Goal: Task Accomplishment & Management: Manage account settings

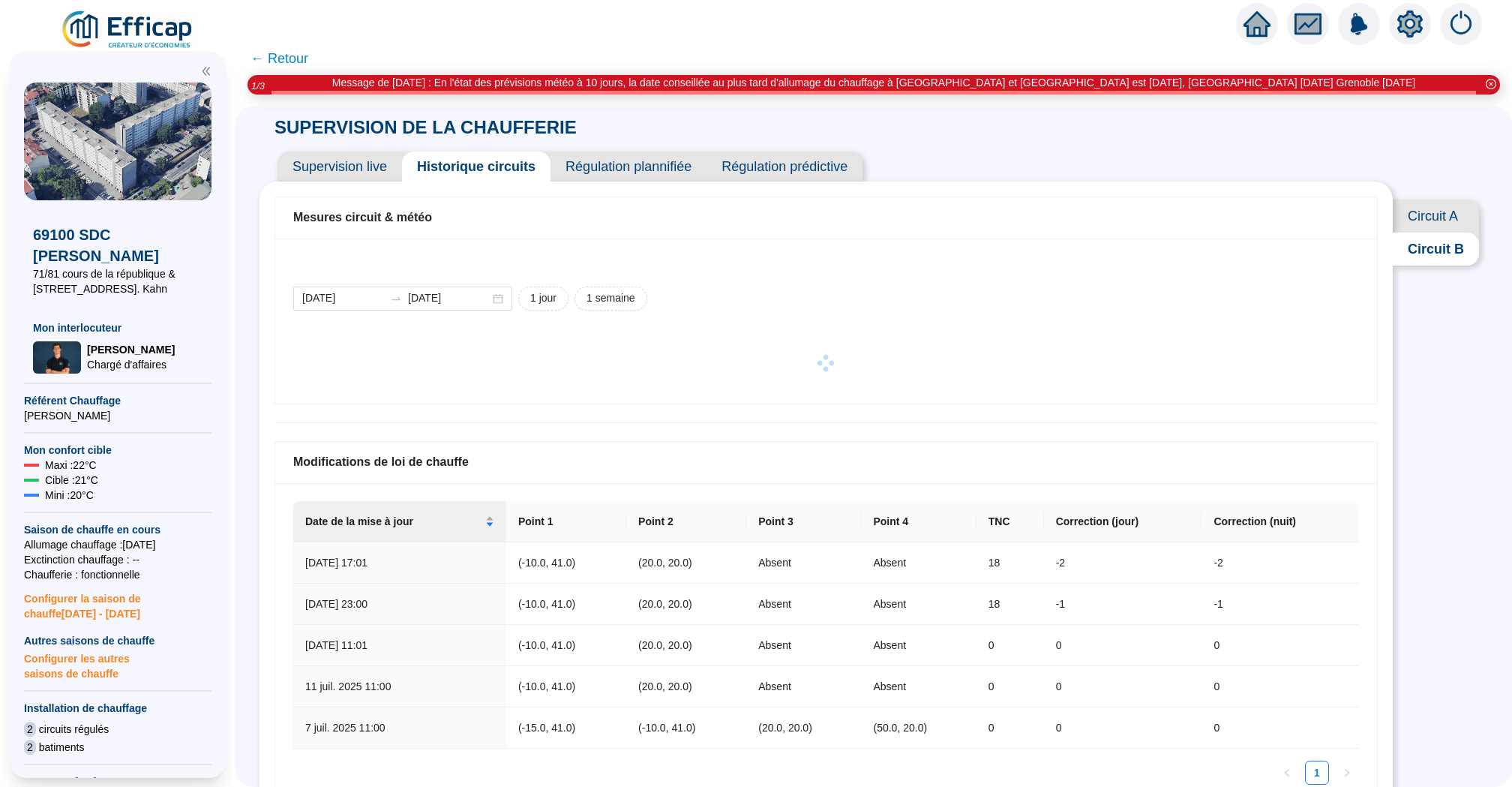
click at [1262, 25] on icon "home" at bounding box center [1256, 23] width 27 height 21
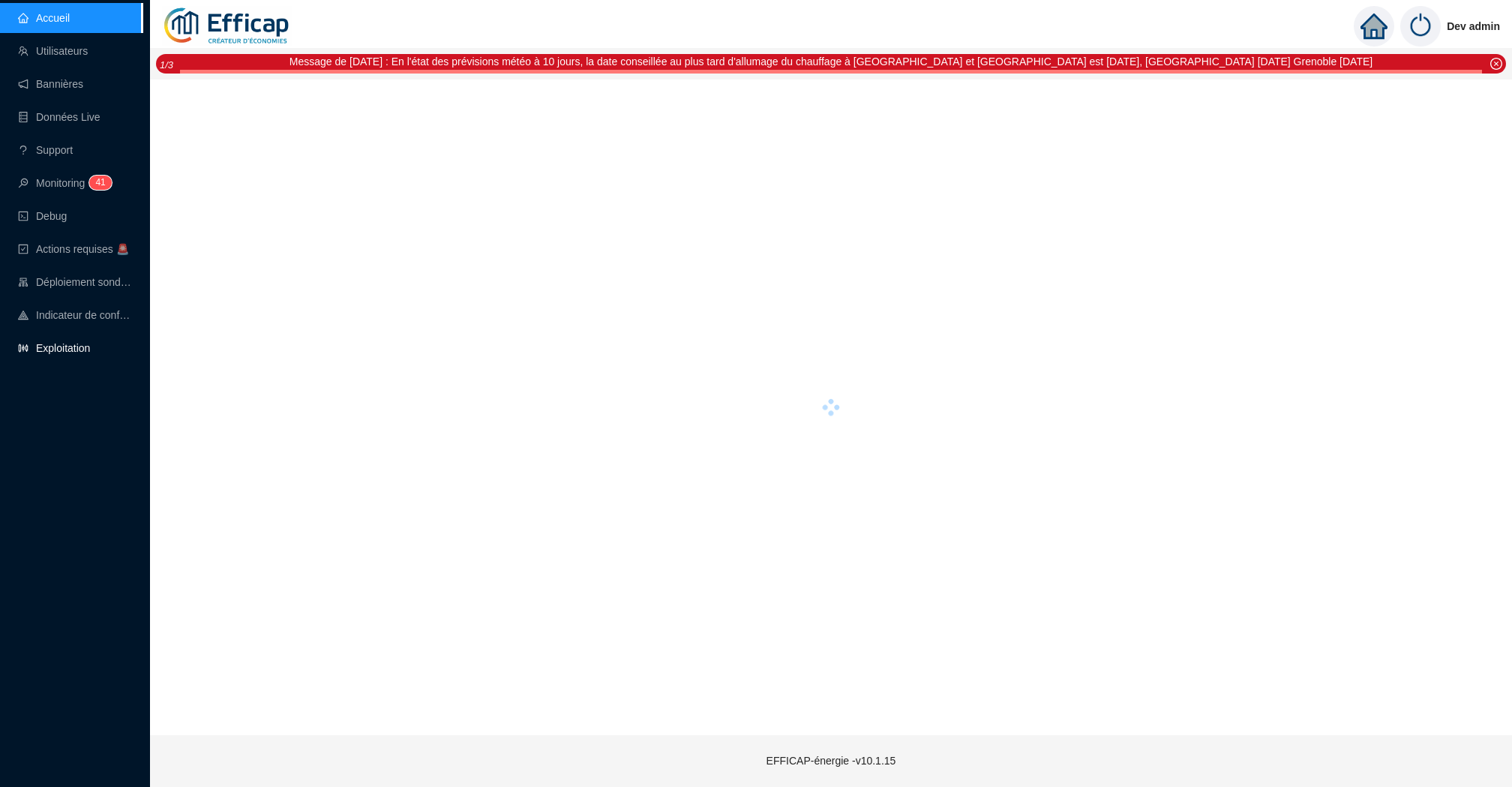
click at [64, 344] on link "Exploitation" at bounding box center [53, 348] width 72 height 12
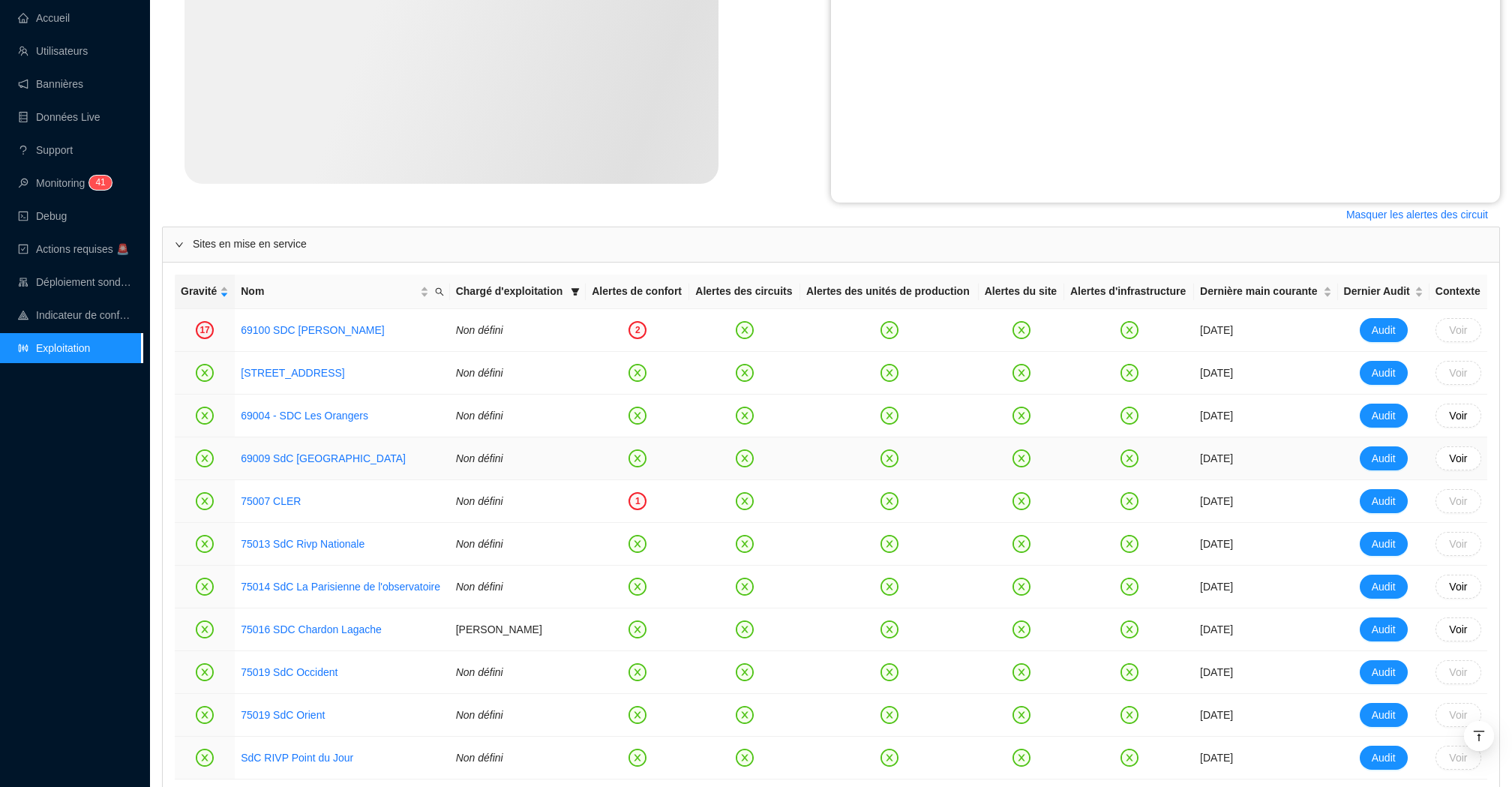
scroll to position [486, 0]
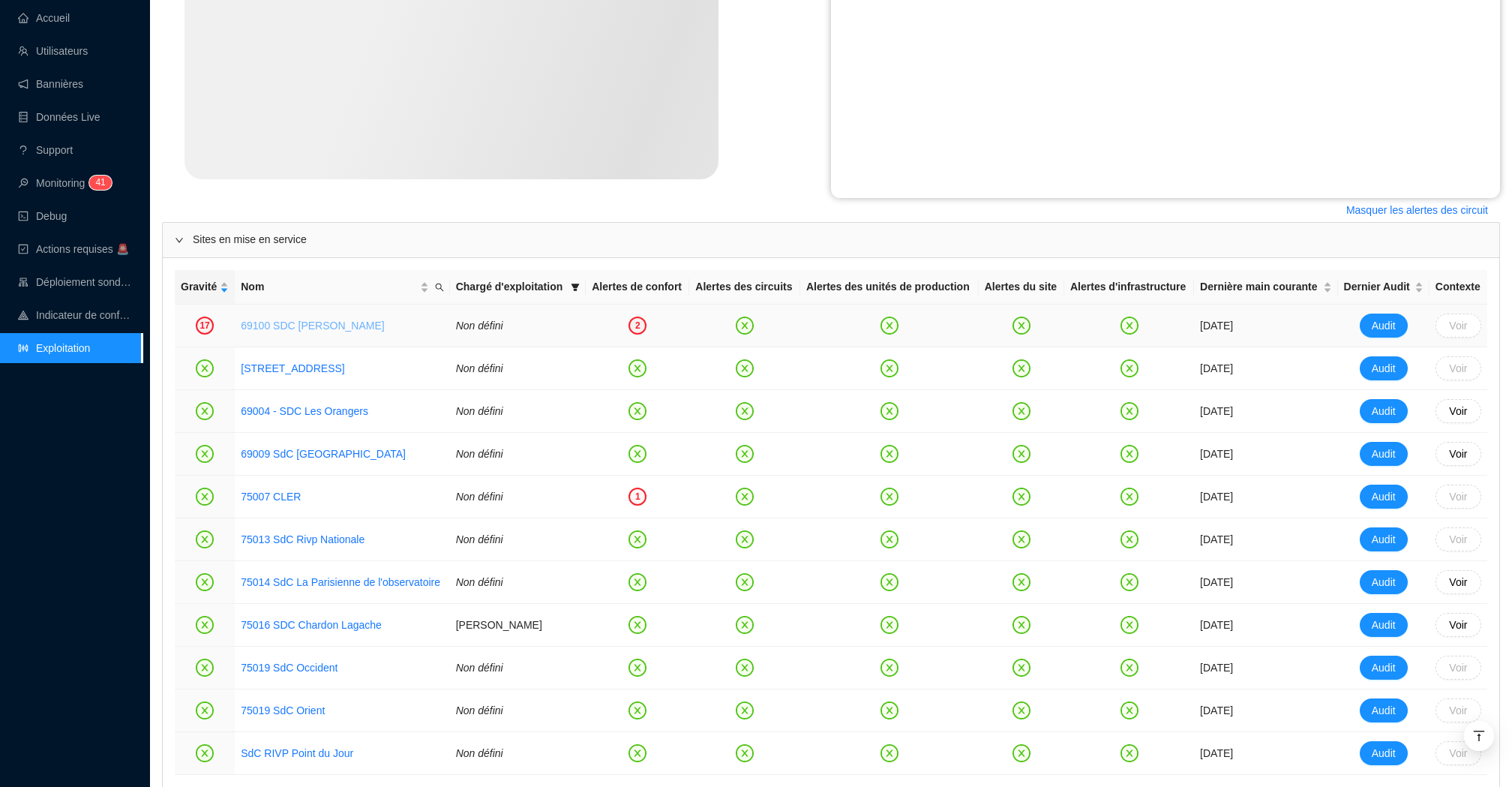
click at [336, 332] on link "69100 SDC [PERSON_NAME]" at bounding box center [312, 325] width 143 height 12
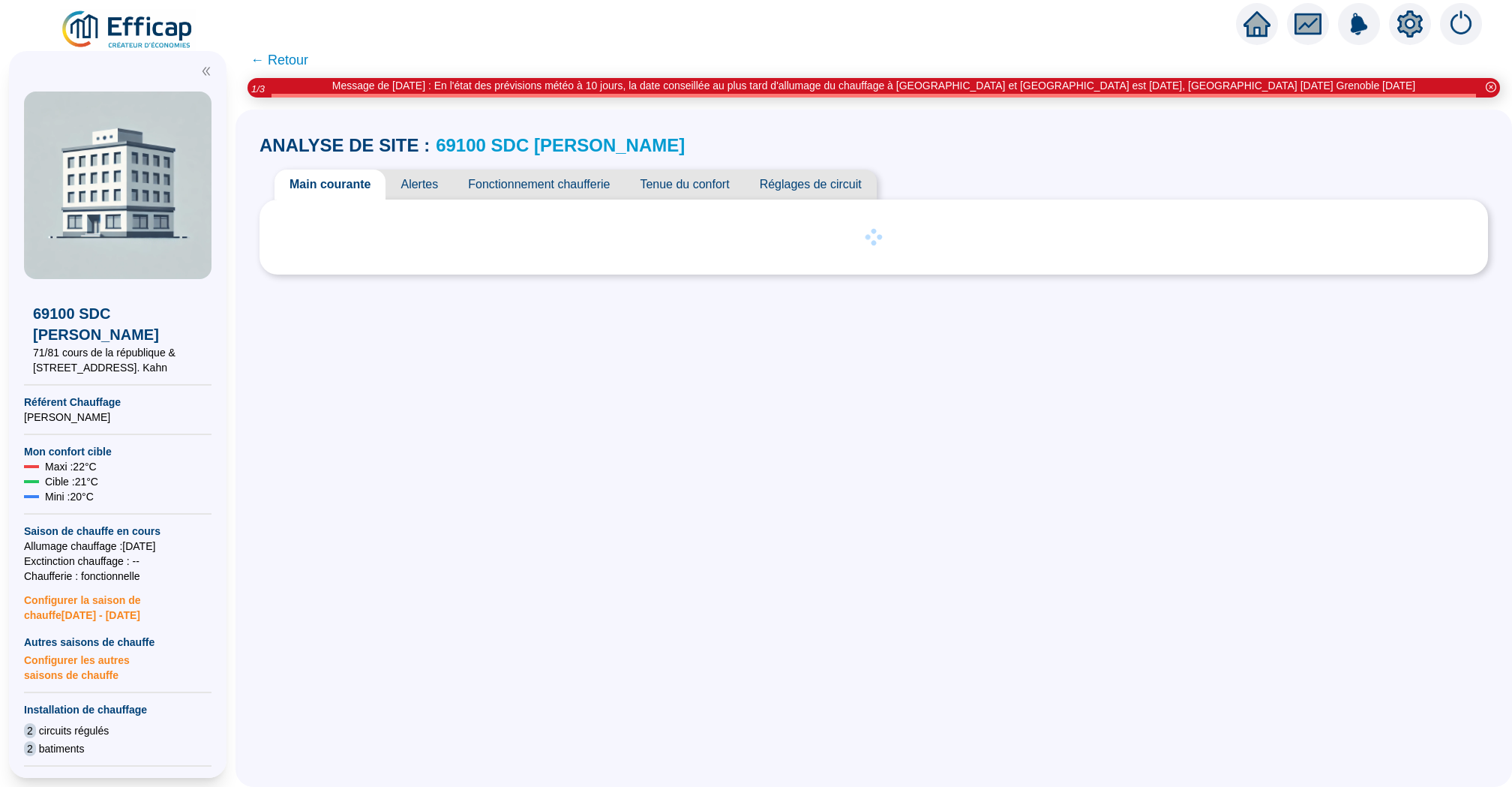
click at [708, 185] on span "Tenue du confort" at bounding box center [684, 185] width 119 height 30
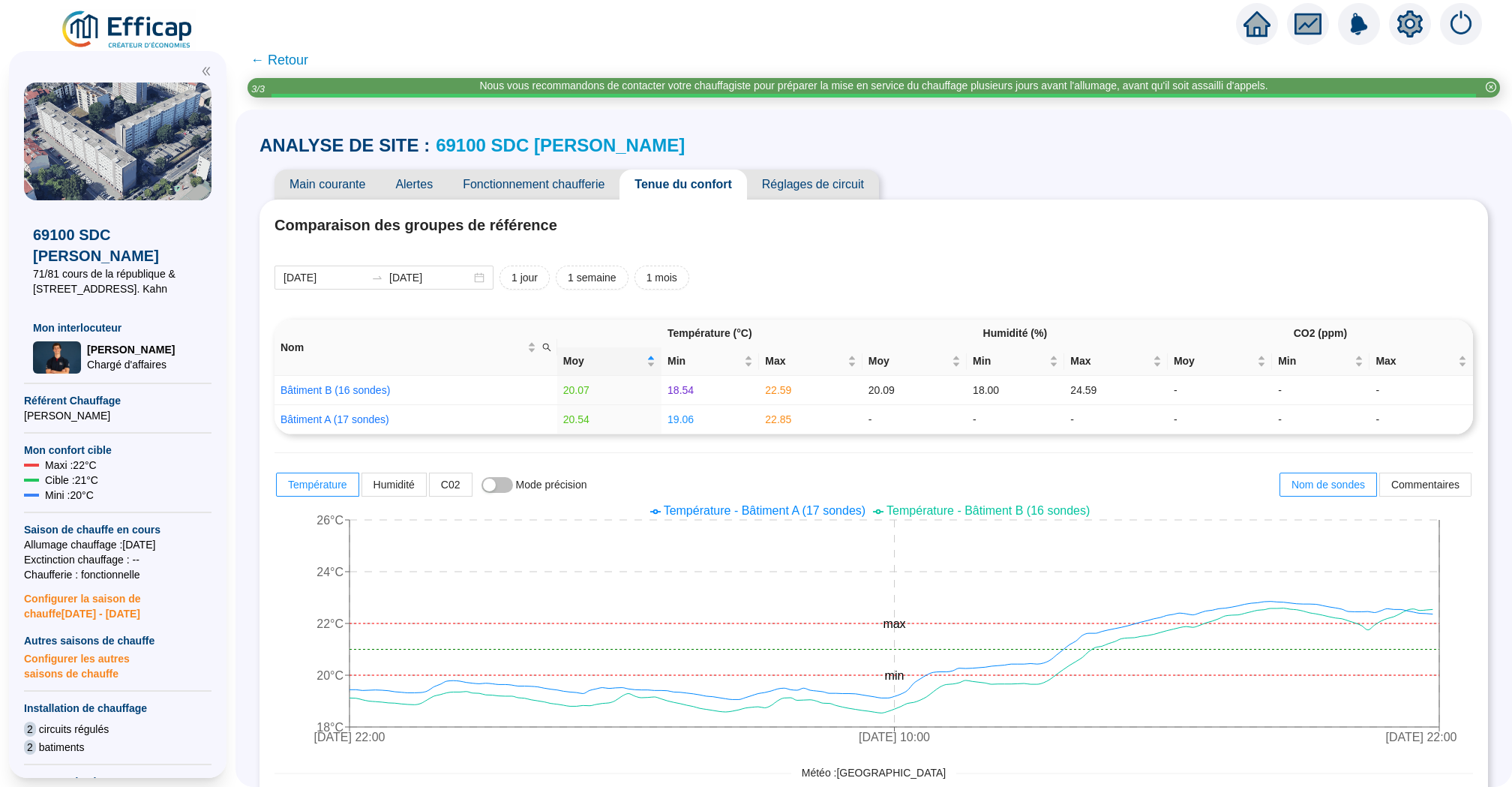
click at [802, 186] on span "Réglages de circuit" at bounding box center [812, 185] width 132 height 30
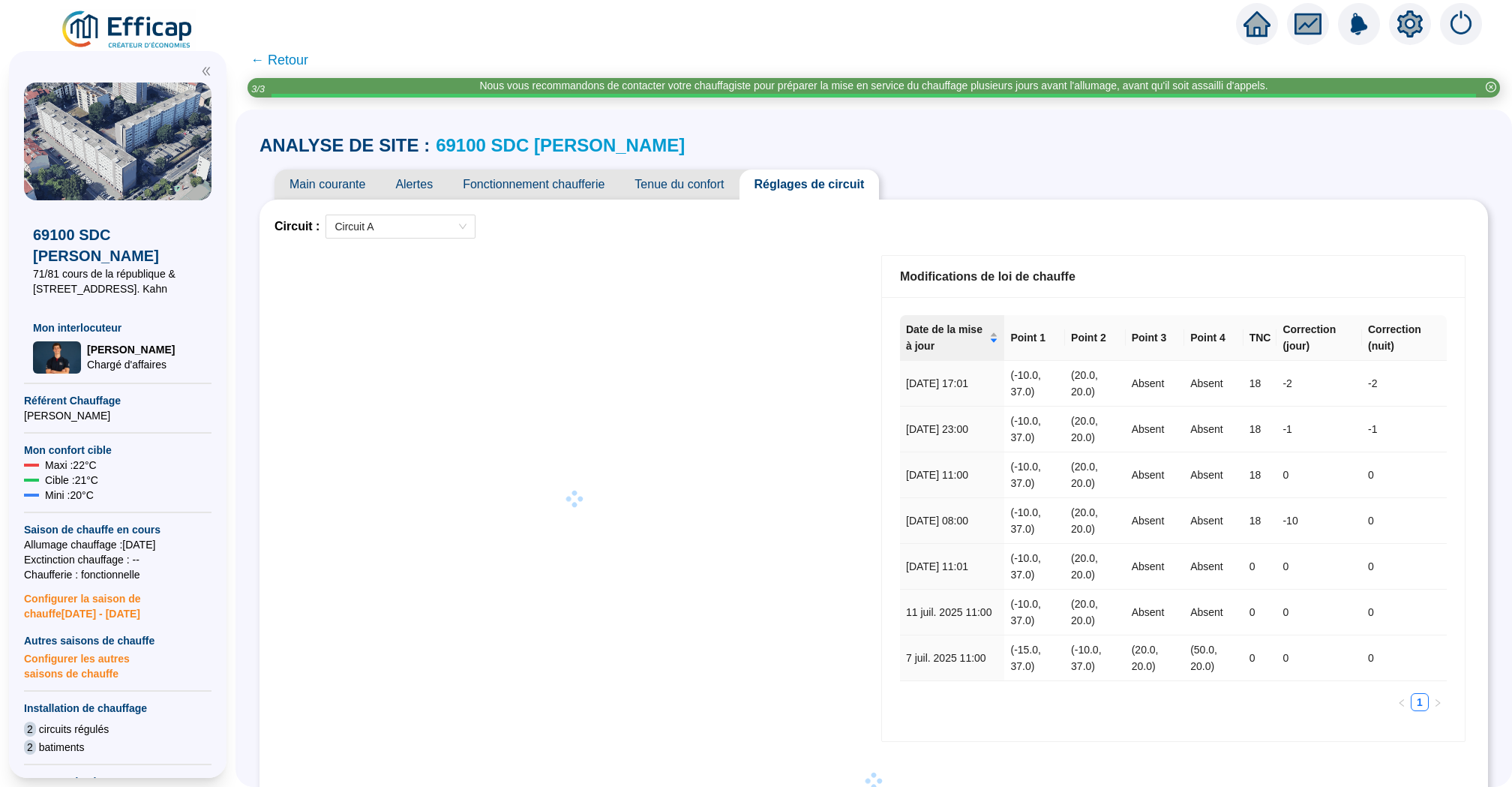
click at [586, 186] on span "Fonctionnement chaufferie" at bounding box center [533, 185] width 171 height 30
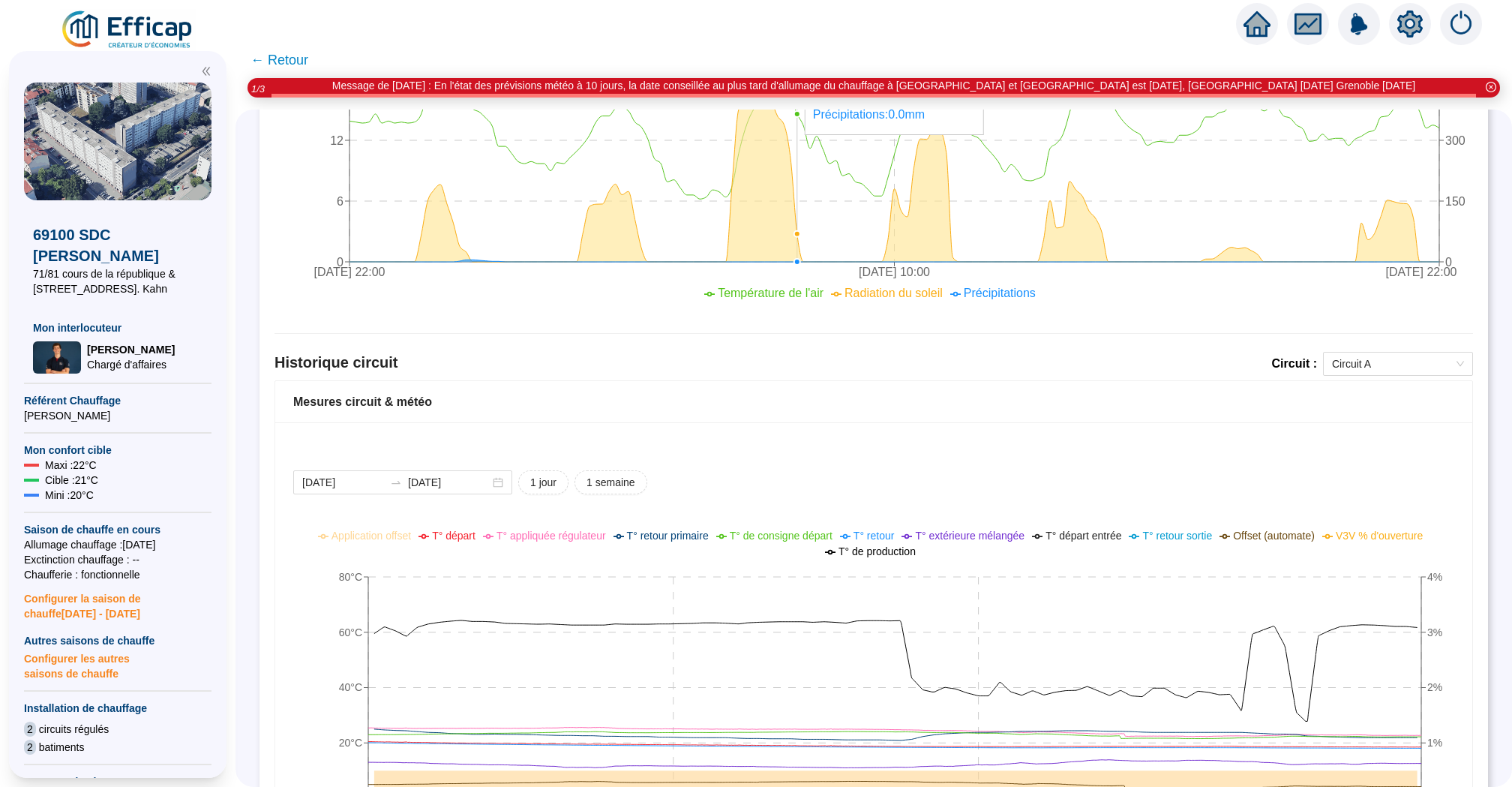
scroll to position [864, 0]
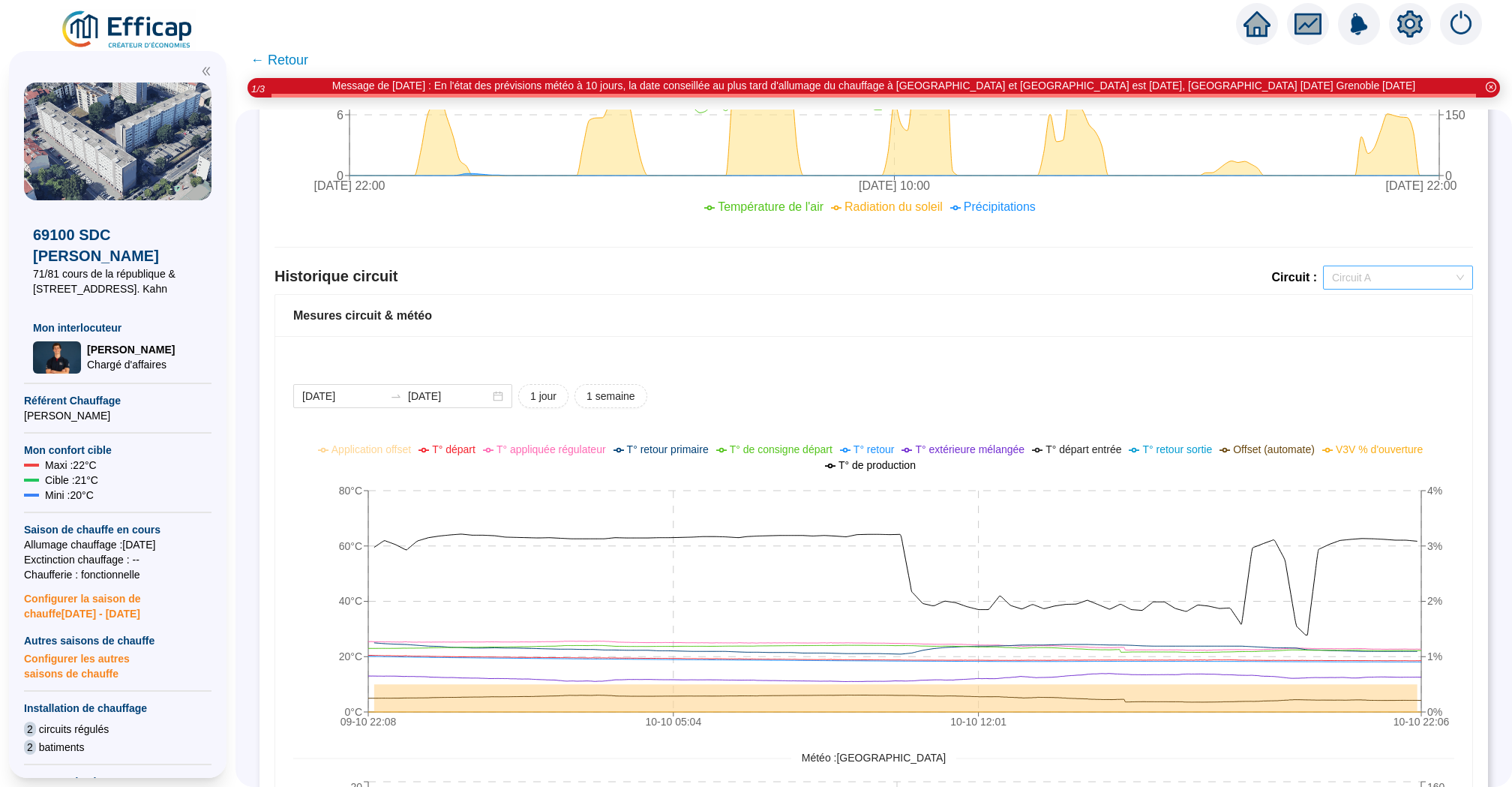
click at [1371, 265] on div "Circuit A" at bounding box center [1398, 277] width 150 height 24
click at [1355, 323] on div "Circuit B" at bounding box center [1398, 330] width 126 height 16
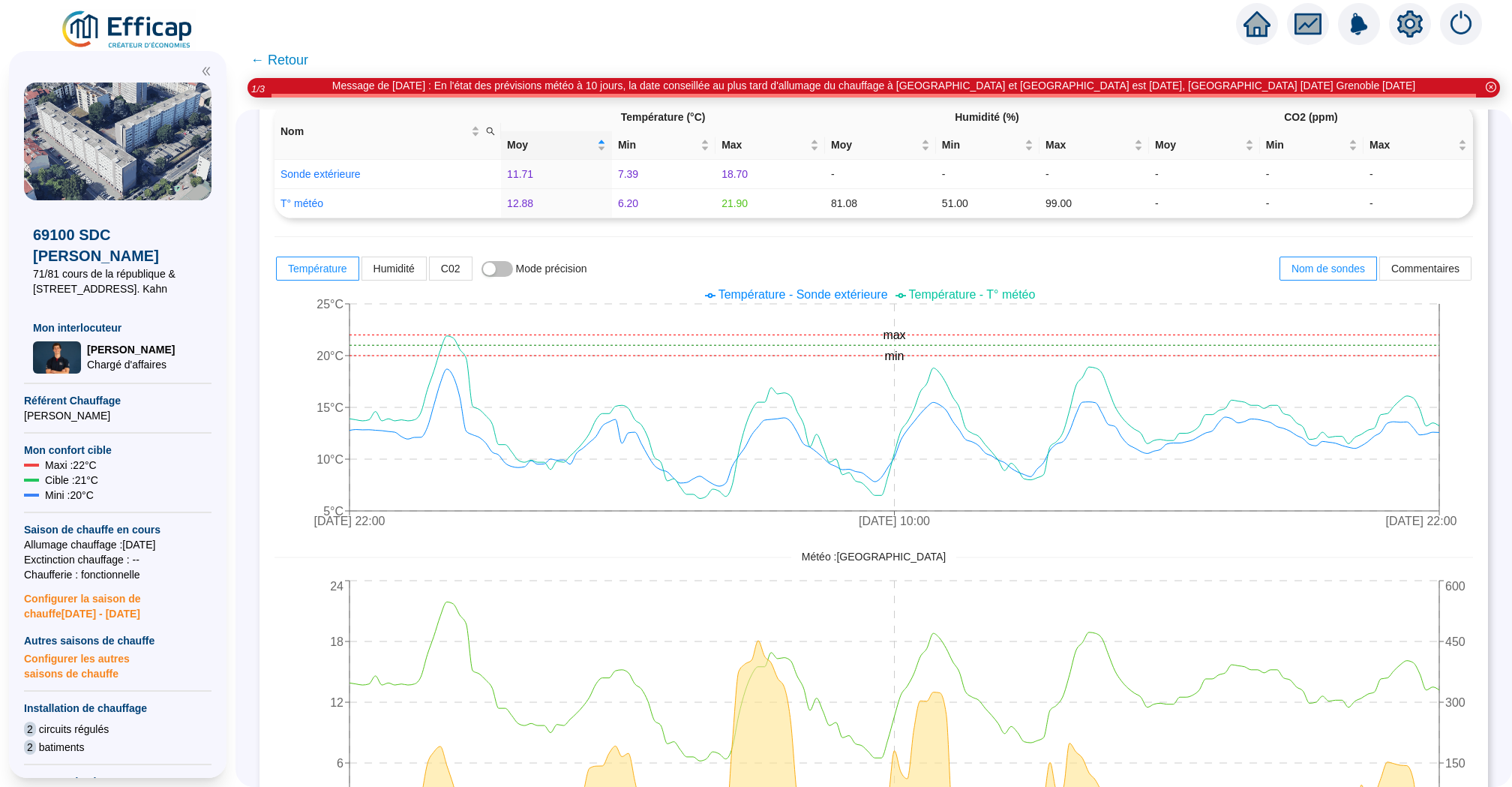
scroll to position [0, 0]
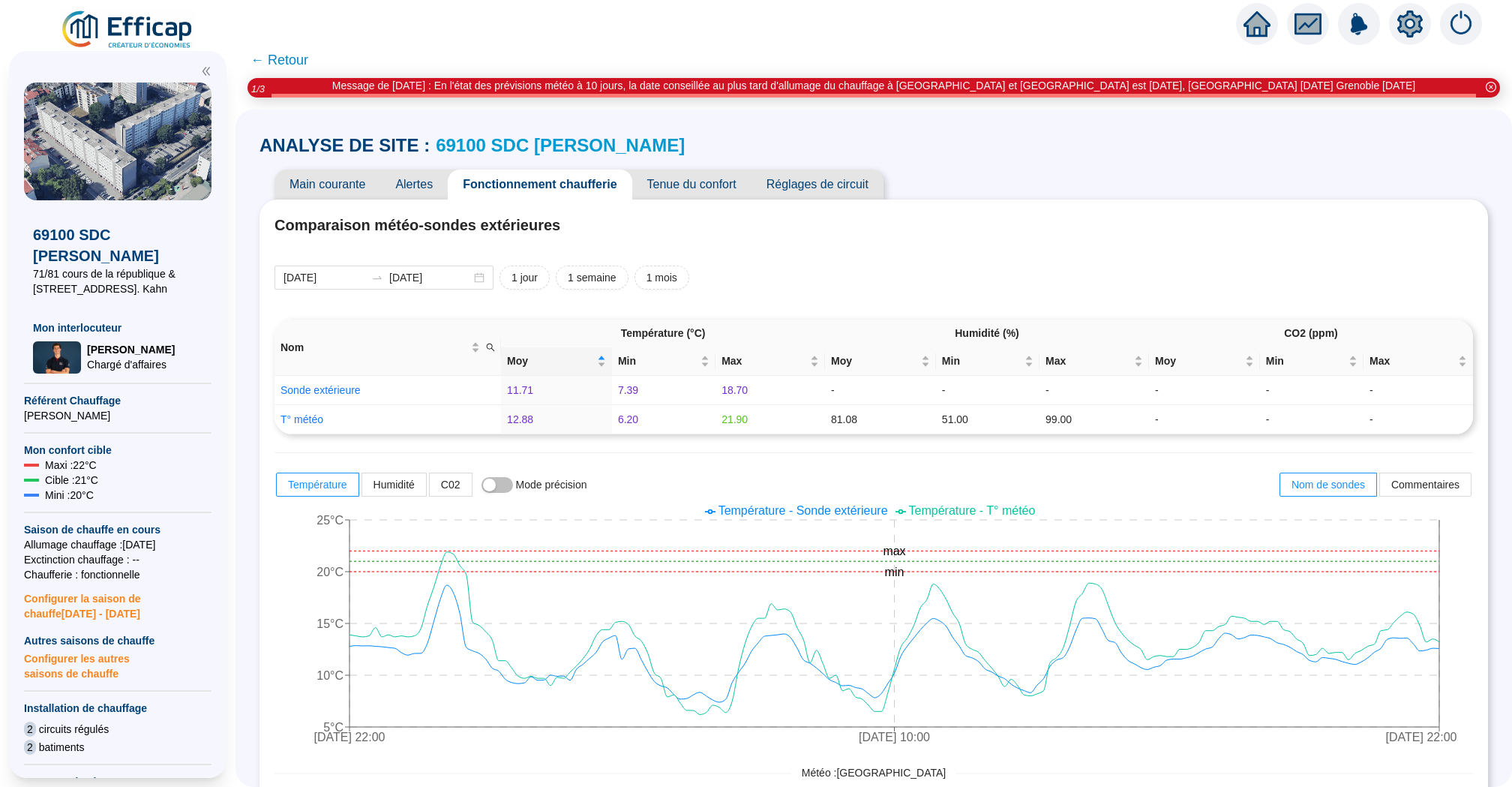
click at [509, 149] on link "69100 SDC [PERSON_NAME]" at bounding box center [560, 145] width 249 height 21
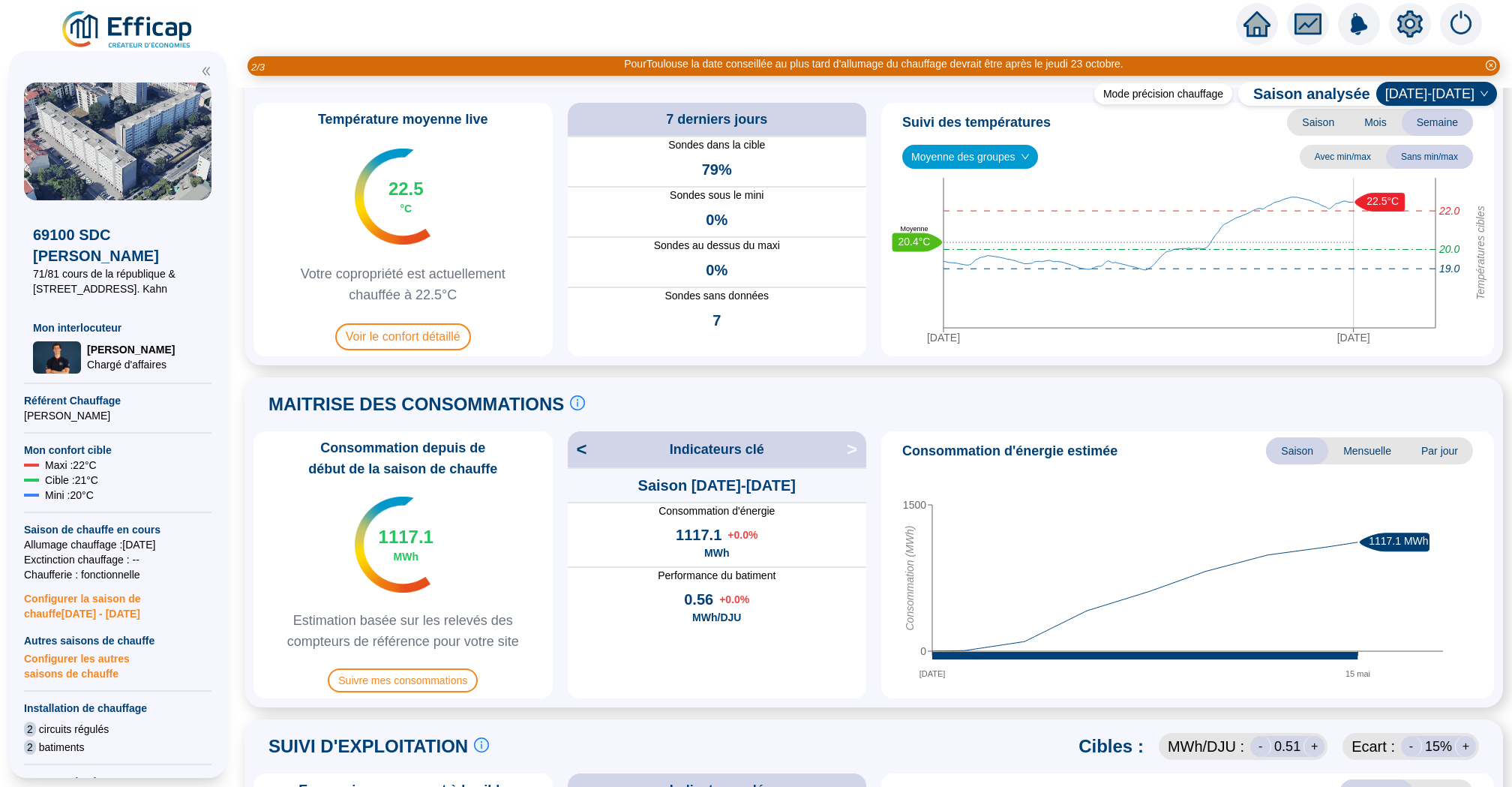
scroll to position [93, 0]
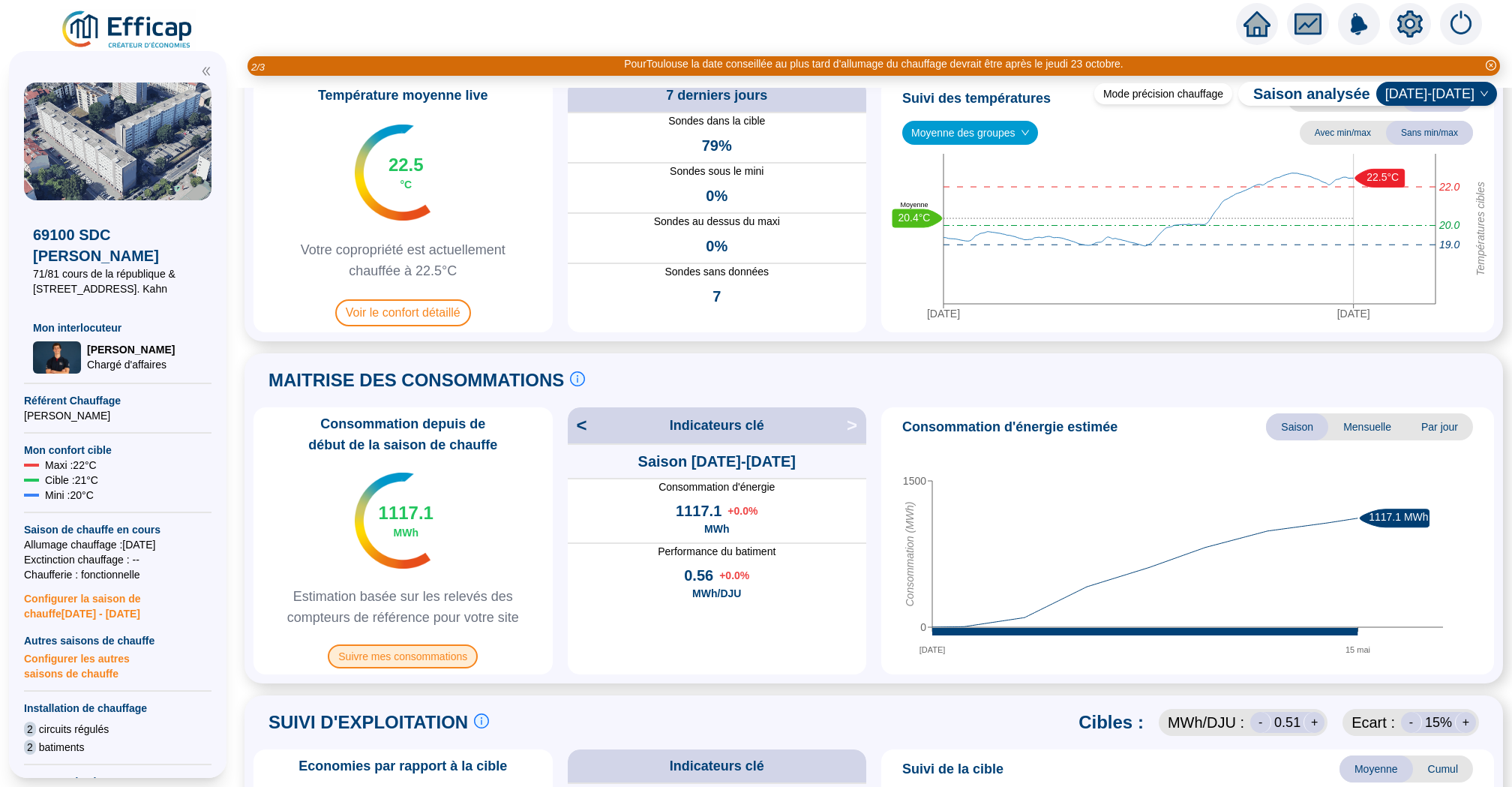
click at [431, 663] on span "Suivre mes consommations" at bounding box center [403, 657] width 150 height 24
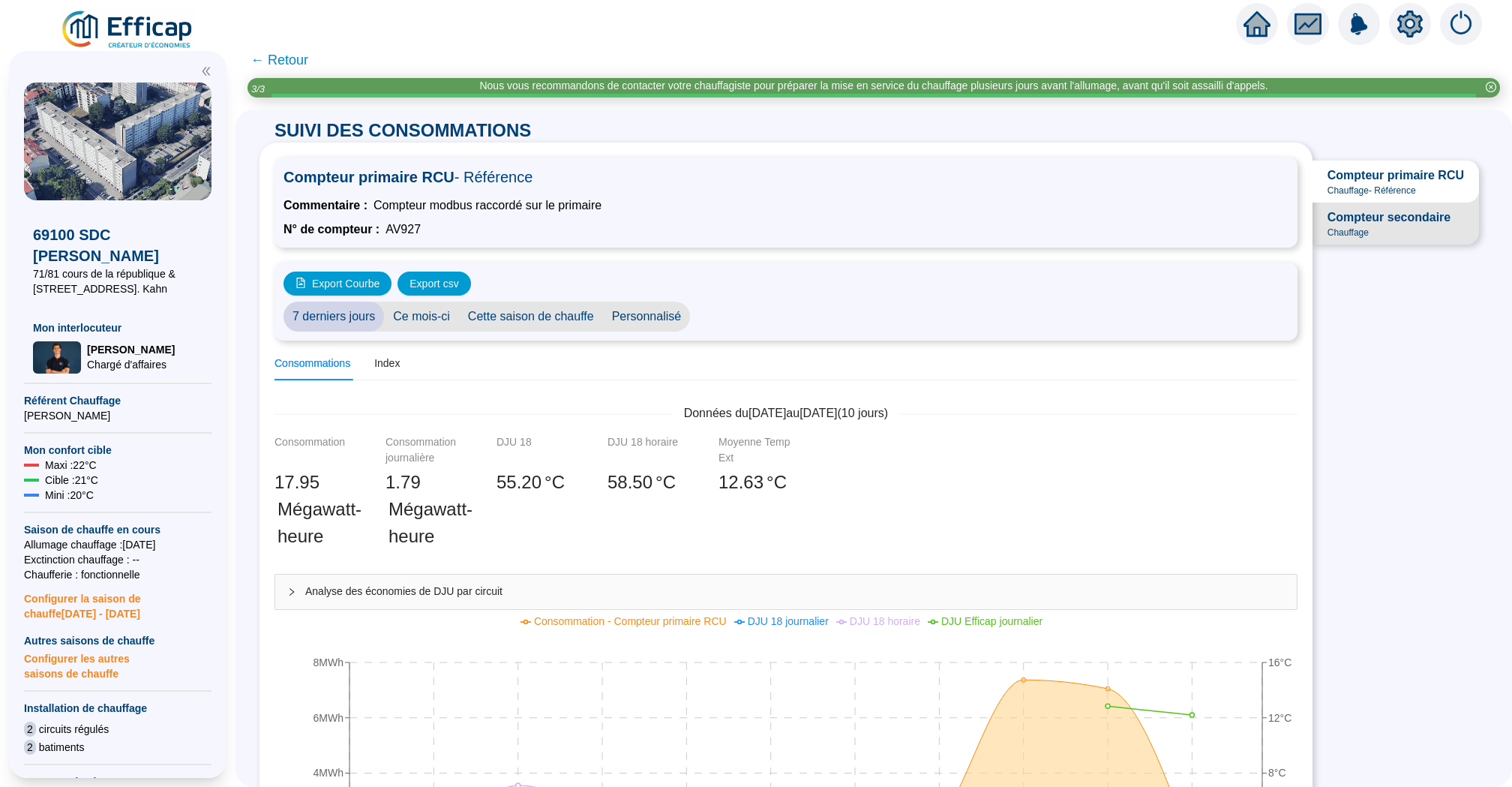
click at [273, 63] on span "← Retour" at bounding box center [279, 60] width 58 height 21
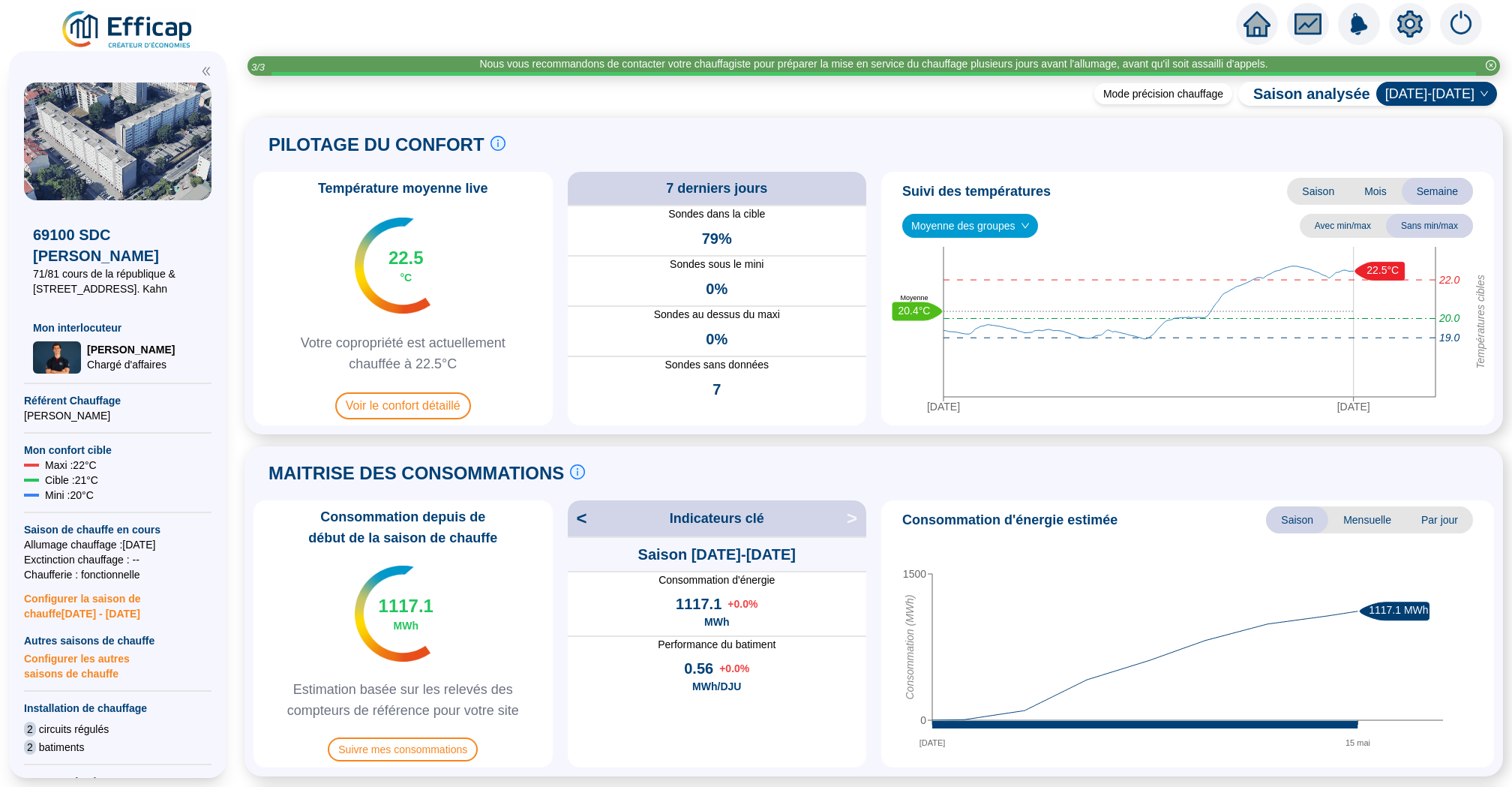
click at [1260, 21] on icon "home" at bounding box center [1256, 23] width 27 height 21
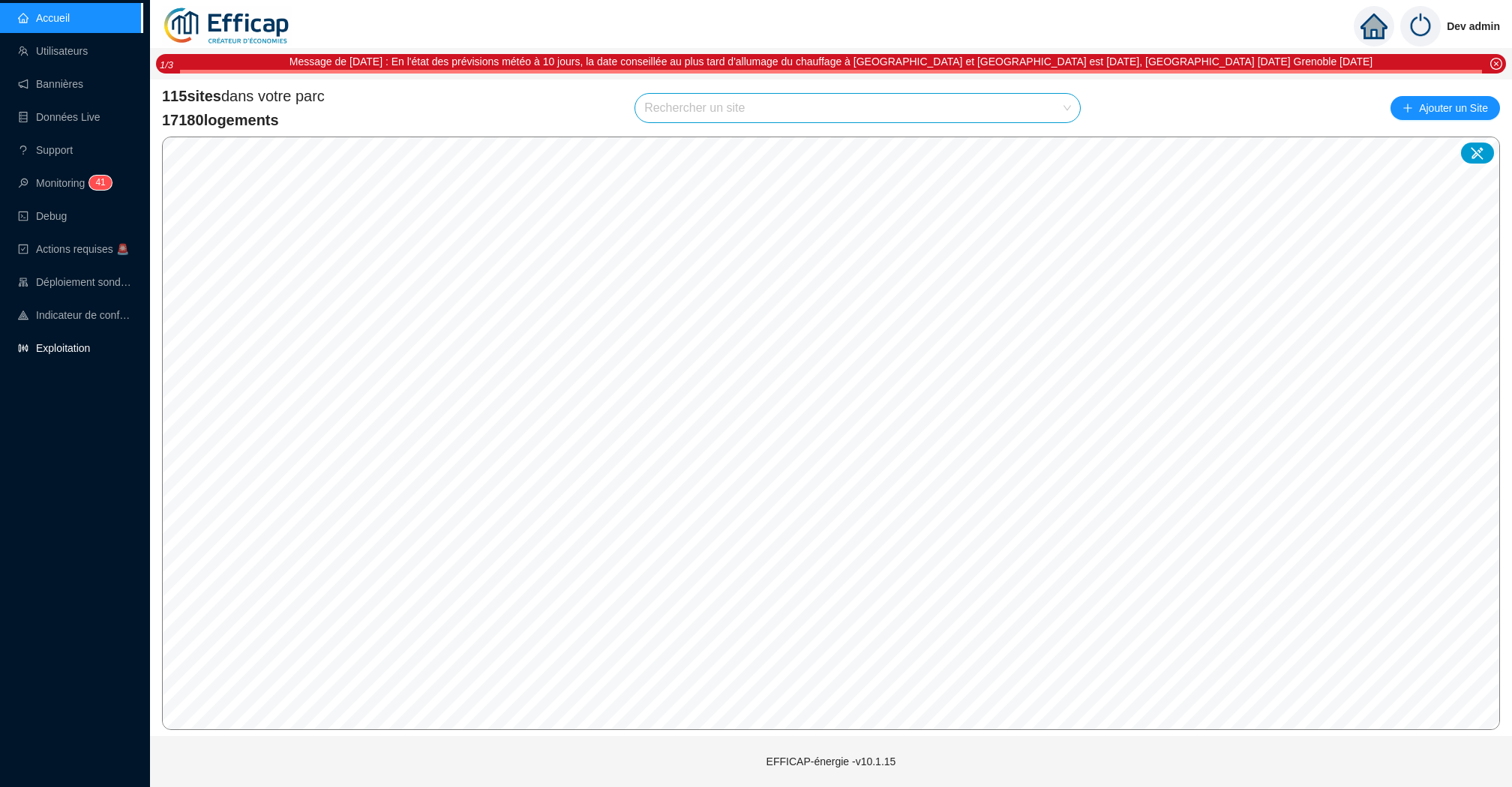
click at [90, 346] on link "Exploitation" at bounding box center [53, 348] width 72 height 12
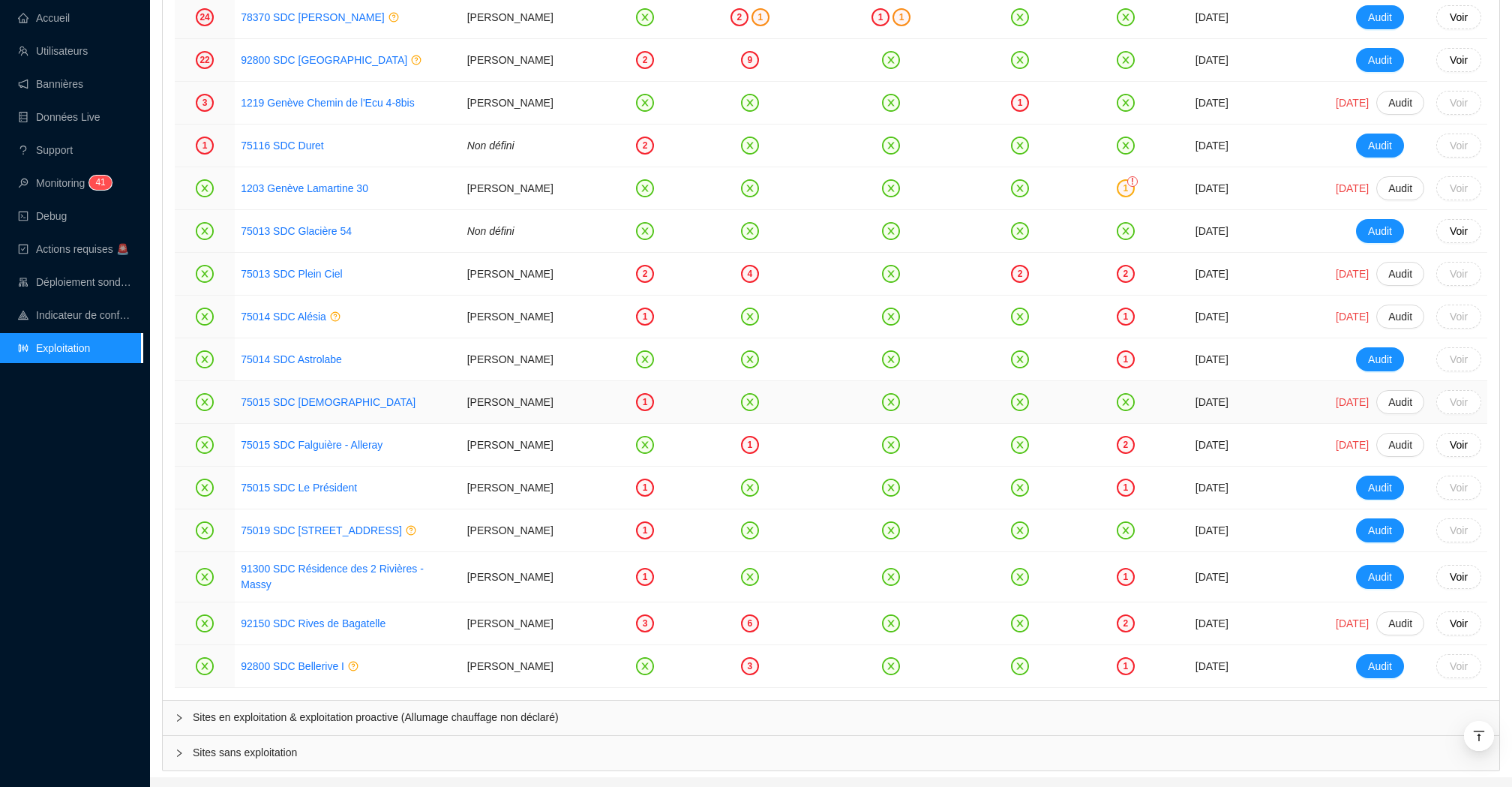
scroll to position [2020, 0]
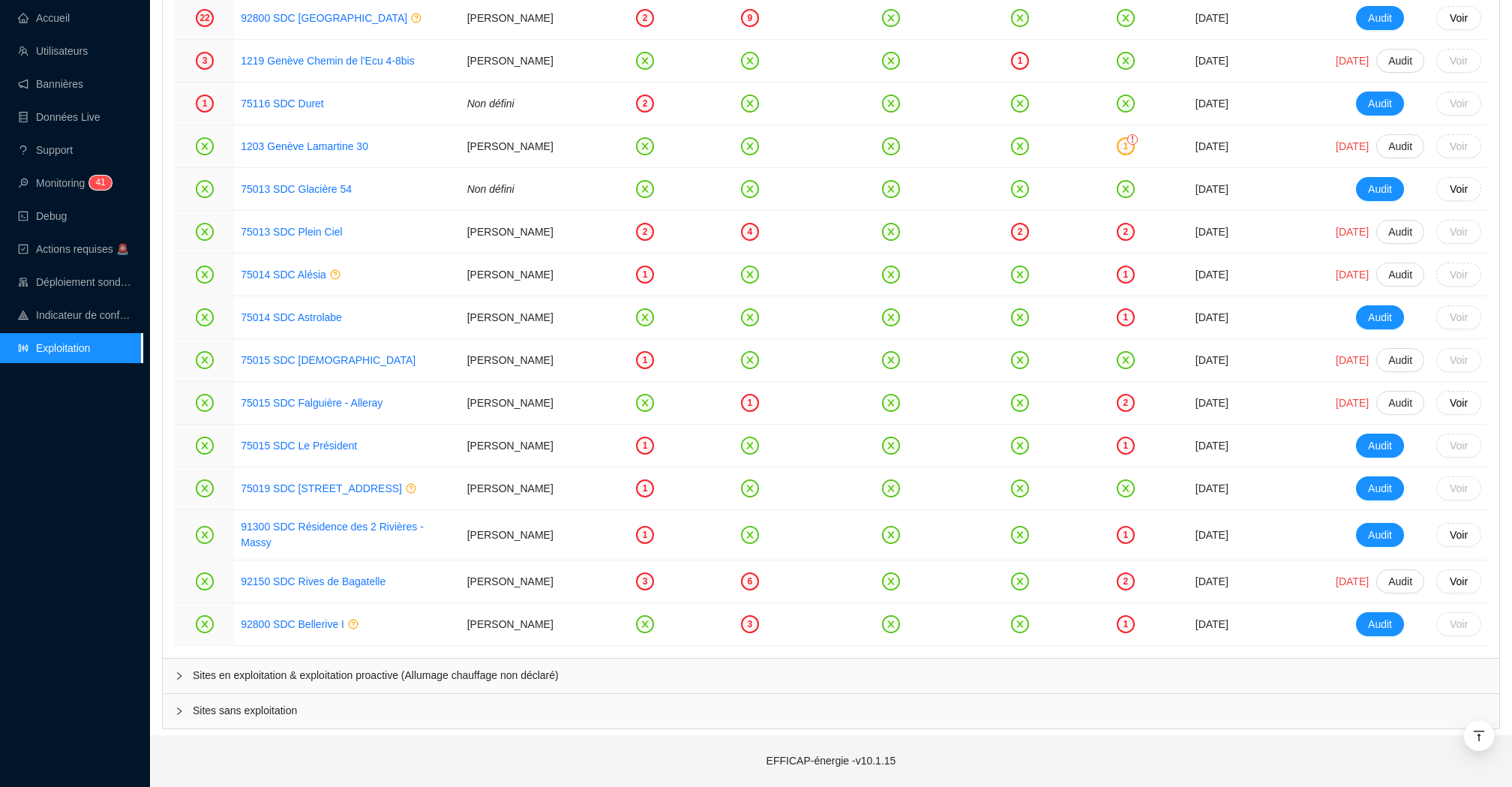
click at [486, 677] on span "Sites en exploitation & exploitation proactive (Allumage chauffage non déclaré)" at bounding box center [839, 675] width 1294 height 16
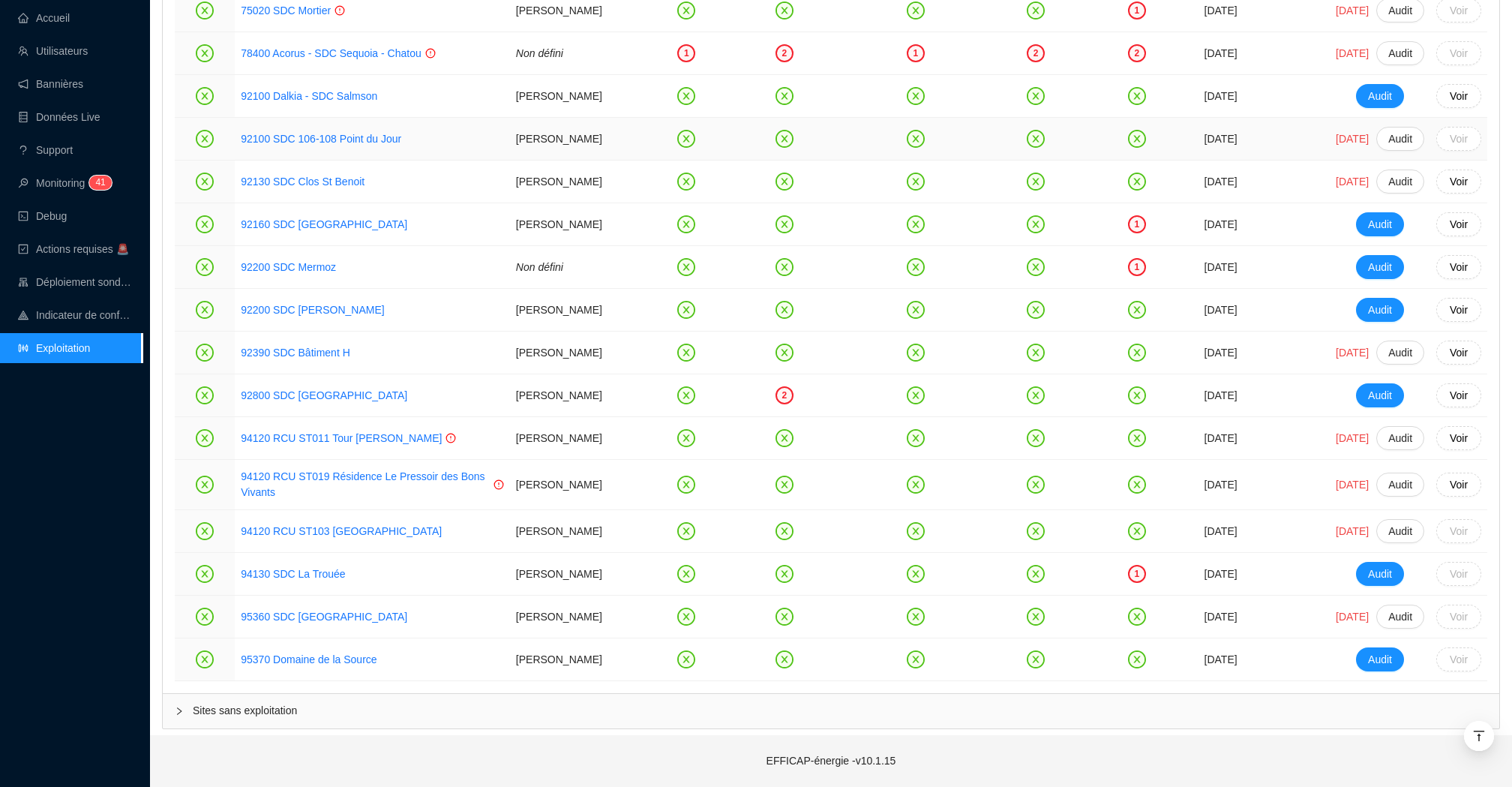
scroll to position [3675, 0]
click at [193, 717] on span "Sites sans exploitation" at bounding box center [839, 710] width 1294 height 16
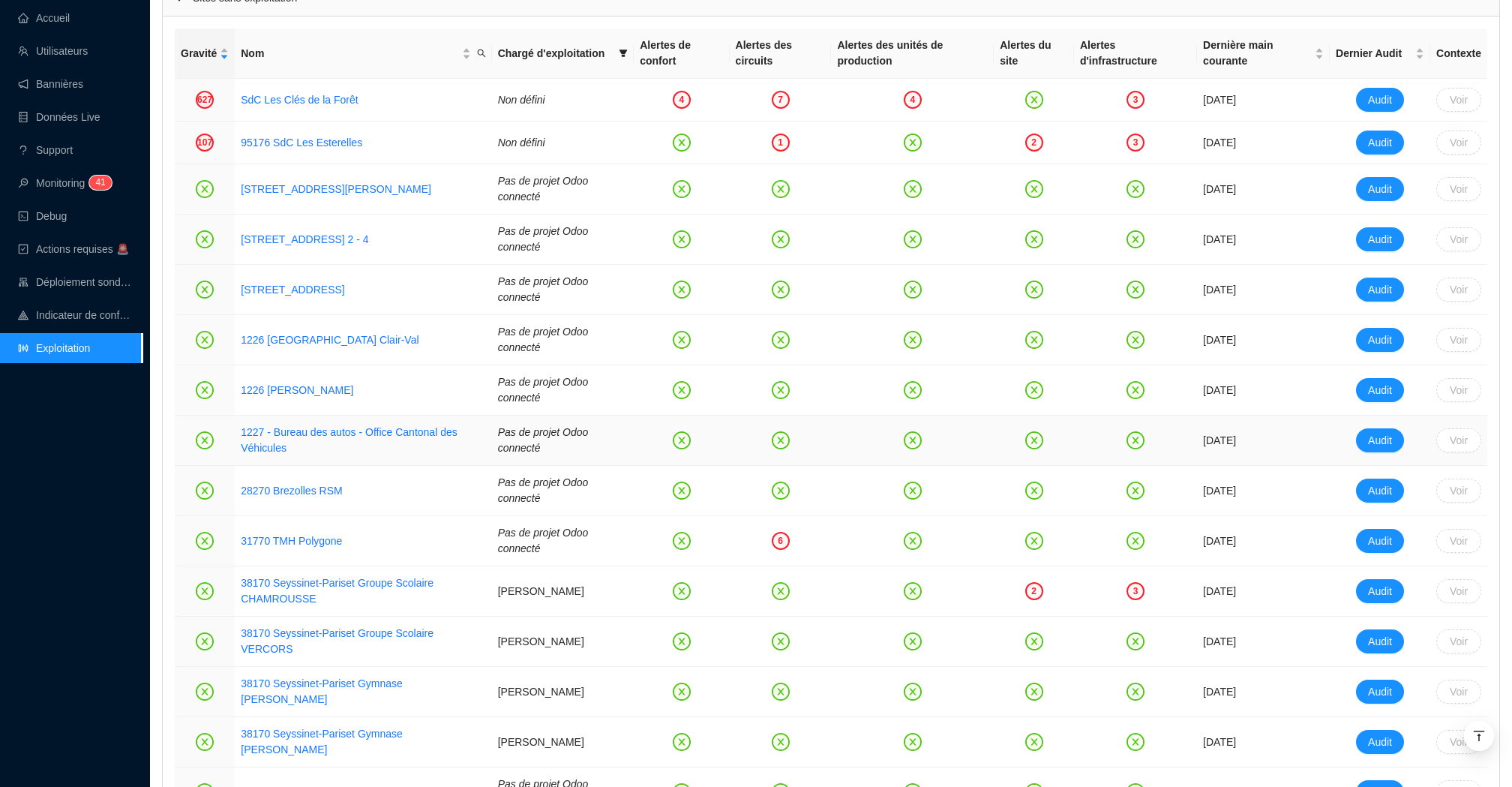
scroll to position [4187, 0]
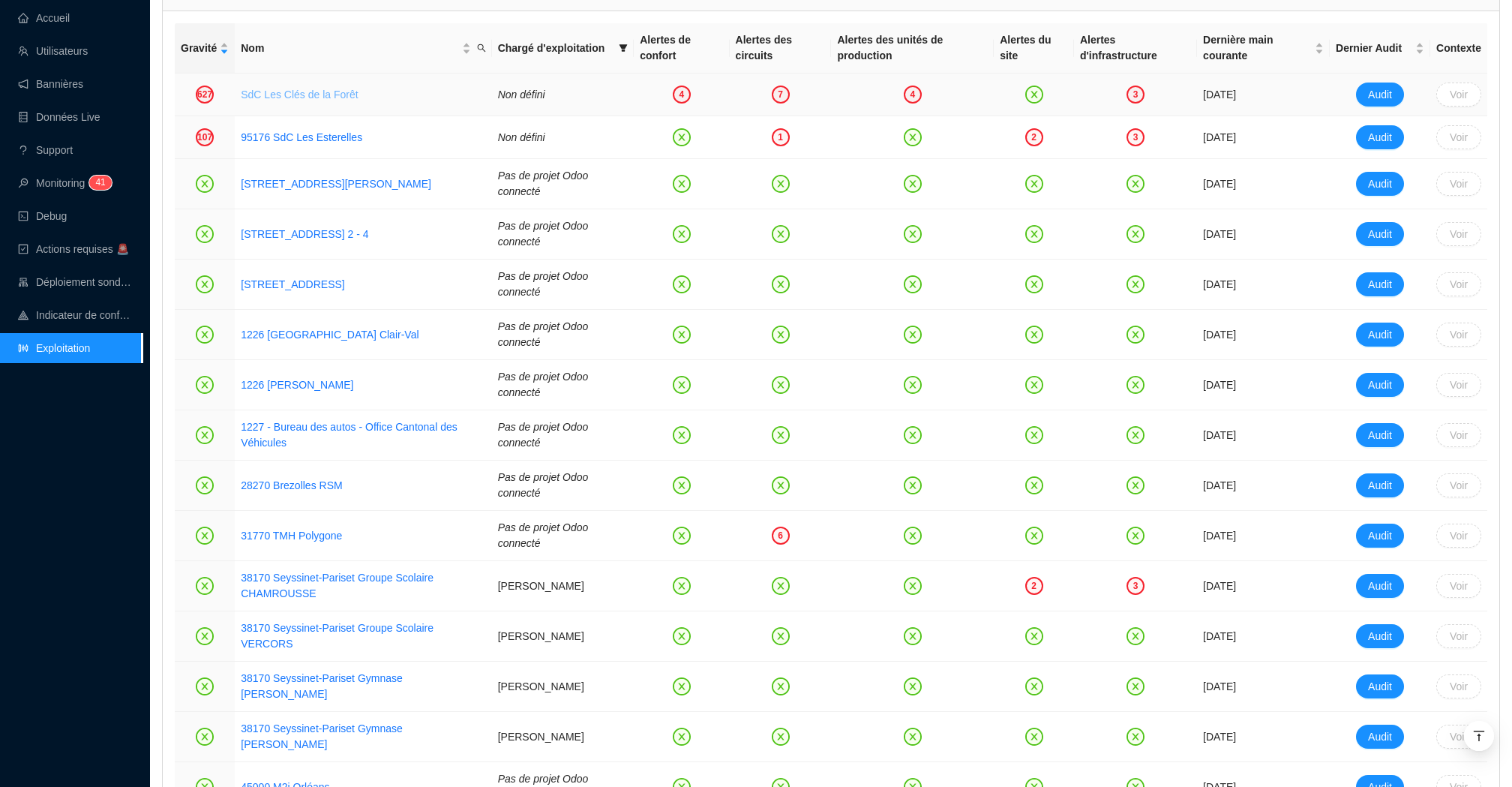
click at [307, 100] on link "SdC Les Clés de la Forêt" at bounding box center [299, 94] width 117 height 12
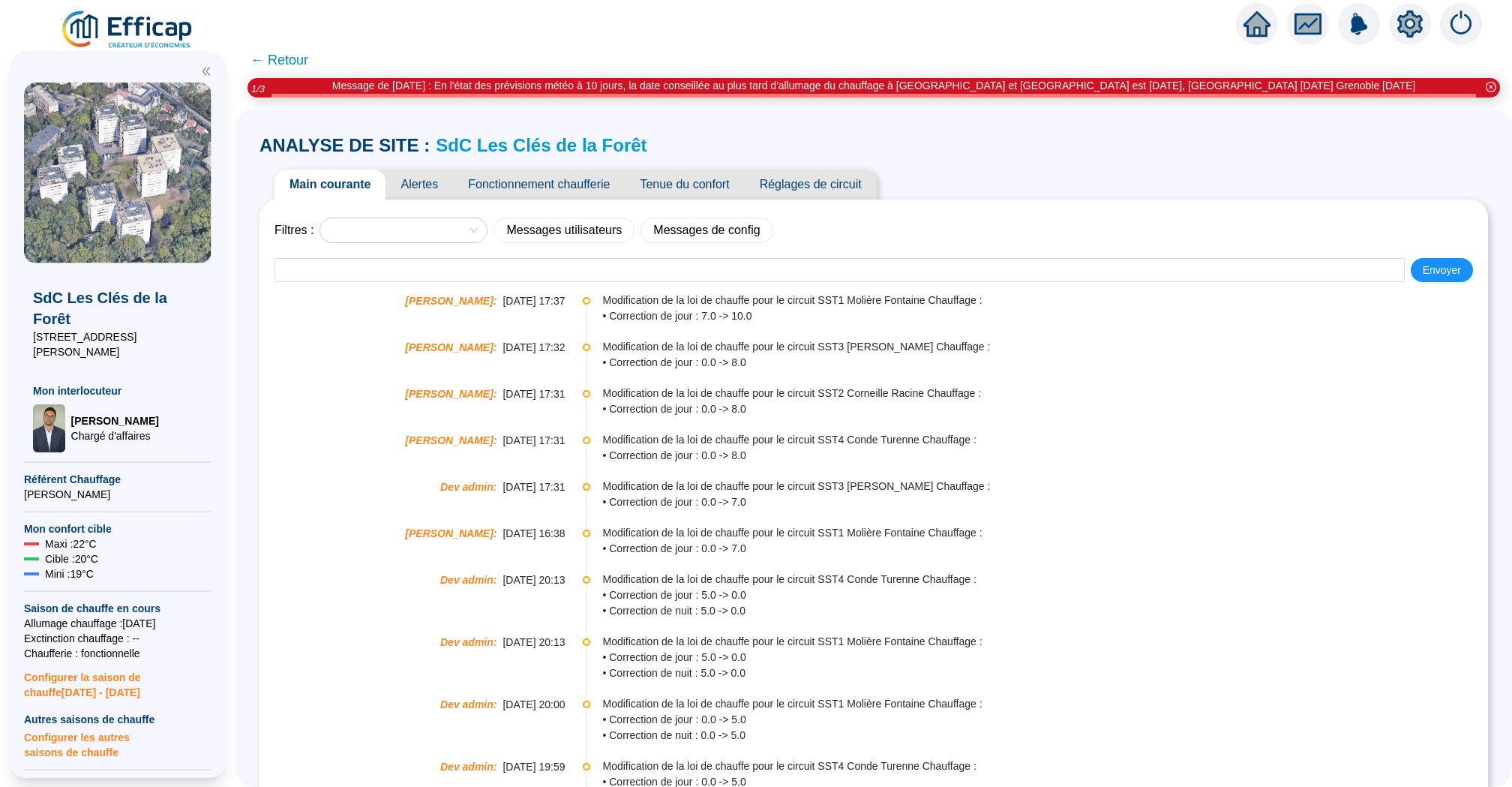
click at [436, 183] on span "Alertes" at bounding box center [419, 185] width 67 height 30
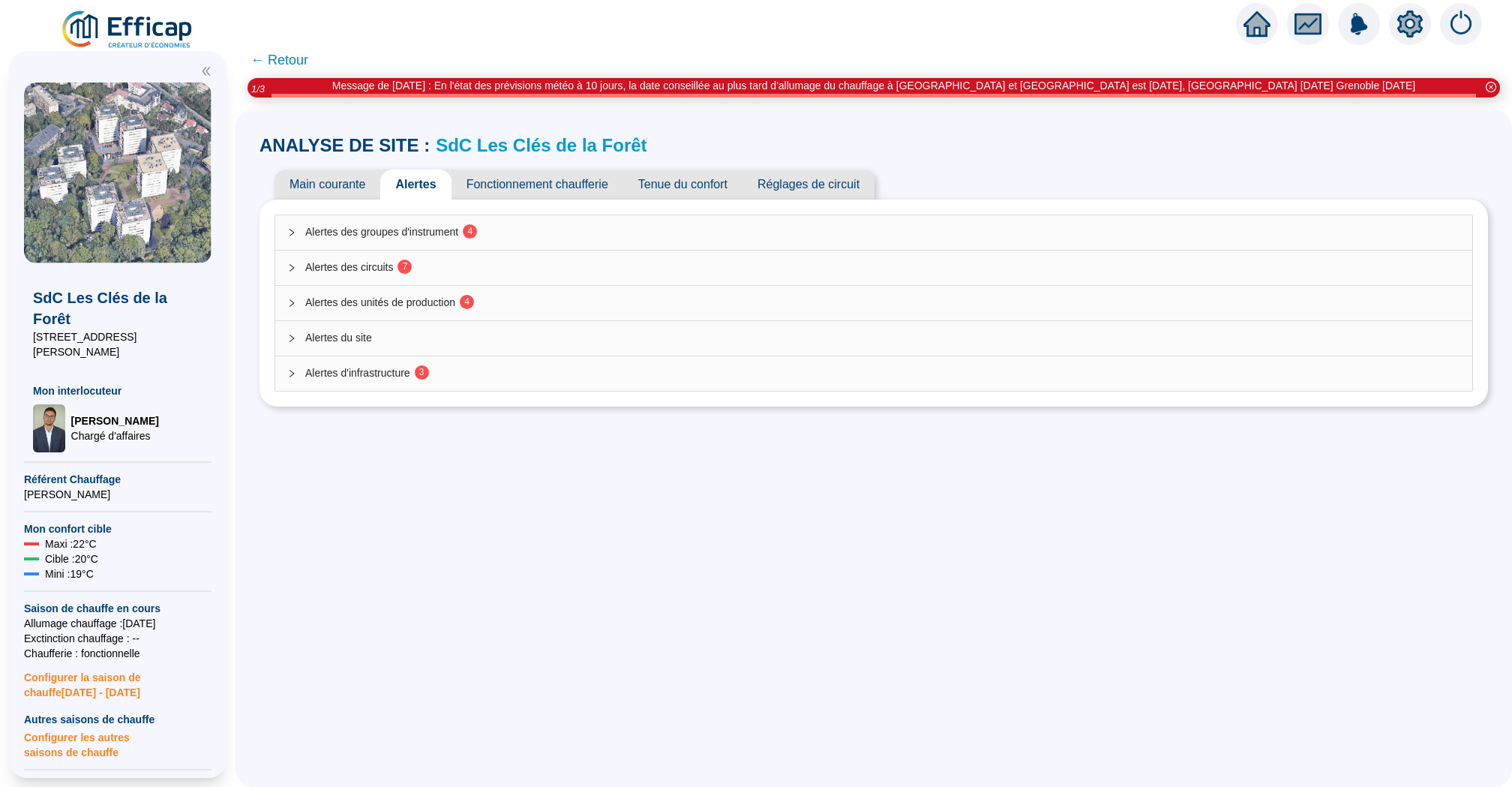
click at [630, 232] on span "Alertes des groupes d'instrument 4" at bounding box center [882, 231] width 1155 height 16
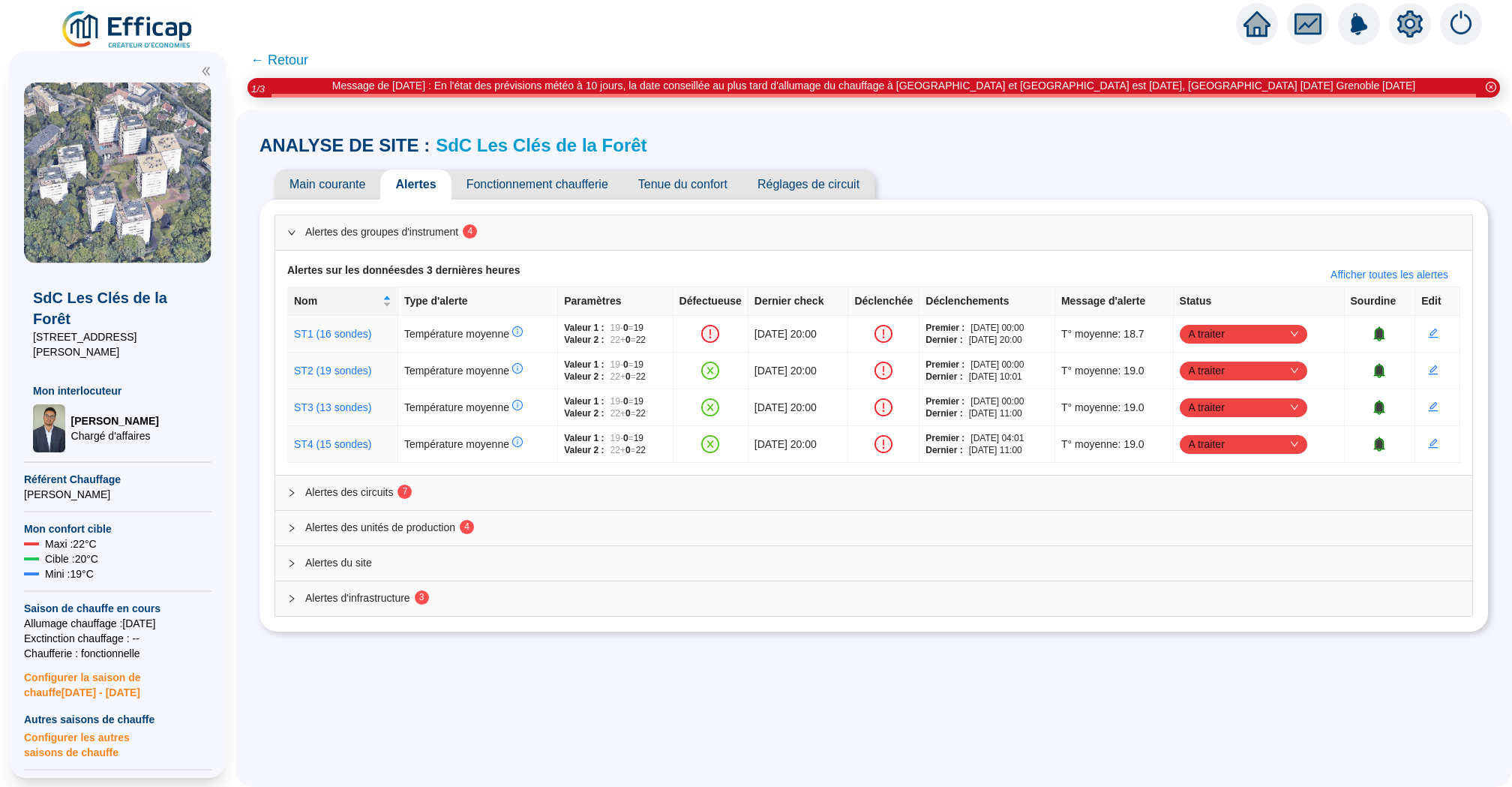
click at [690, 186] on span "Tenue du confort" at bounding box center [682, 185] width 119 height 30
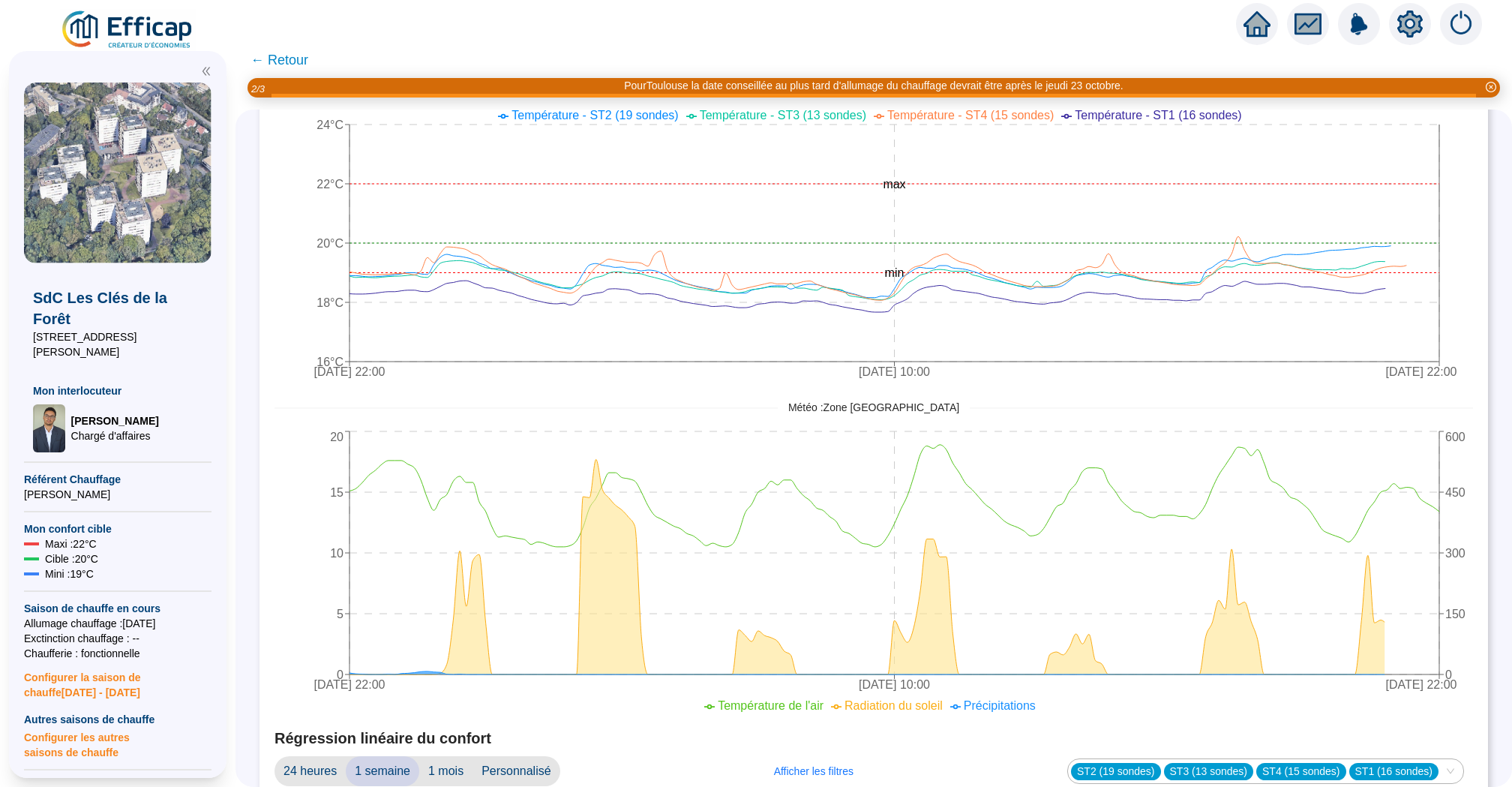
scroll to position [457, 0]
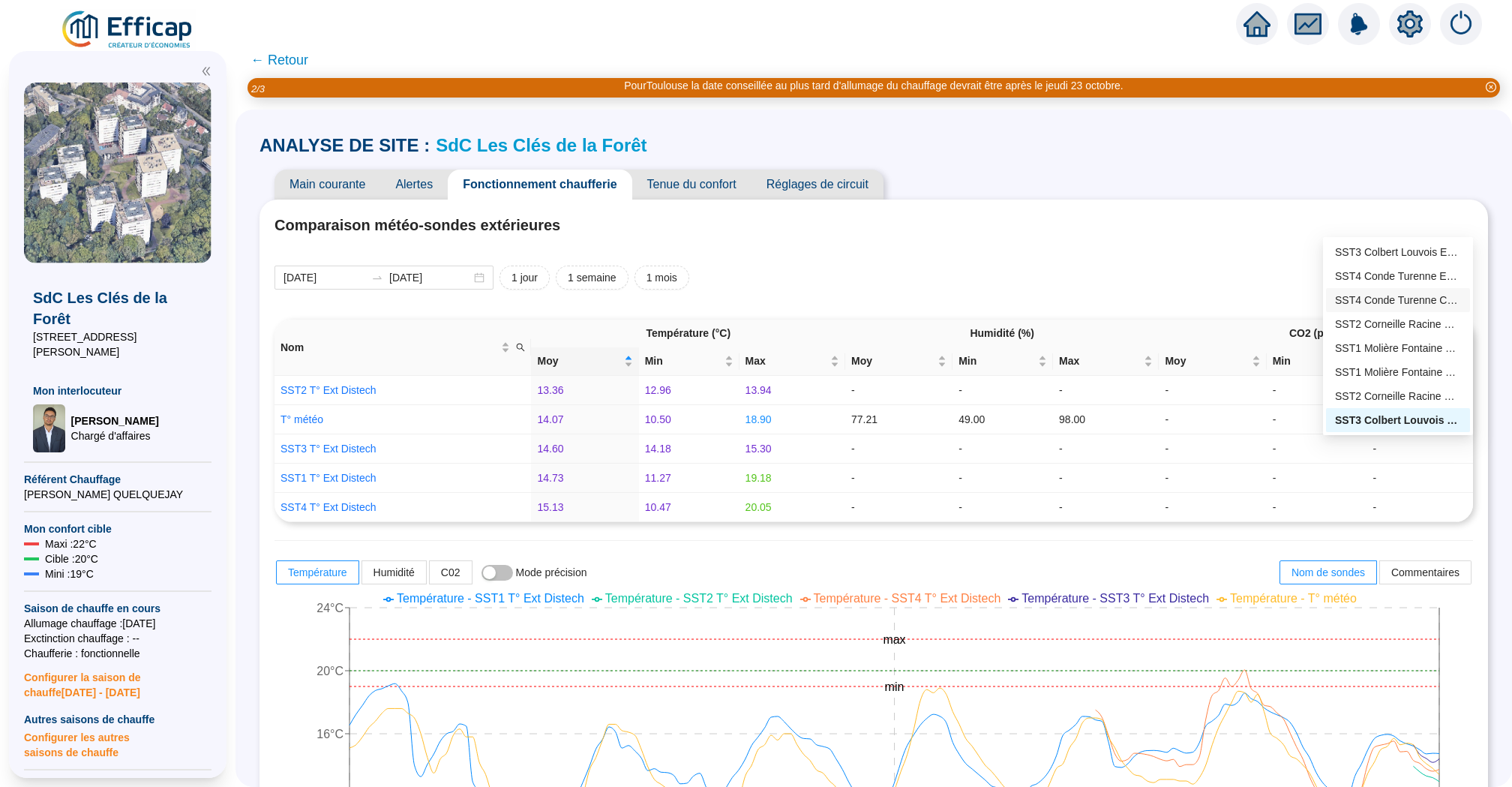
scroll to position [1050, 0]
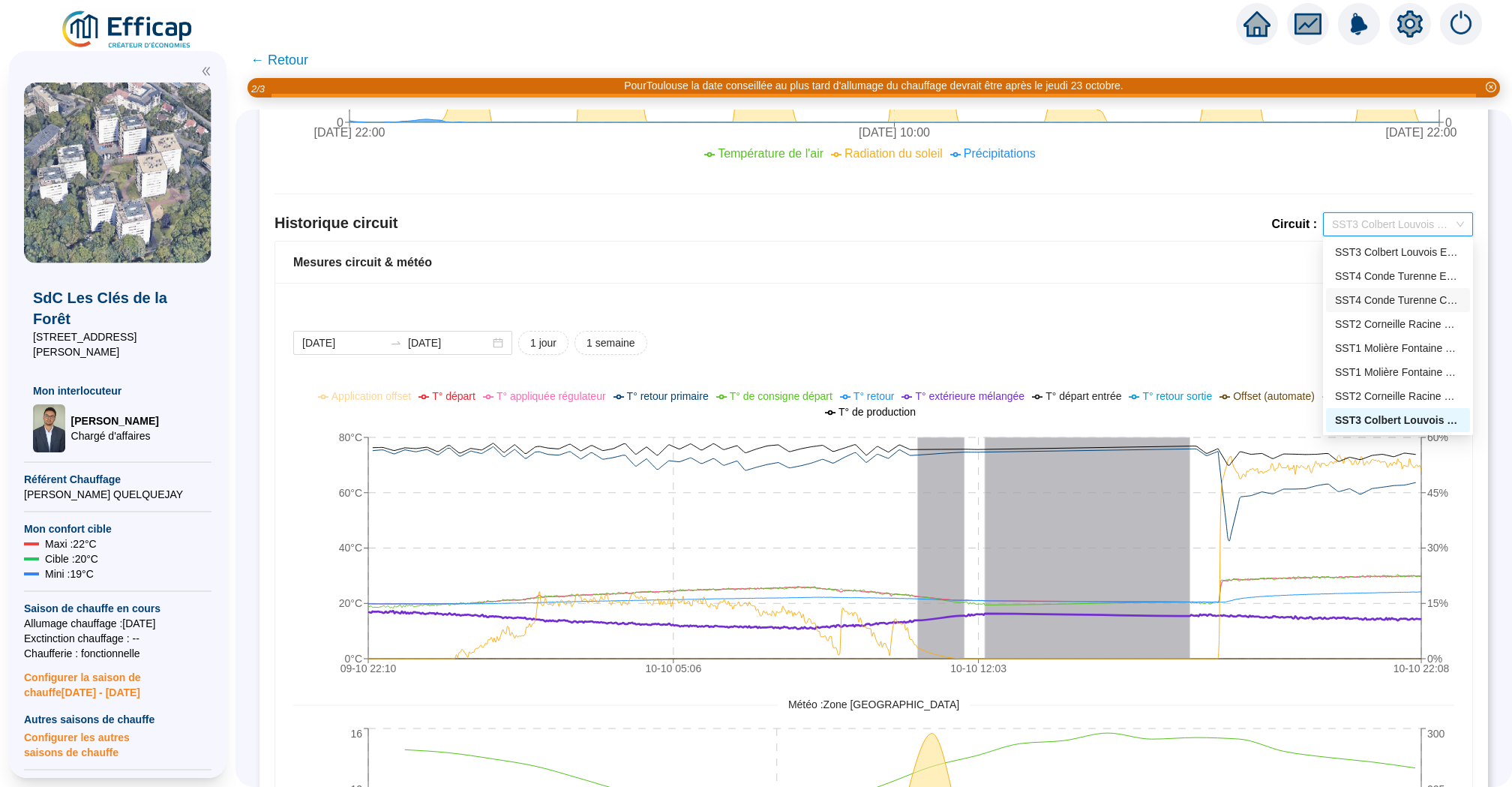
click at [1392, 303] on div "SST4 Conde Turenne Chauffage" at bounding box center [1398, 300] width 126 height 16
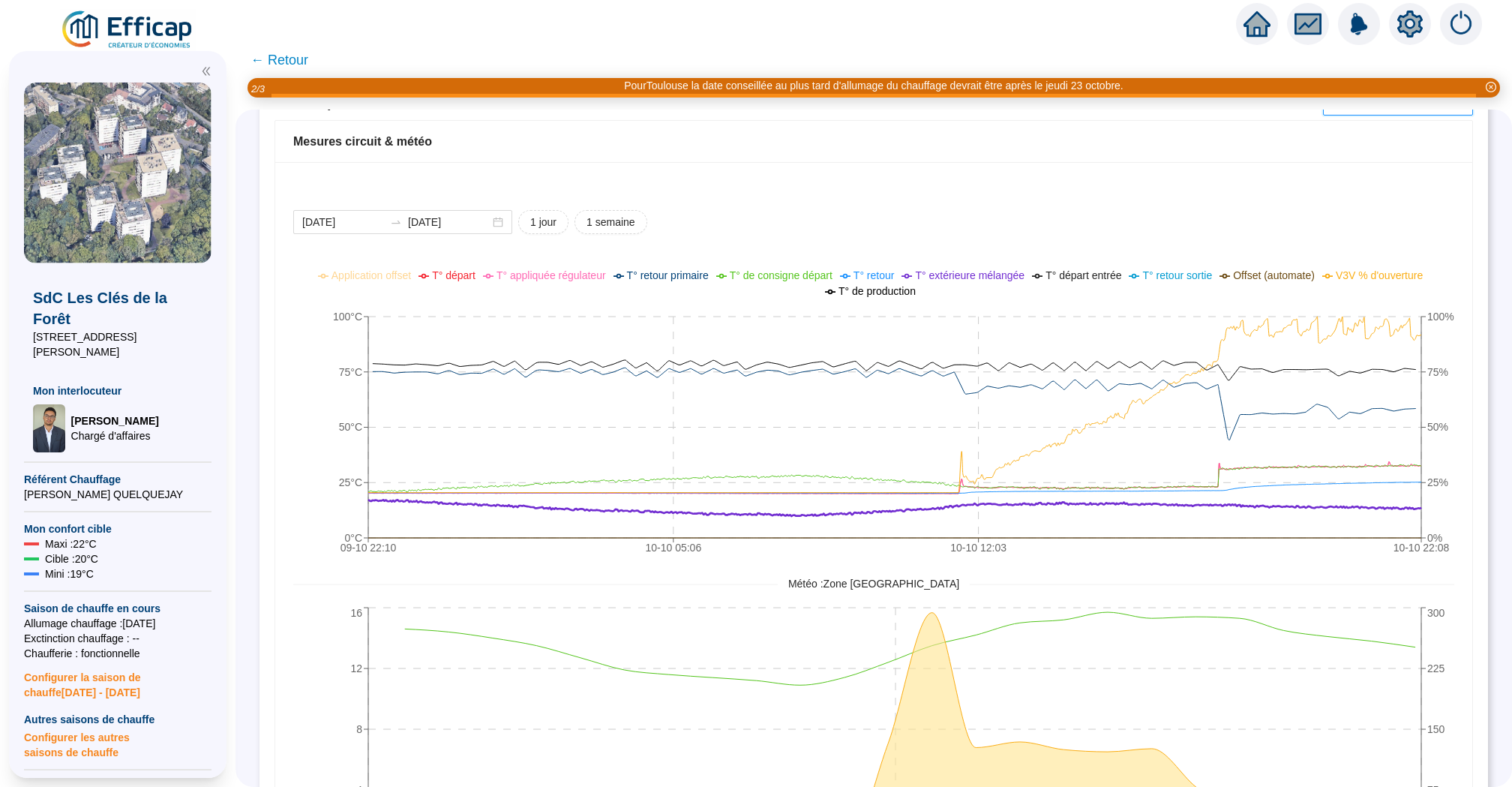
scroll to position [1065, 0]
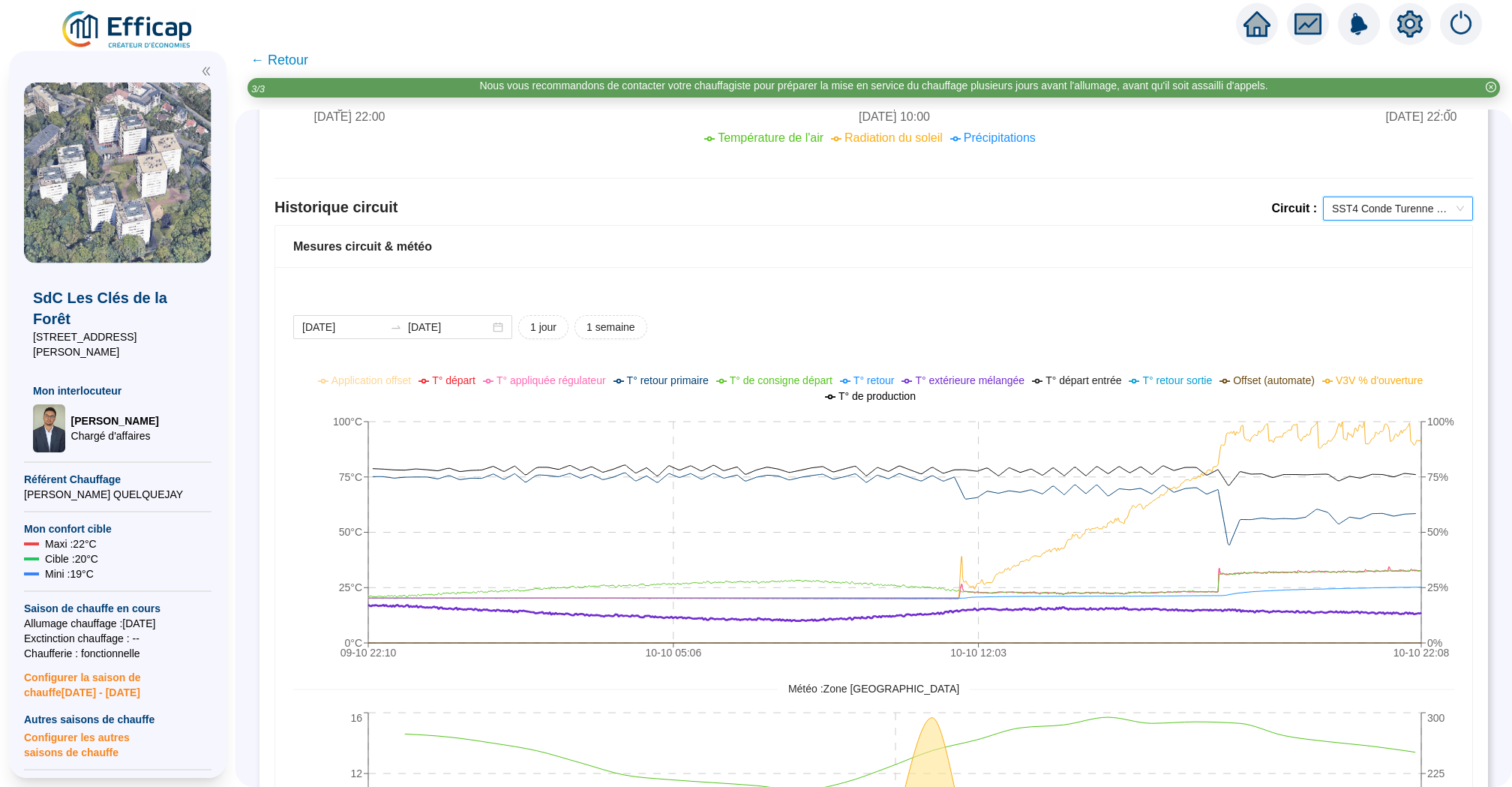
click at [1412, 212] on span "SST4 Conde Turenne Chauffage" at bounding box center [1398, 209] width 132 height 22
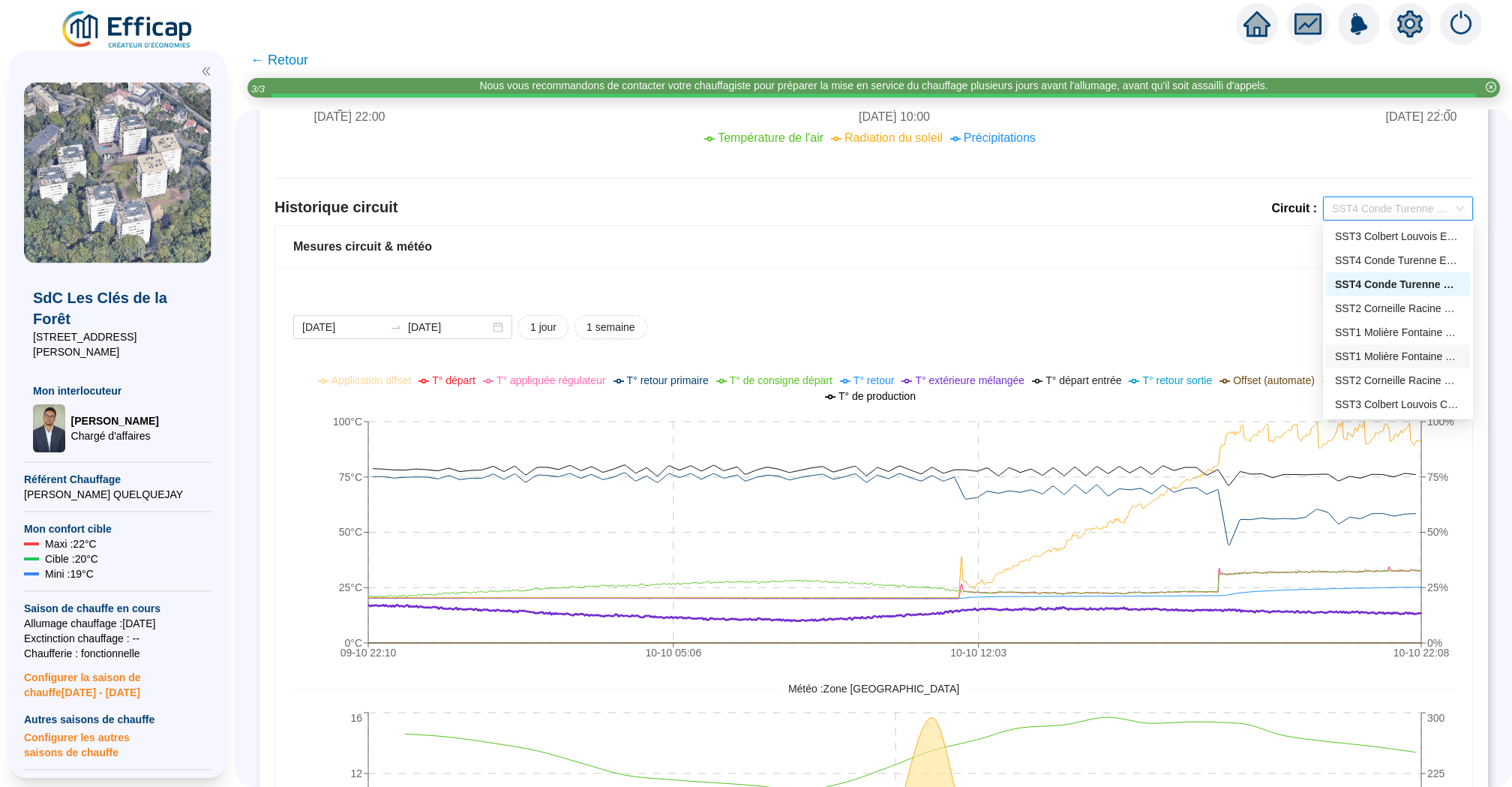
click at [1416, 354] on div "SST1 Molière Fontaine Chauffage" at bounding box center [1398, 356] width 126 height 16
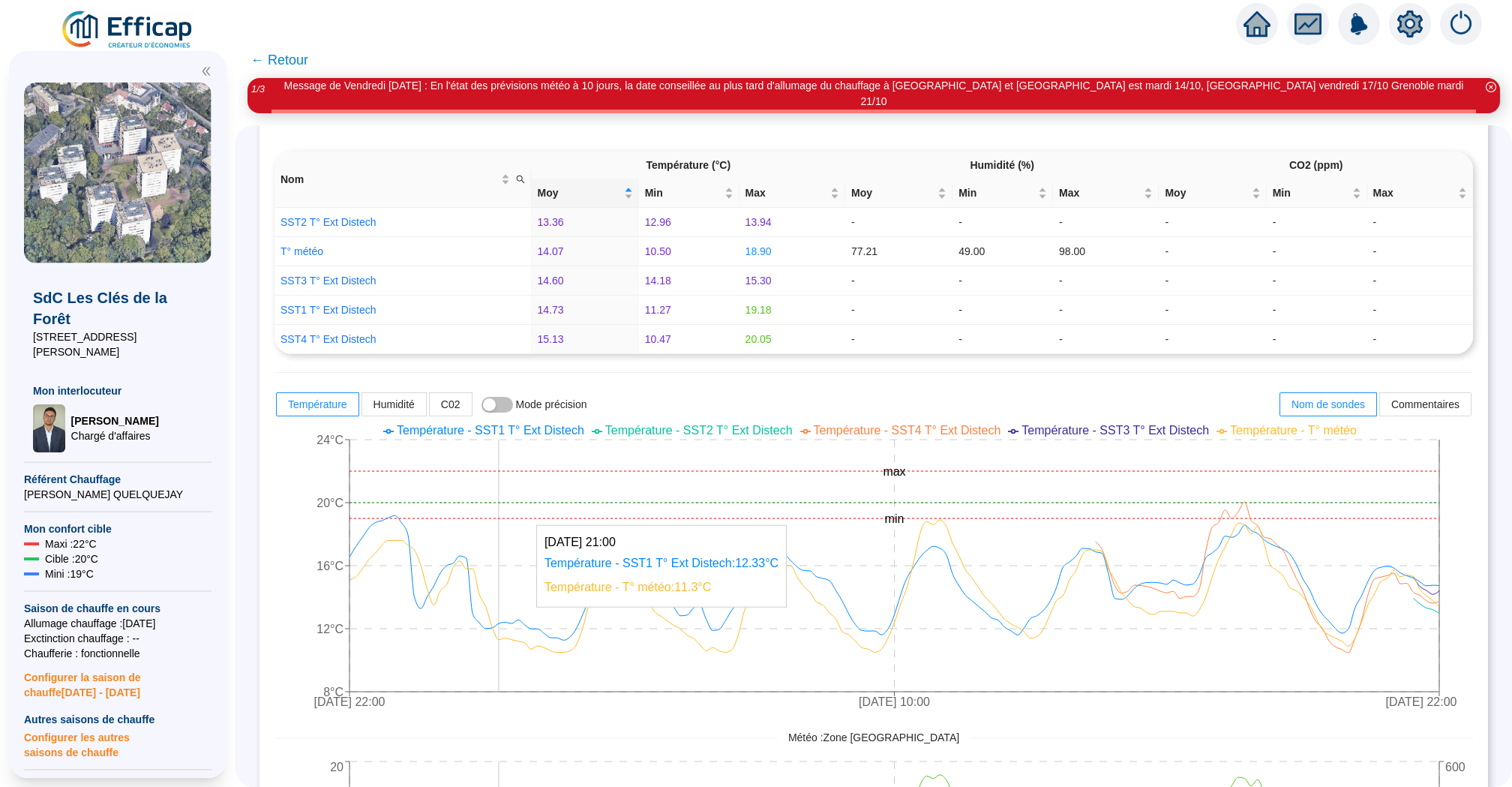
scroll to position [0, 0]
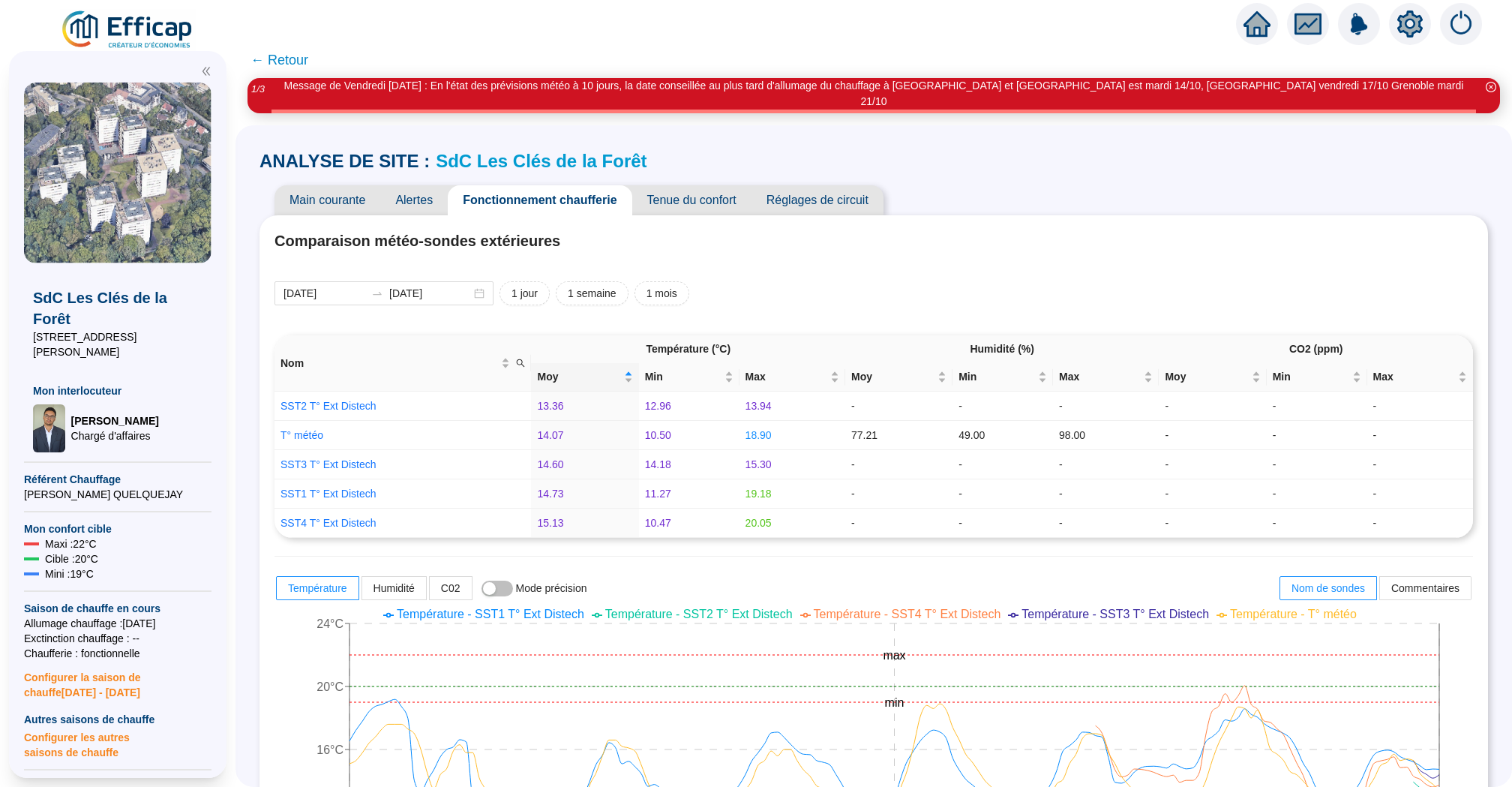
click at [351, 186] on span "Main courante" at bounding box center [327, 200] width 106 height 30
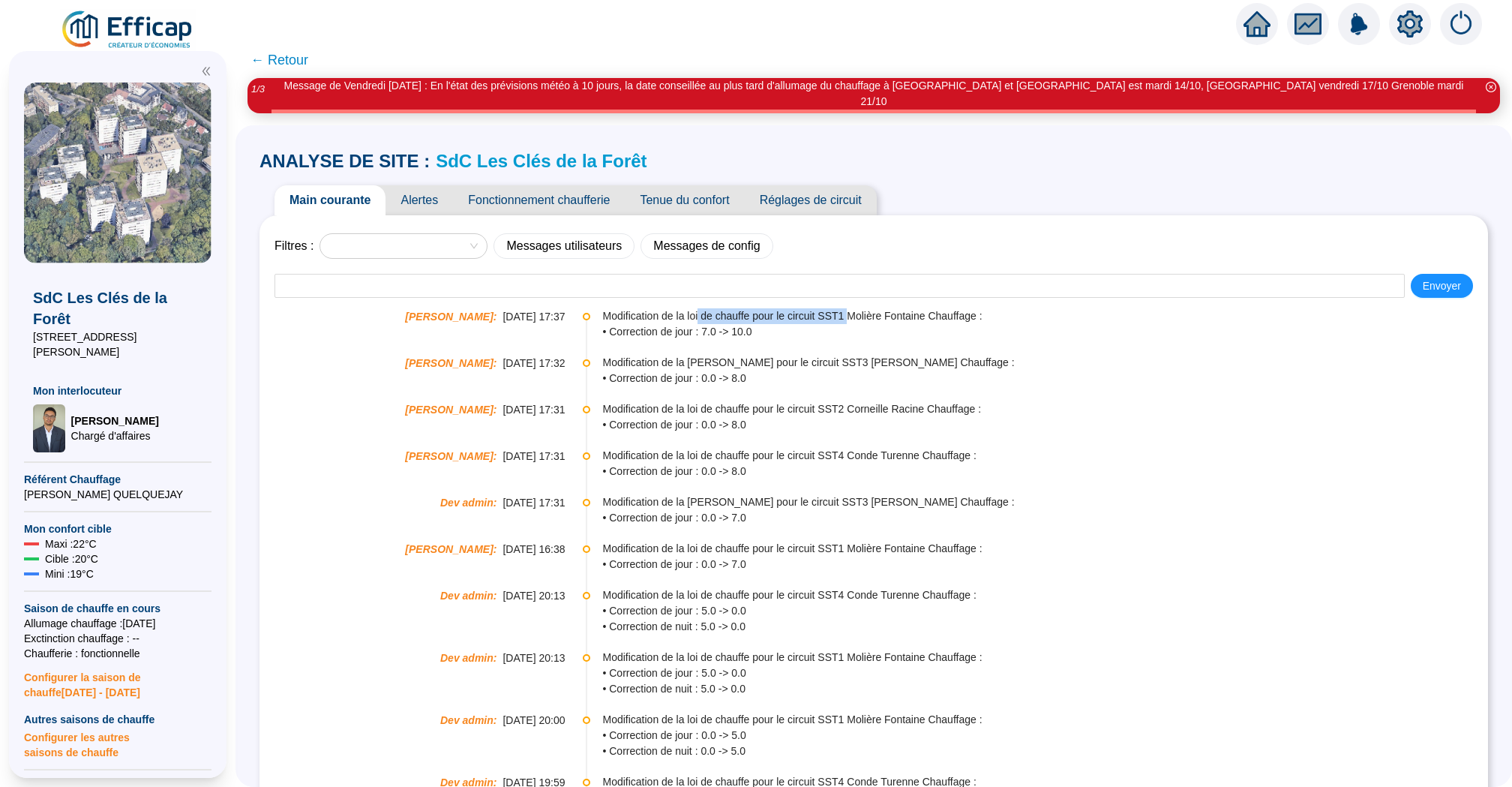
drag, startPoint x: 858, startPoint y: 303, endPoint x: 701, endPoint y: 303, distance: 157.0
click at [701, 308] on span "Modification de la loi de chauffe pour le circuit SST1 Molière Fontaine Chauffa…" at bounding box center [1045, 316] width 884 height 16
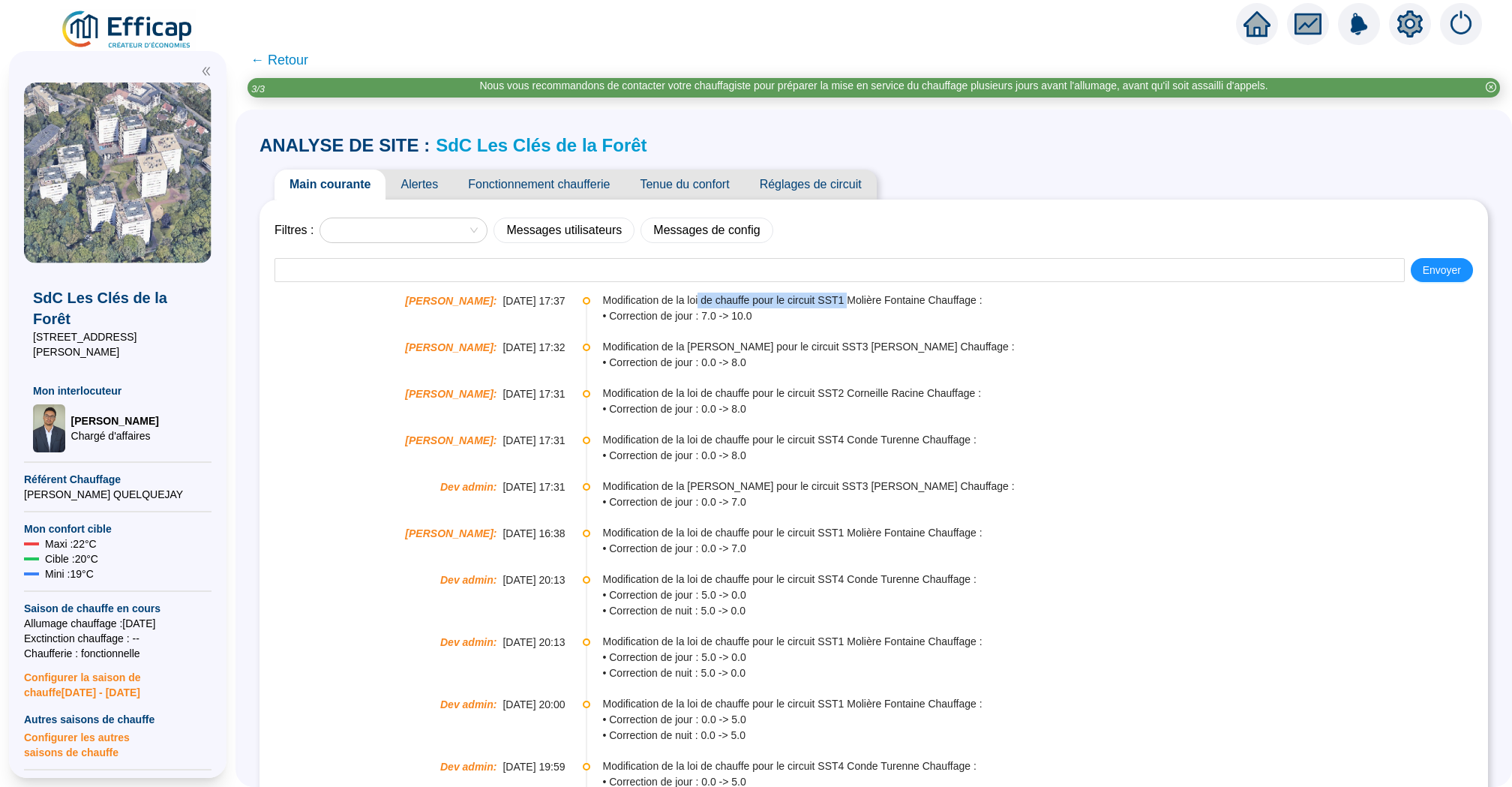
click at [567, 144] on link "SdC Les Clés de la Forêt" at bounding box center [541, 145] width 211 height 21
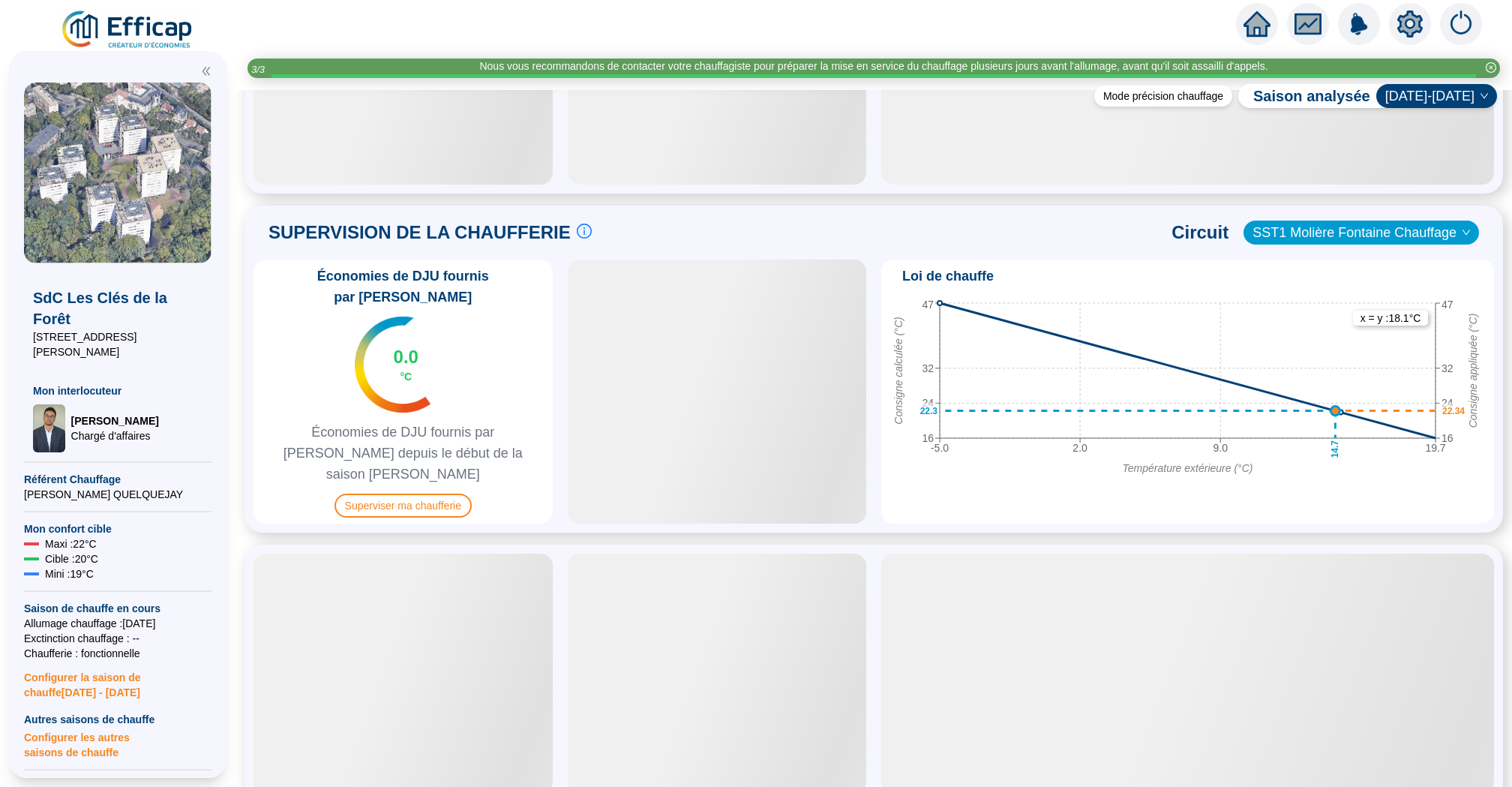
scroll to position [759, 0]
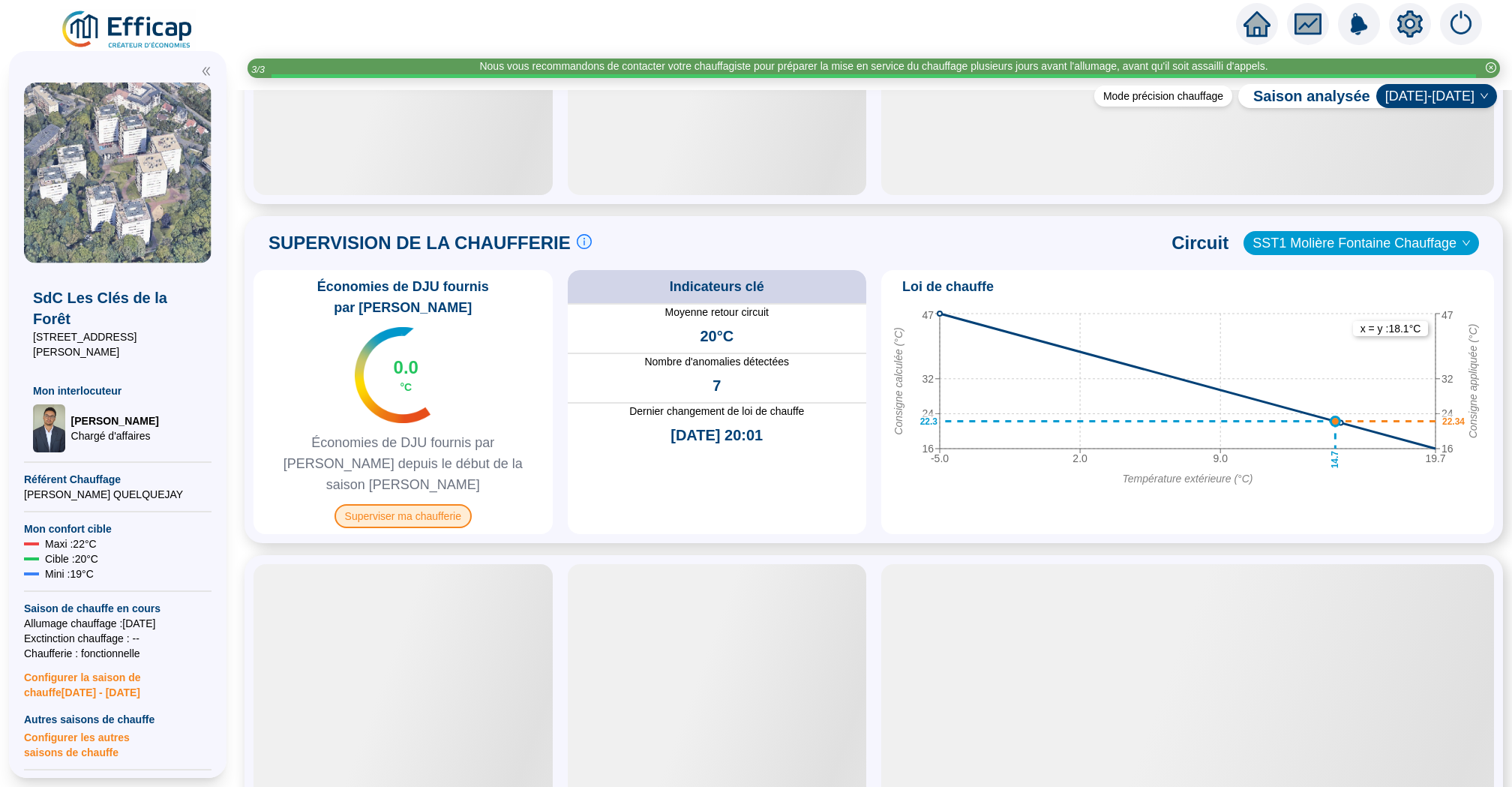
click at [449, 504] on span "Superviser ma chaufferie" at bounding box center [403, 516] width 137 height 24
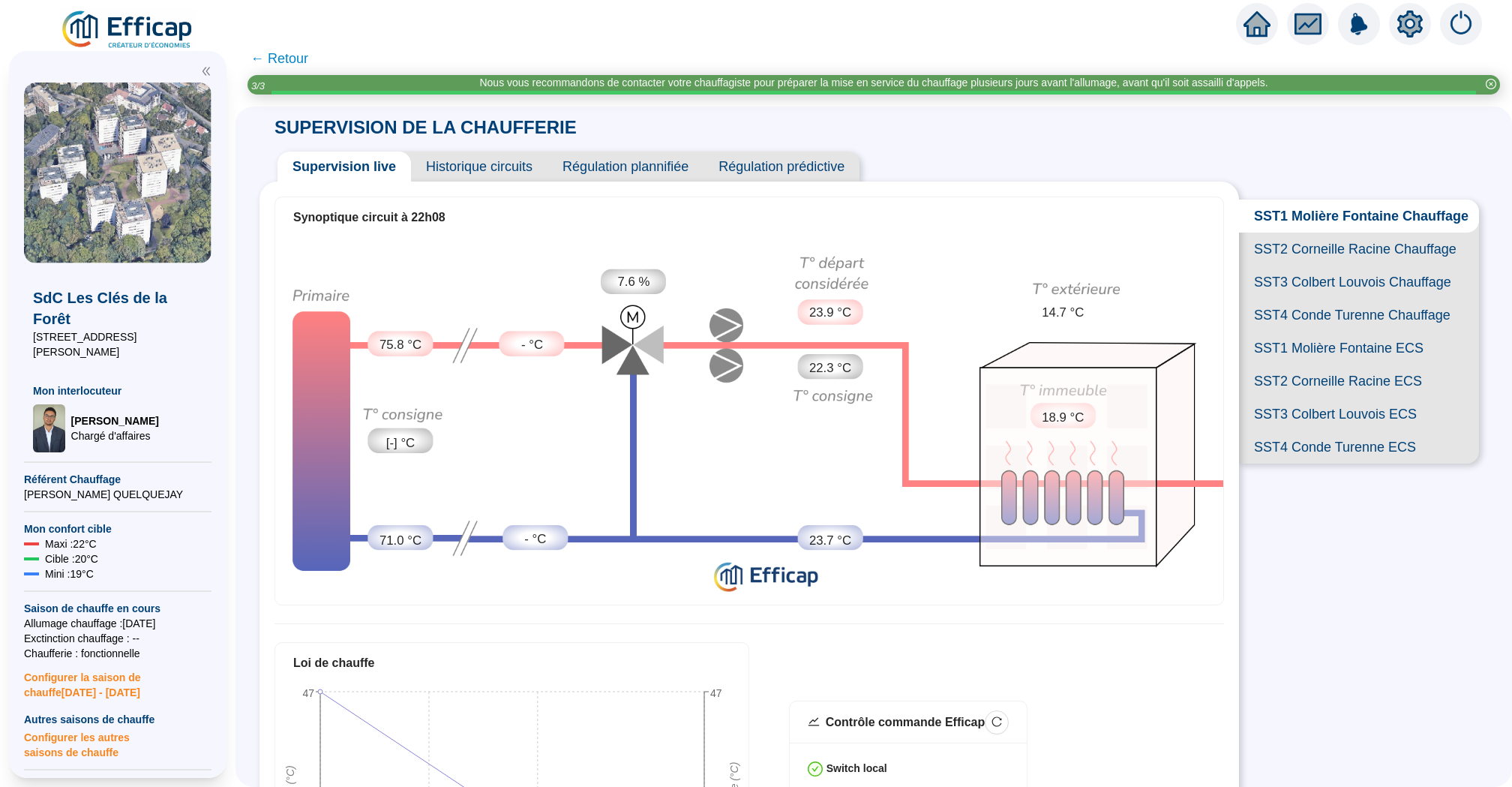
click at [492, 166] on span "Historique circuits" at bounding box center [480, 167] width 137 height 30
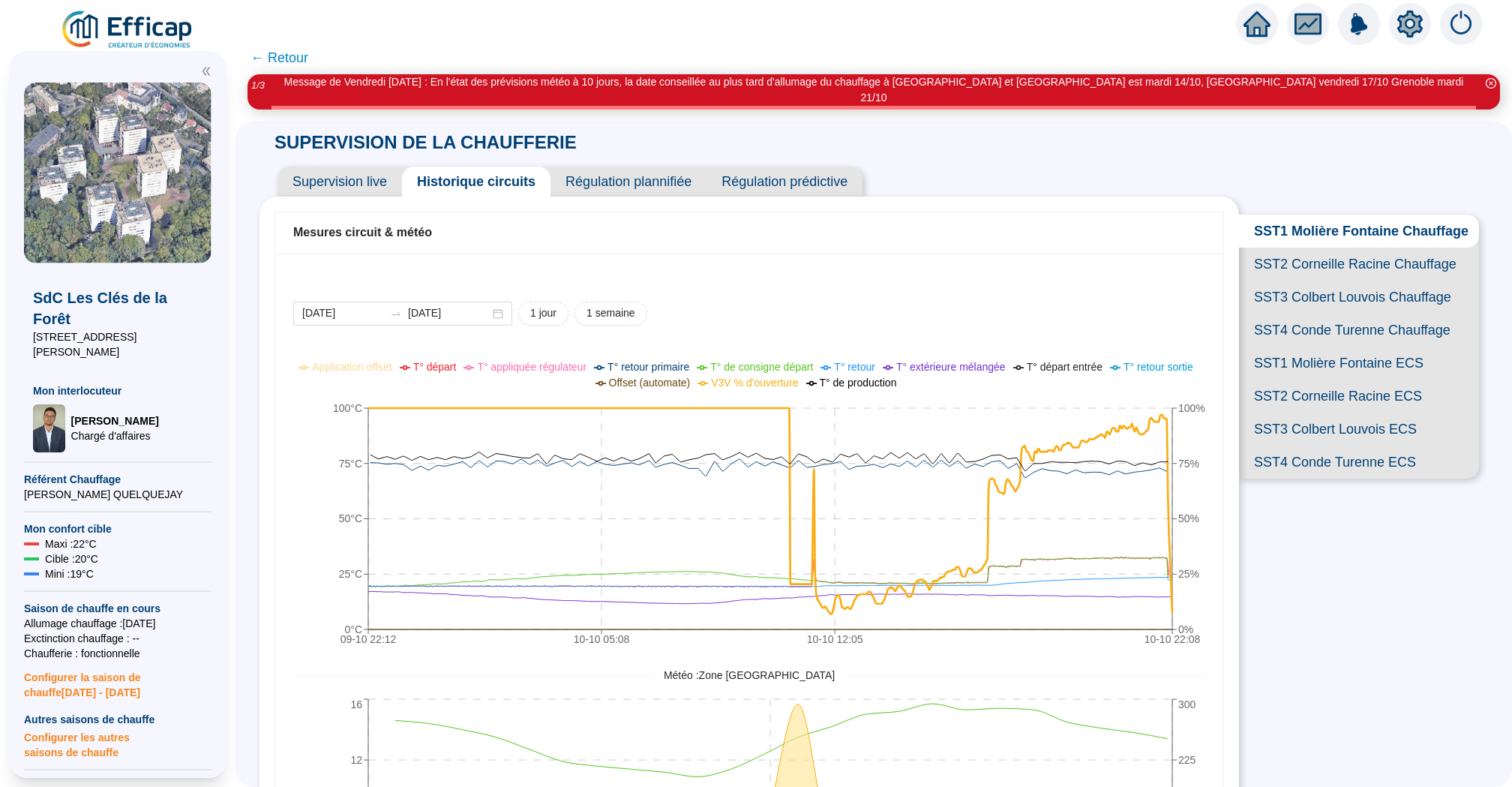
click at [374, 169] on span "Supervision live" at bounding box center [339, 182] width 125 height 30
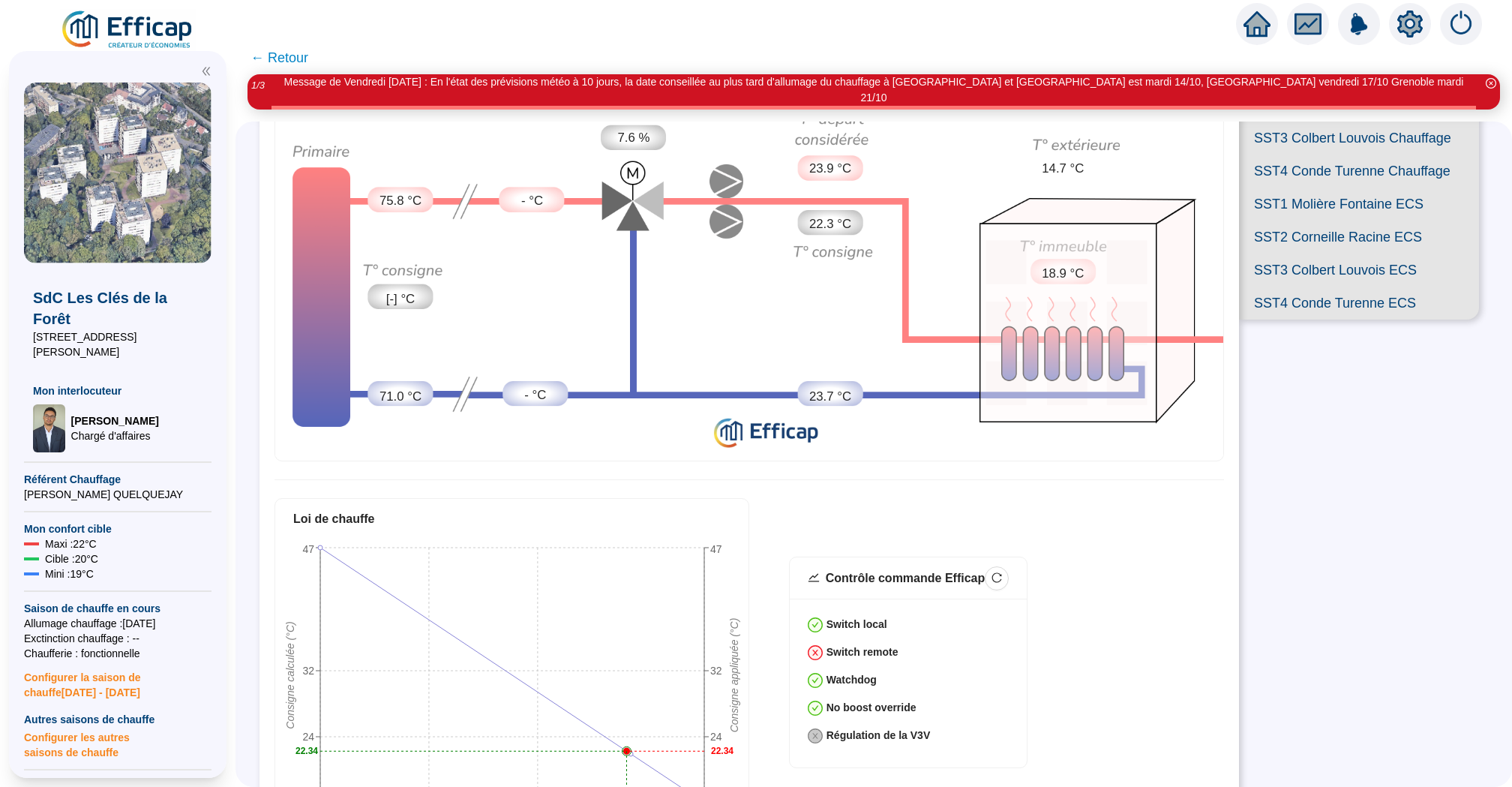
scroll to position [531, 0]
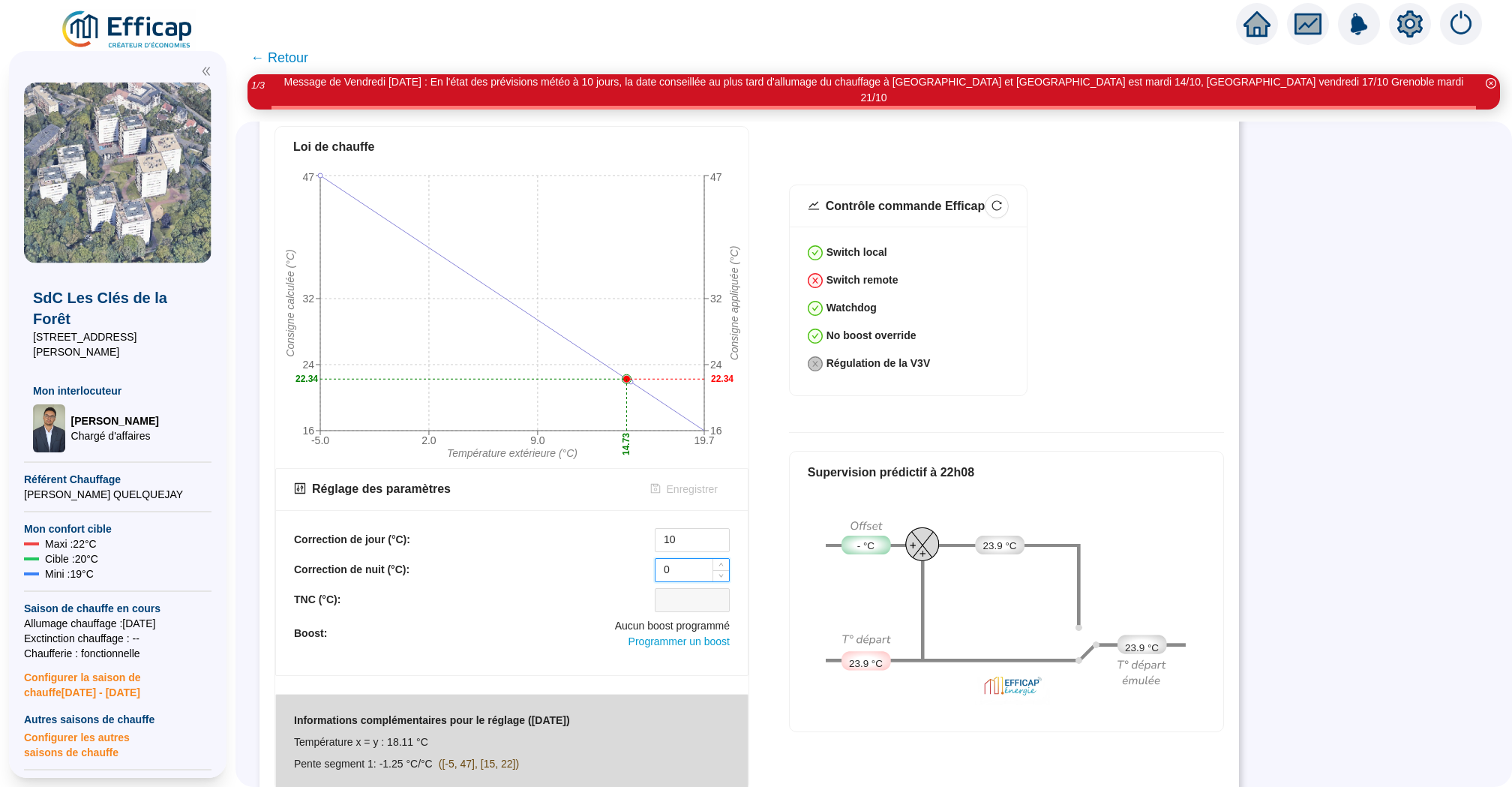
click at [704, 558] on input "0" at bounding box center [692, 570] width 73 height 22
type input "10"
click at [707, 482] on span "Enregistrer" at bounding box center [692, 489] width 51 height 16
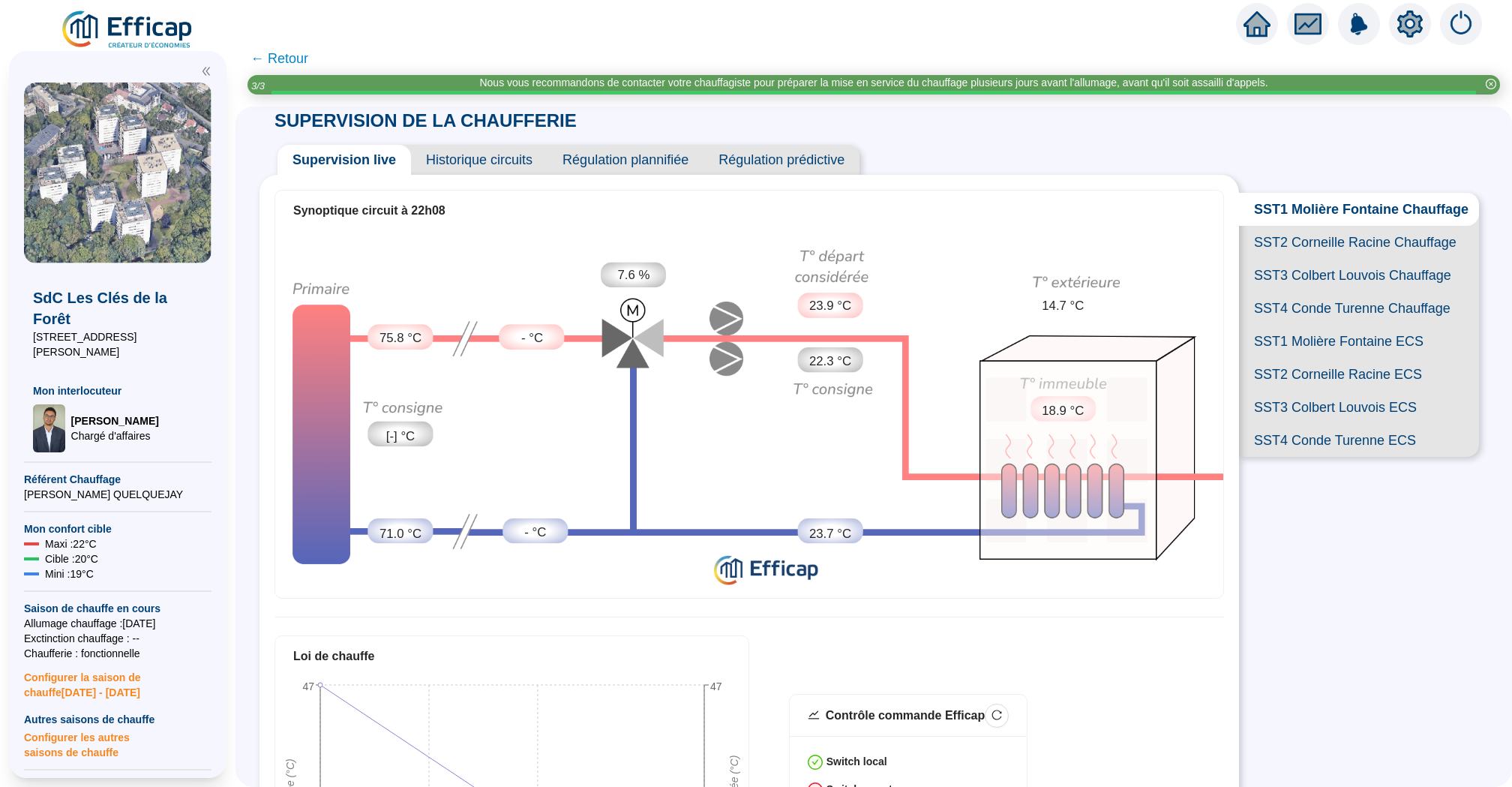
scroll to position [0, 0]
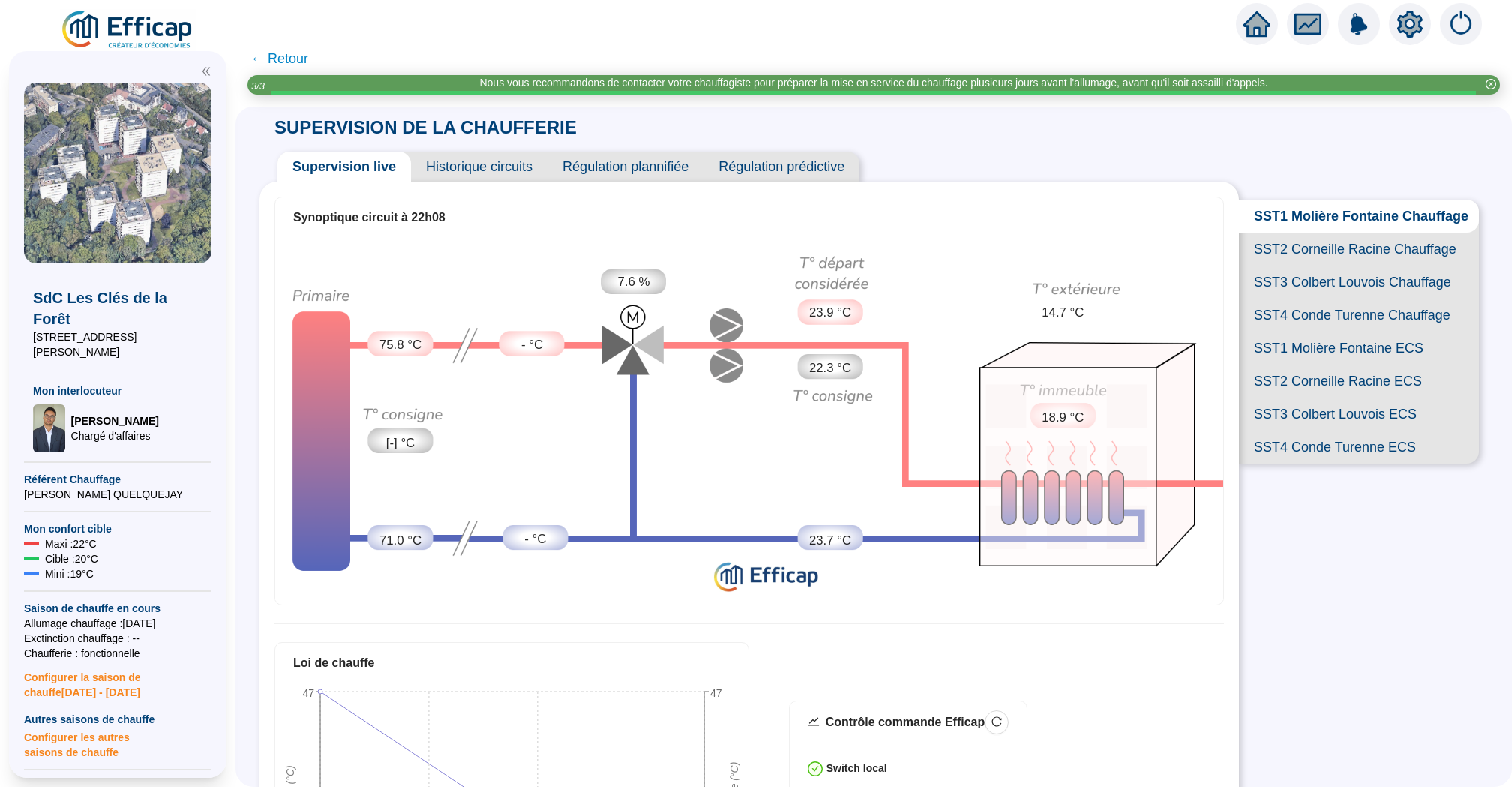
click at [479, 153] on span "Historique circuits" at bounding box center [480, 167] width 137 height 30
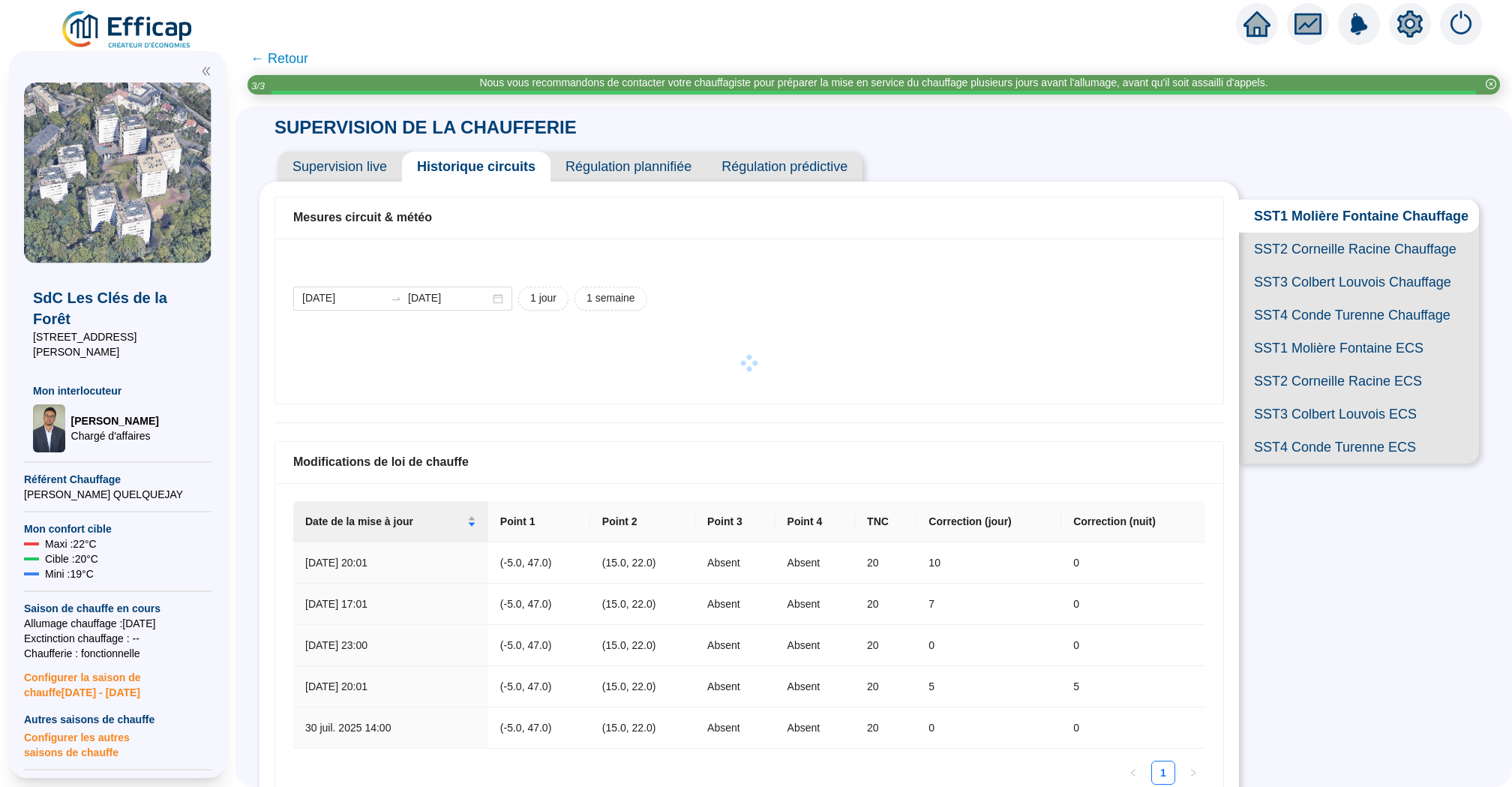
click at [1343, 254] on span "SST2 Corneille Racine Chauffage" at bounding box center [1358, 248] width 240 height 33
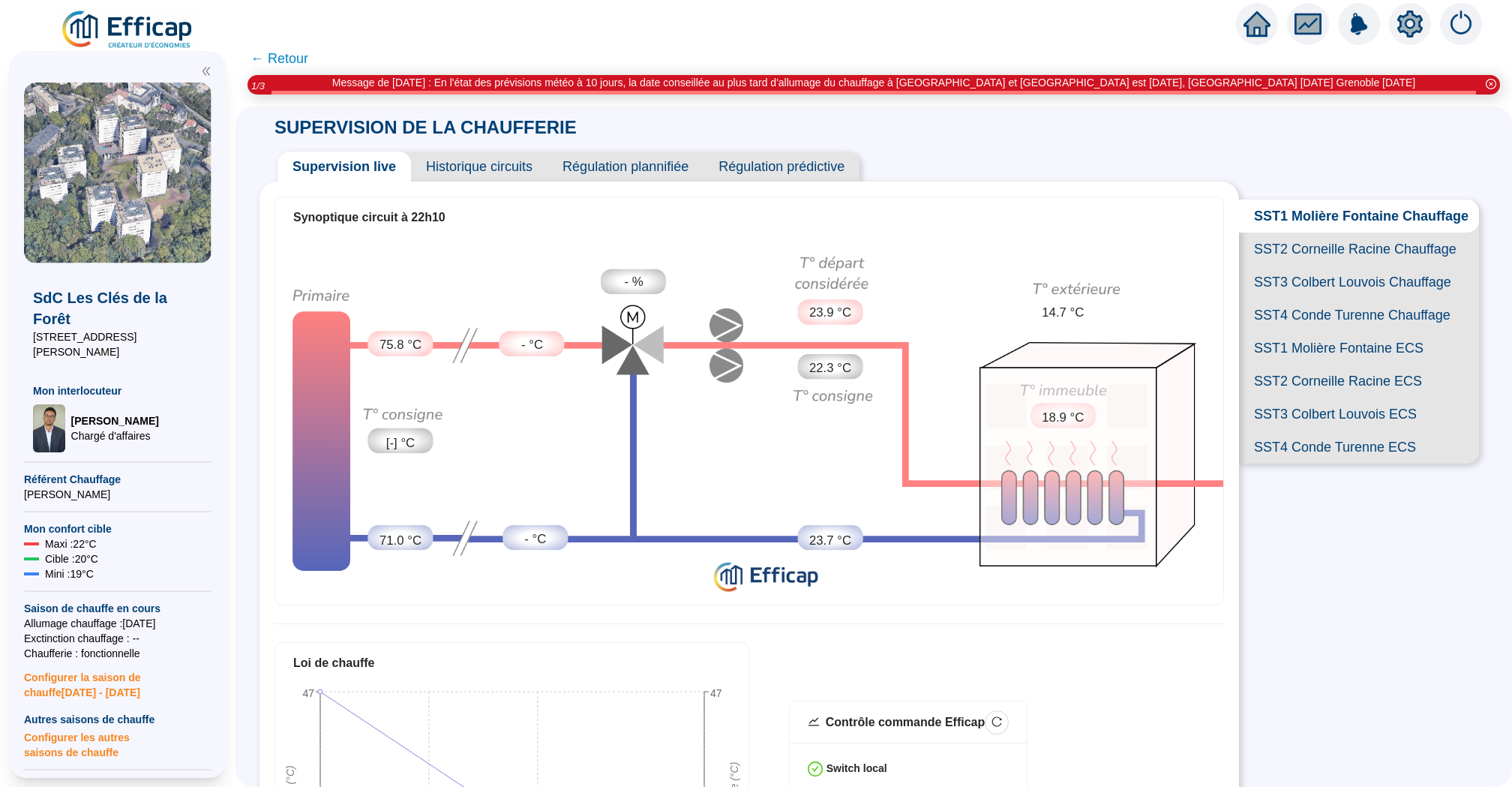
click at [490, 167] on span "Historique circuits" at bounding box center [480, 167] width 137 height 30
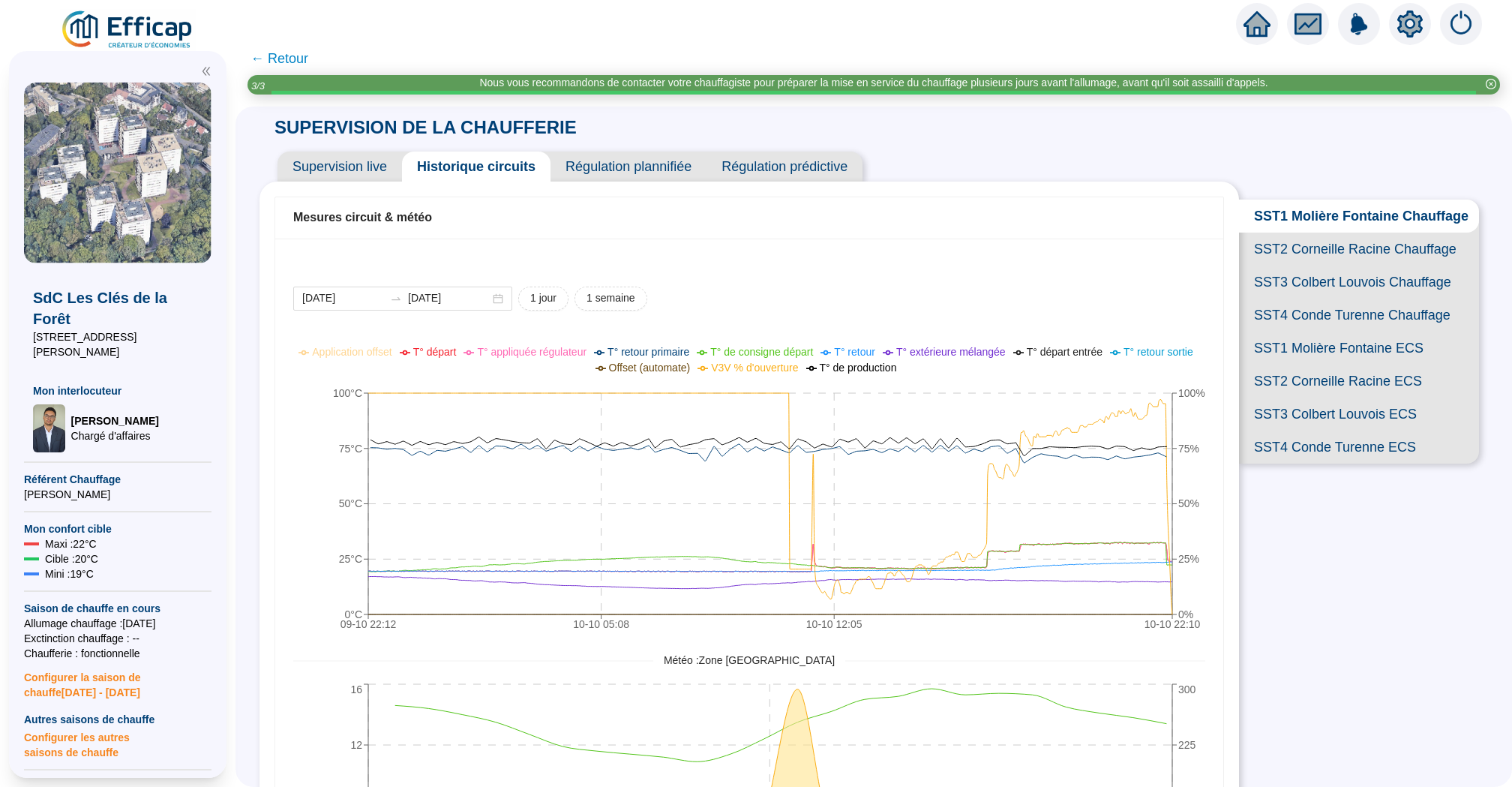
click at [329, 154] on span "Supervision live" at bounding box center [339, 167] width 125 height 30
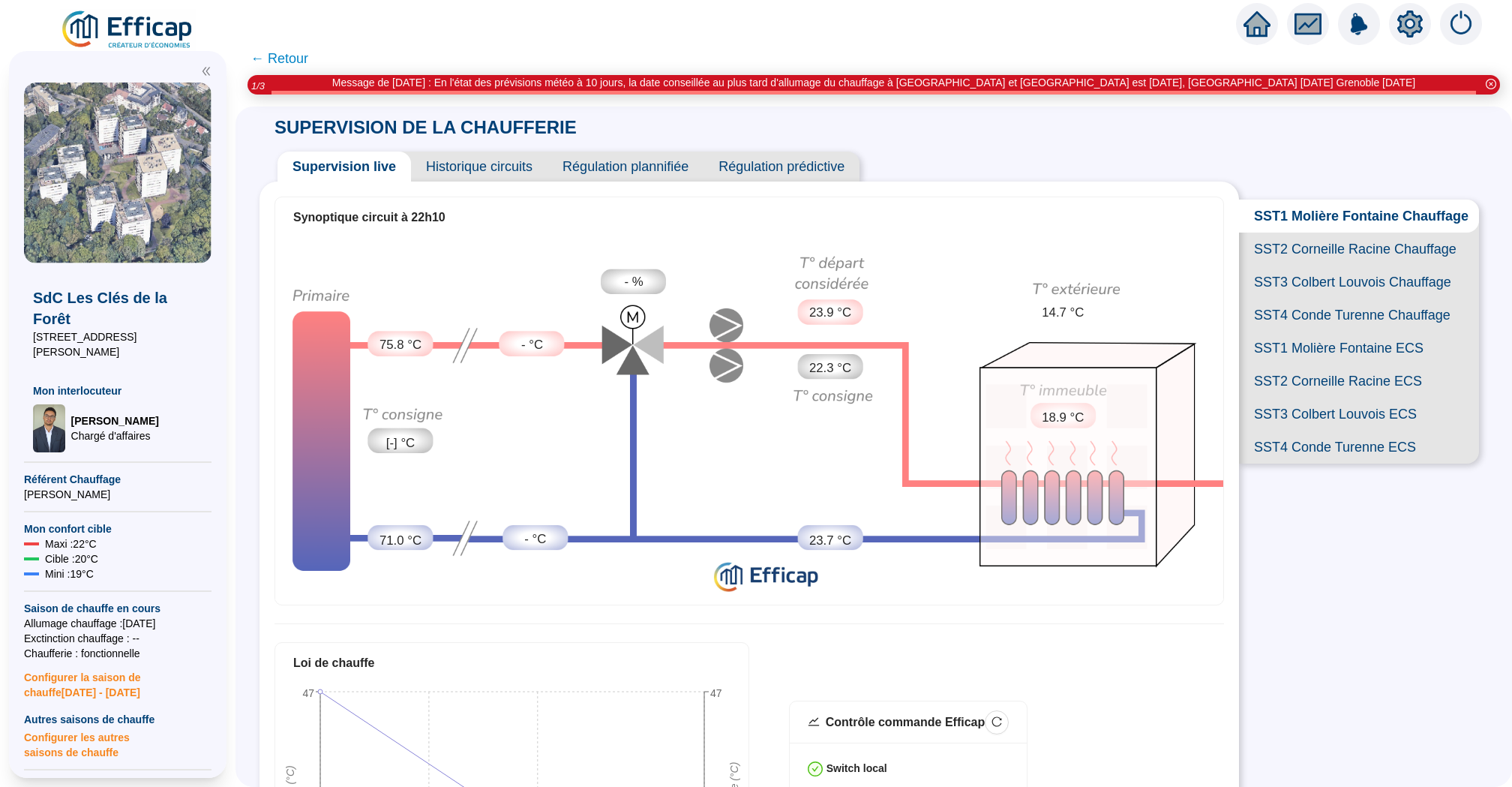
click at [1367, 247] on span "SST2 Corneille Racine Chauffage" at bounding box center [1358, 248] width 240 height 33
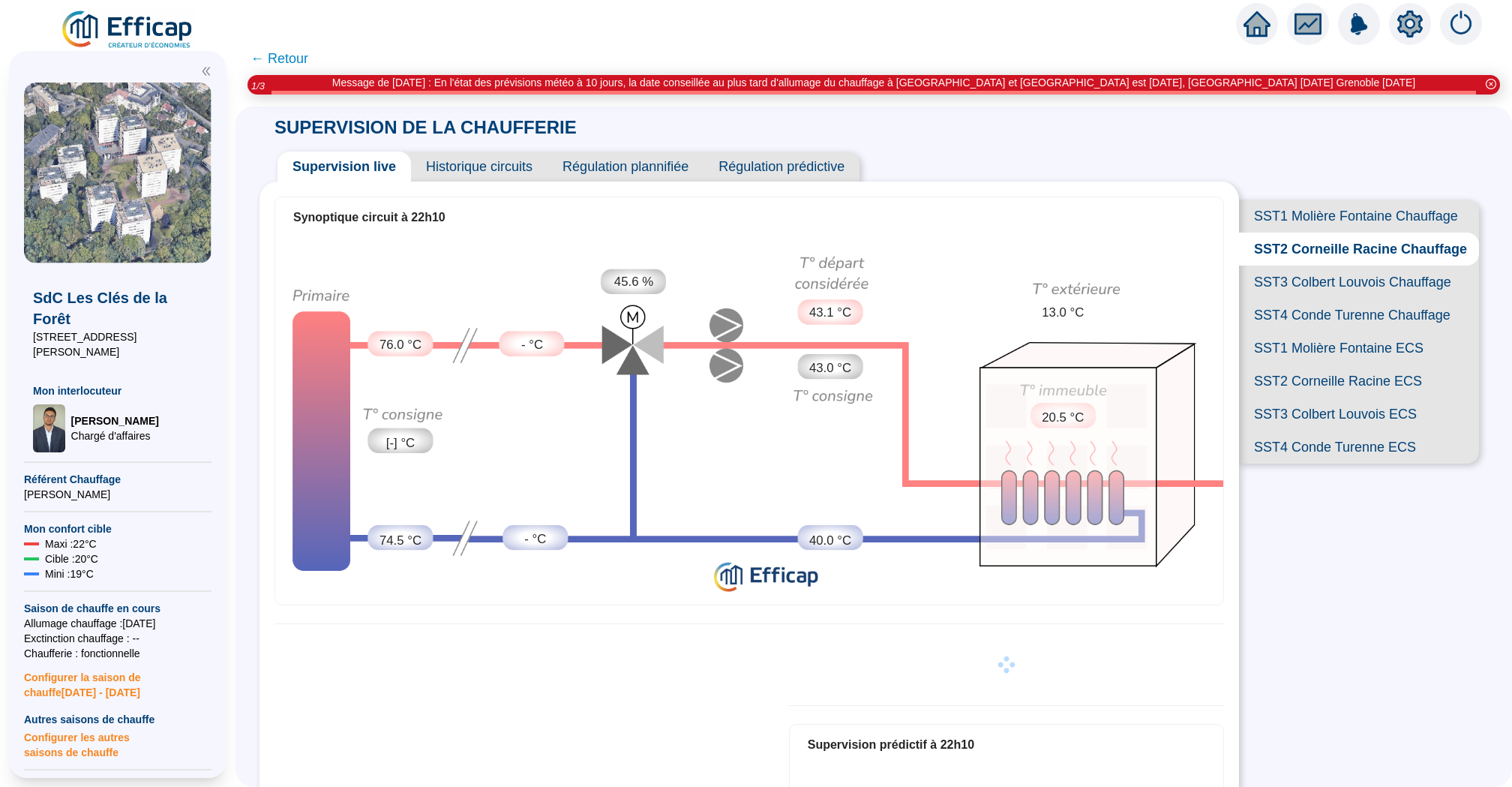
click at [1349, 287] on span "SST3 Colbert Louvois Chauffage" at bounding box center [1358, 281] width 240 height 33
click at [1346, 321] on span "SST4 Conde Turenne Chauffage" at bounding box center [1358, 315] width 240 height 33
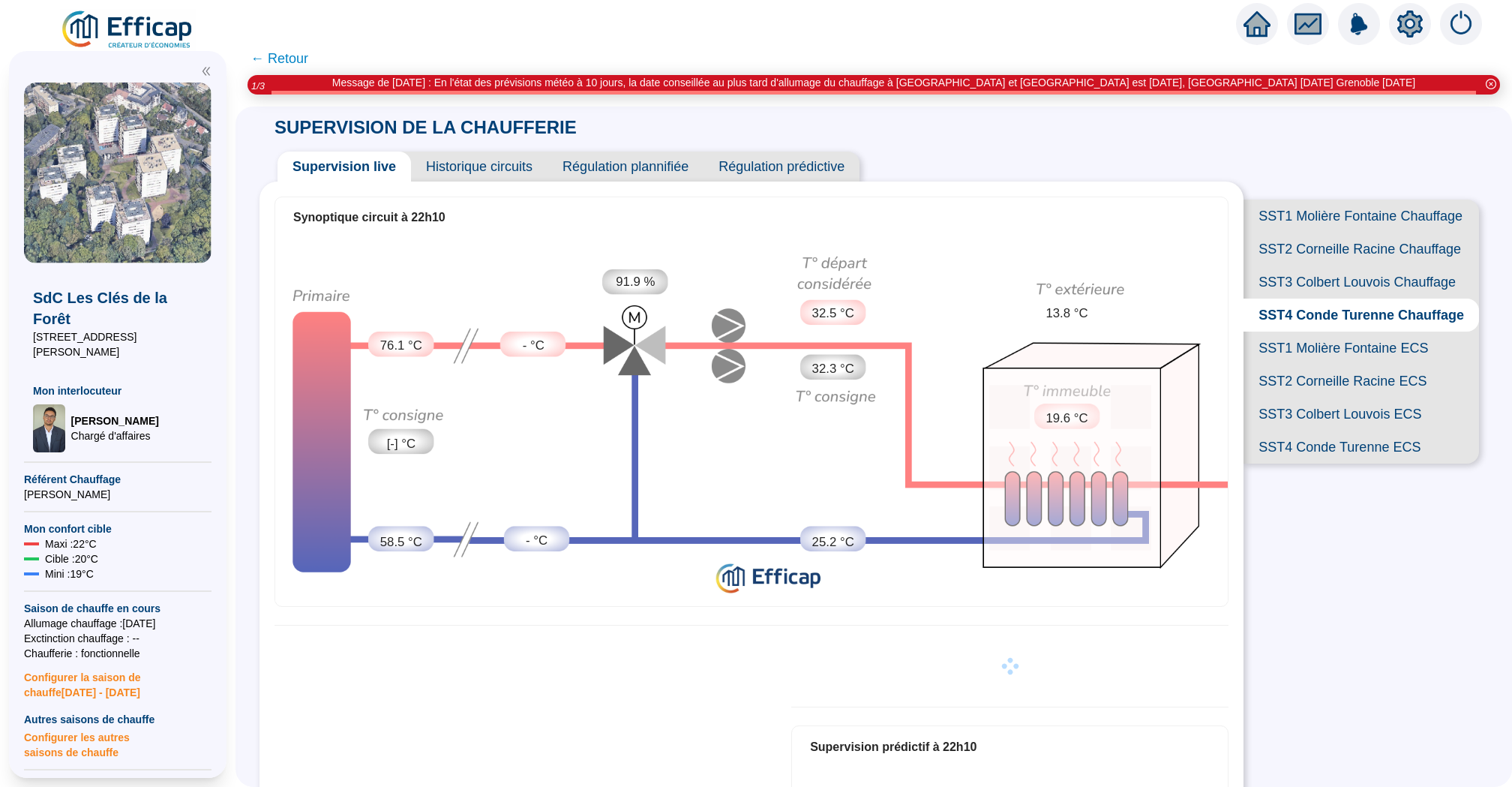
click at [1342, 258] on span "SST2 Corneille Racine Chauffage" at bounding box center [1360, 248] width 235 height 33
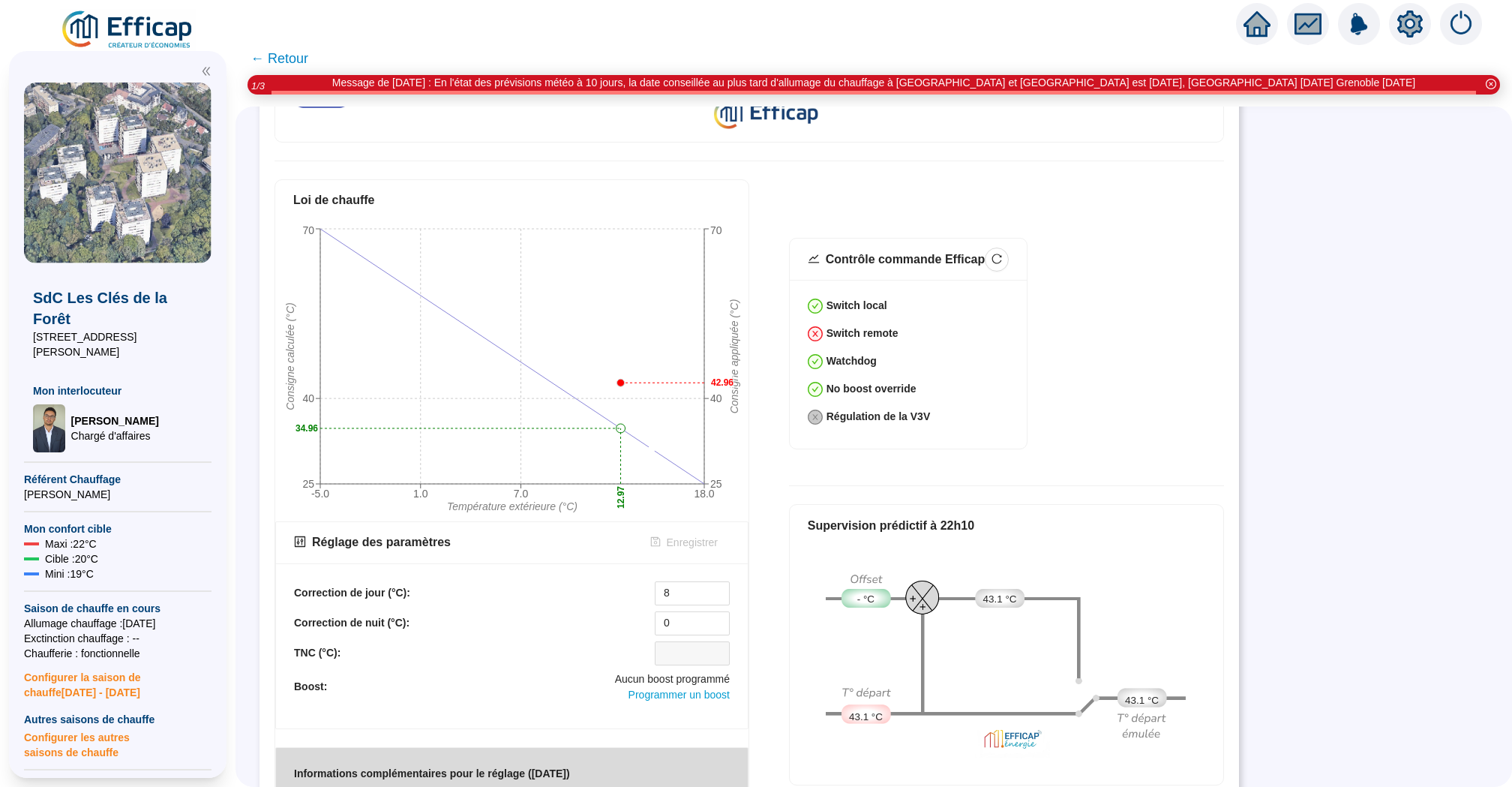
scroll to position [501, 0]
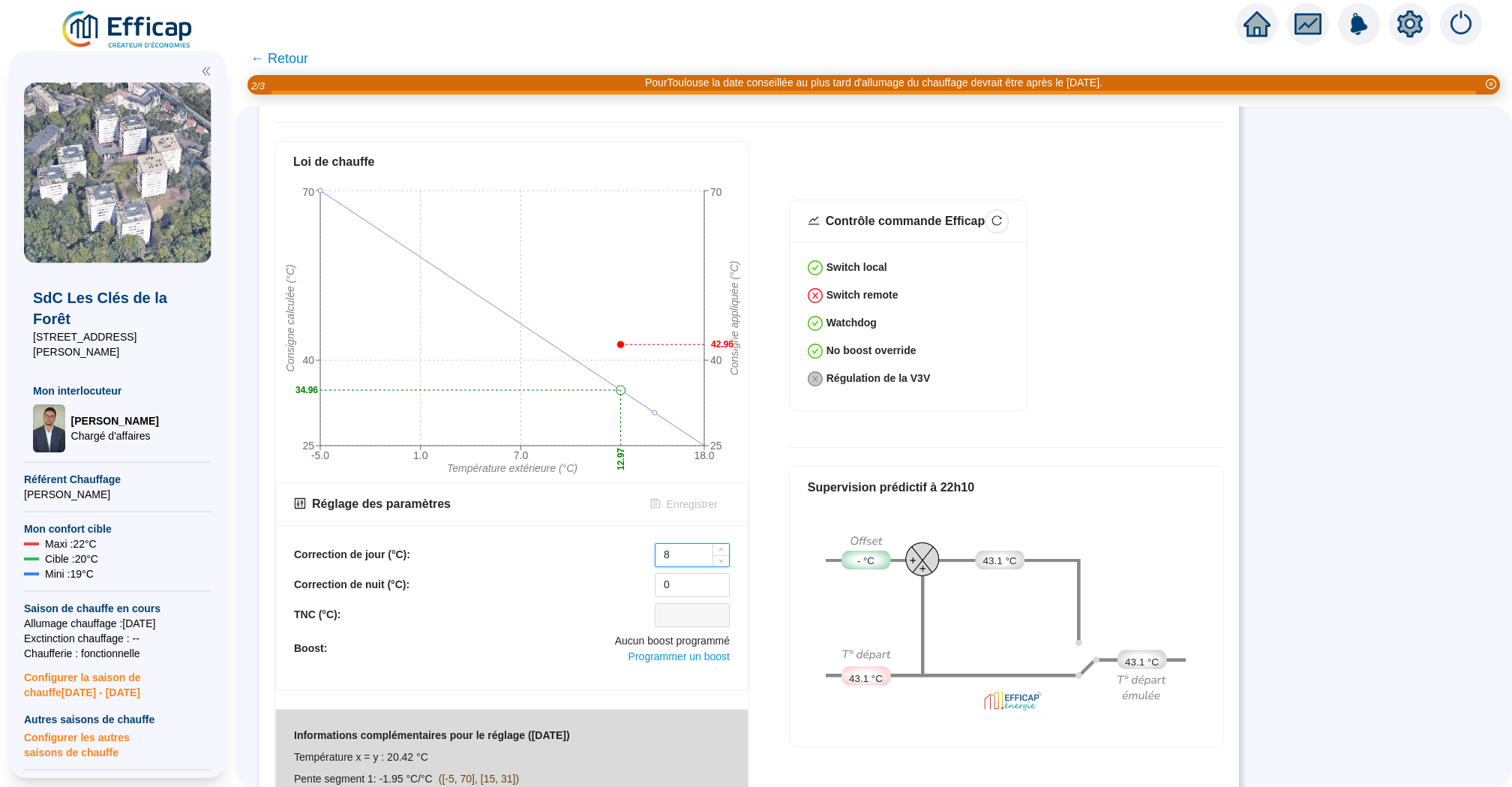
click at [685, 554] on input "8" at bounding box center [692, 555] width 73 height 22
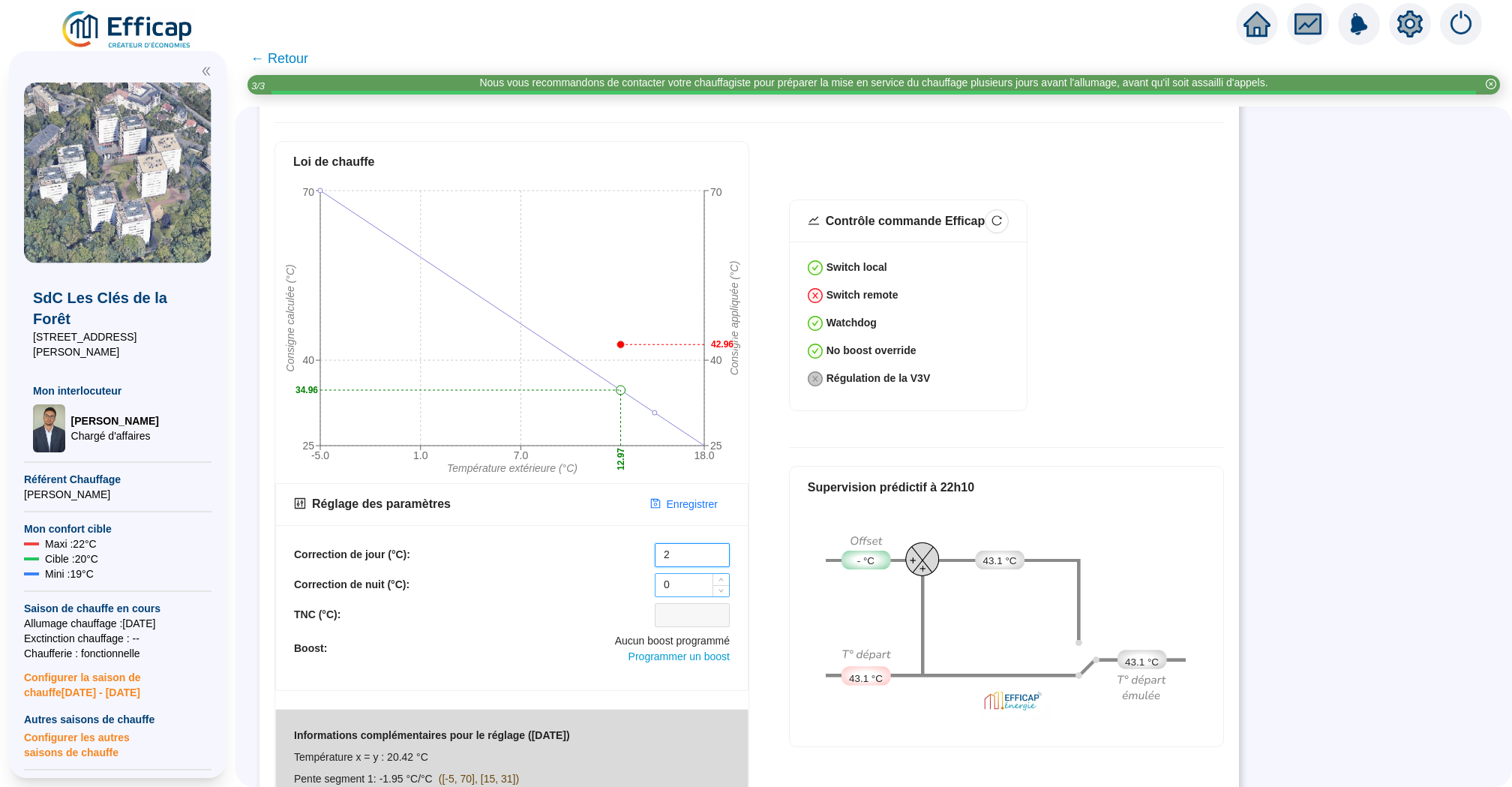
type input "2"
click at [686, 581] on input "0" at bounding box center [692, 585] width 73 height 22
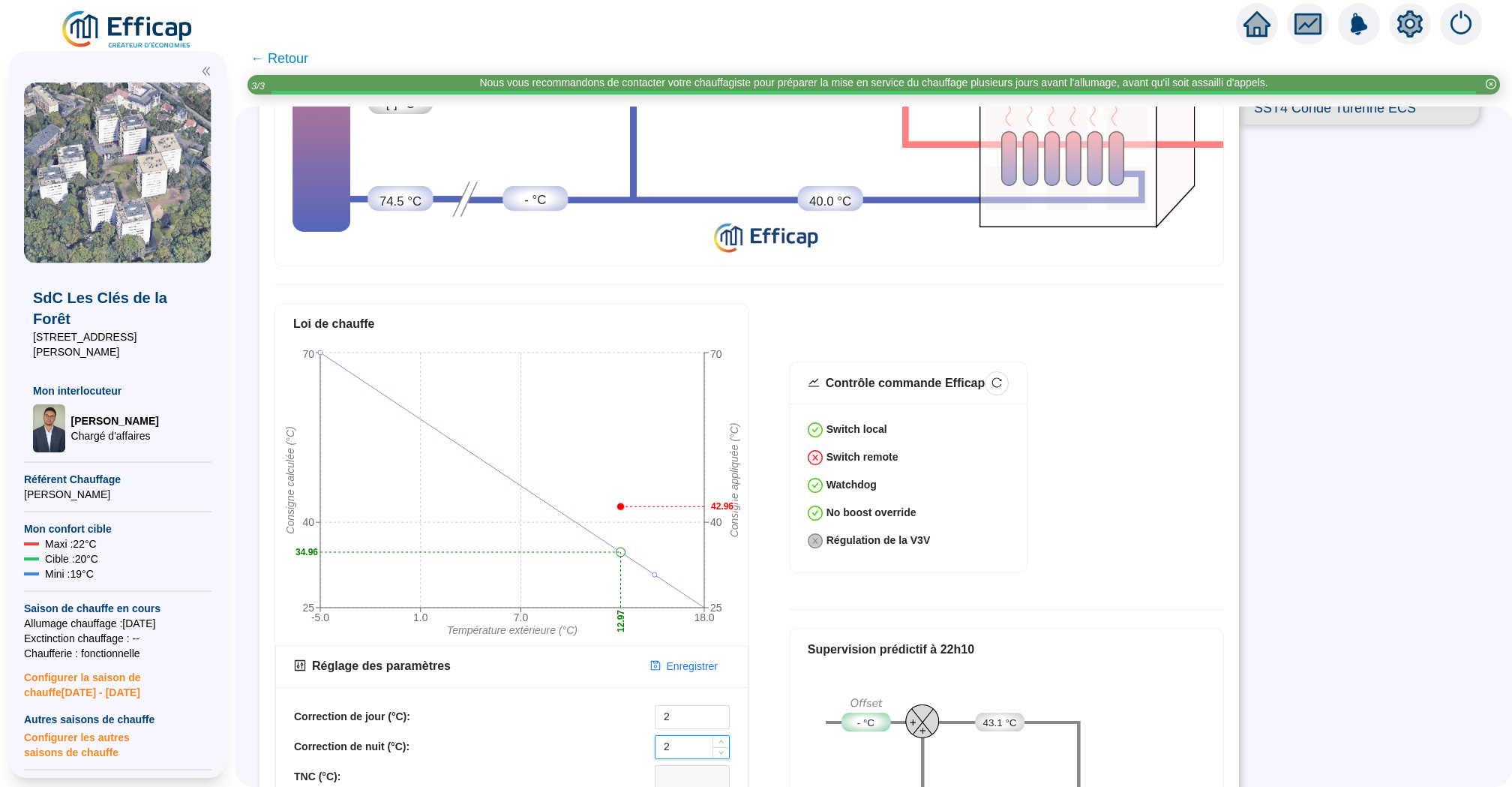
scroll to position [378, 0]
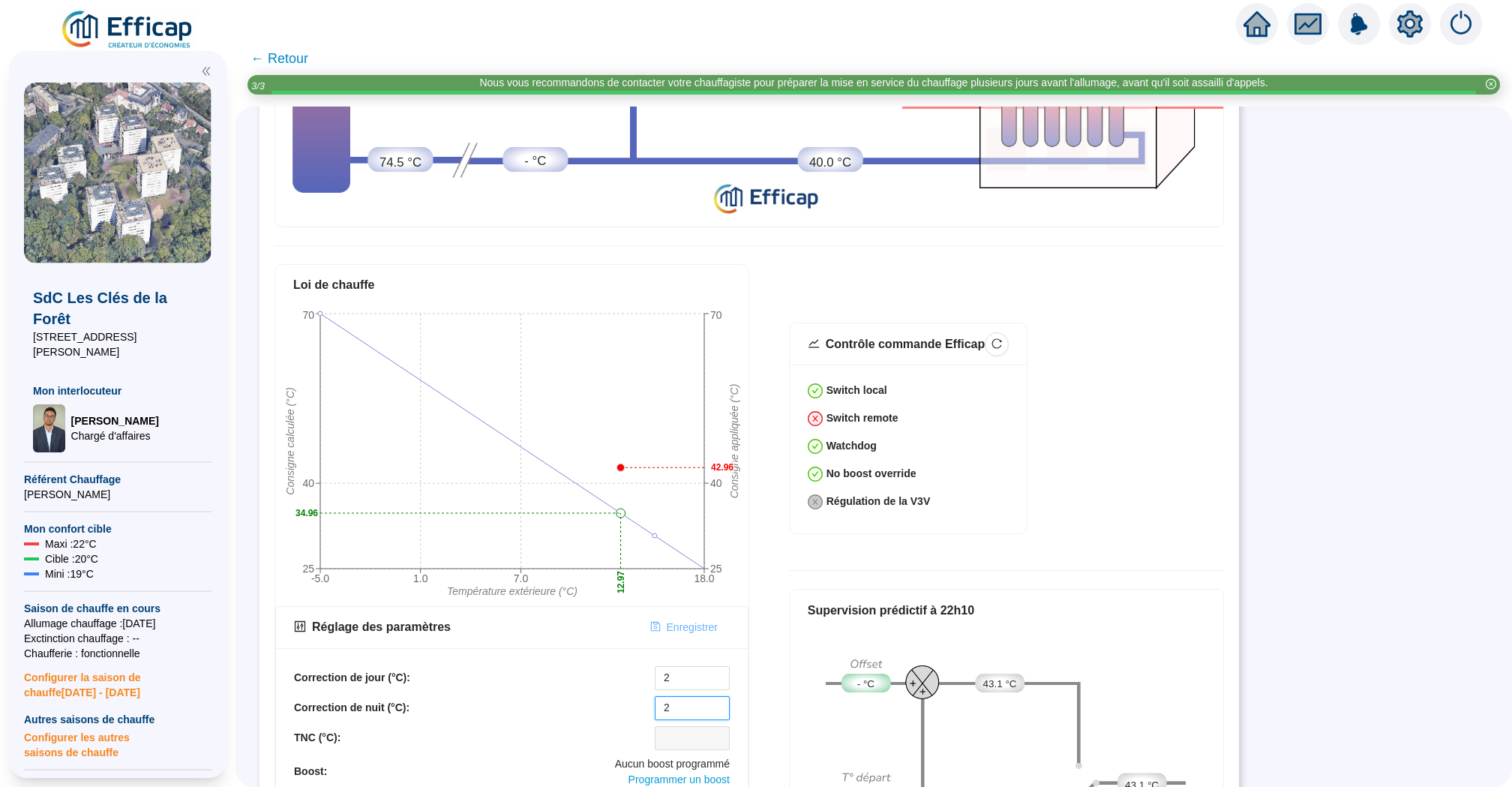
type input "2"
click at [685, 627] on span "Enregistrer" at bounding box center [692, 627] width 51 height 16
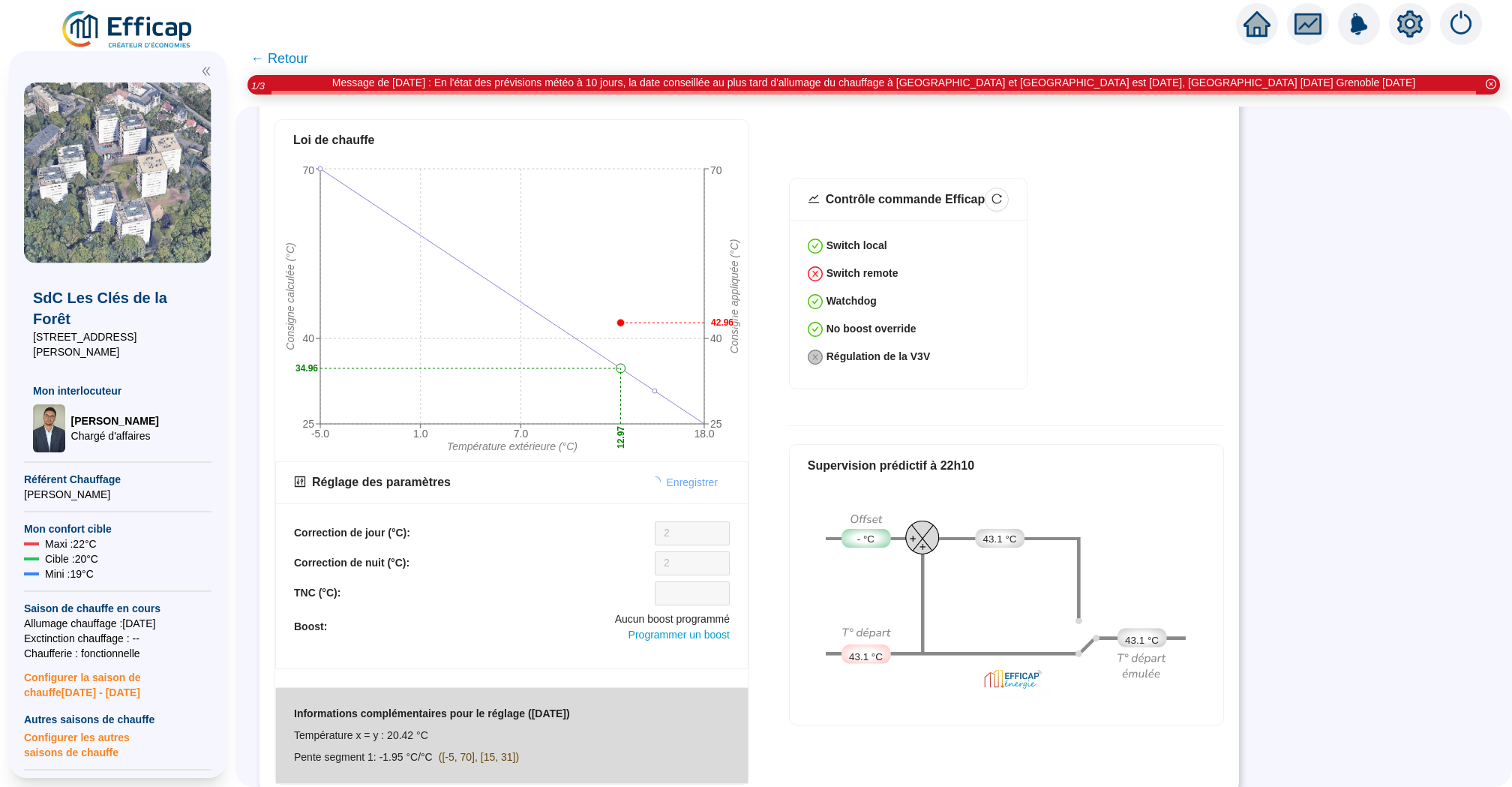
scroll to position [531, 0]
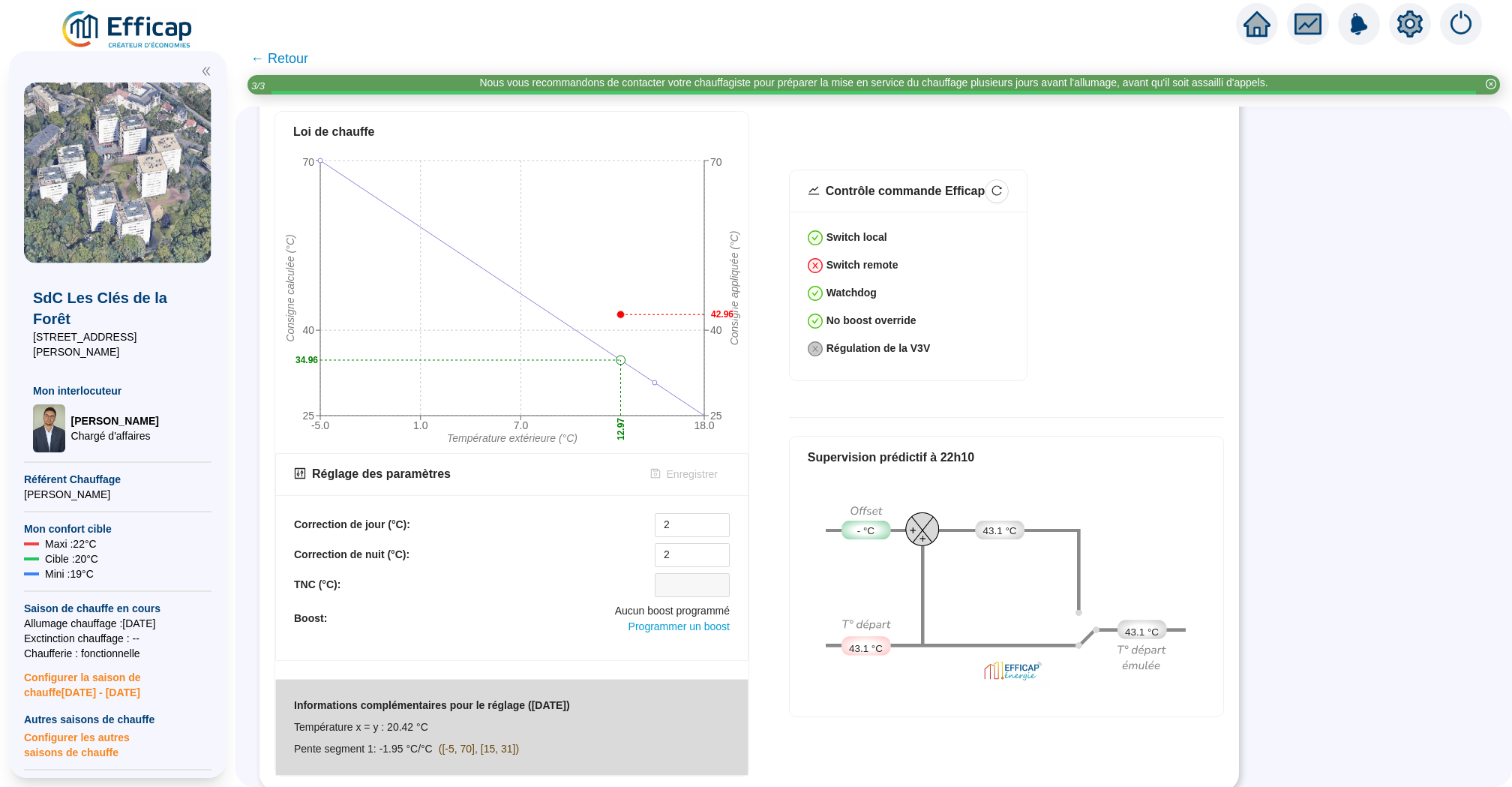
click at [270, 51] on span "← Retour" at bounding box center [279, 58] width 58 height 21
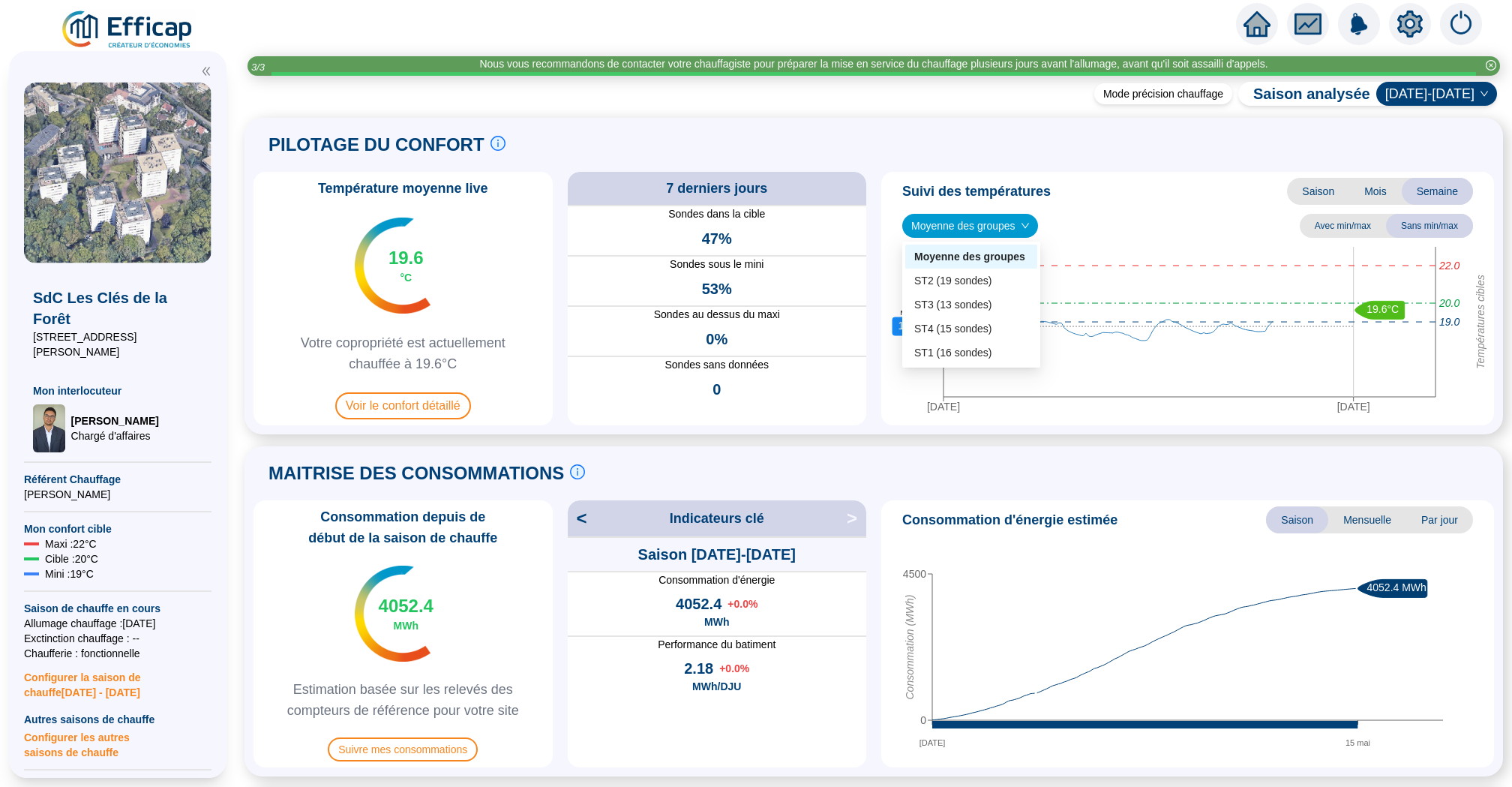
click at [1015, 228] on span "Moyenne des groupes" at bounding box center [970, 226] width 118 height 22
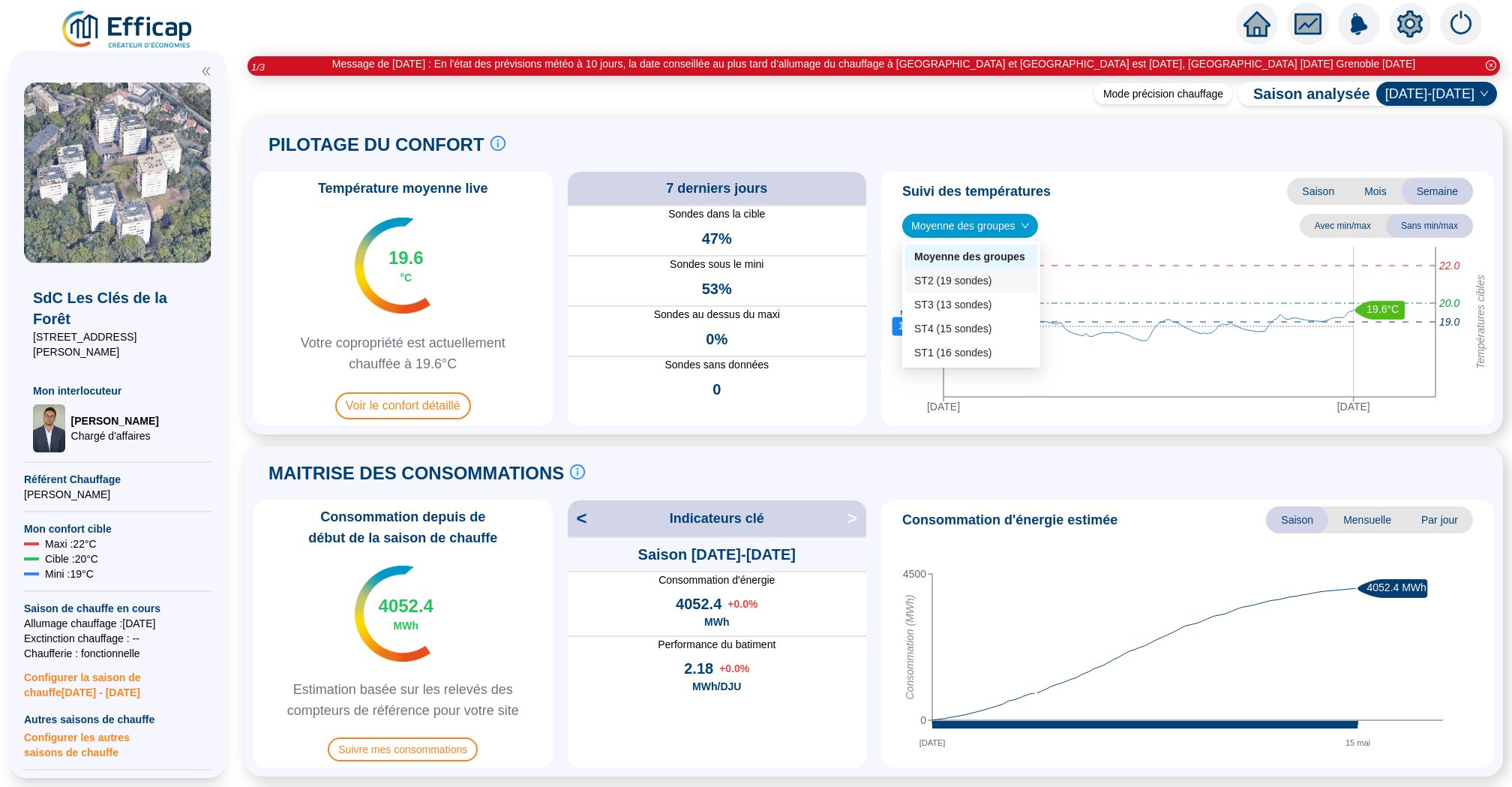
click at [981, 277] on div "ST2 (19 sondes)" at bounding box center [971, 280] width 114 height 16
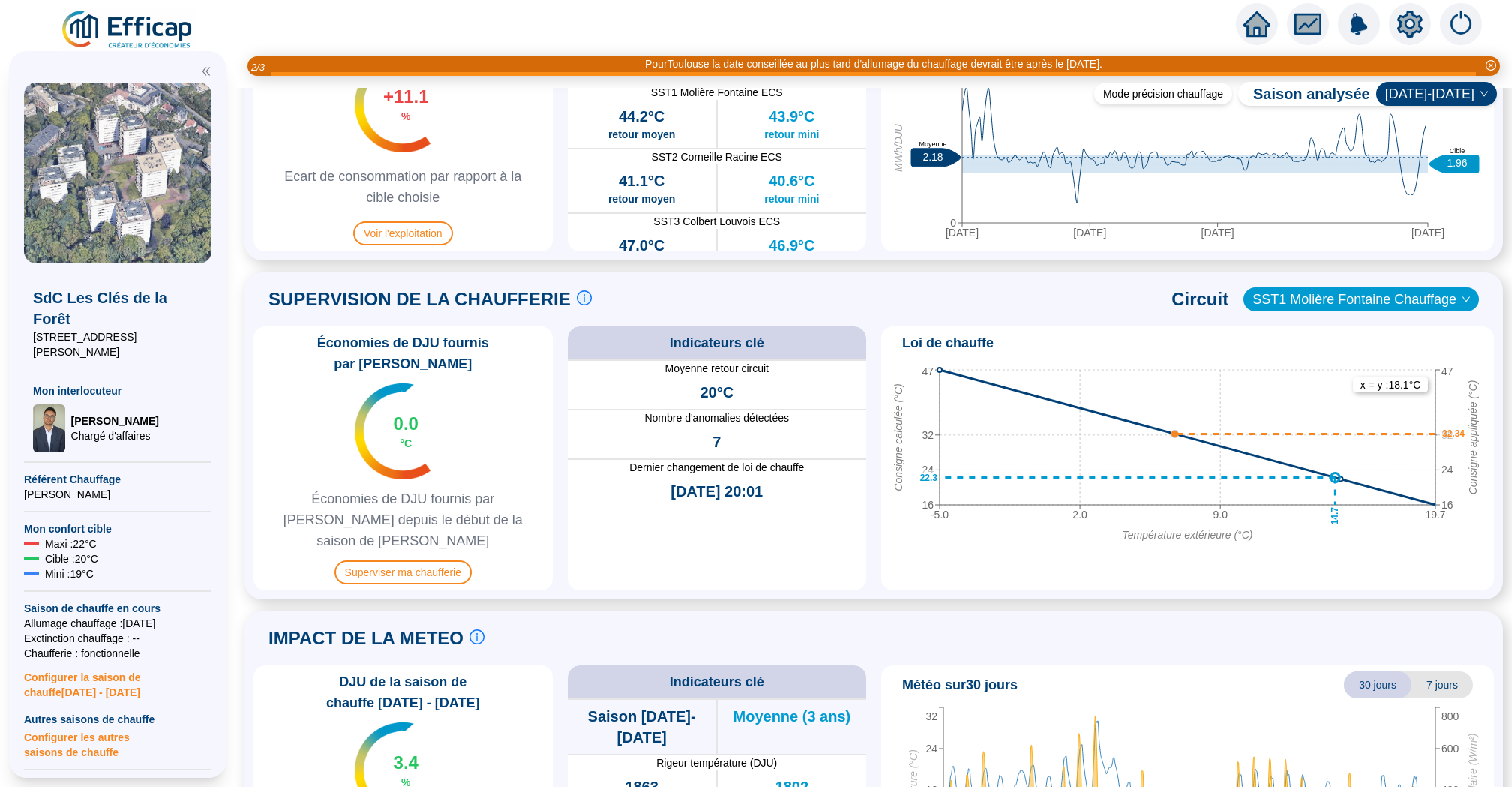
scroll to position [931, 0]
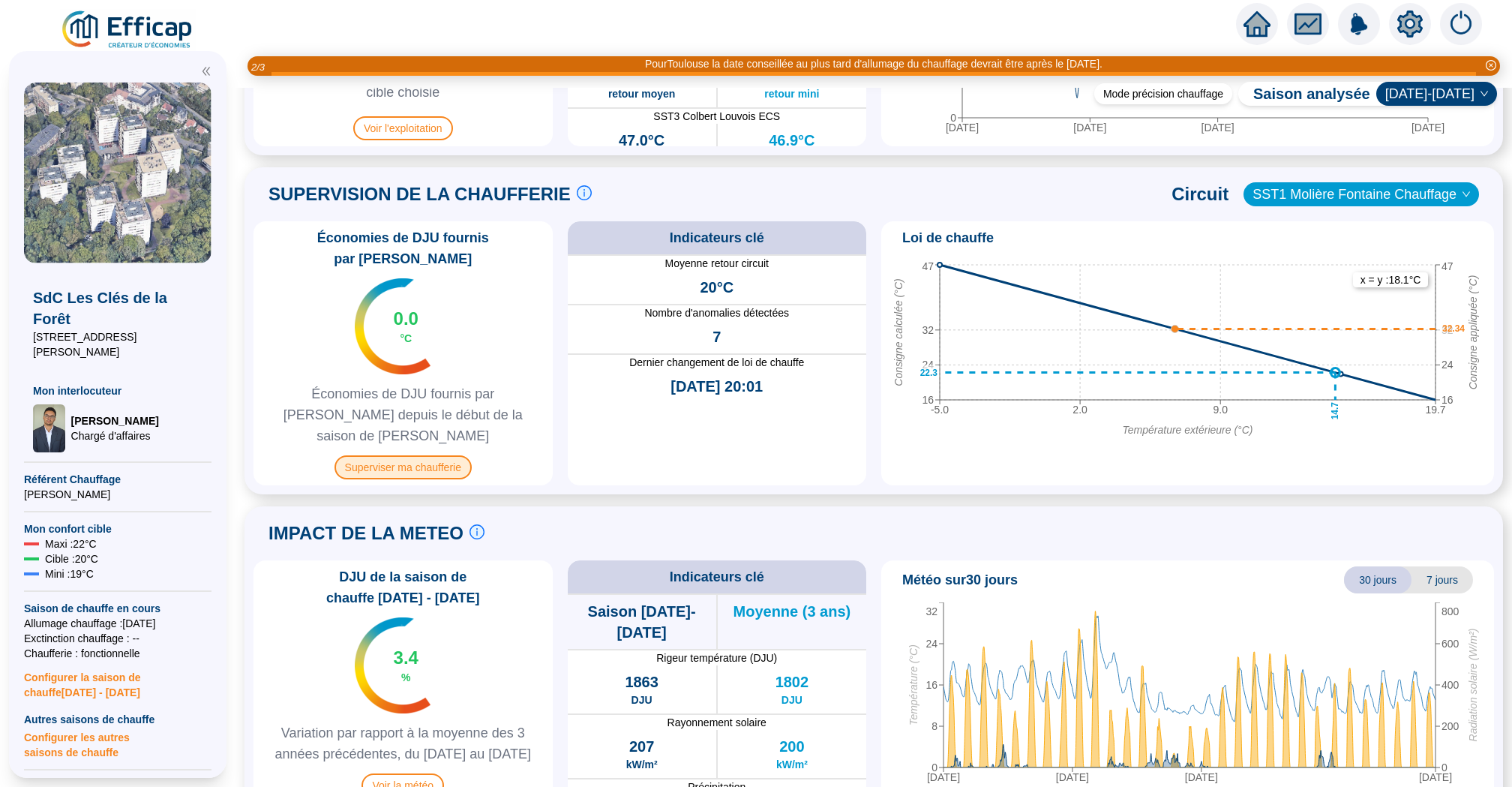
click at [445, 455] on span "Superviser ma chaufferie" at bounding box center [403, 468] width 137 height 24
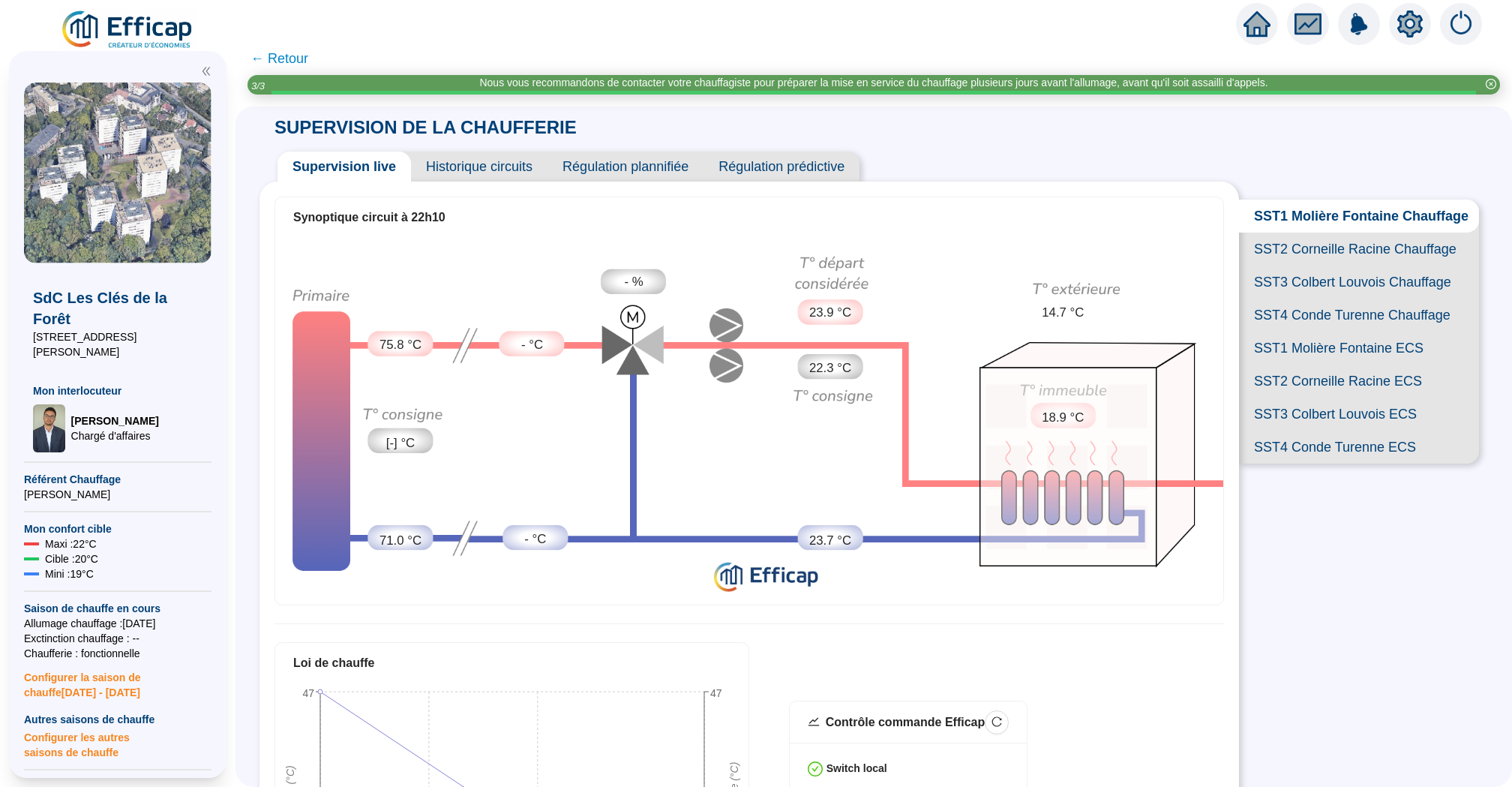
click at [497, 163] on span "Historique circuits" at bounding box center [480, 167] width 137 height 30
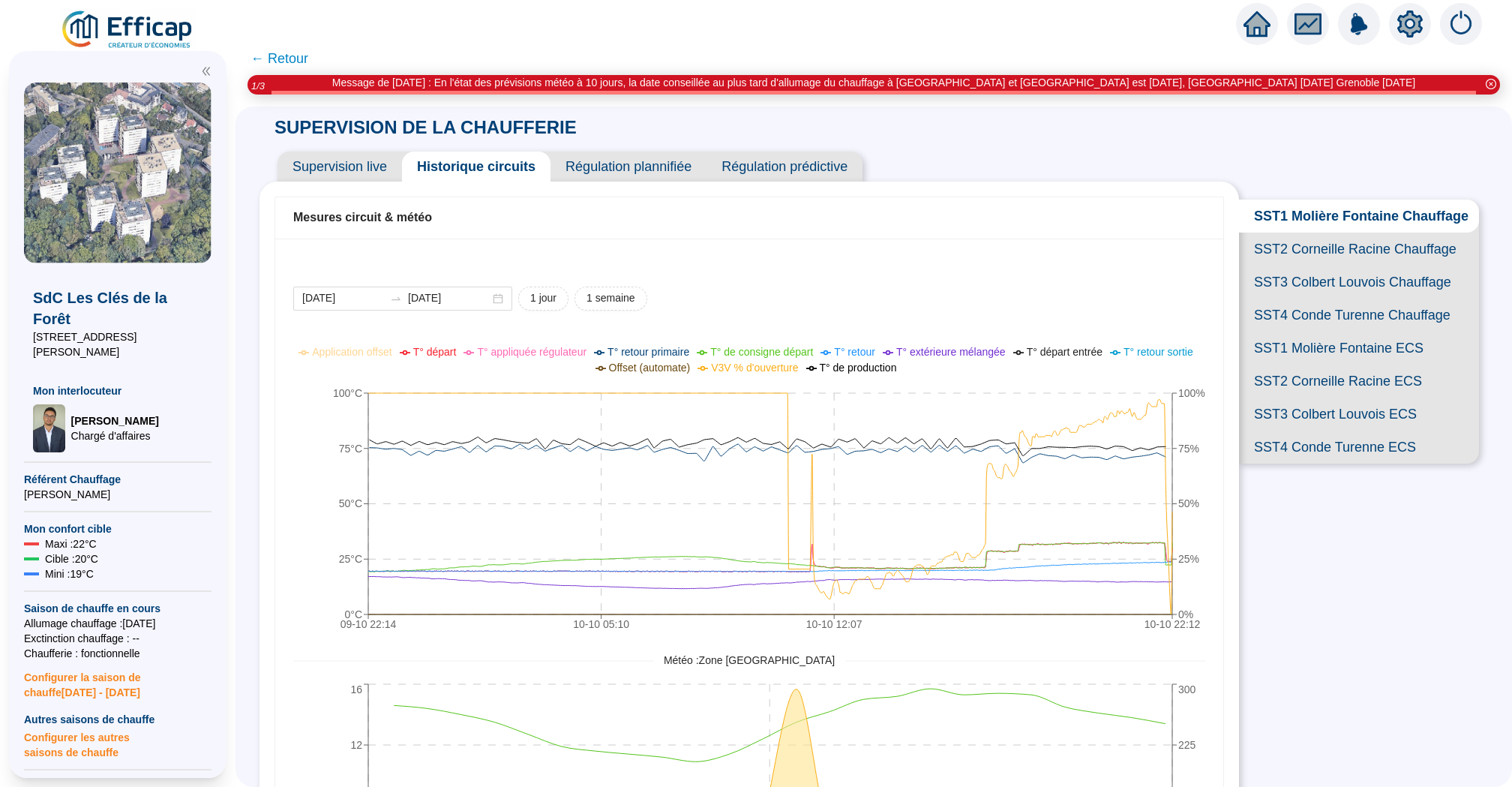
click at [1173, 568] on icon "09-10 22:14 10-10 05:10 10-10 12:07 10-10 22:12 0°C 25°C 50°C 75°C 100°C 0% 25%…" at bounding box center [749, 490] width 912 height 300
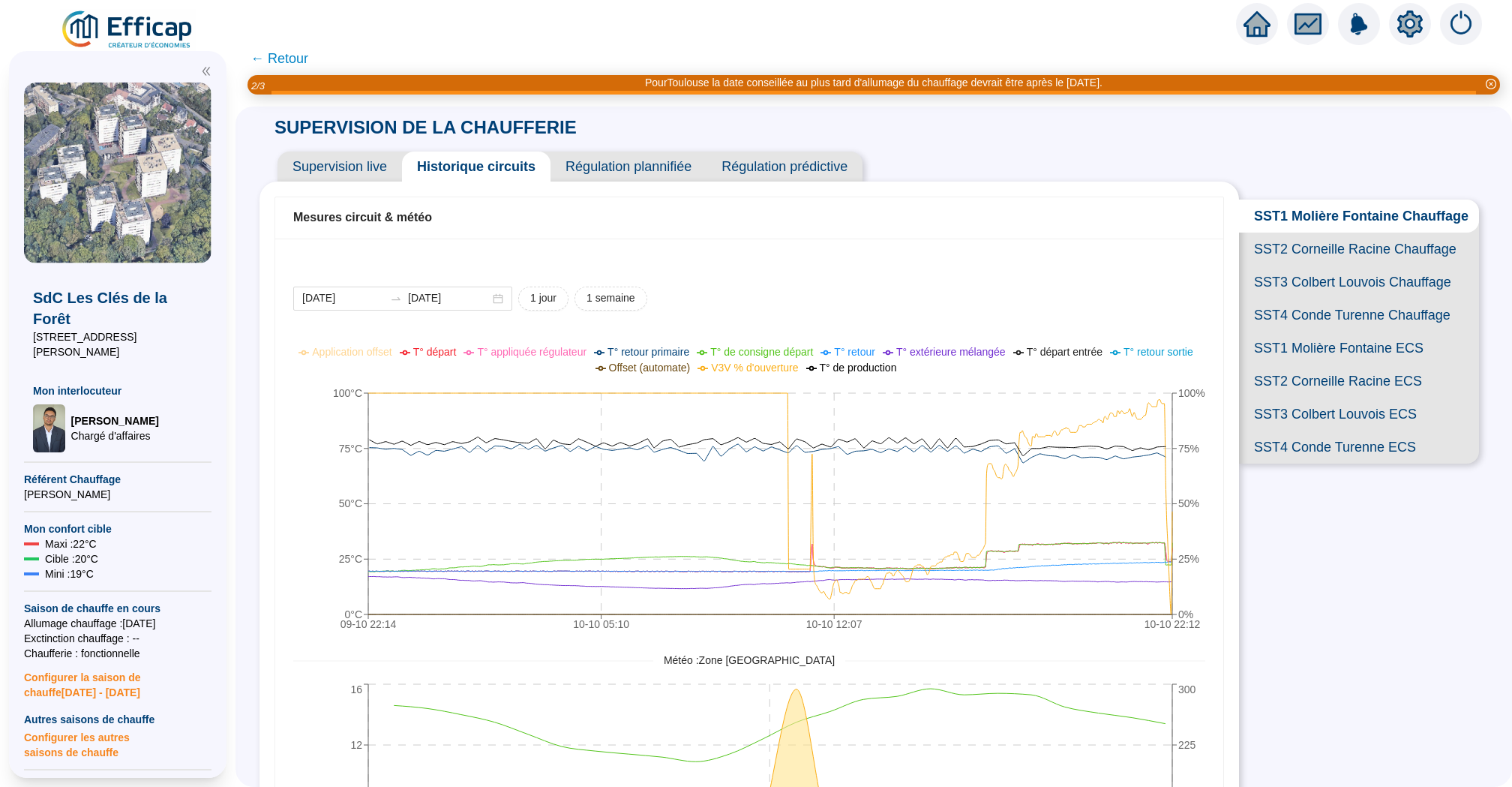
click at [348, 177] on span "Supervision live" at bounding box center [339, 167] width 125 height 30
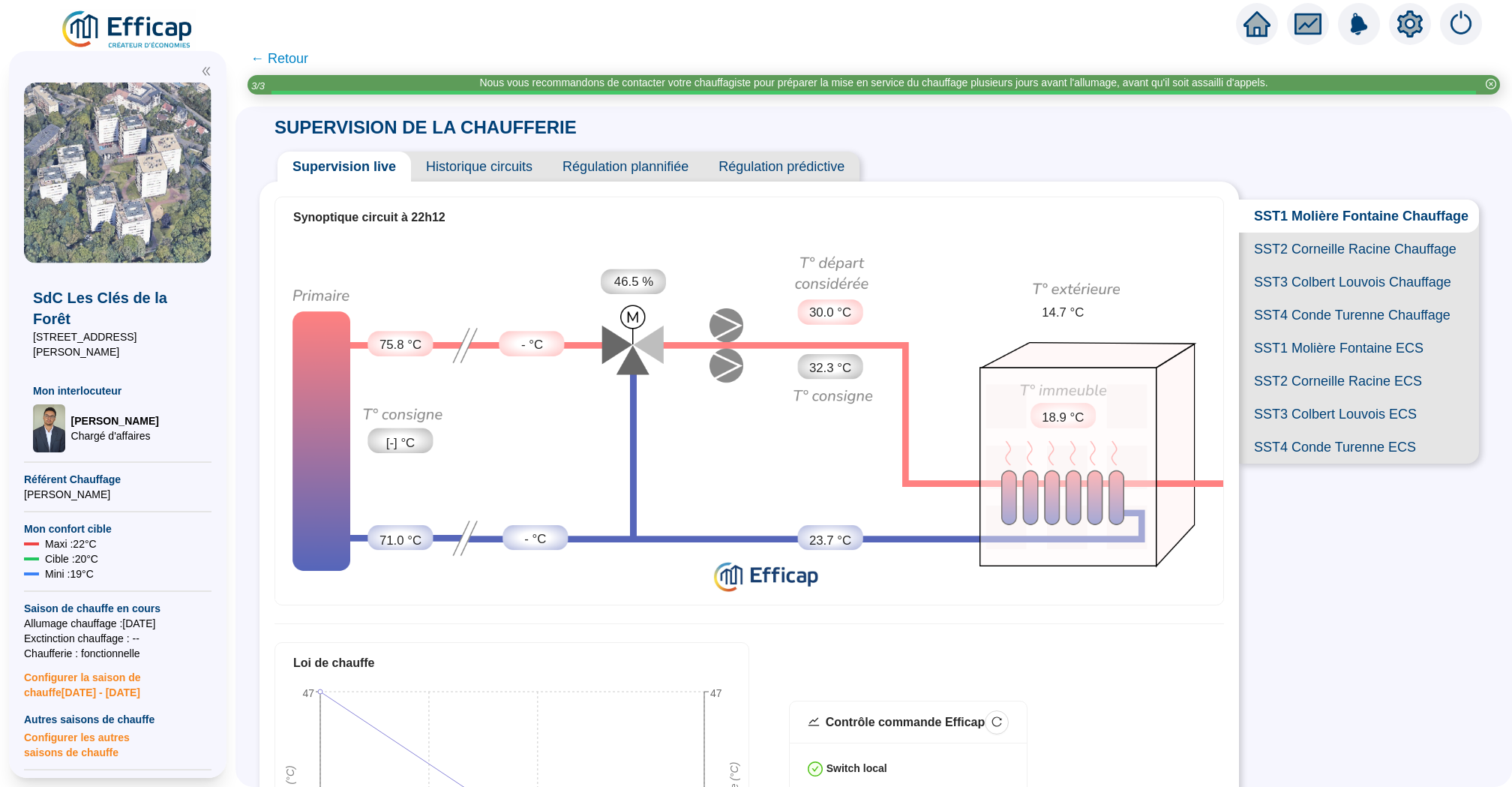
click at [1245, 20] on icon "home" at bounding box center [1256, 23] width 27 height 27
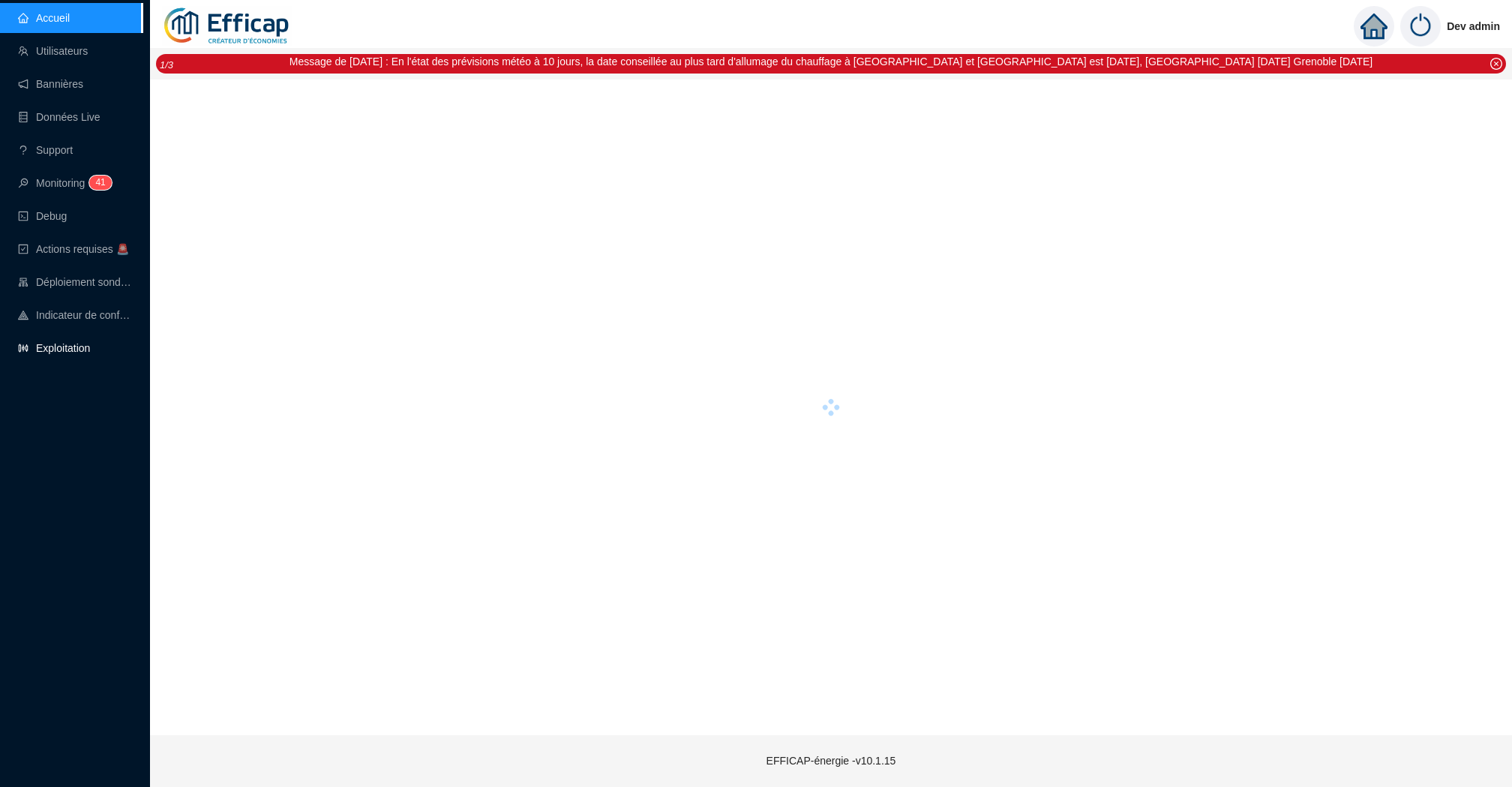
click at [37, 348] on link "Exploitation" at bounding box center [53, 348] width 72 height 12
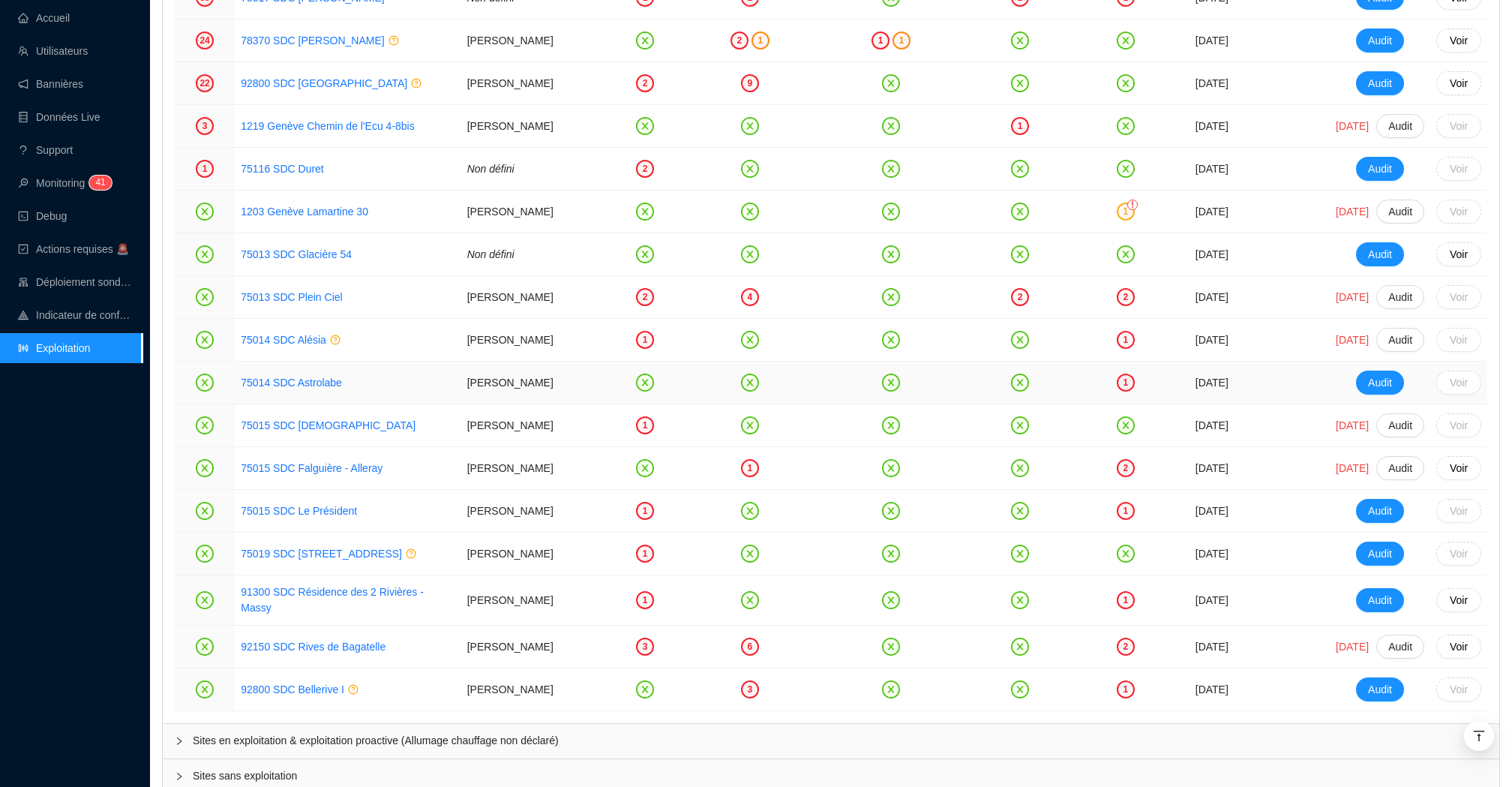
scroll to position [2020, 0]
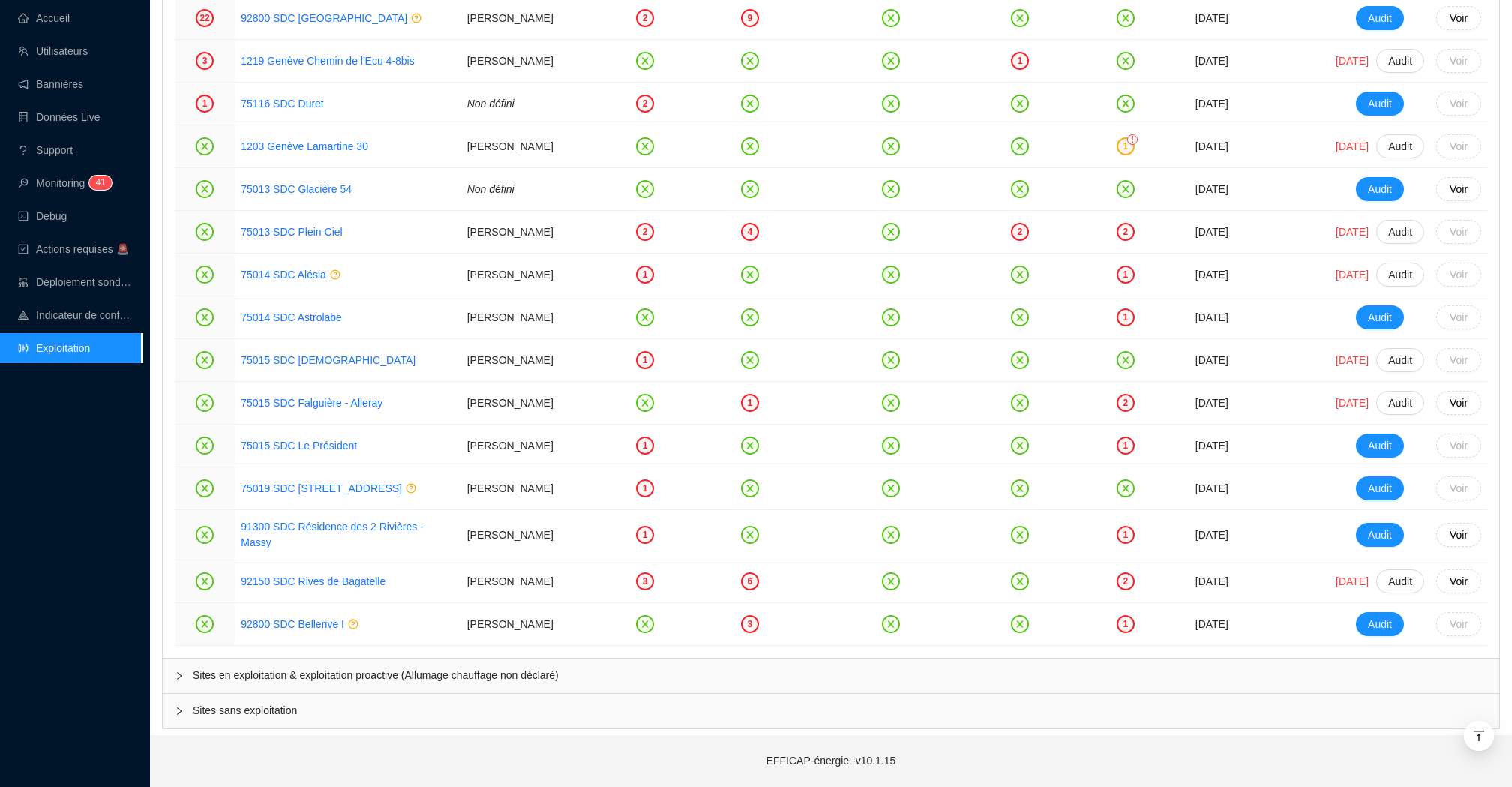
click at [434, 717] on span "Sites sans exploitation" at bounding box center [839, 710] width 1294 height 16
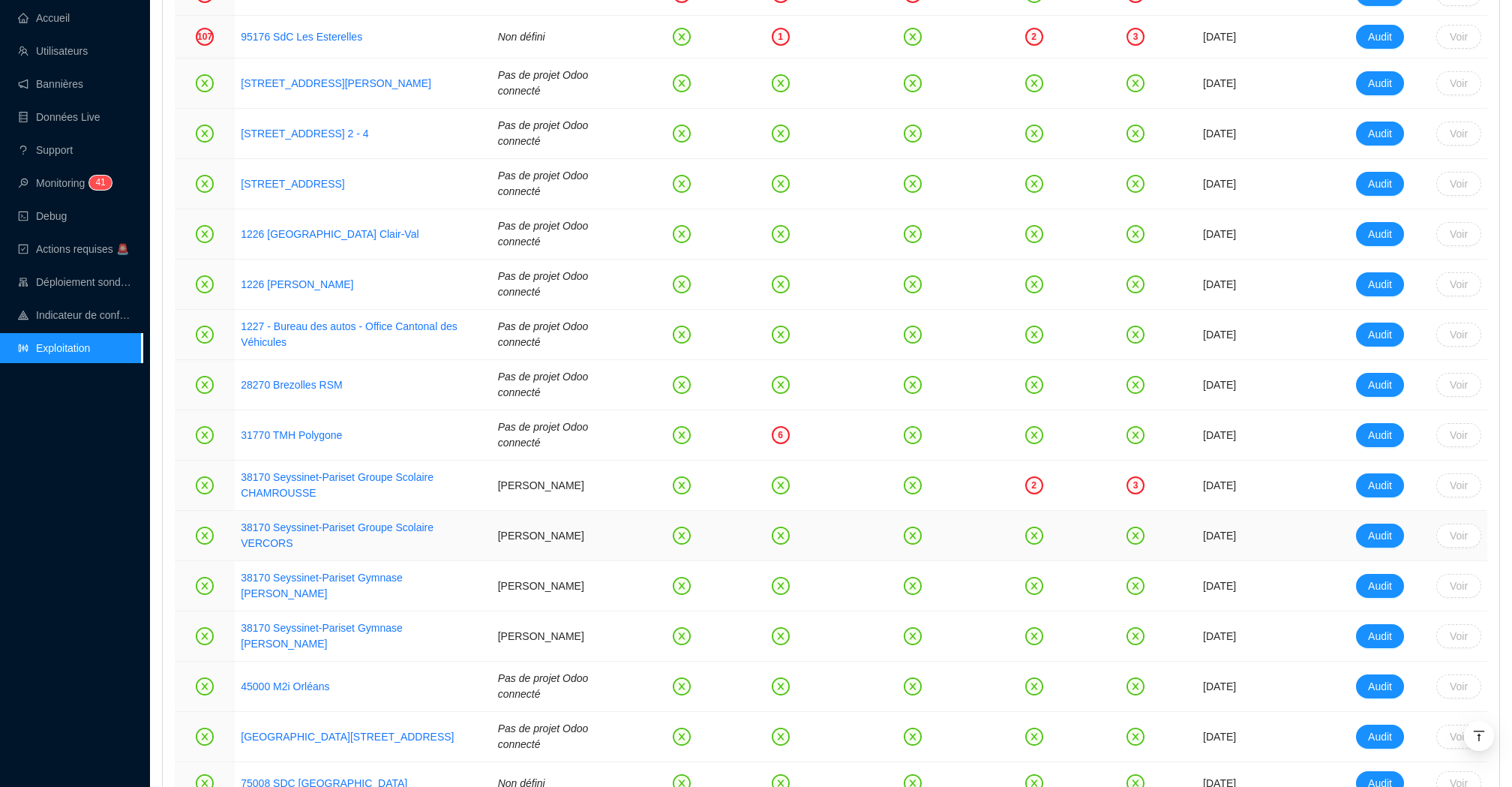
scroll to position [2748, 0]
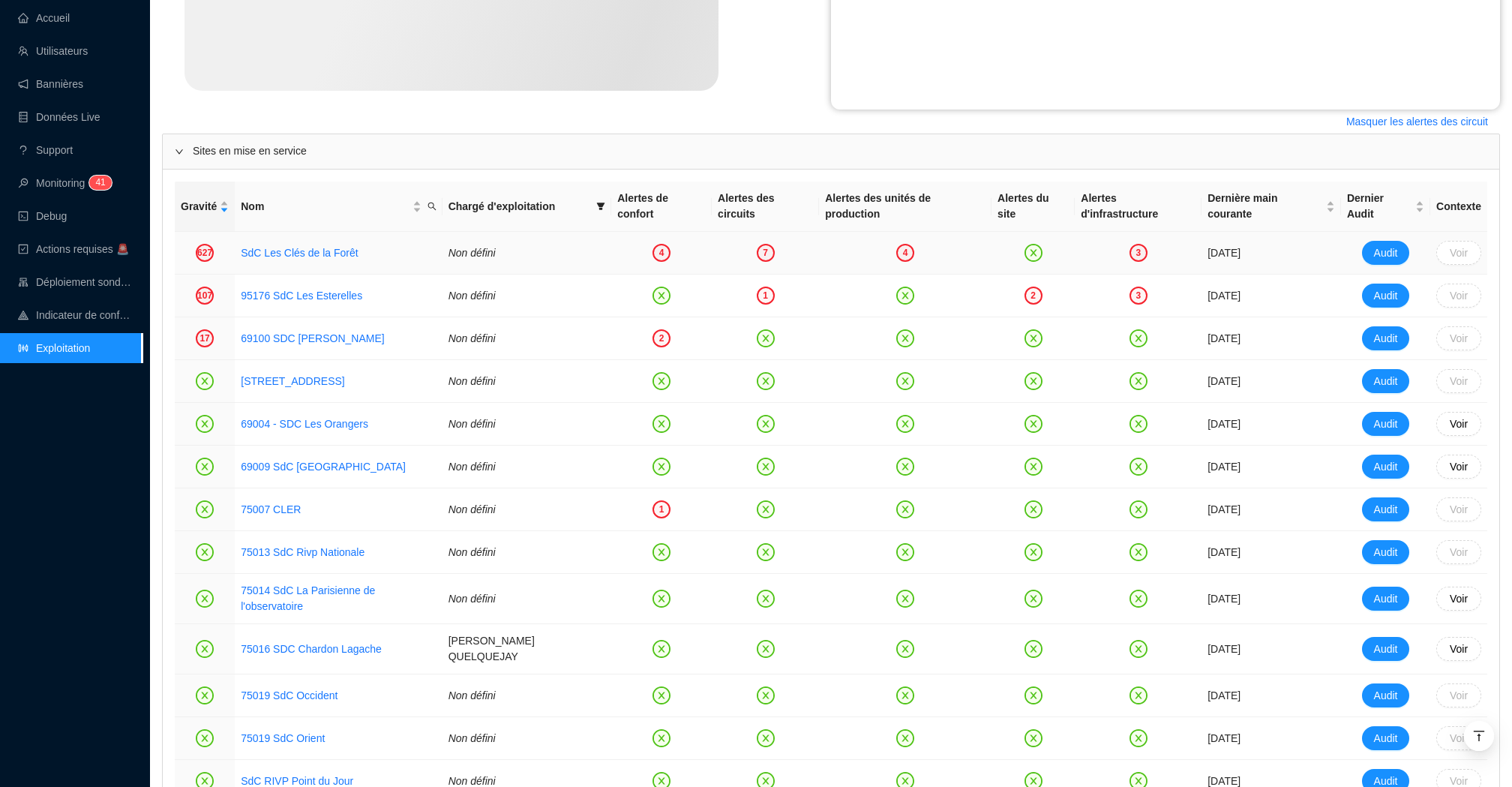
scroll to position [667, 0]
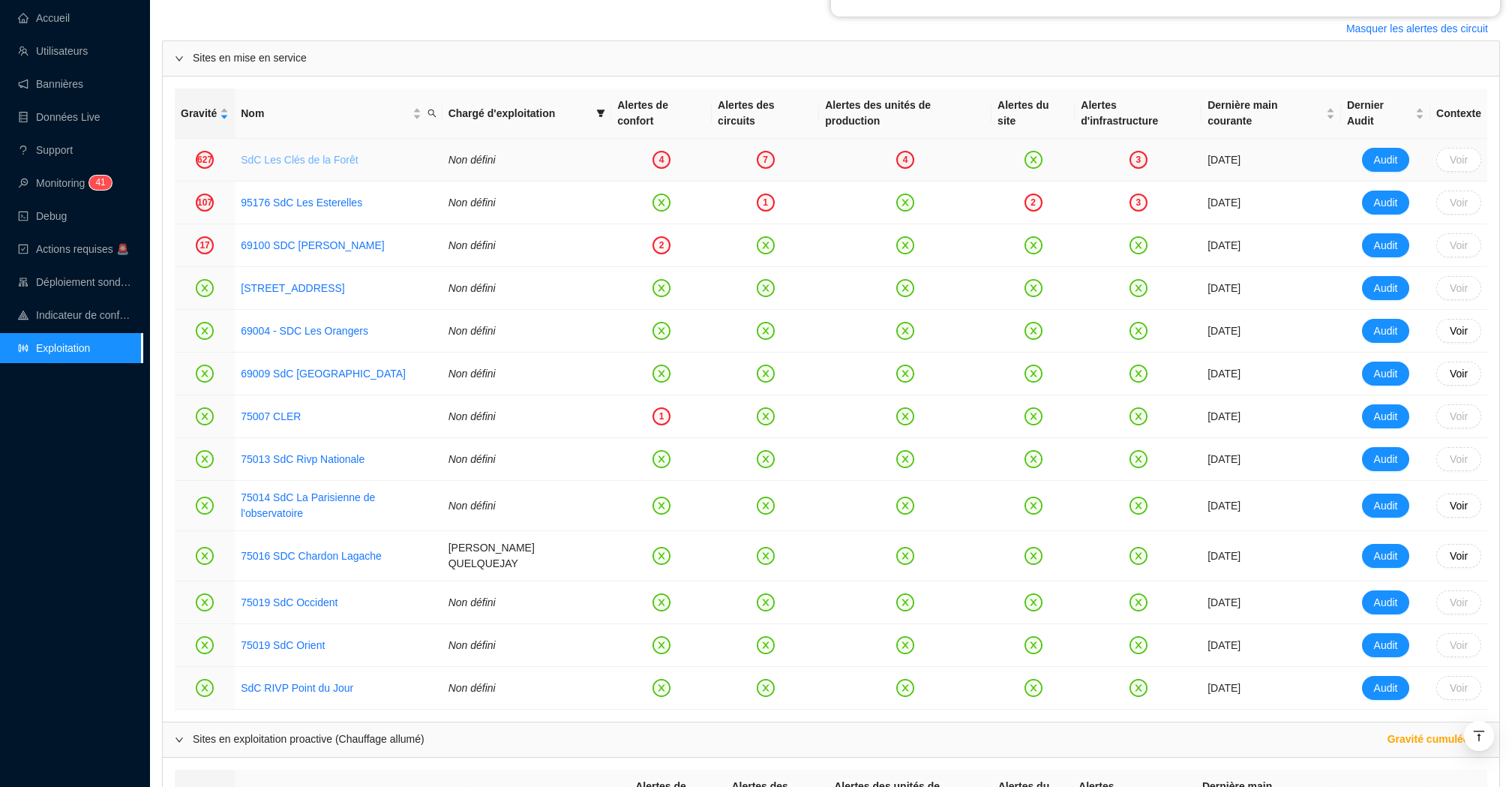
click at [329, 154] on link "SdC Les Clés de la Forêt" at bounding box center [299, 159] width 117 height 12
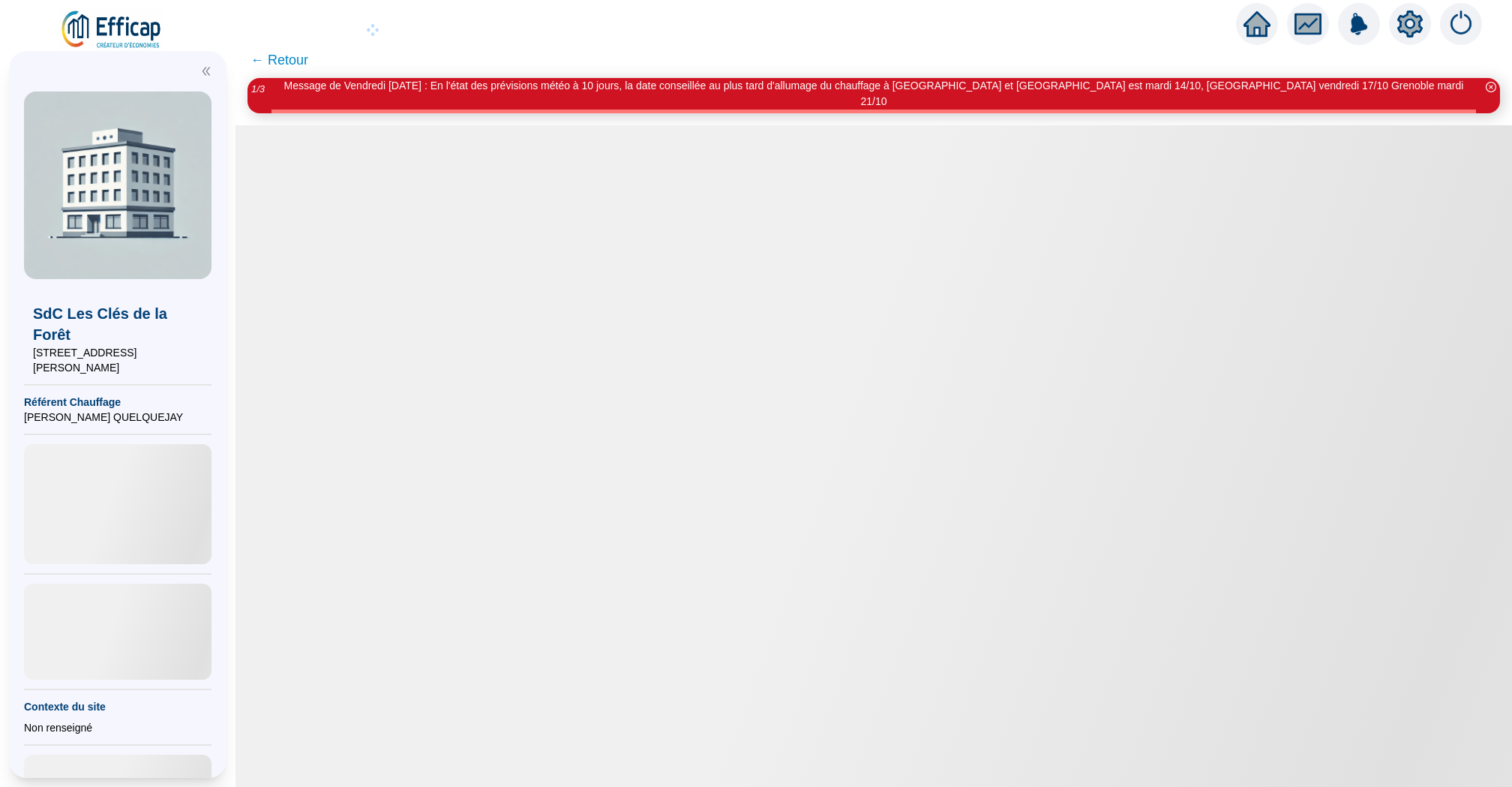
click at [280, 64] on span "← Retour" at bounding box center [279, 60] width 58 height 21
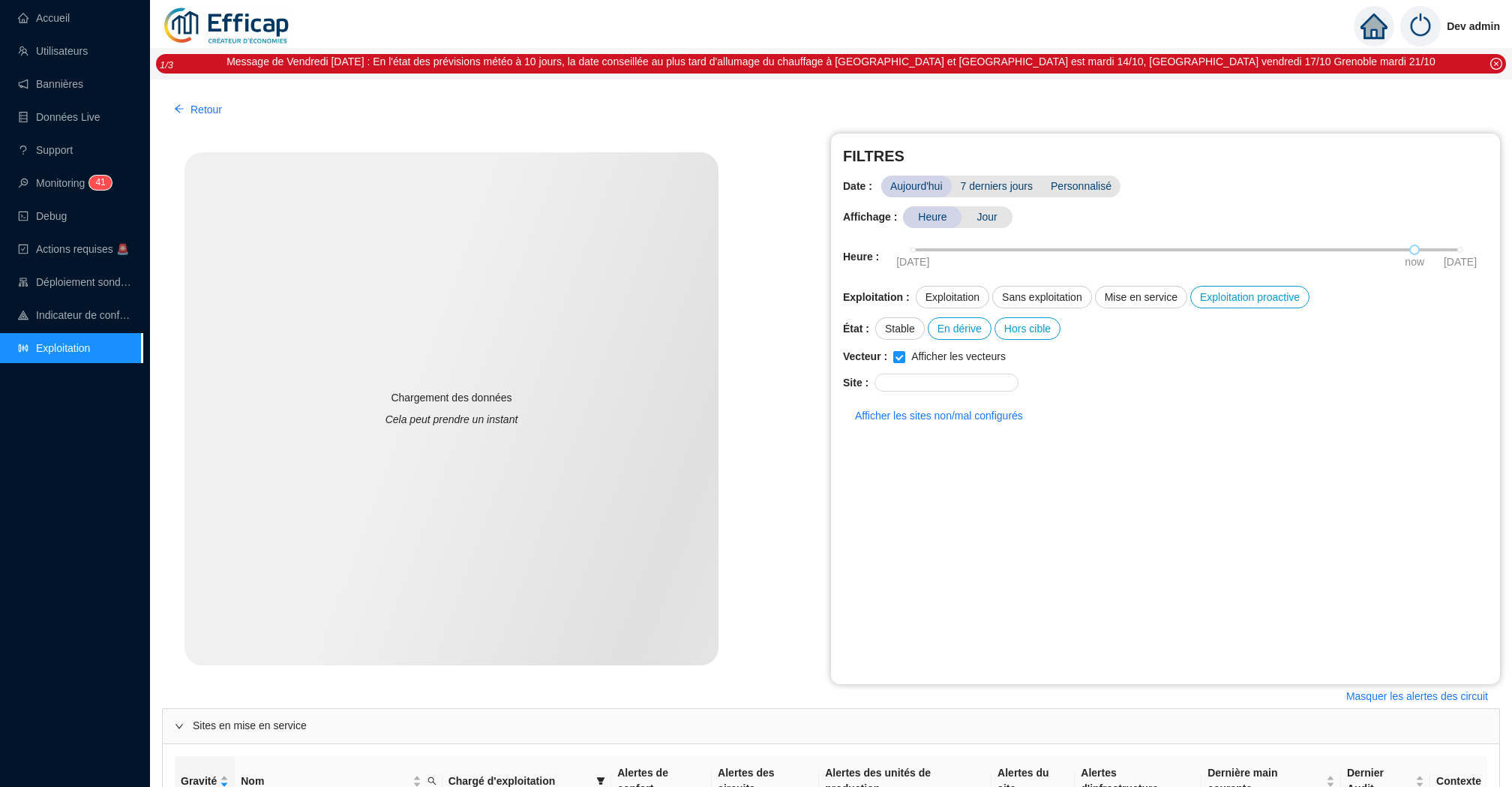
scroll to position [667, 0]
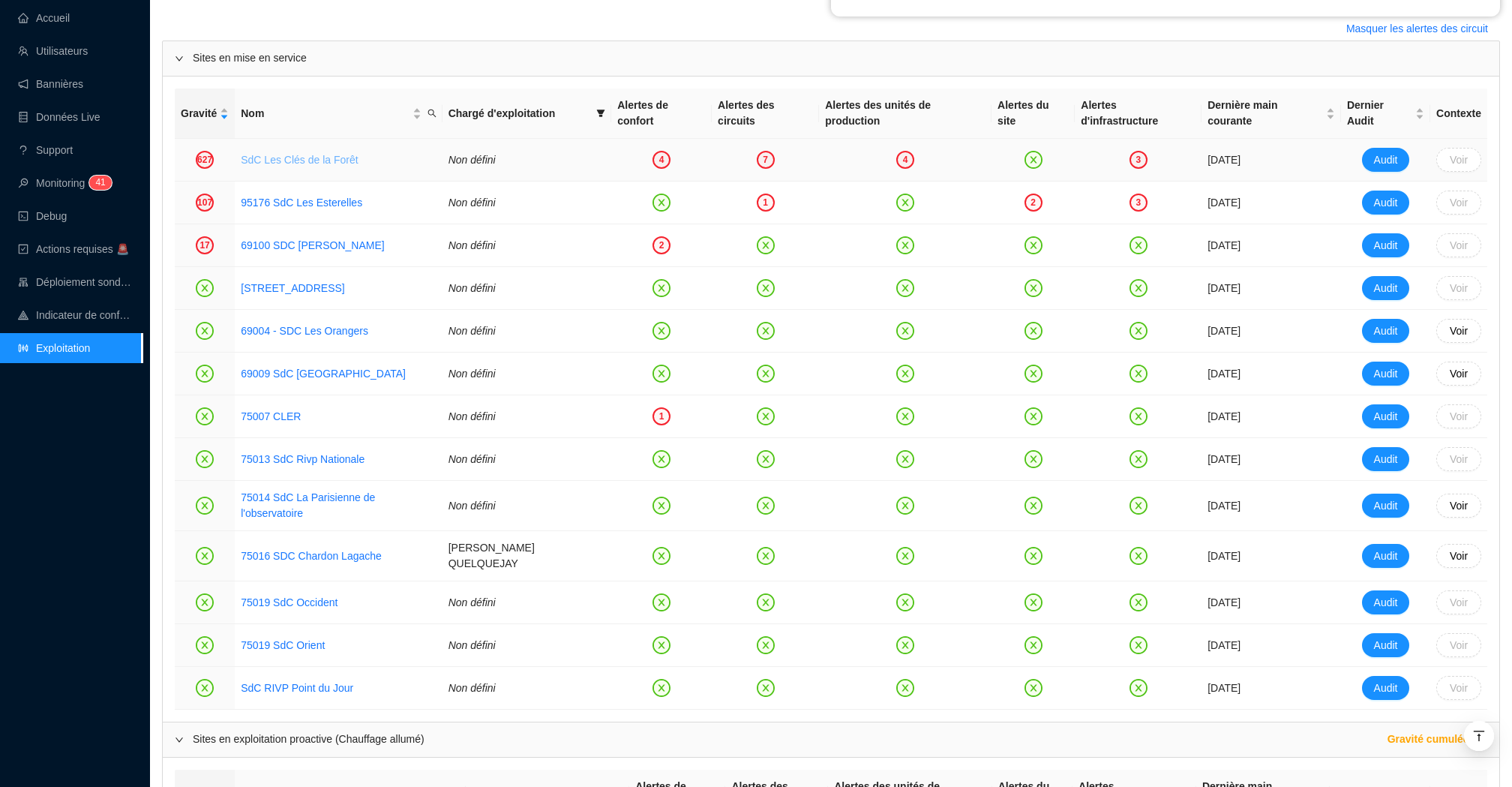
click at [295, 156] on link "SdC Les Clés de la Forêt" at bounding box center [299, 159] width 117 height 12
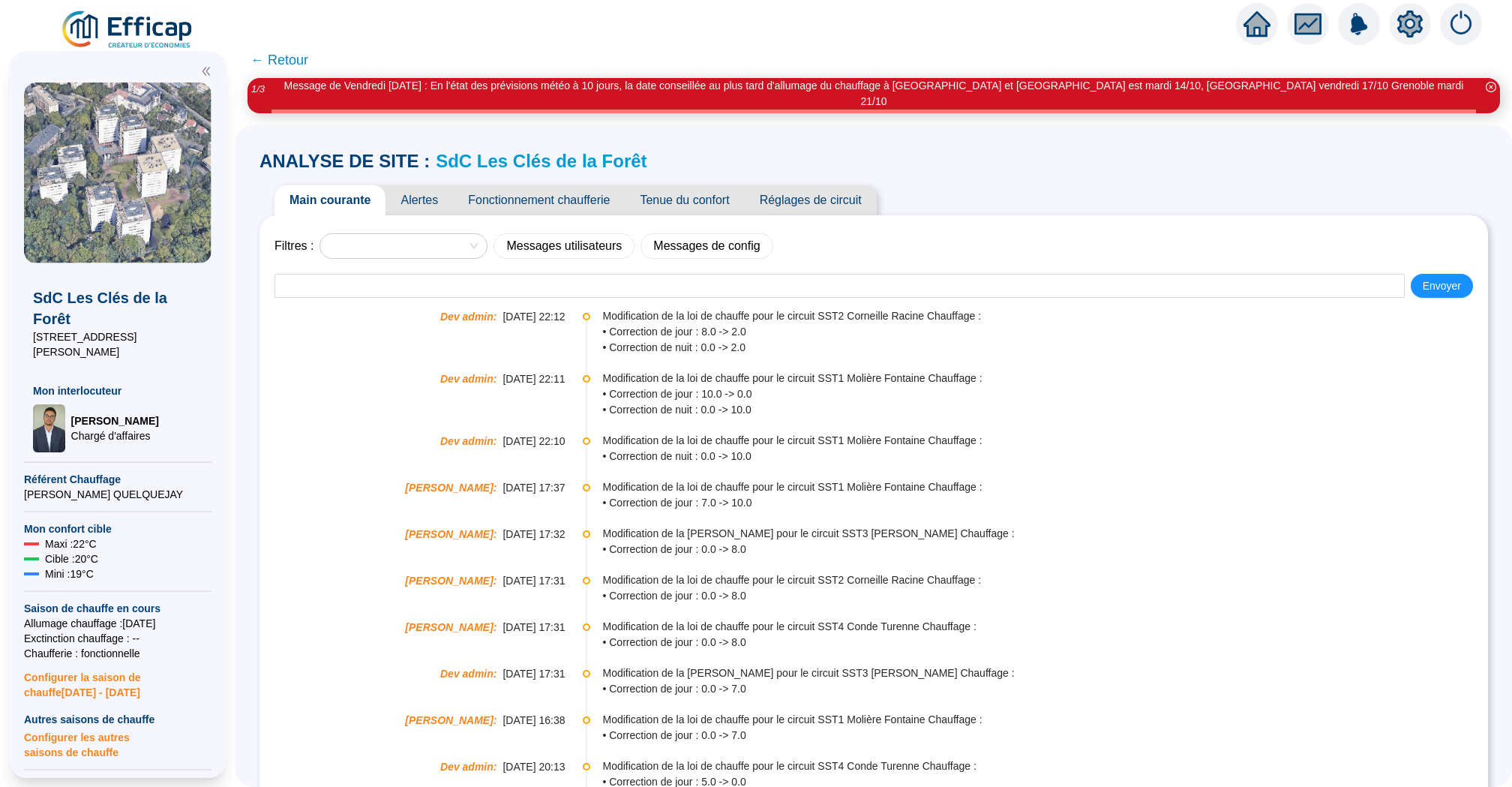
click at [432, 186] on span "Alertes" at bounding box center [419, 200] width 67 height 30
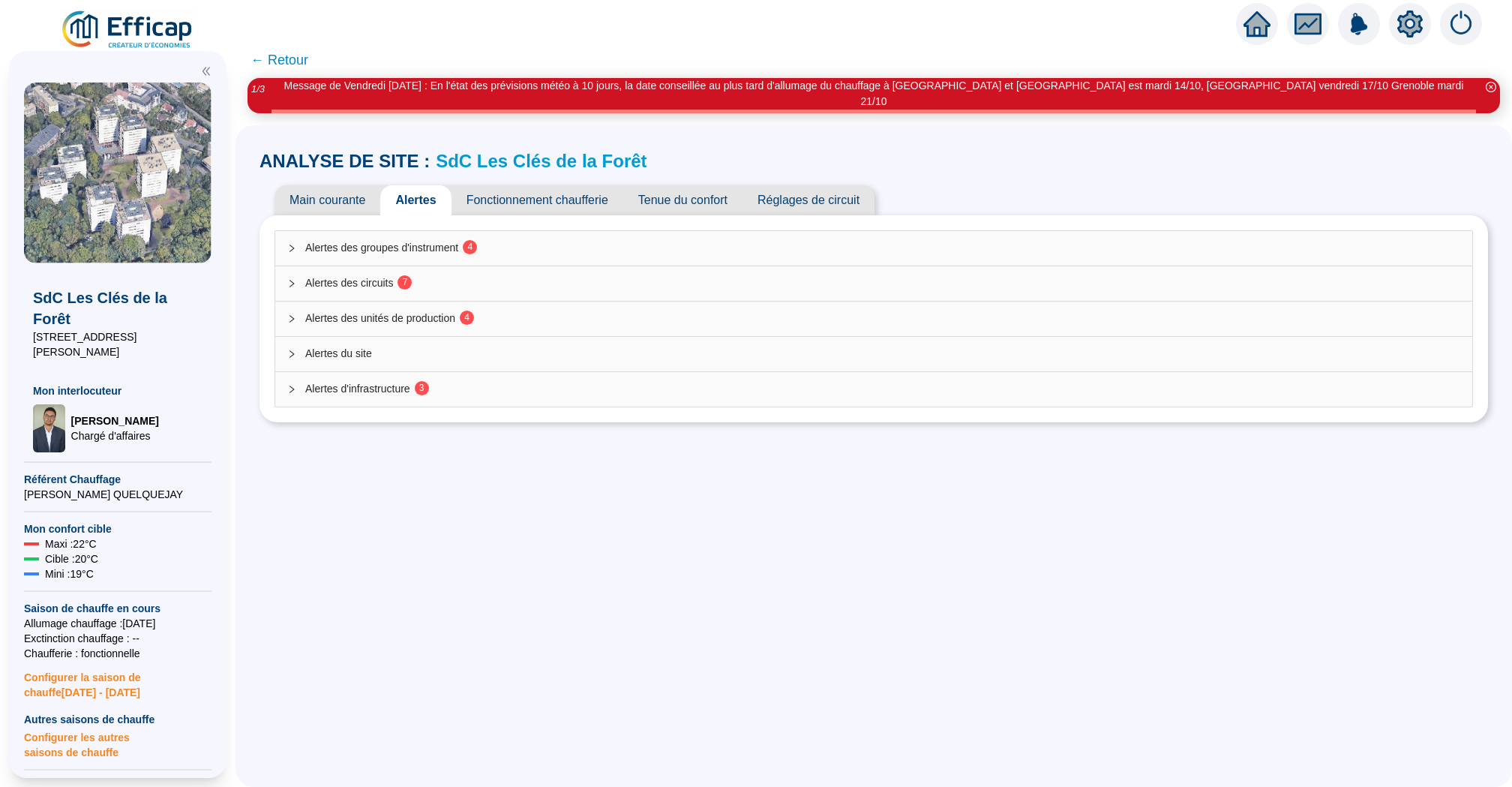
click at [553, 275] on span "Alertes des circuits 7" at bounding box center [882, 283] width 1155 height 16
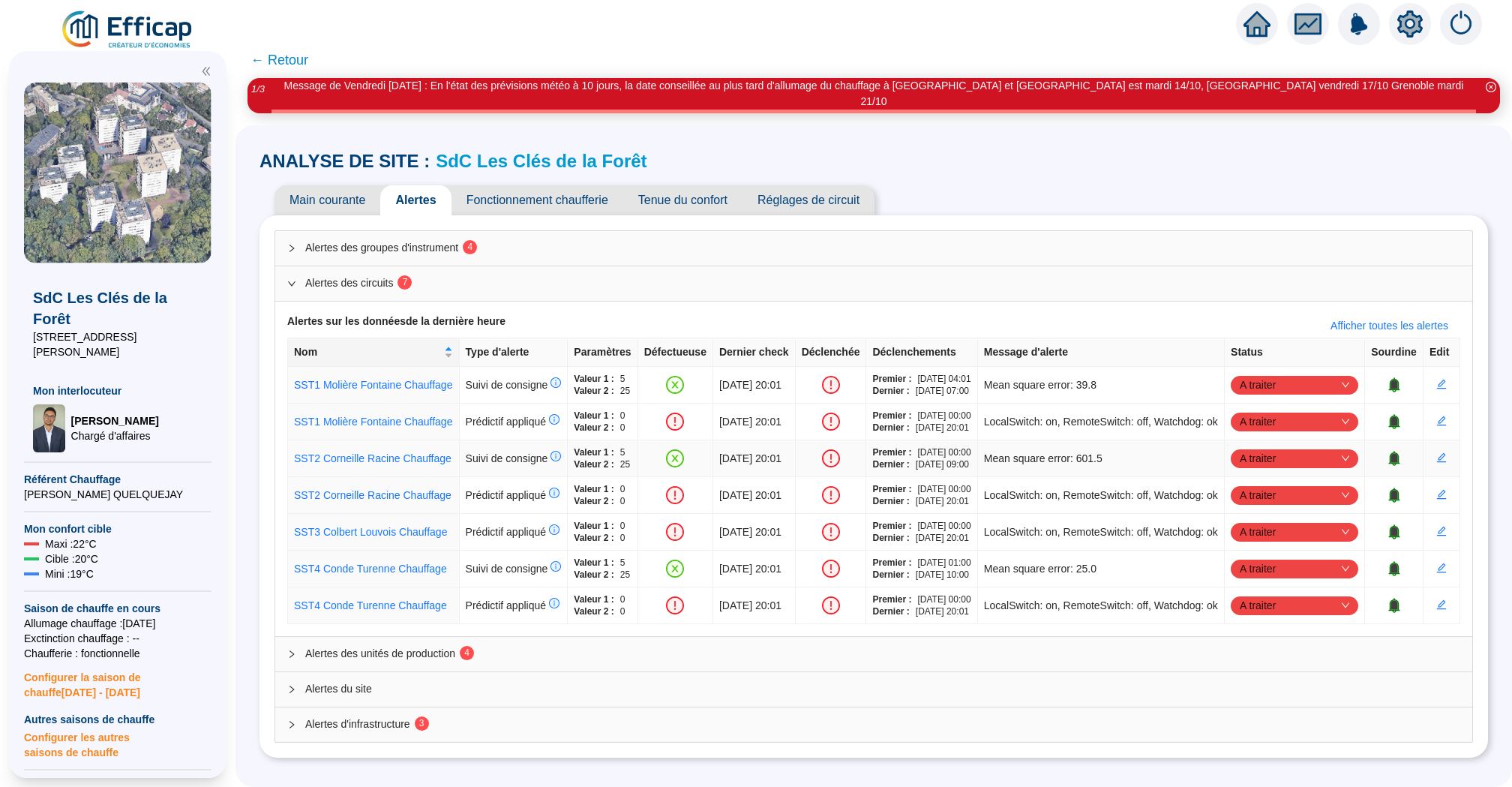
scroll to position [93, 0]
click at [1293, 374] on span "A traiter" at bounding box center [1294, 385] width 110 height 22
click at [1275, 366] on div "Traité" at bounding box center [1296, 363] width 103 height 16
click at [1399, 414] on icon "bell" at bounding box center [1394, 422] width 15 height 15
click at [1331, 447] on span "A traiter" at bounding box center [1294, 458] width 110 height 22
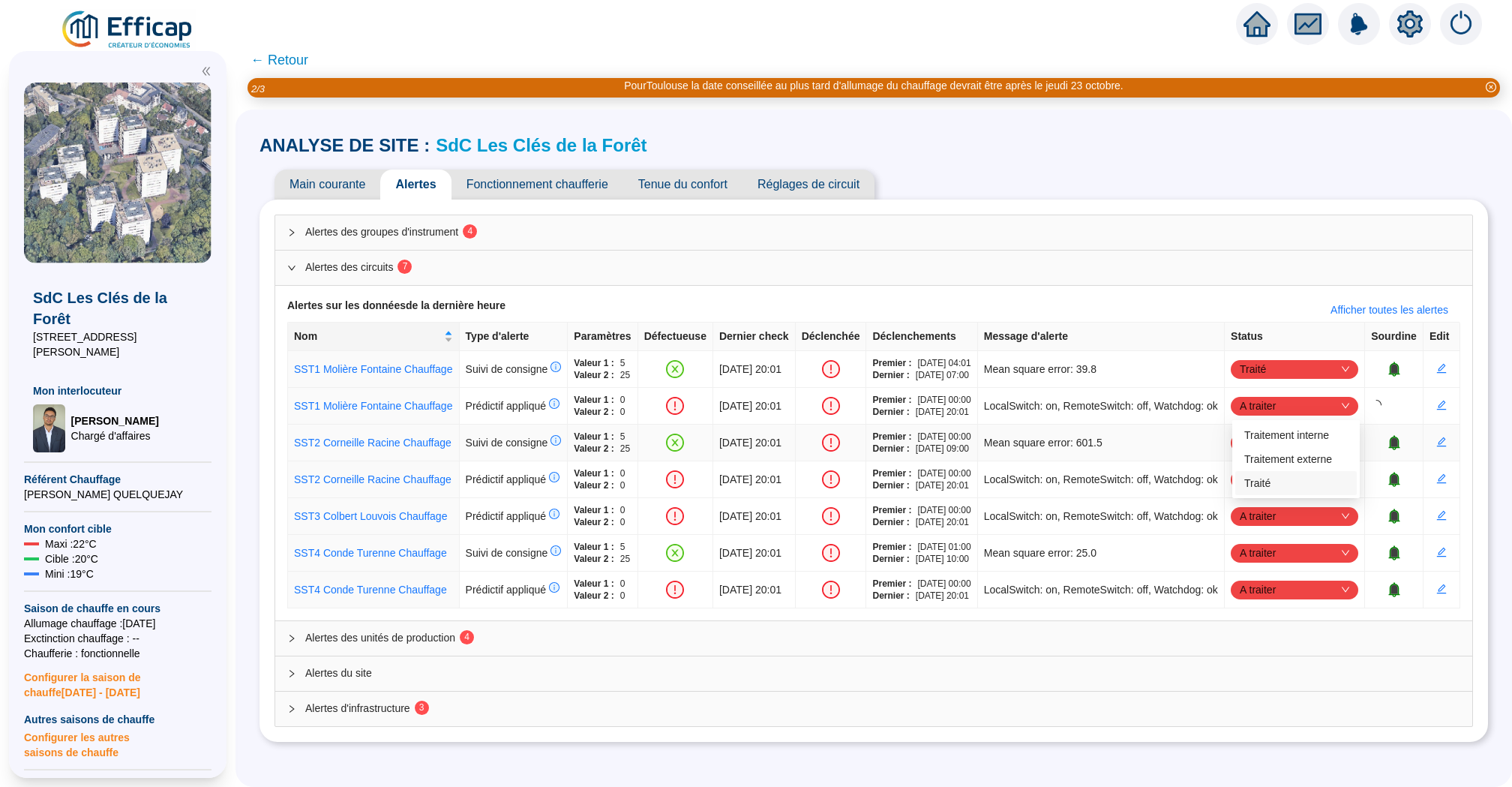
click at [1286, 483] on div "Traité" at bounding box center [1296, 483] width 103 height 16
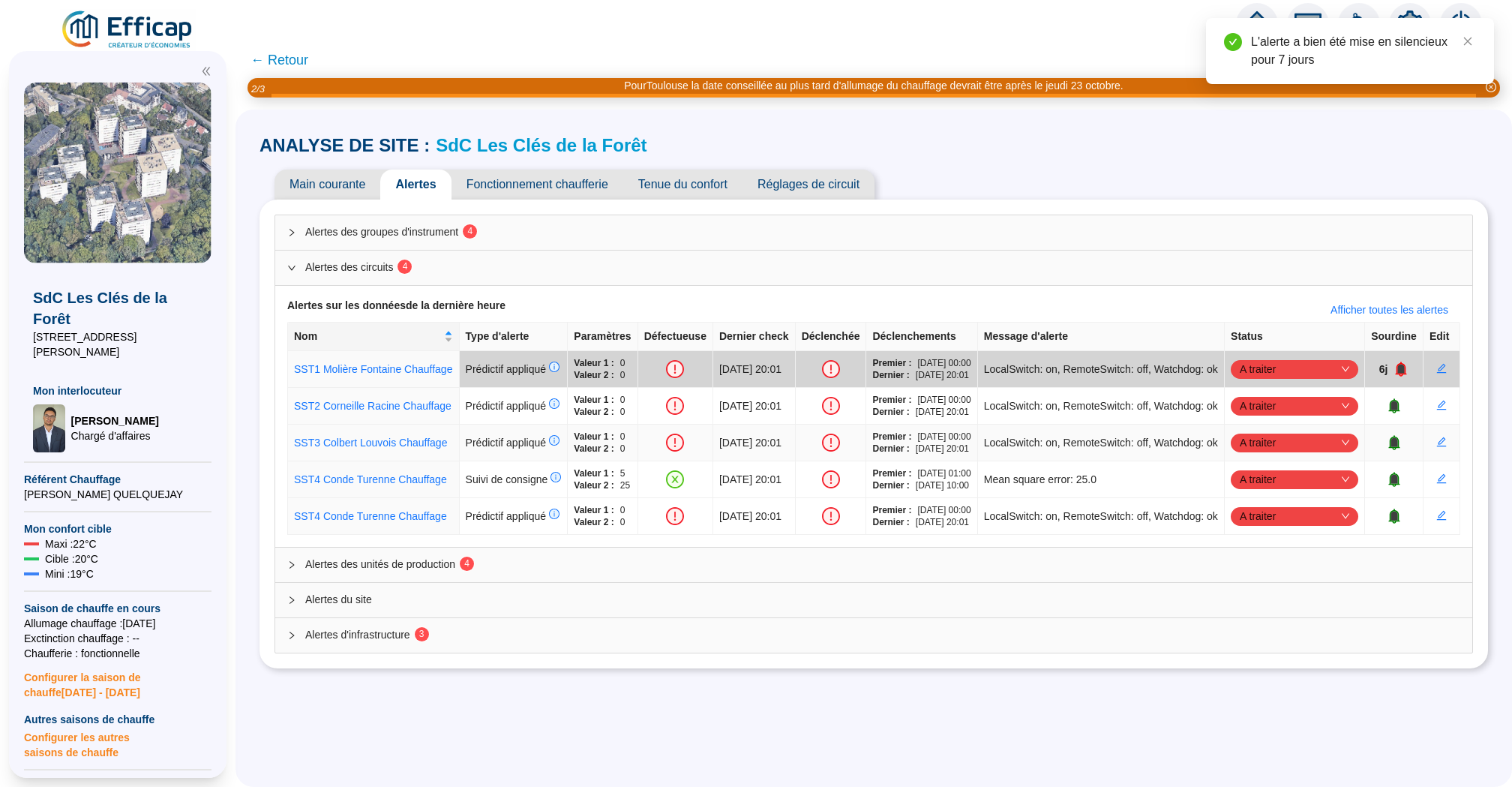
scroll to position [7, 0]
click at [1386, 413] on div at bounding box center [1393, 406] width 46 height 15
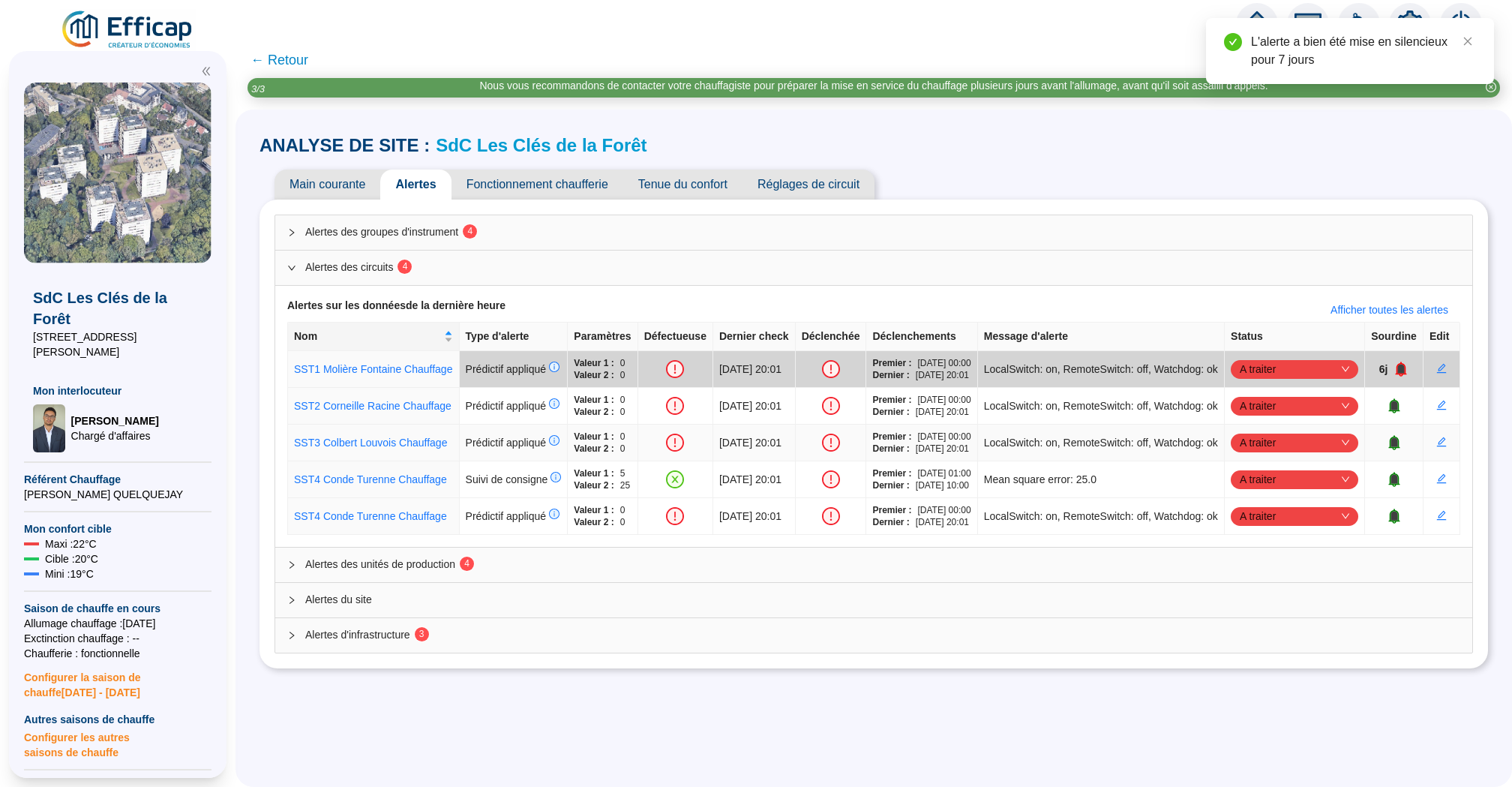
click at [1391, 410] on icon "bell" at bounding box center [1393, 405] width 9 height 10
click at [1395, 450] on icon "bell" at bounding box center [1394, 442] width 11 height 15
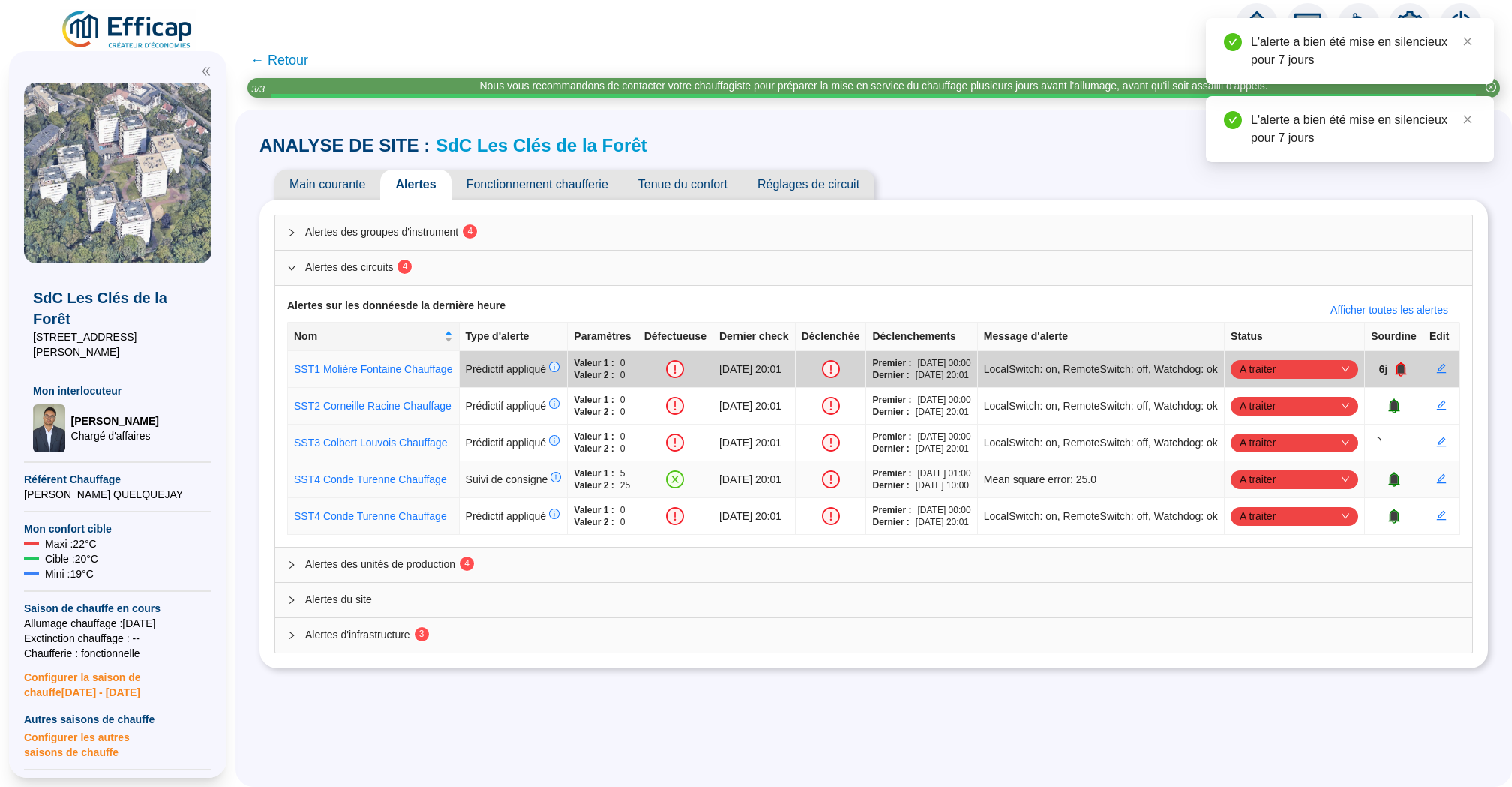
click at [1261, 490] on span "A traiter" at bounding box center [1294, 479] width 110 height 22
click at [1253, 628] on div "Traité" at bounding box center [1296, 630] width 103 height 16
click at [1394, 520] on icon "bell" at bounding box center [1393, 514] width 9 height 10
click at [398, 572] on span "Alertes des unités de production 4" at bounding box center [882, 564] width 1155 height 16
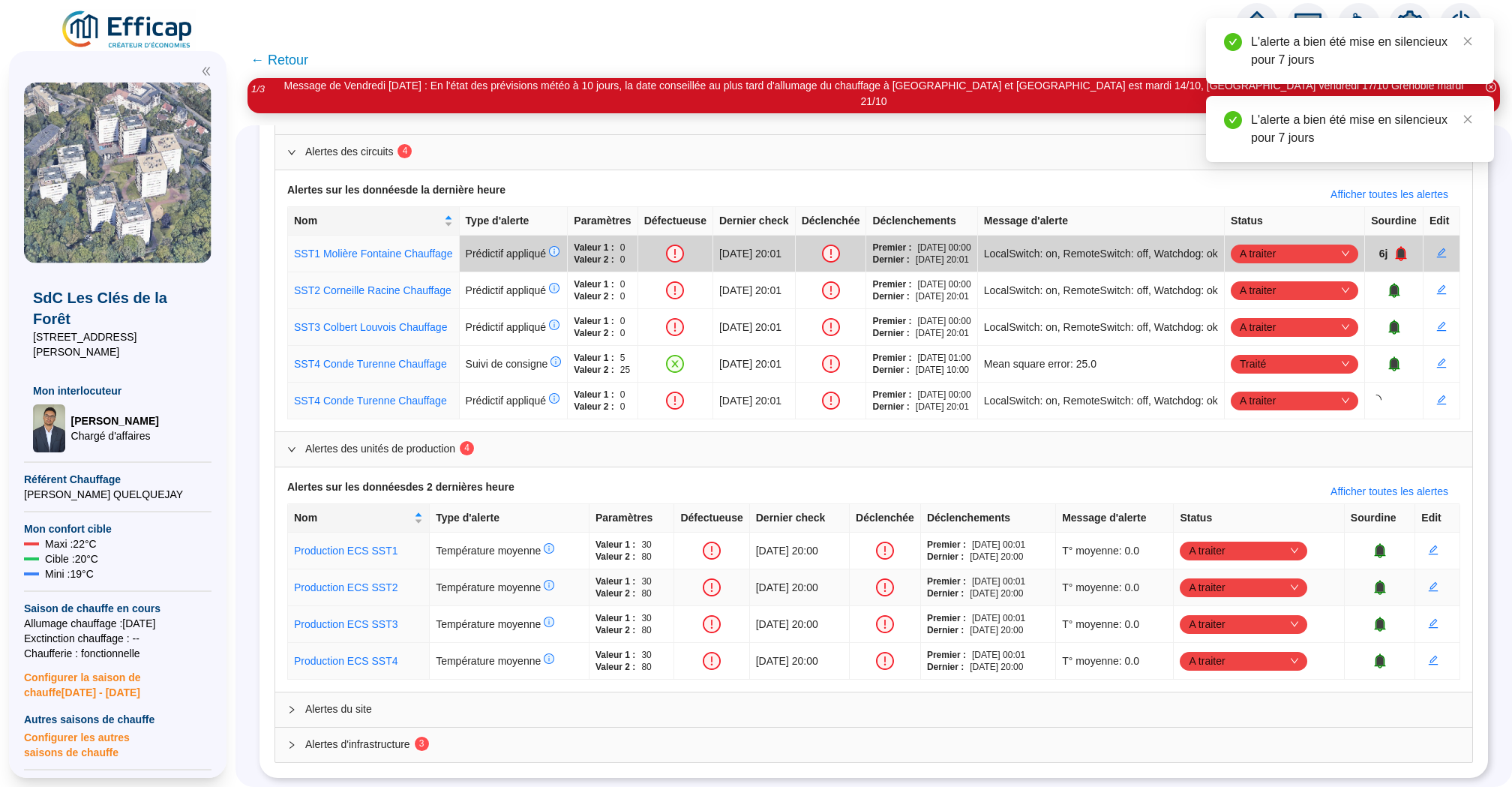
scroll to position [170, 0]
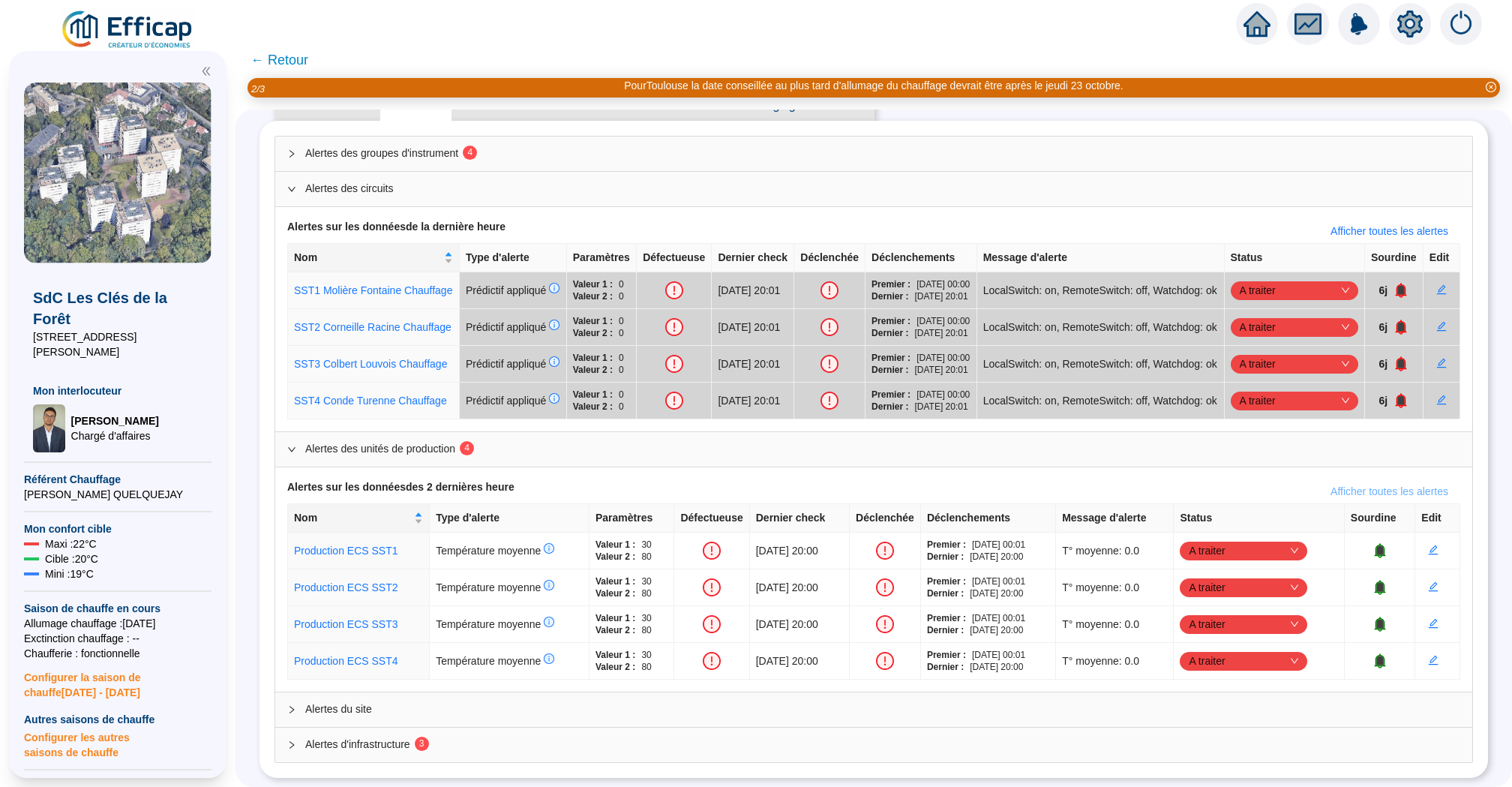
click at [1386, 496] on span "Afficher toutes les alertes" at bounding box center [1389, 491] width 118 height 16
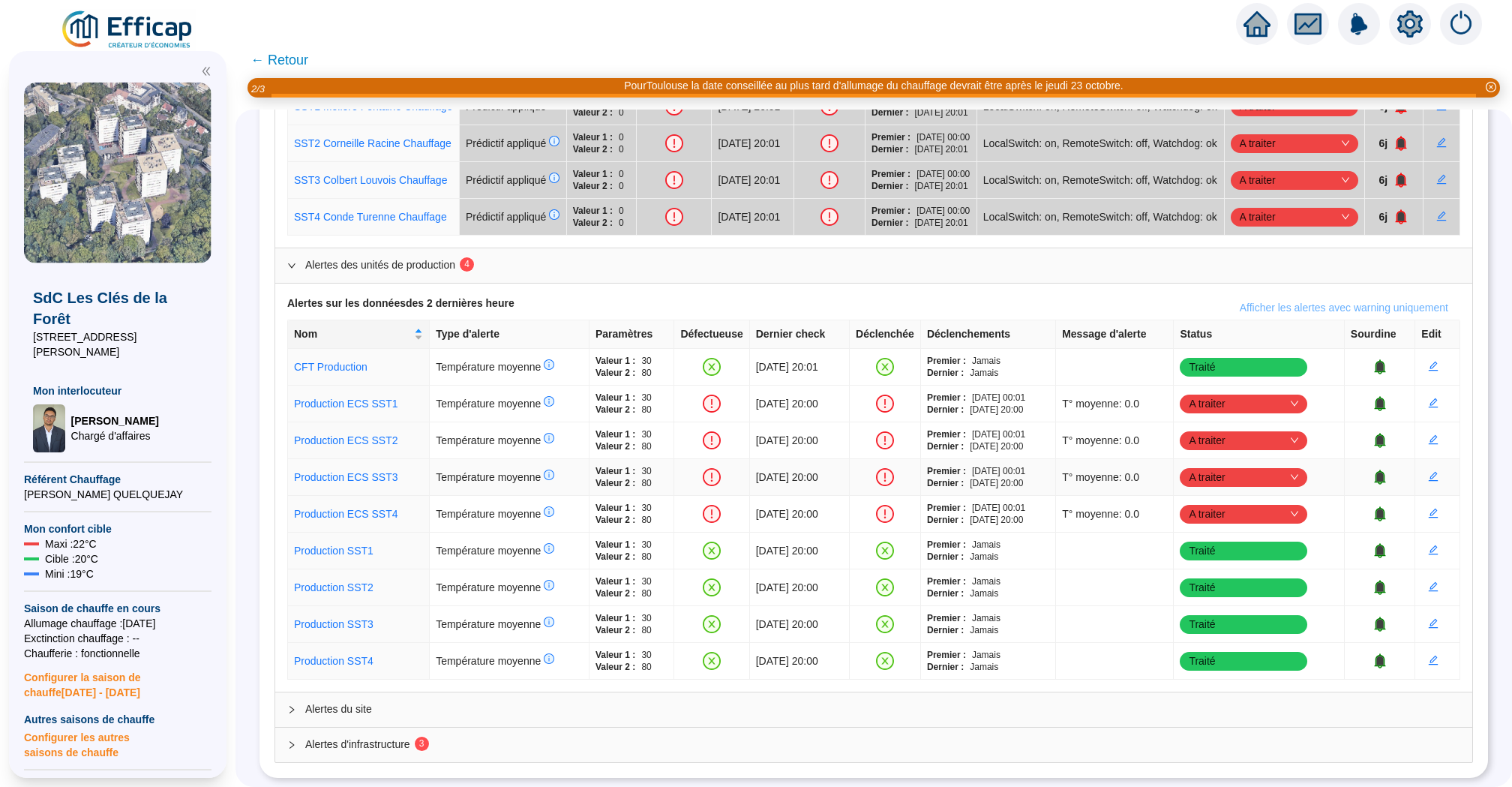
scroll to position [310, 0]
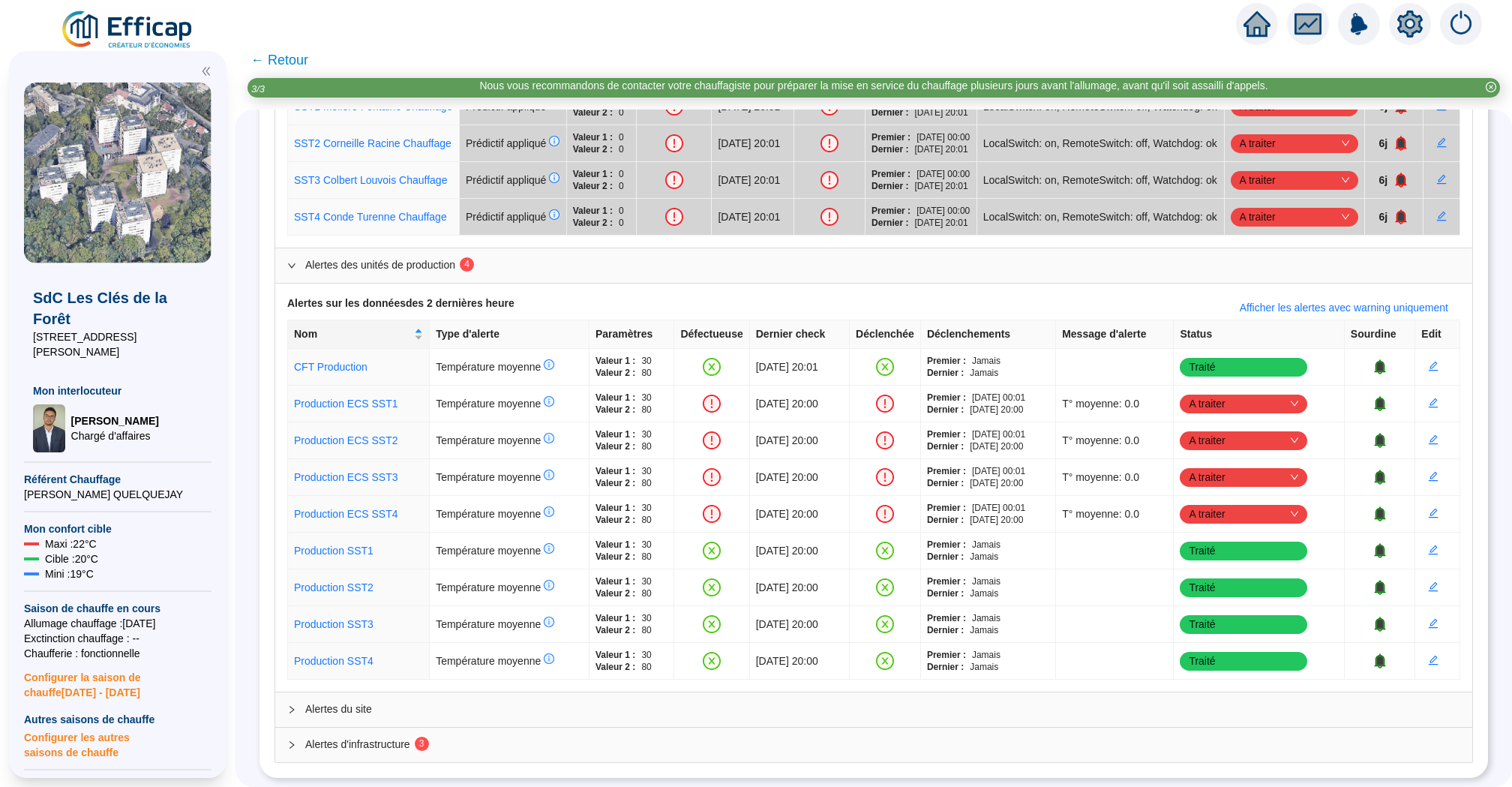
click at [1394, 24] on div at bounding box center [1409, 23] width 42 height 42
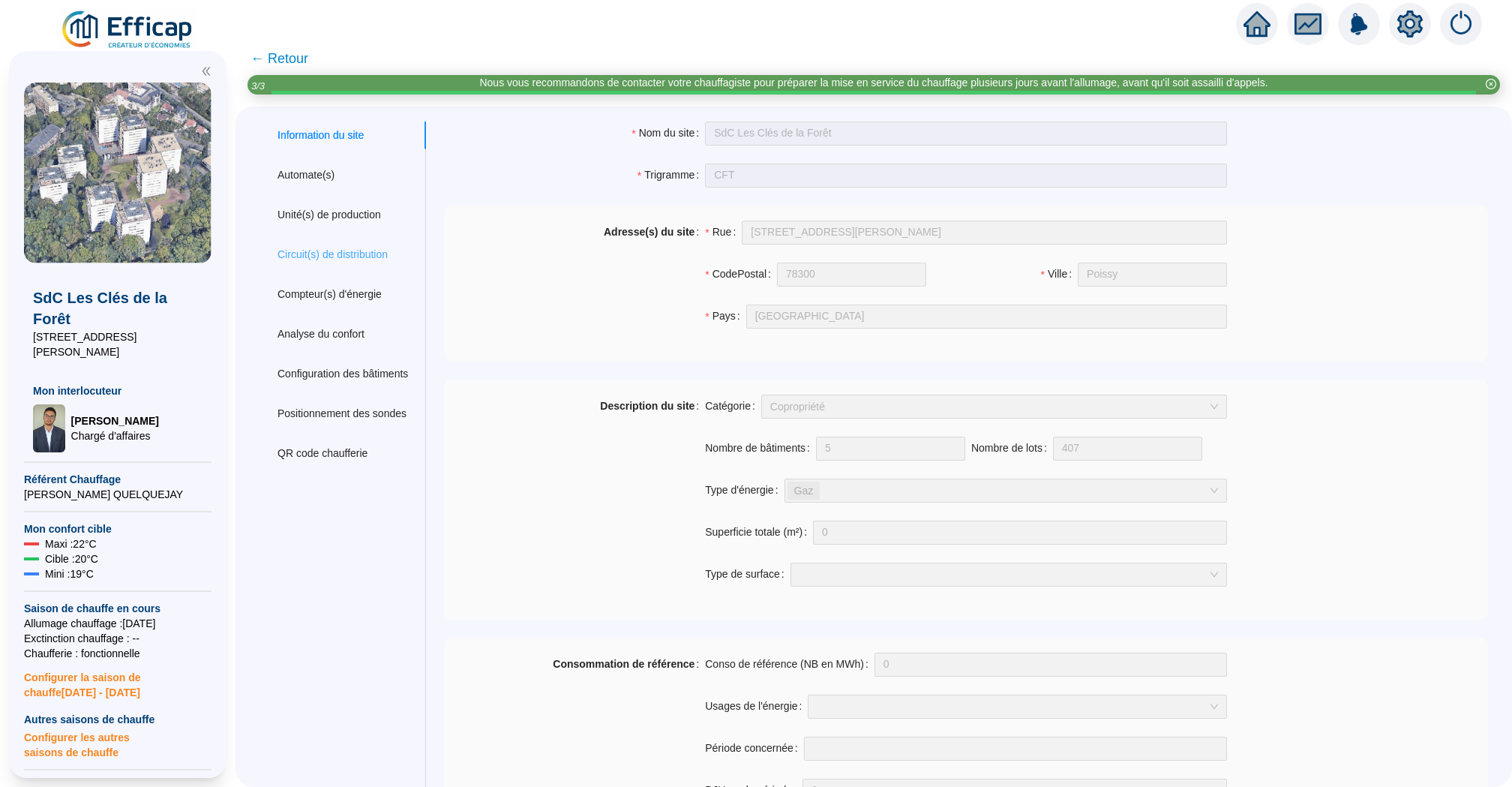
click at [335, 268] on div "Circuit(s) de distribution" at bounding box center [343, 255] width 167 height 28
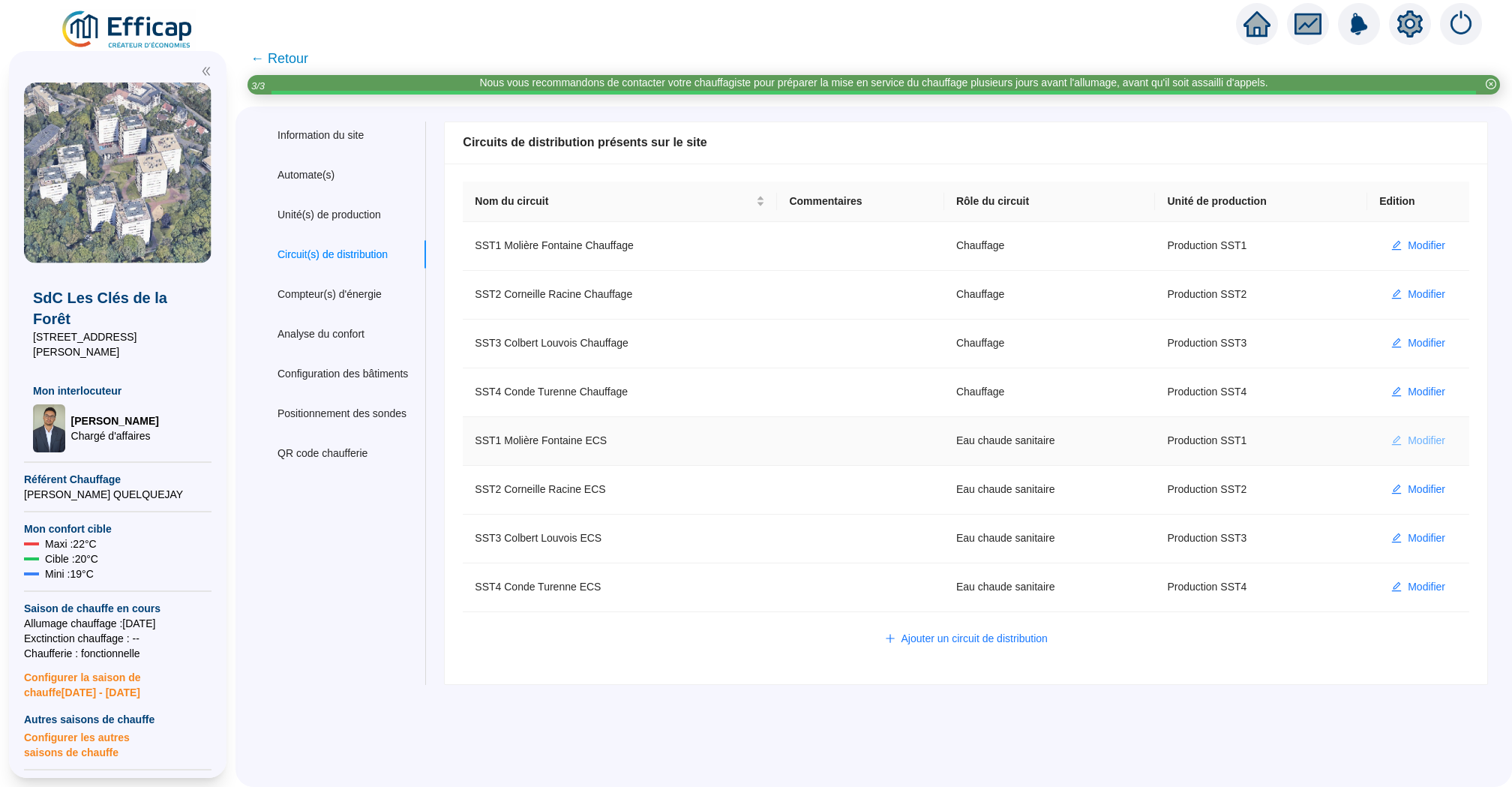
click at [1423, 443] on span "Modifier" at bounding box center [1426, 440] width 37 height 16
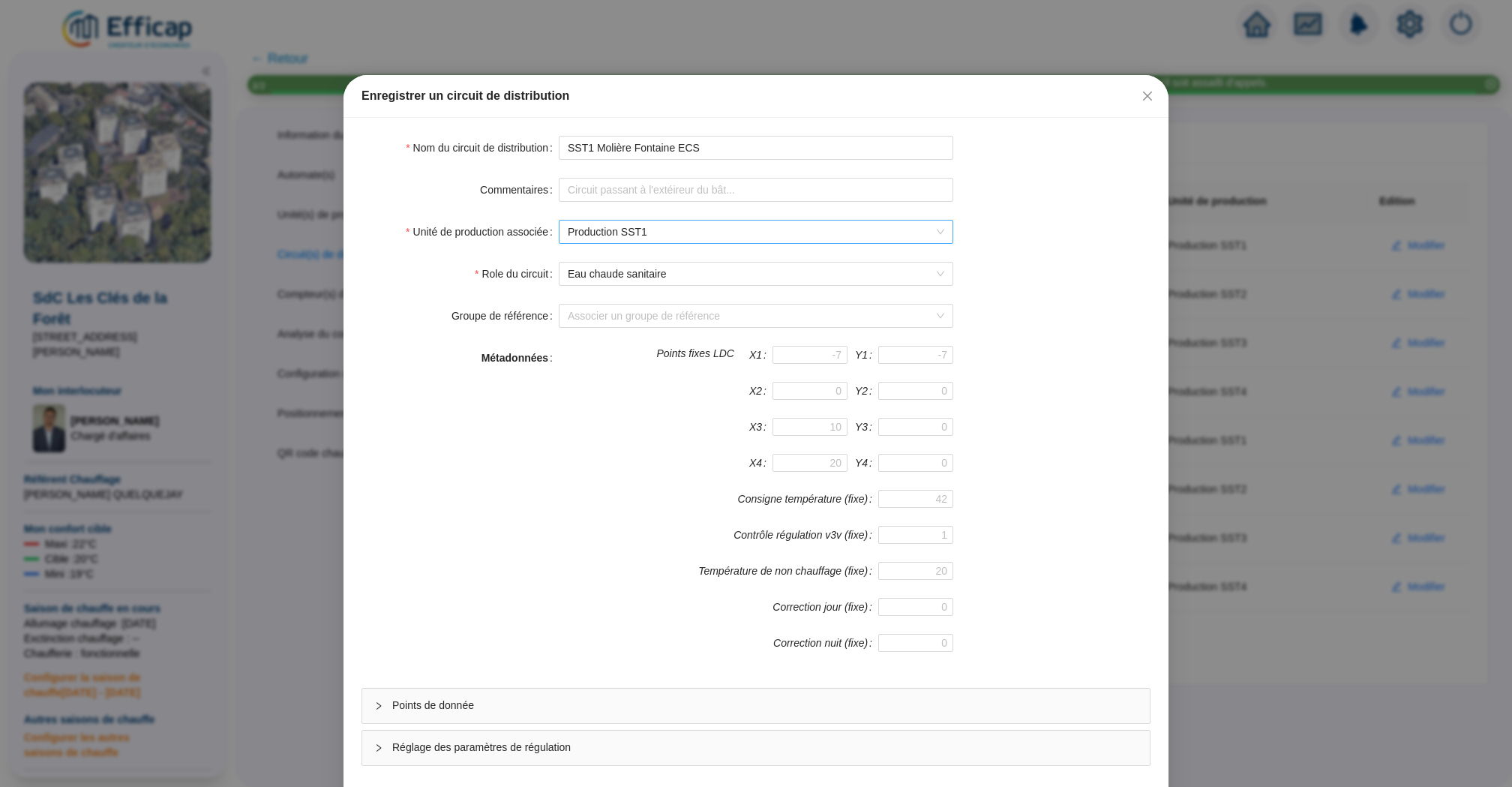
click at [718, 233] on span "Production SST1" at bounding box center [756, 231] width 377 height 22
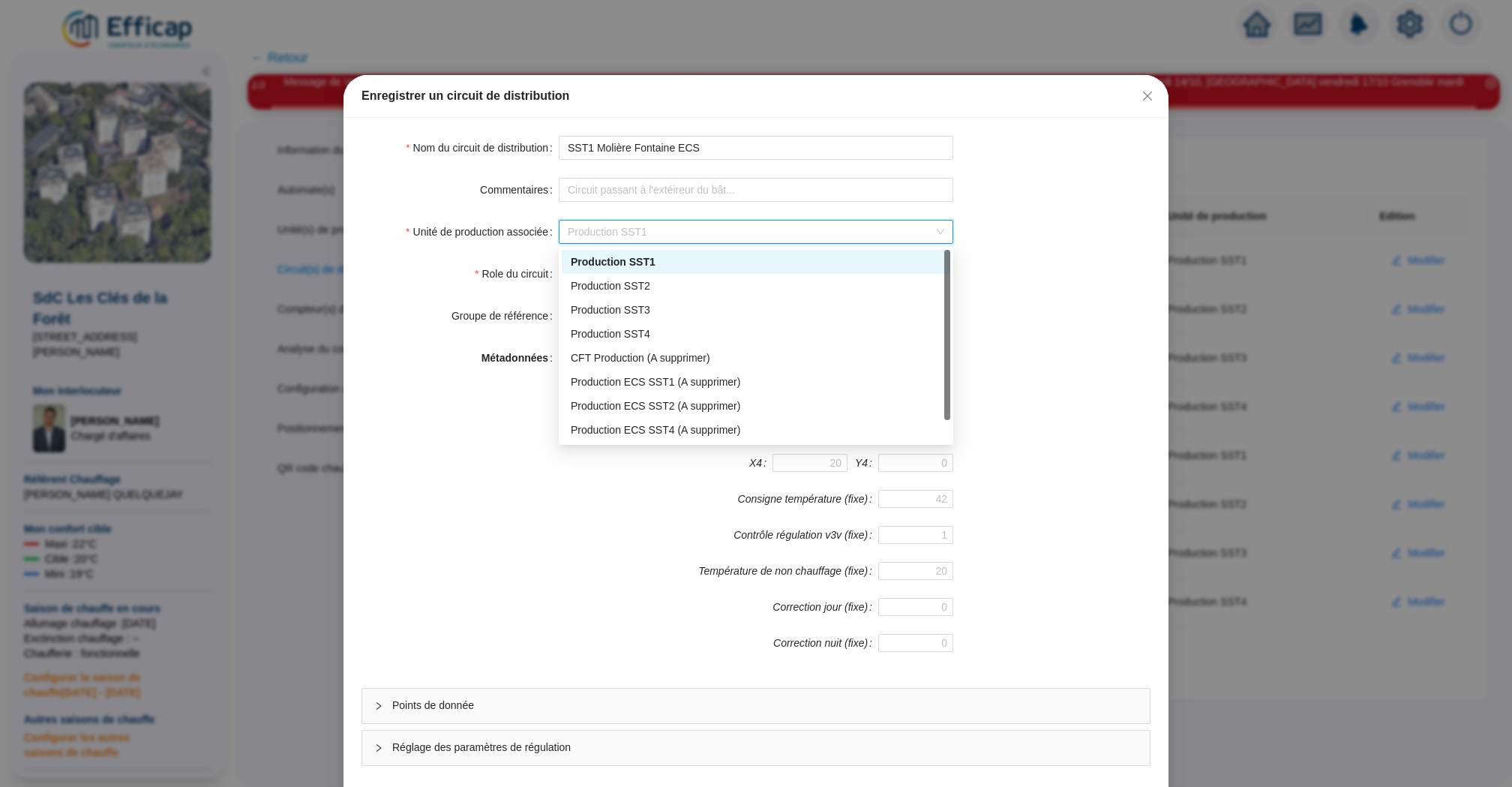
click at [749, 260] on div "Production SST1" at bounding box center [755, 261] width 370 height 16
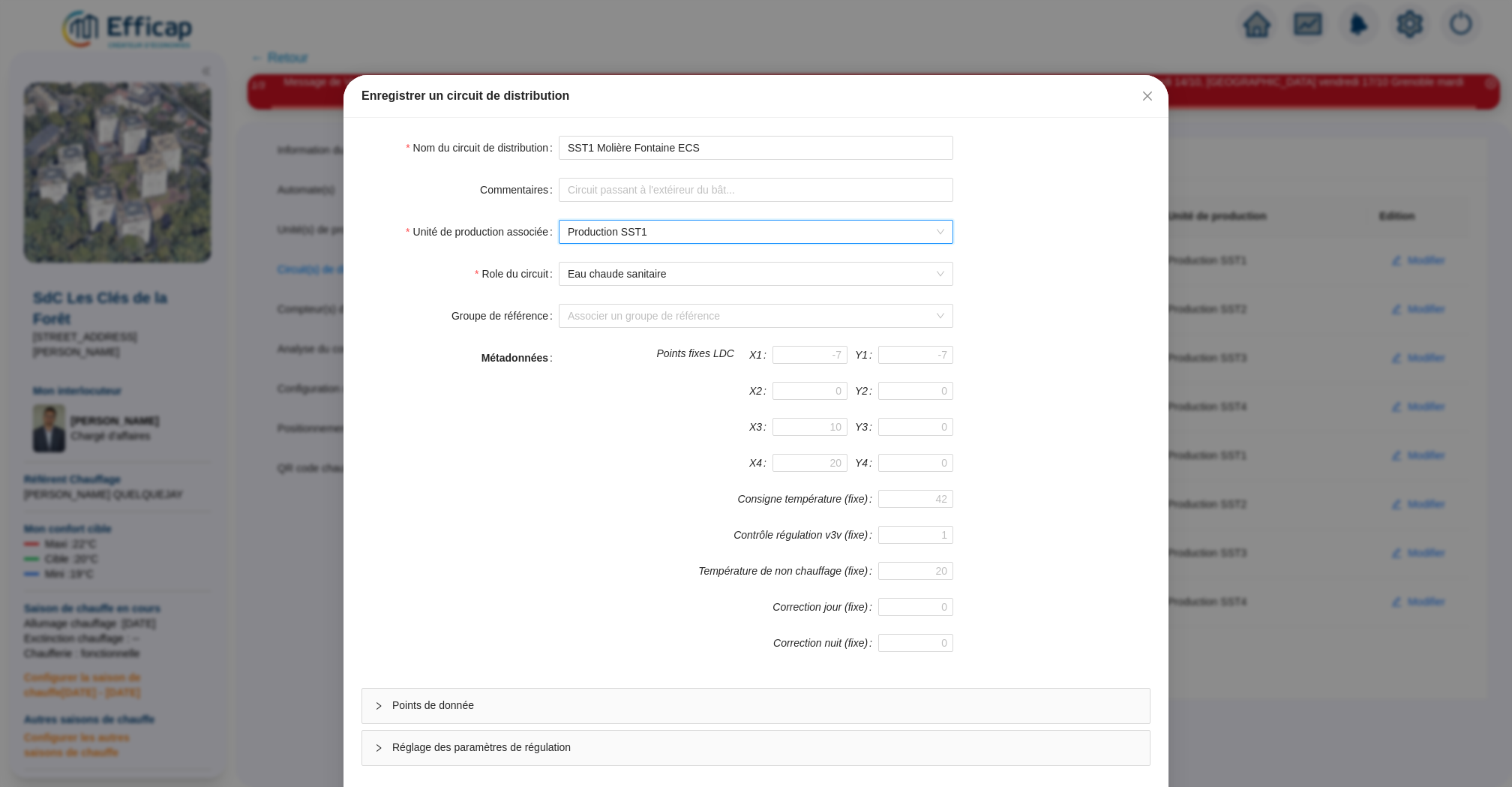
scroll to position [65, 0]
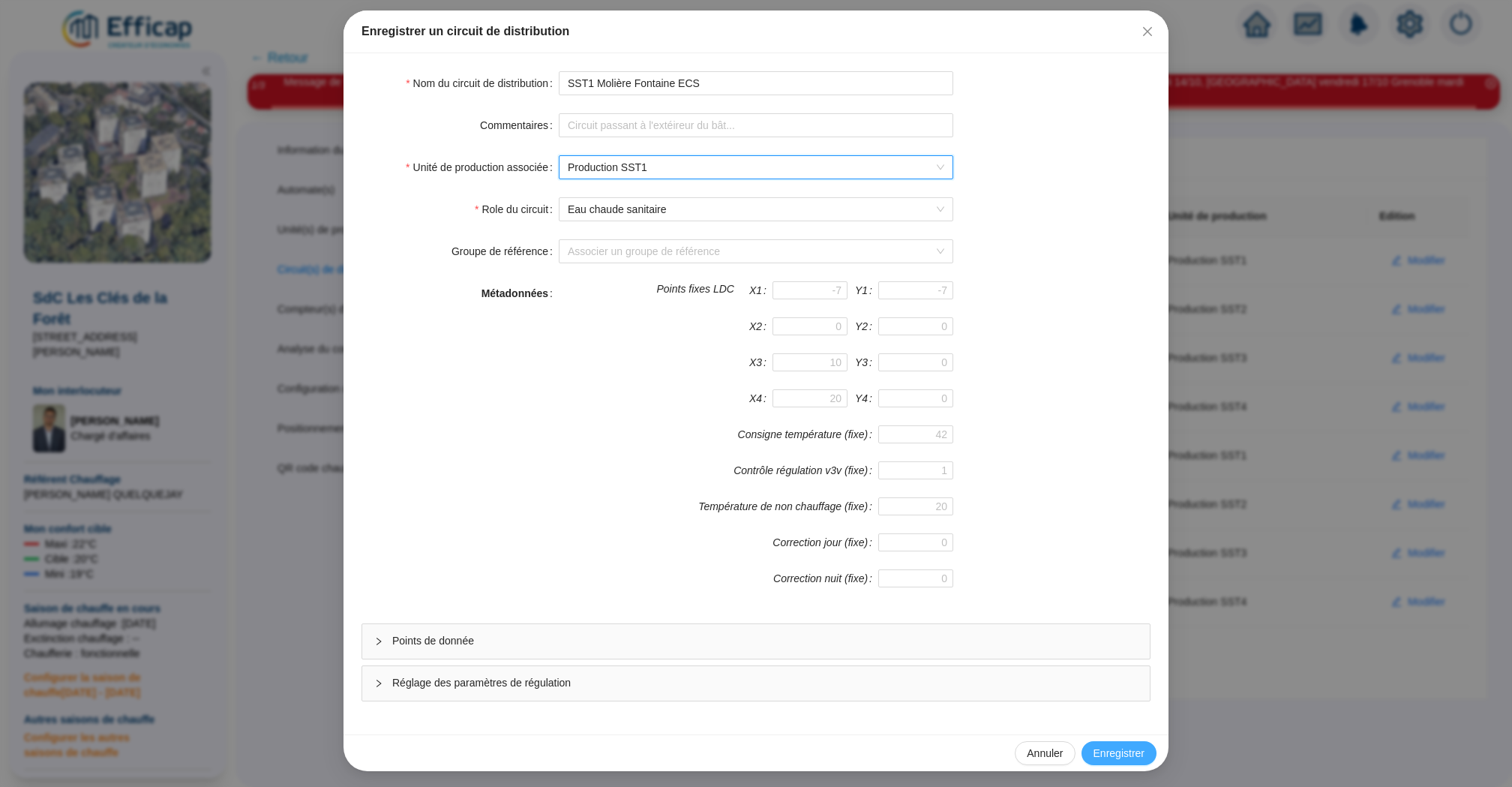
click at [1121, 747] on span "Enregistrer" at bounding box center [1119, 753] width 51 height 16
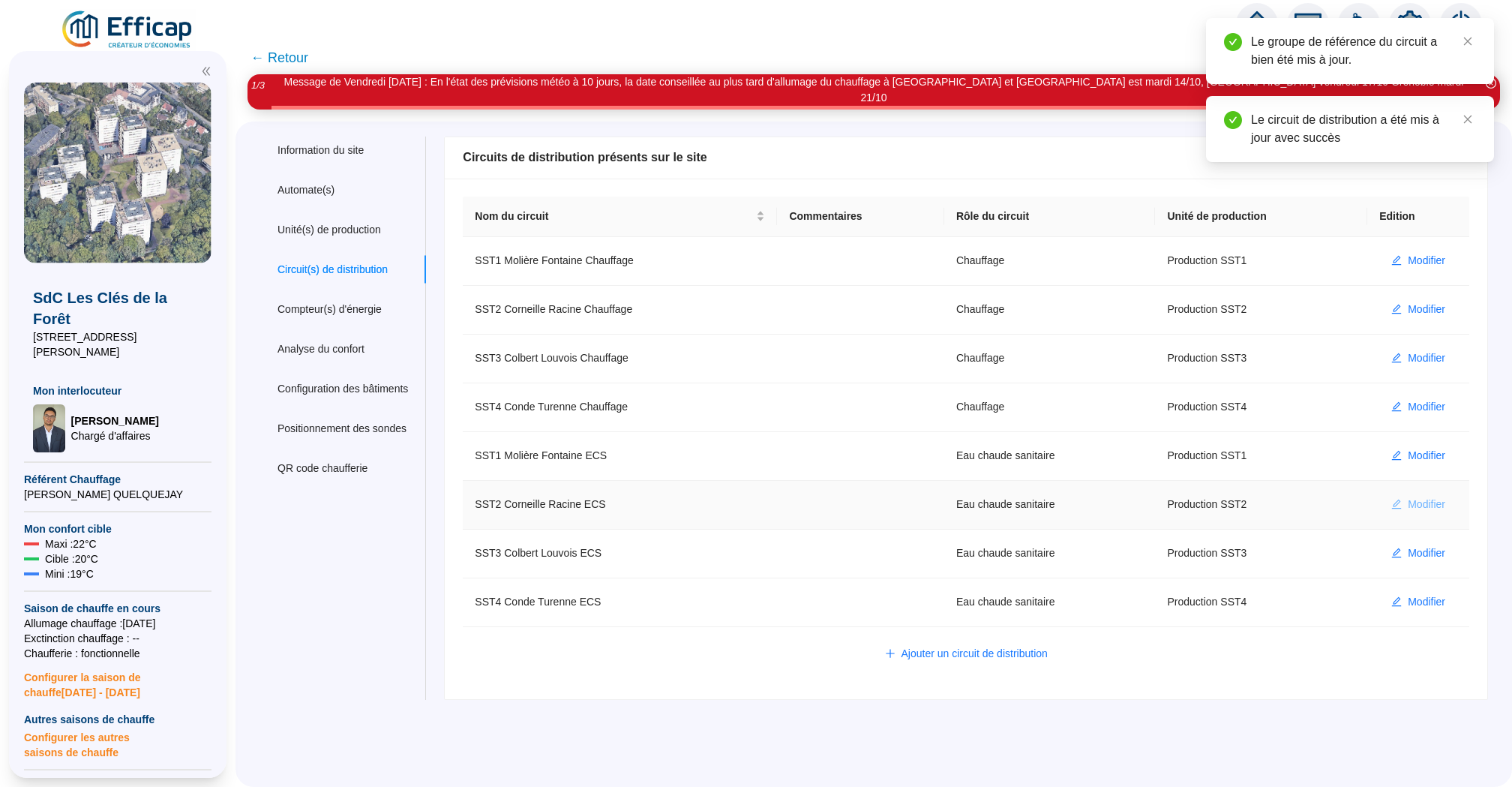
click at [1418, 497] on span "Modifier" at bounding box center [1426, 504] width 37 height 16
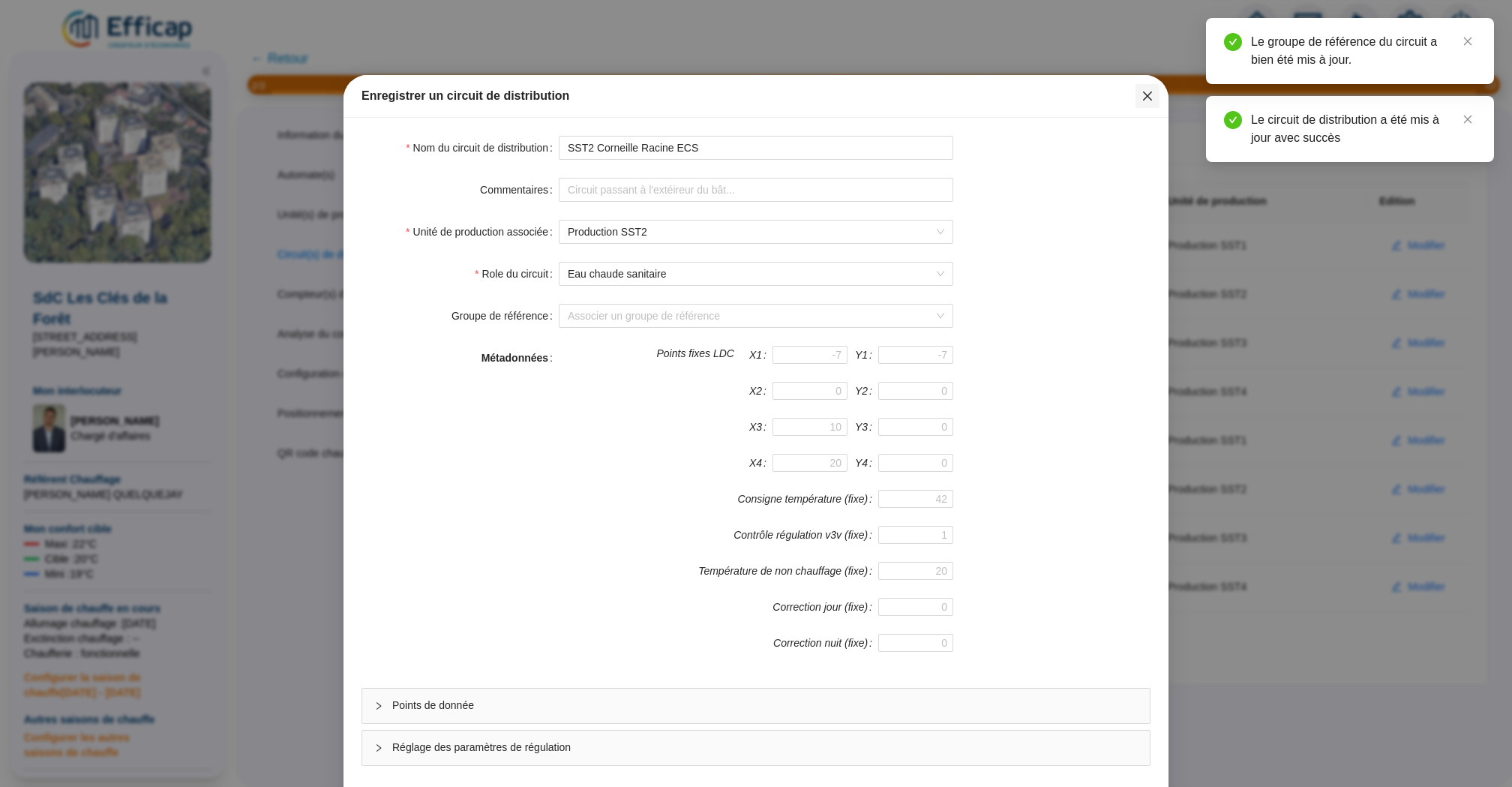
click at [1141, 99] on icon "close" at bounding box center [1147, 96] width 12 height 12
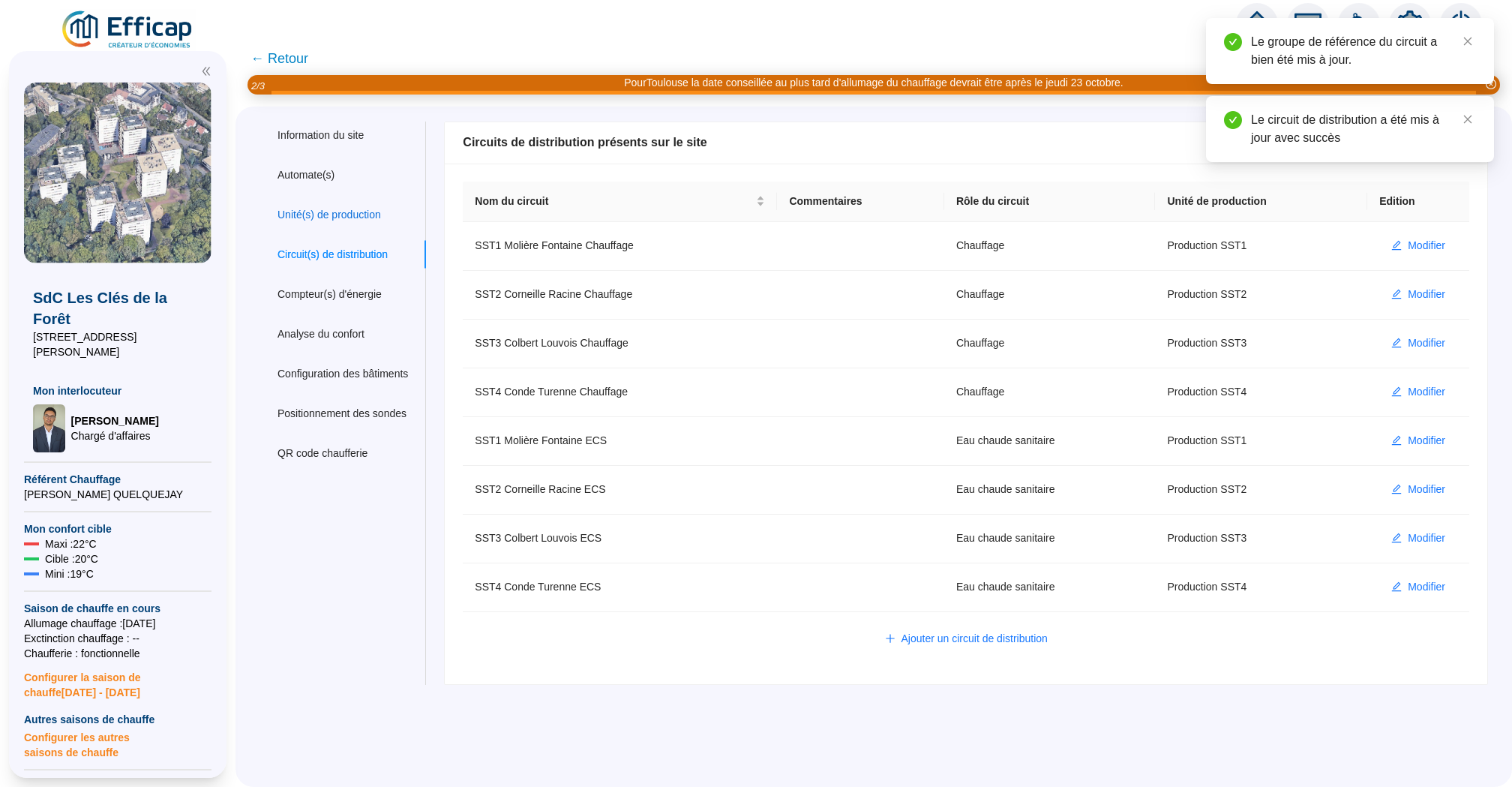
click at [335, 212] on div "Unité(s) de production" at bounding box center [329, 215] width 103 height 16
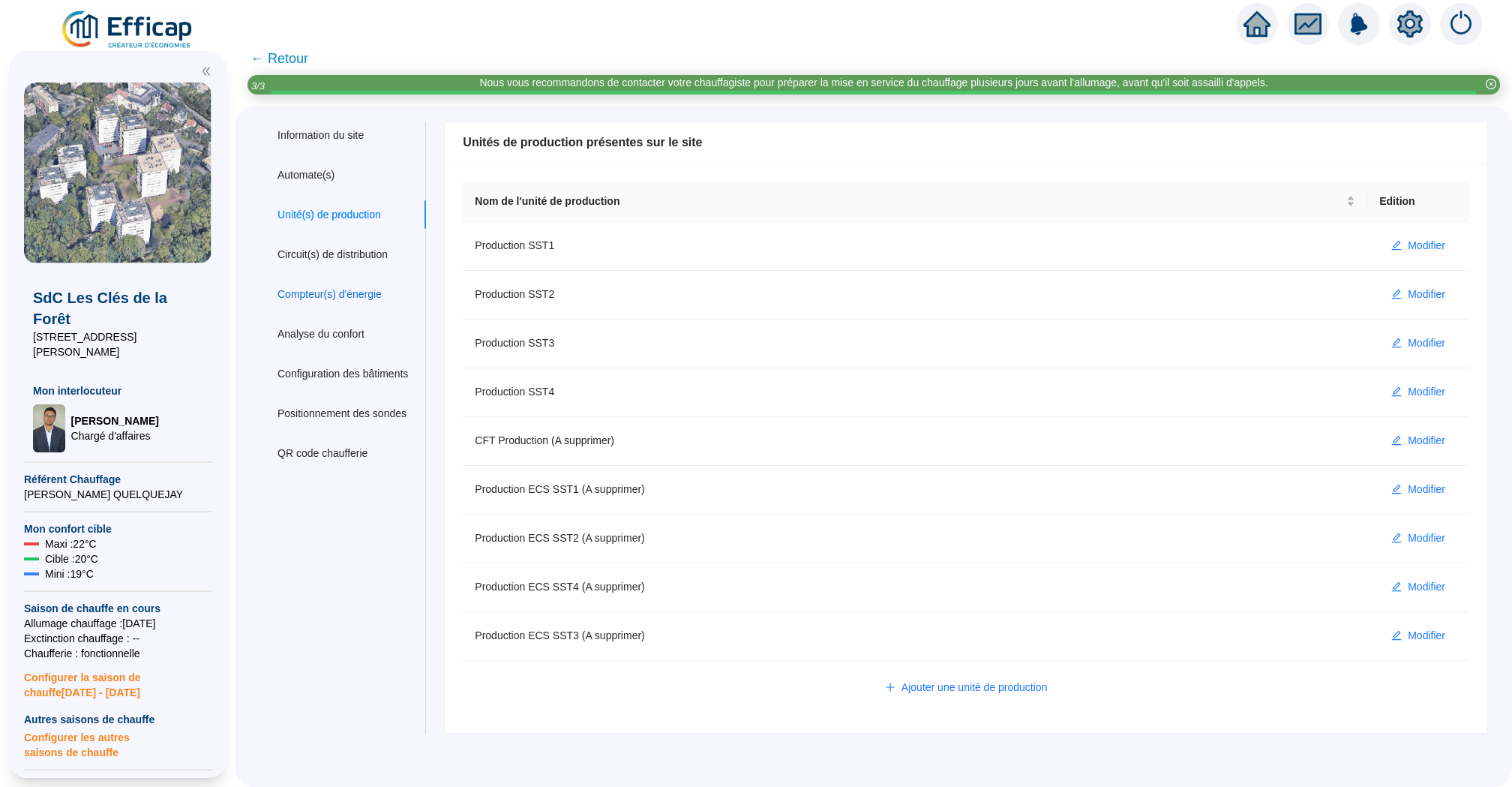
click at [353, 295] on div "Compteur(s) d'énergie" at bounding box center [329, 294] width 104 height 16
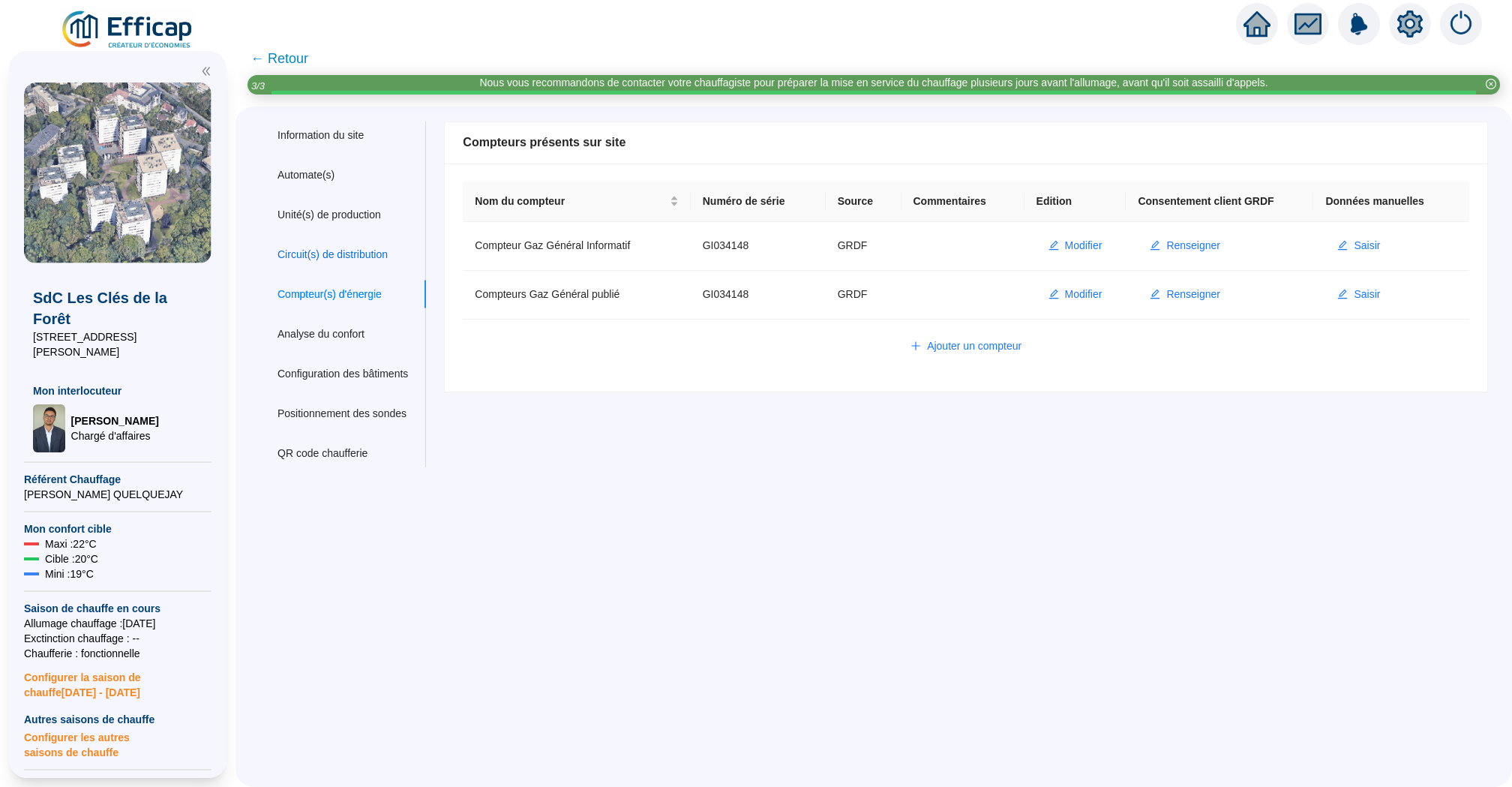
click at [291, 254] on div "Circuit(s) de distribution" at bounding box center [333, 254] width 111 height 16
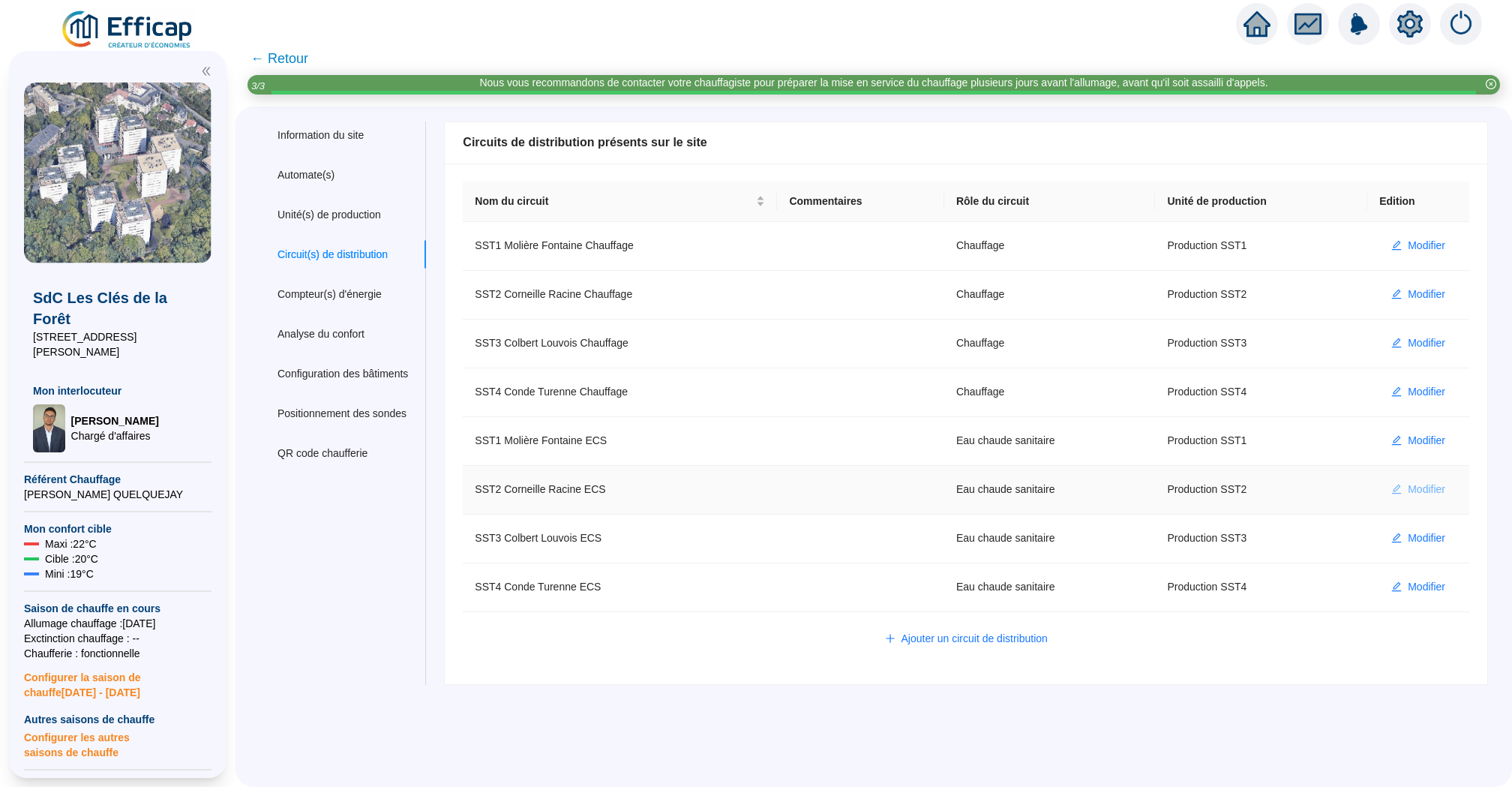
click at [1409, 482] on span "Modifier" at bounding box center [1426, 489] width 37 height 16
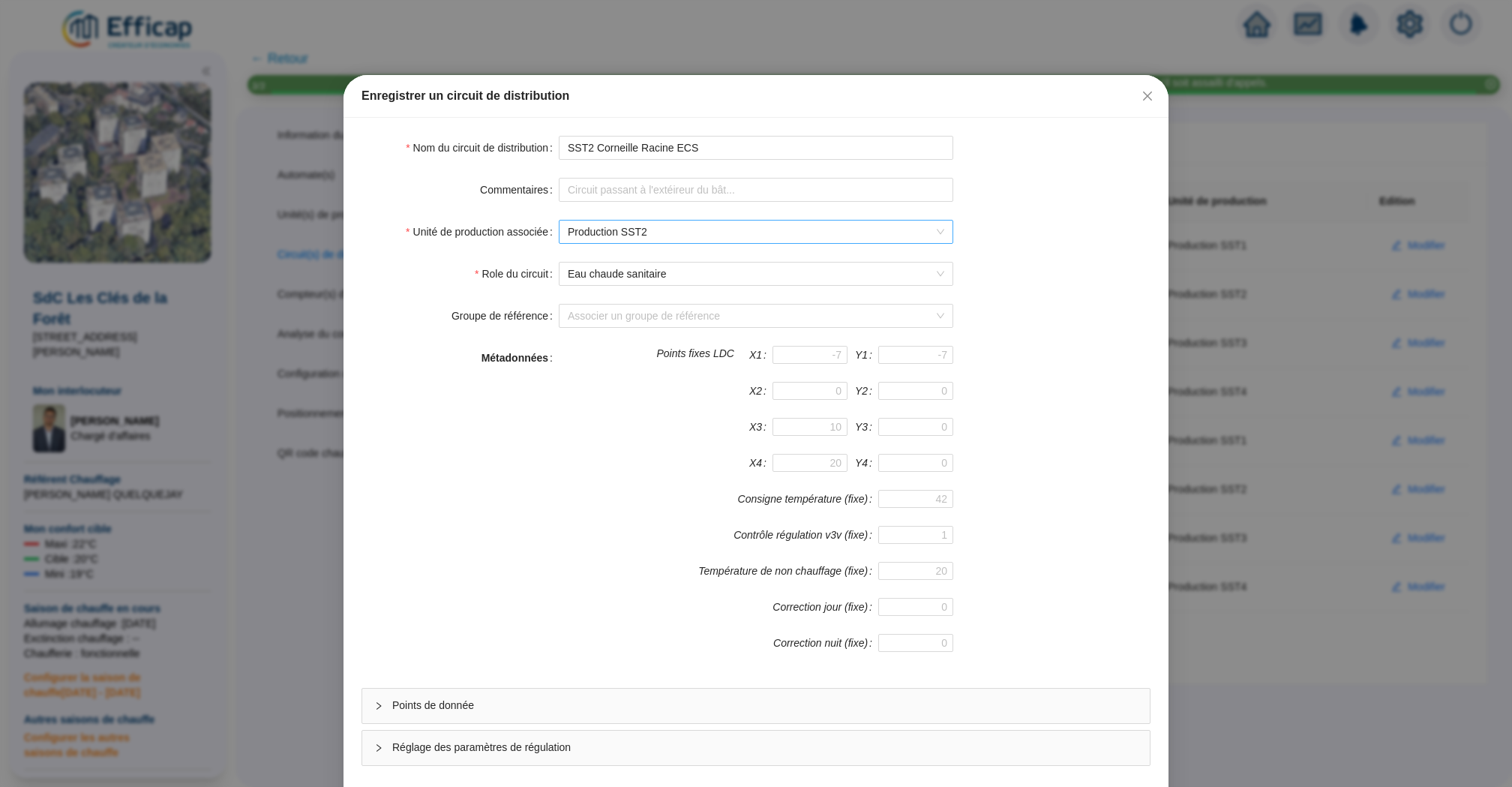
click at [731, 239] on span "Production SST2" at bounding box center [756, 231] width 377 height 22
click at [1191, 361] on div "Enregistrer un circuit de distribution Nom du circuit de distribution SST2 Corn…" at bounding box center [756, 394] width 1512 height 787
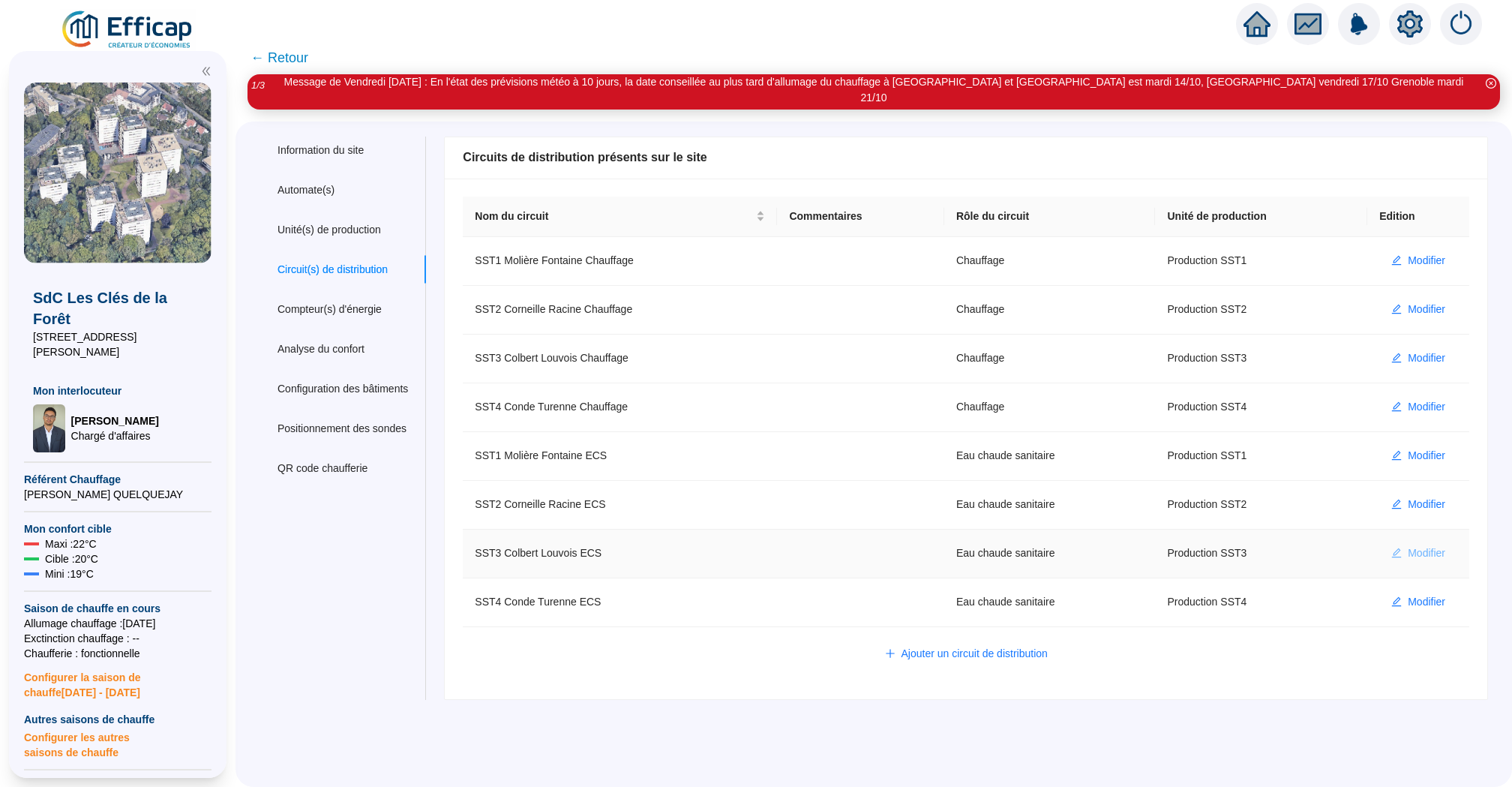
click at [1426, 545] on span "Modifier" at bounding box center [1426, 553] width 37 height 16
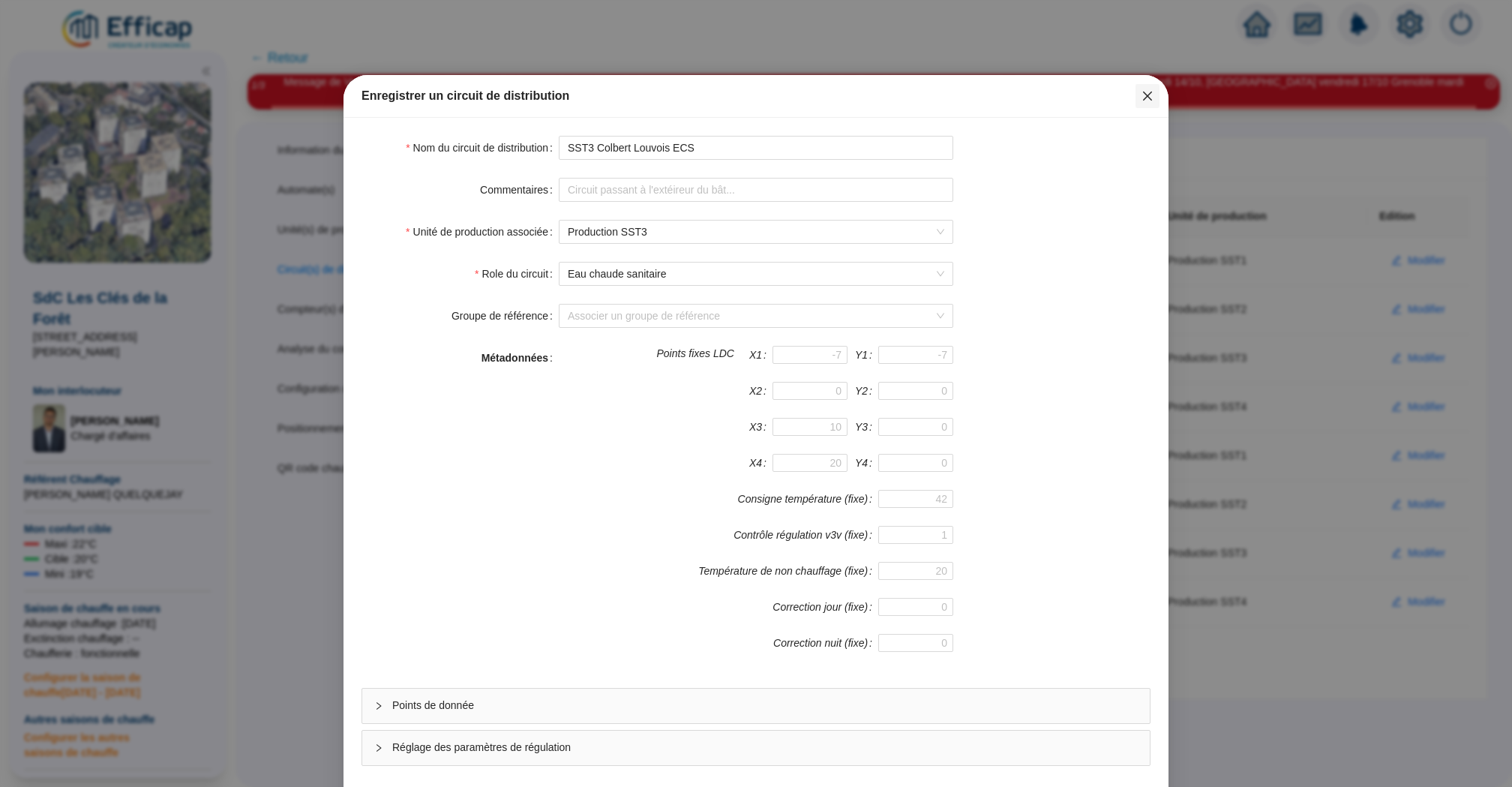
click at [1146, 98] on icon "close" at bounding box center [1147, 96] width 12 height 12
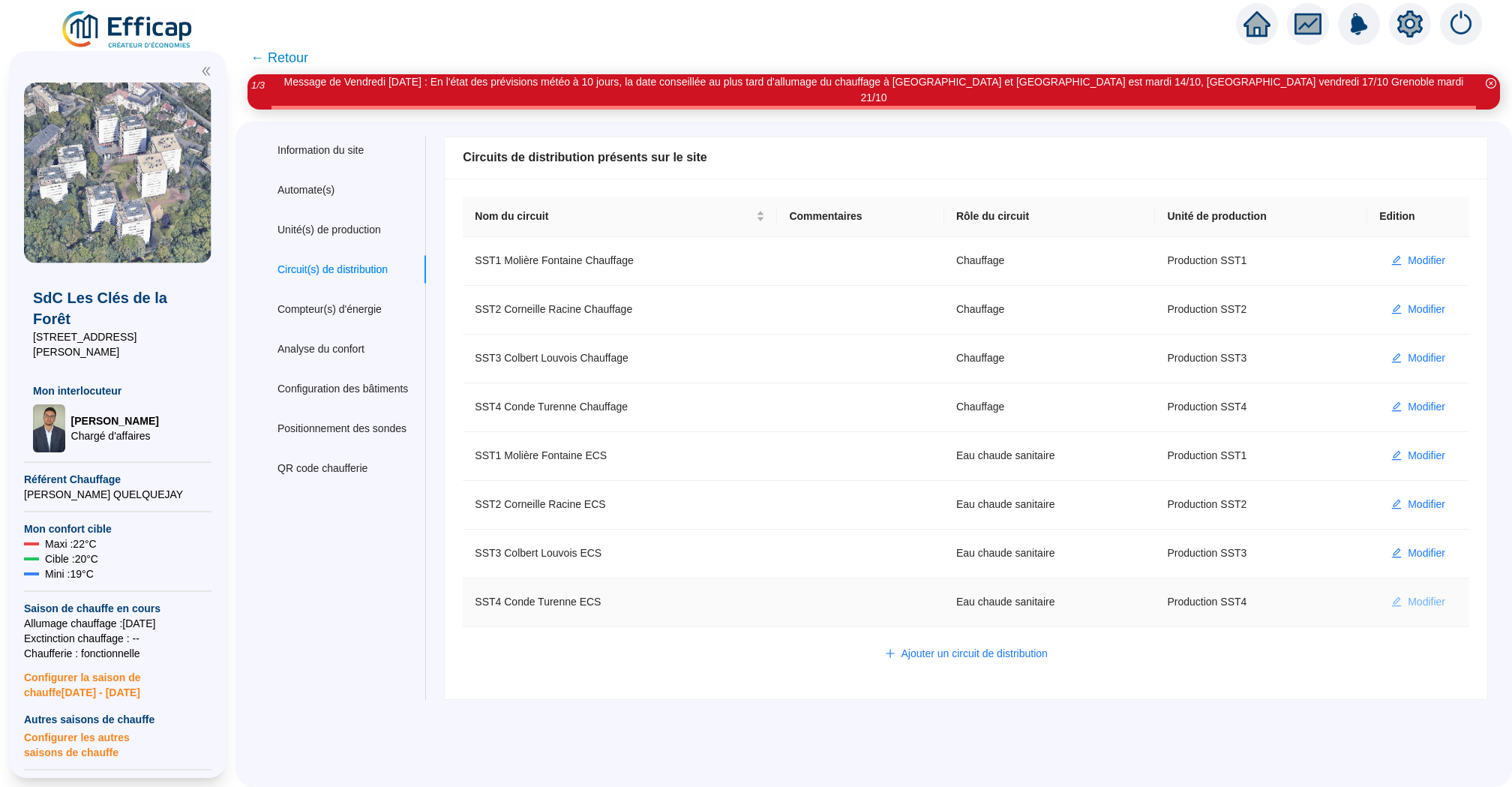
click at [1407, 594] on span "Modifier" at bounding box center [1426, 601] width 37 height 16
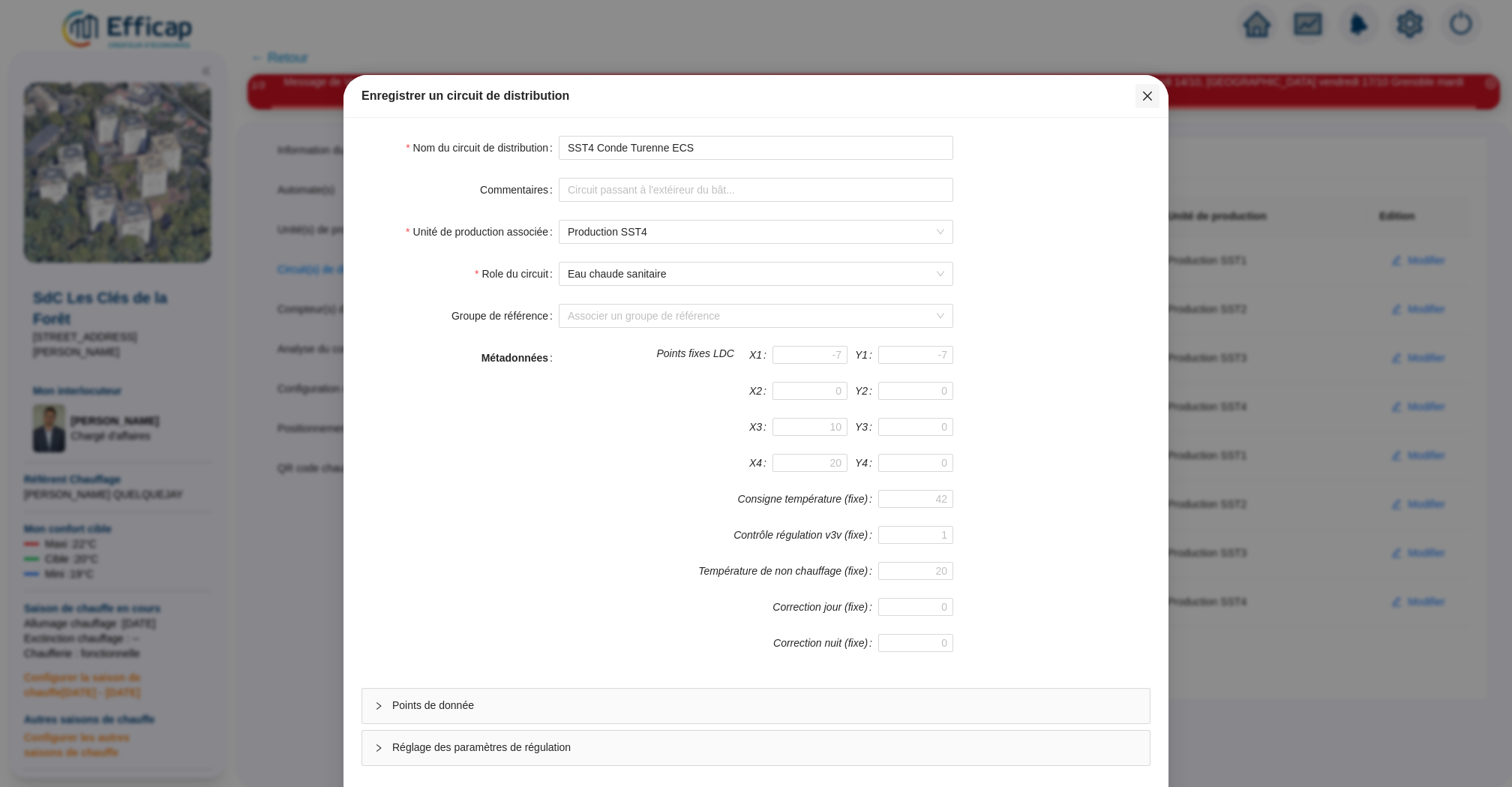
click at [1149, 99] on icon "close" at bounding box center [1147, 96] width 12 height 12
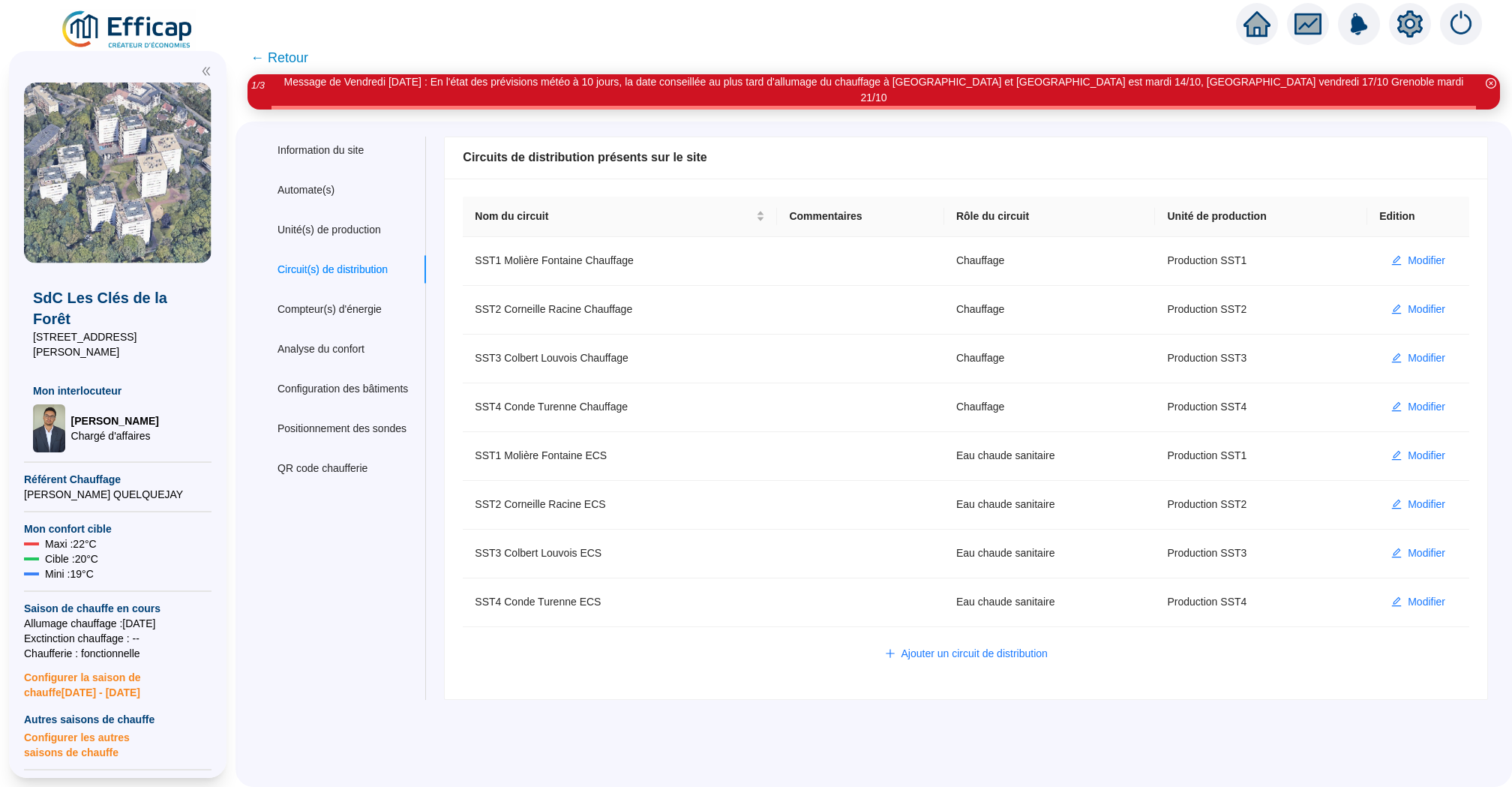
click at [1259, 36] on icon "home" at bounding box center [1256, 23] width 27 height 25
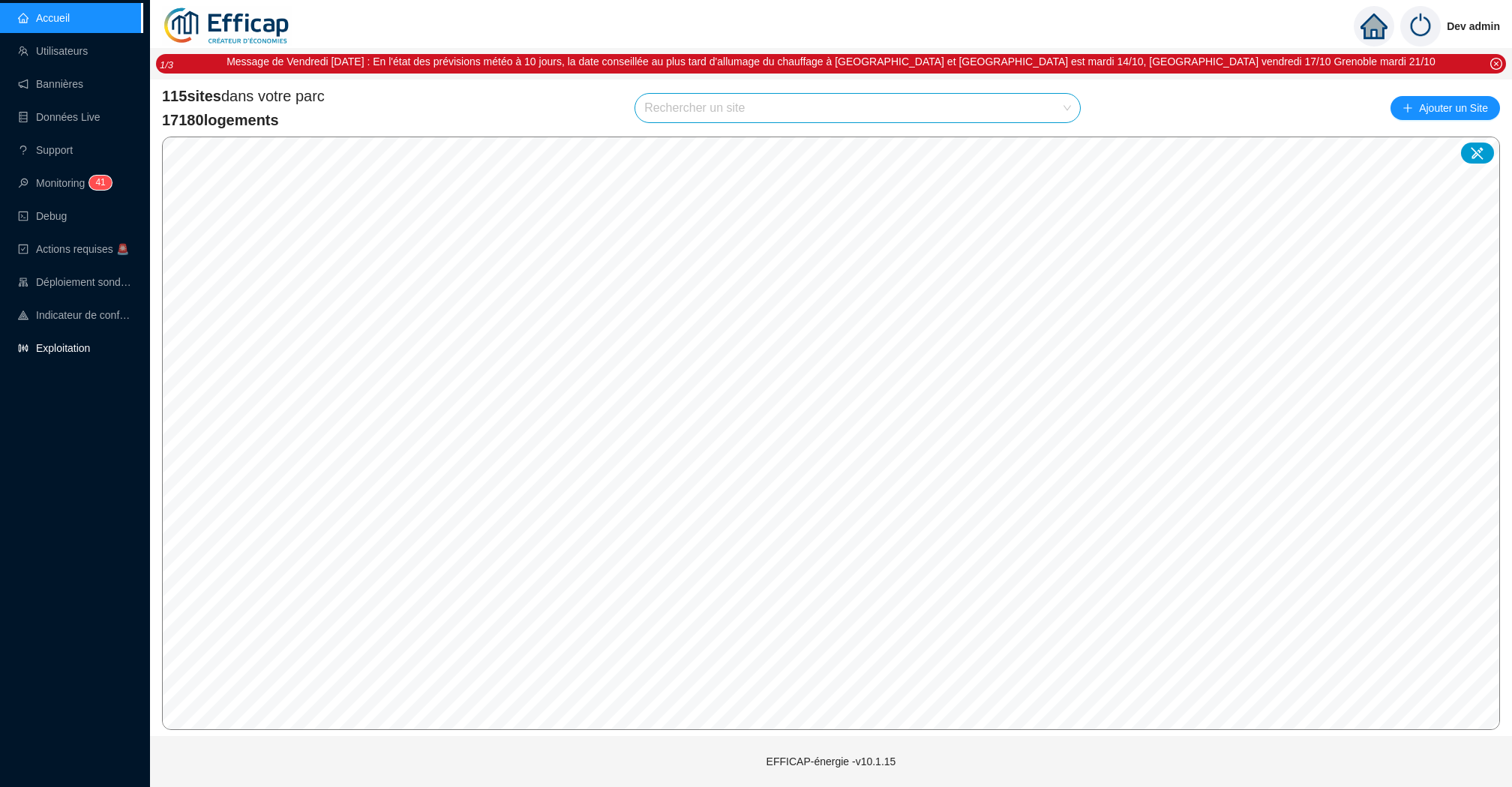
click at [51, 348] on link "Exploitation" at bounding box center [53, 348] width 72 height 12
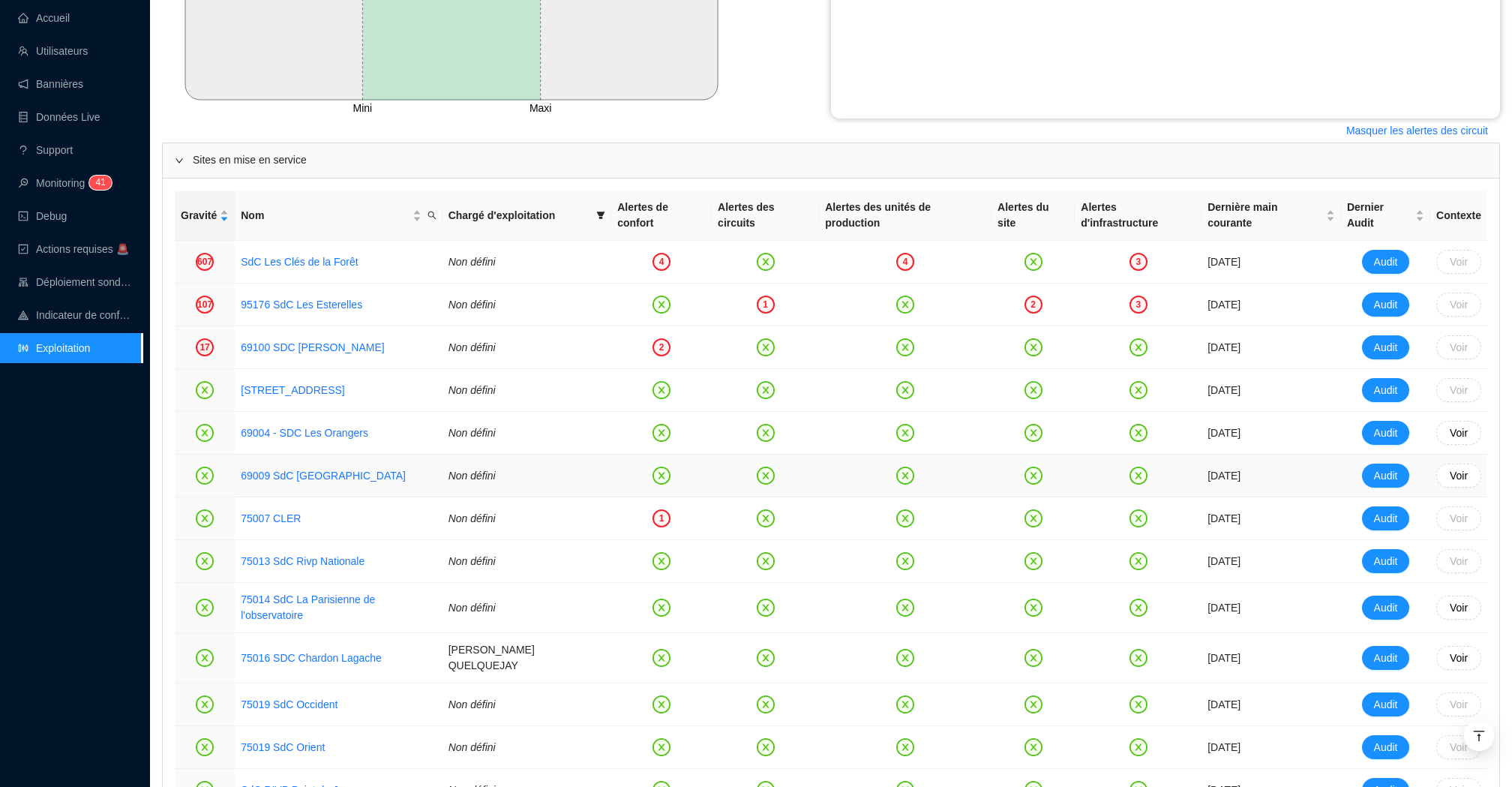
scroll to position [585, 0]
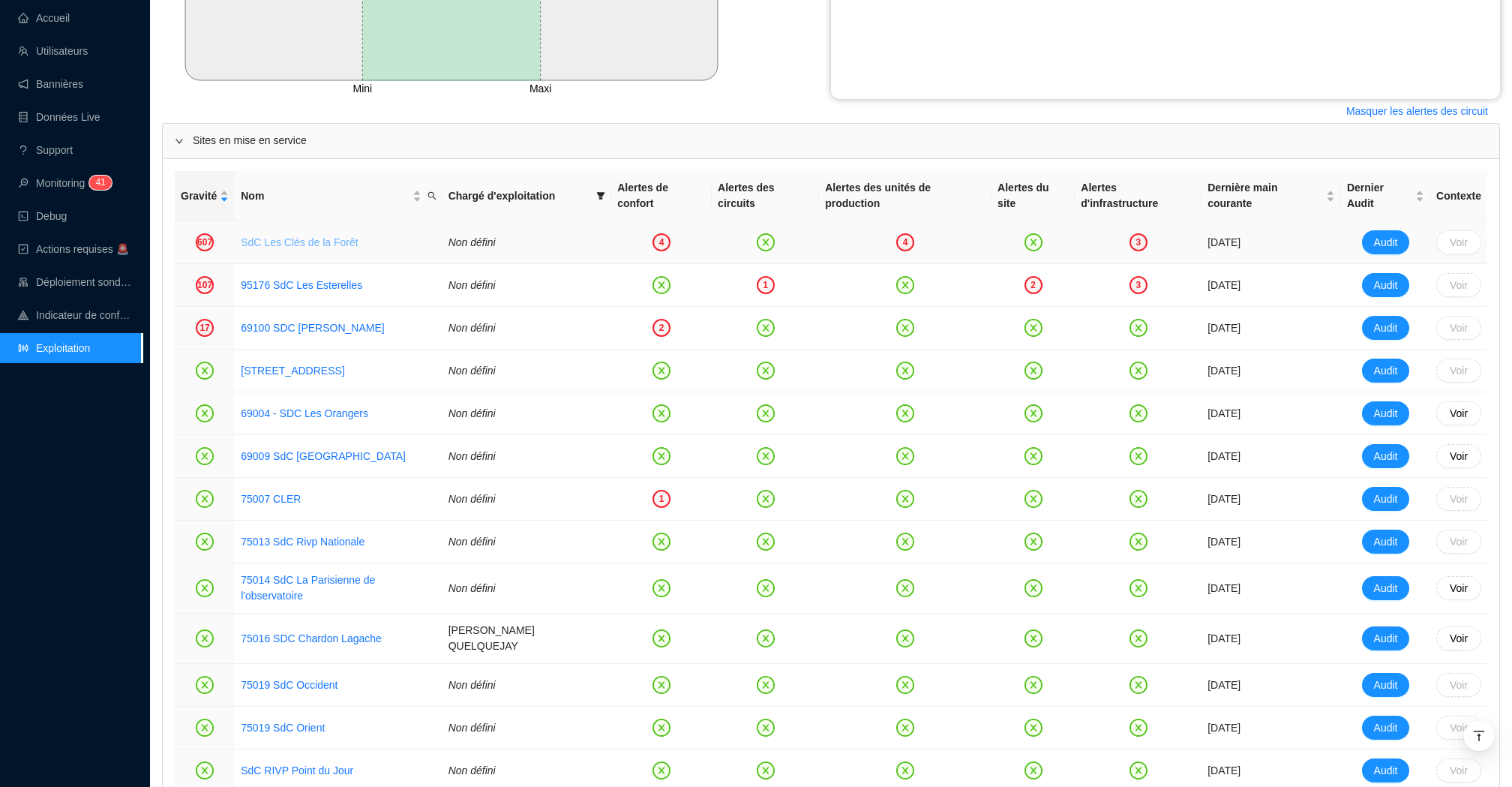
click at [293, 245] on link "SdC Les Clés de la Forêt" at bounding box center [299, 242] width 117 height 12
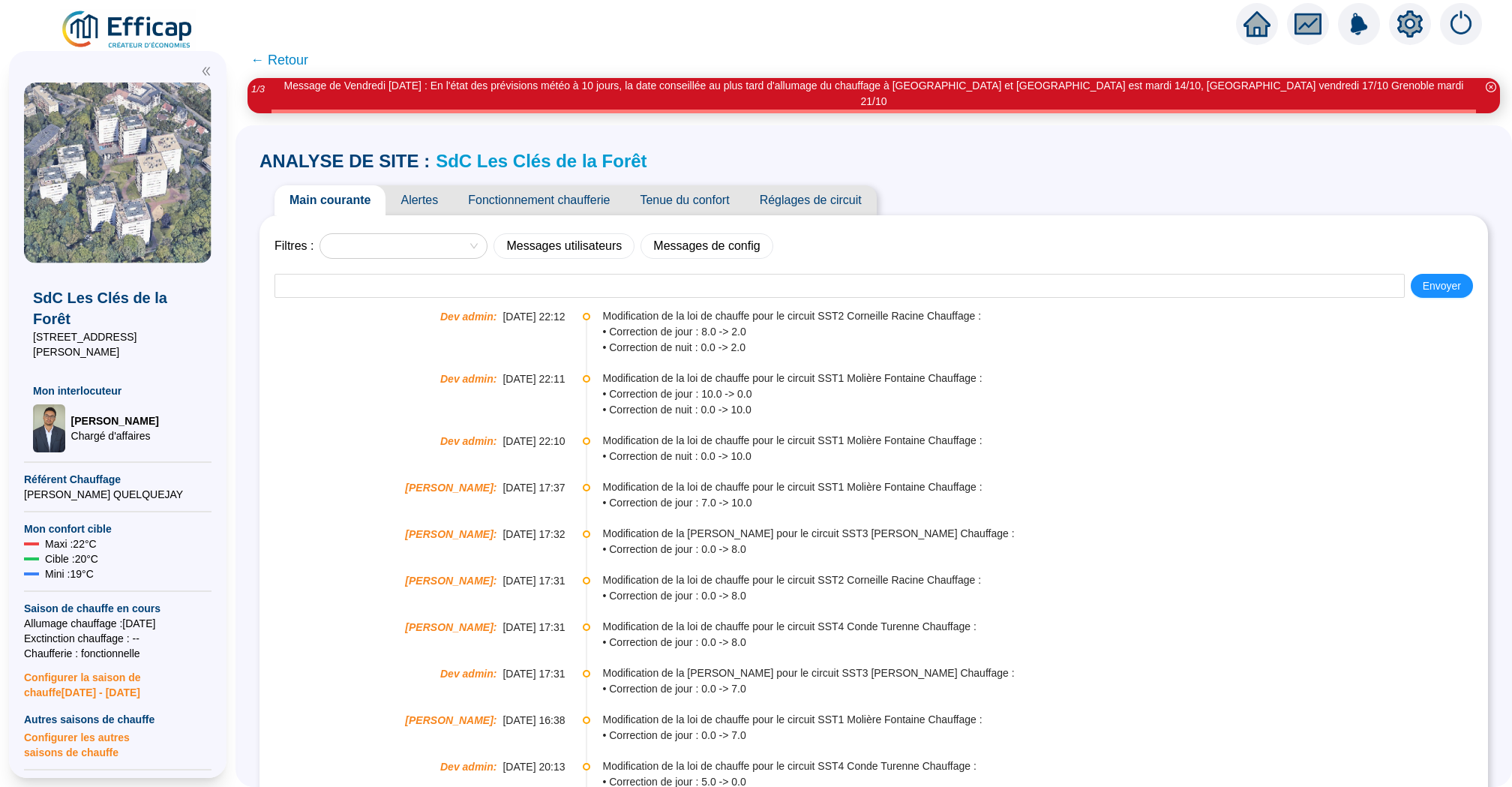
click at [432, 199] on span "Alertes" at bounding box center [419, 200] width 67 height 30
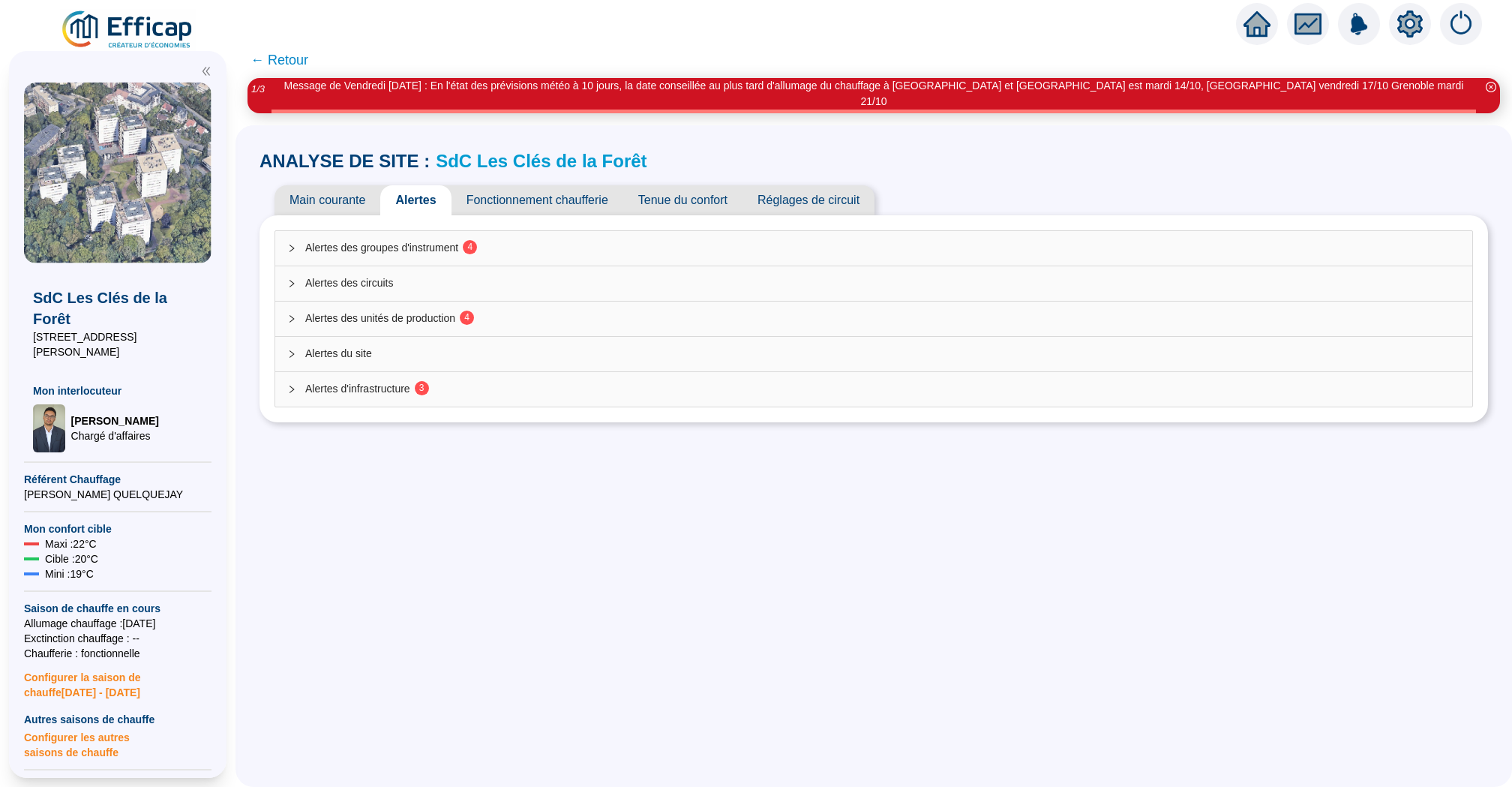
click at [715, 383] on div "Alertes d'infrastructure 3" at bounding box center [873, 389] width 1196 height 35
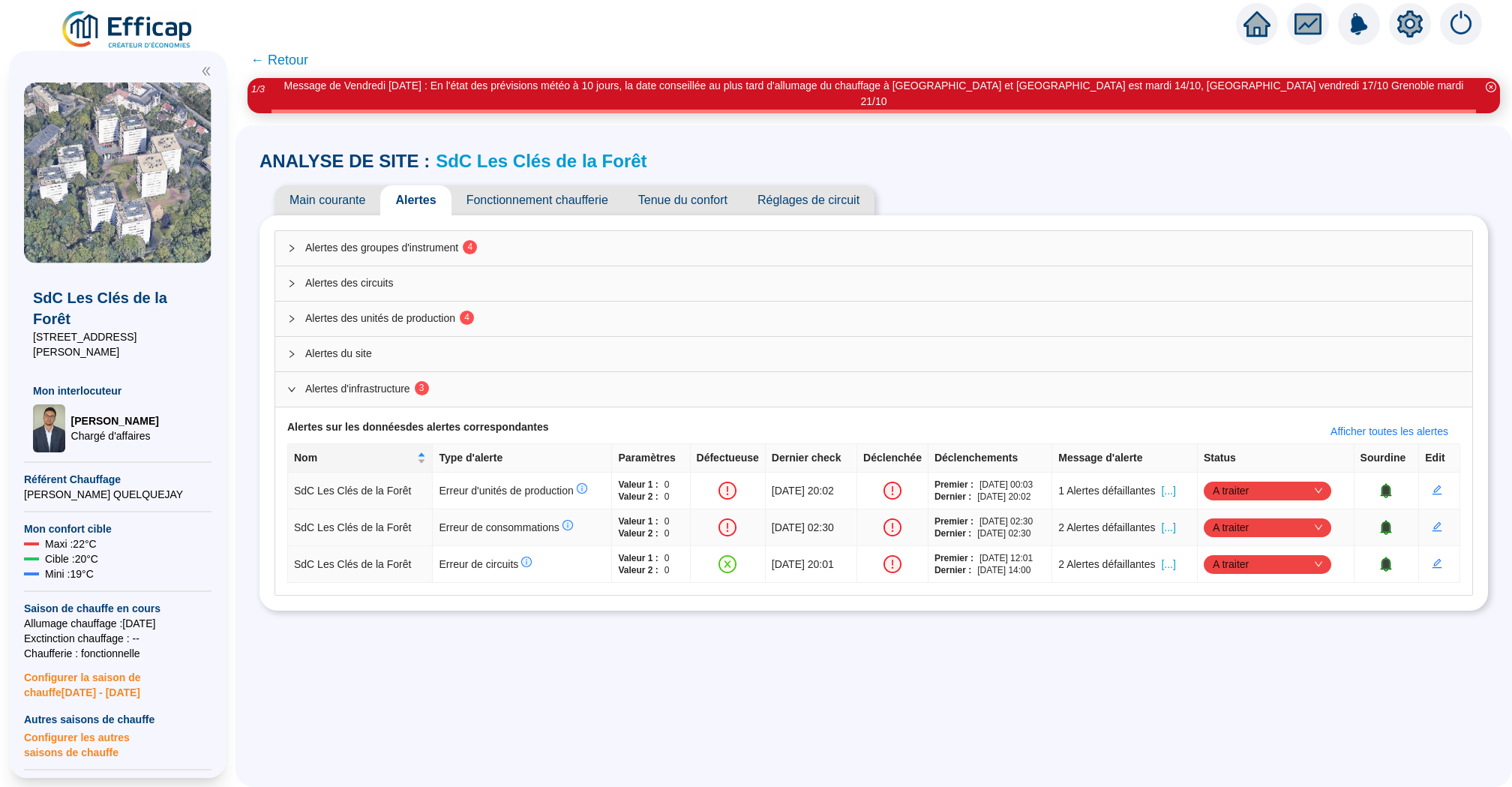
click at [1175, 520] on span "[...]" at bounding box center [1167, 527] width 14 height 16
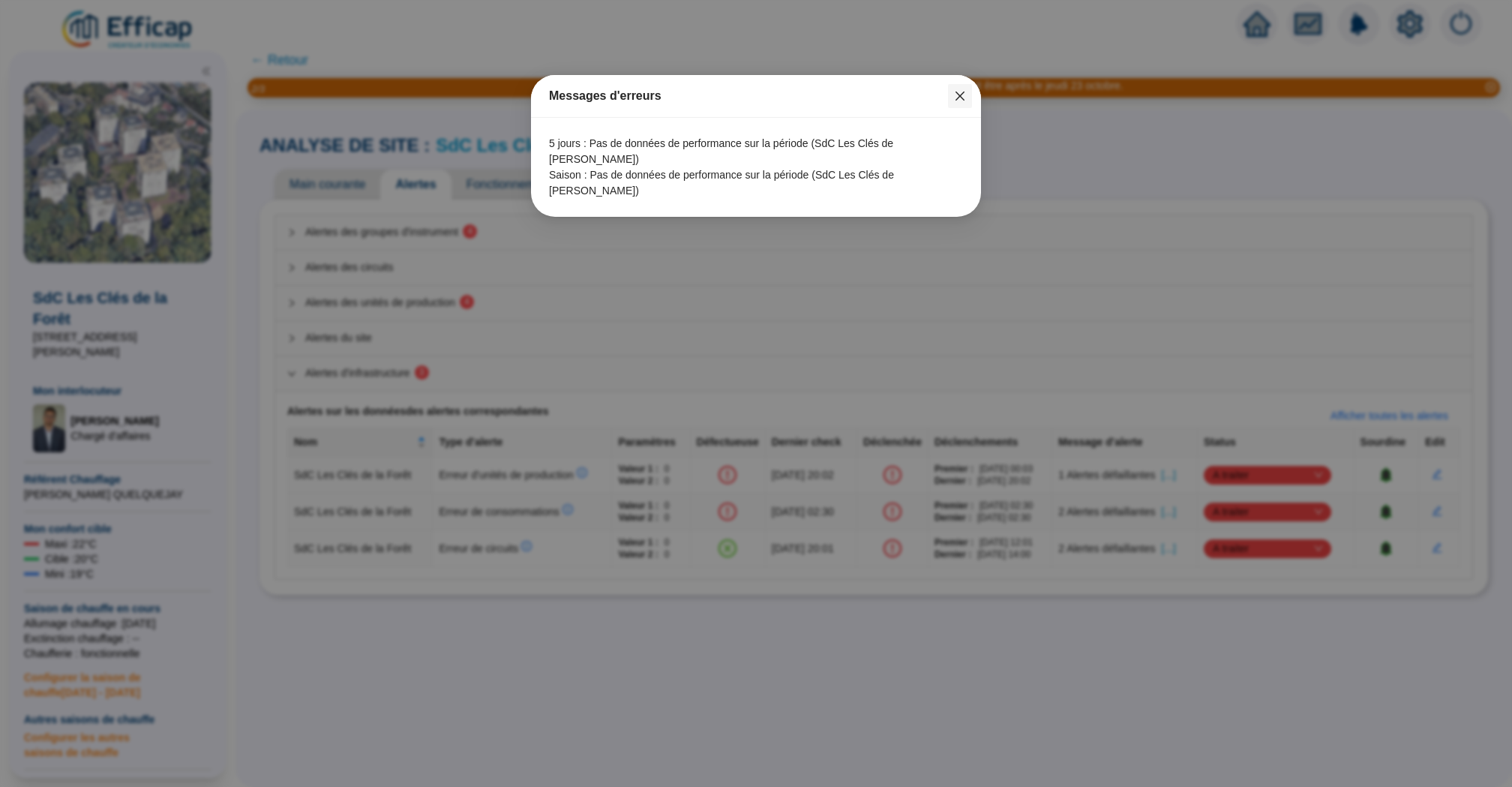
click at [962, 98] on icon "close" at bounding box center [960, 97] width 9 height 9
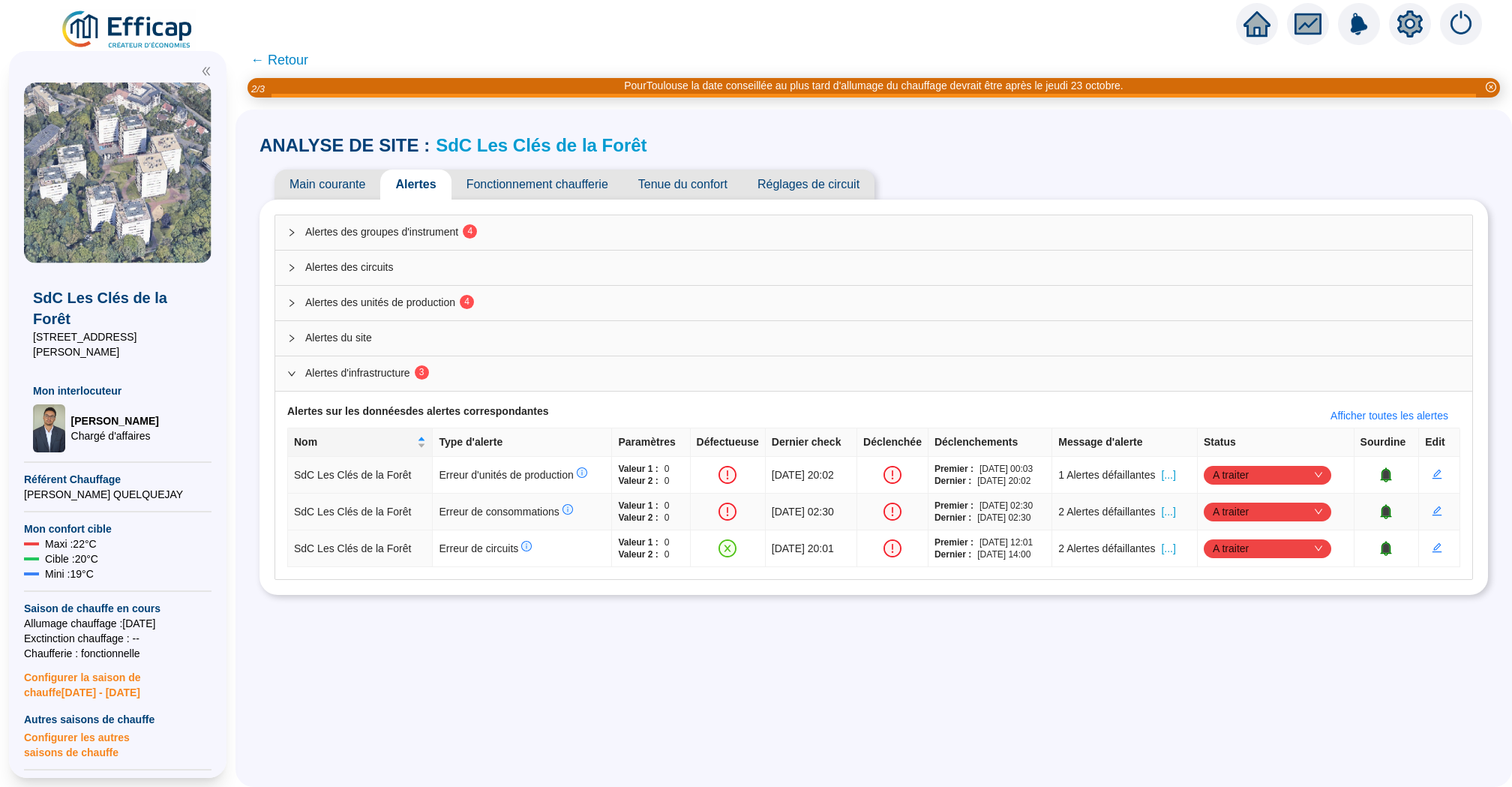
click at [1391, 511] on icon "bell" at bounding box center [1386, 510] width 9 height 10
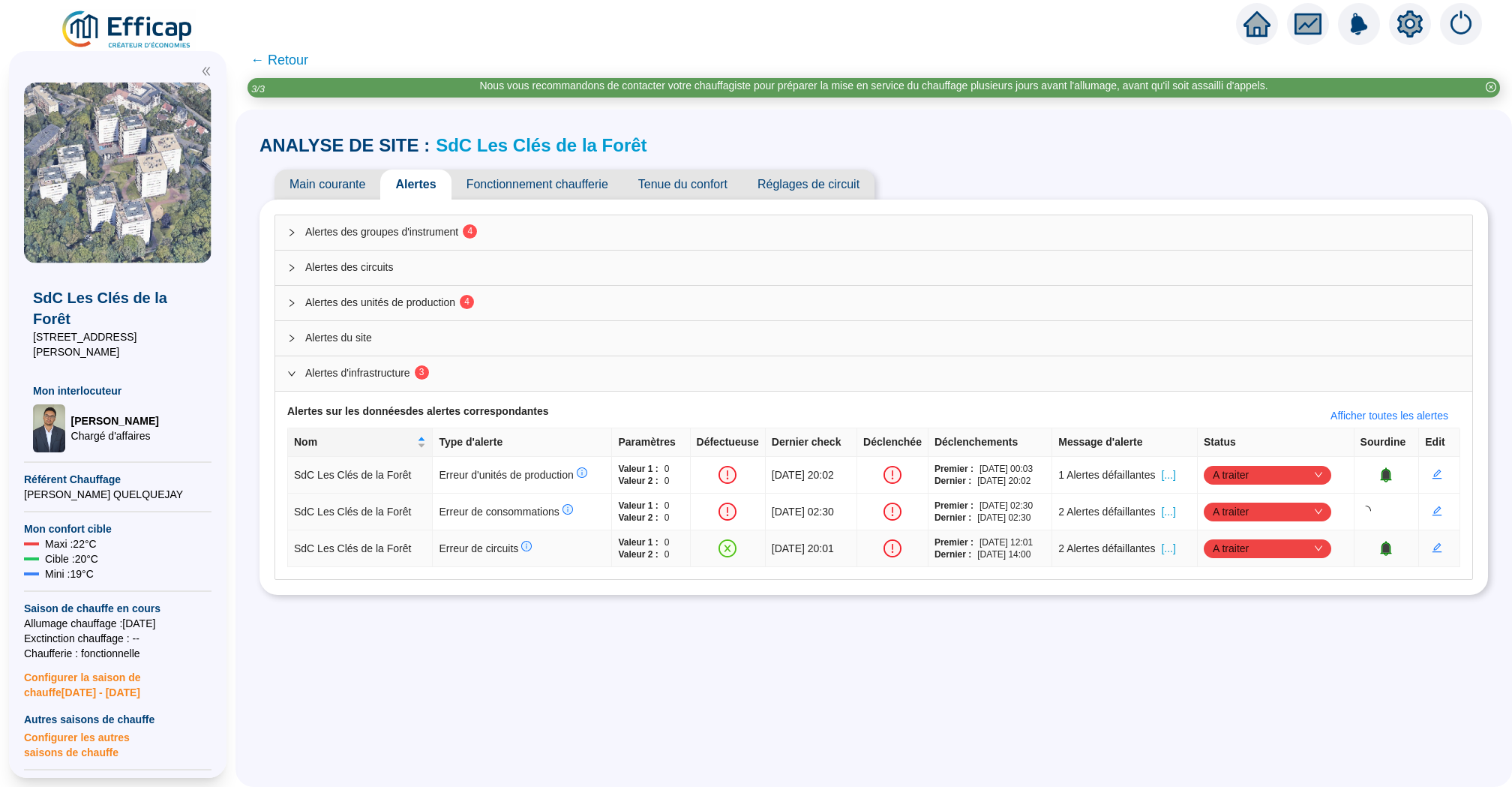
click at [1175, 545] on span "[...]" at bounding box center [1167, 548] width 14 height 16
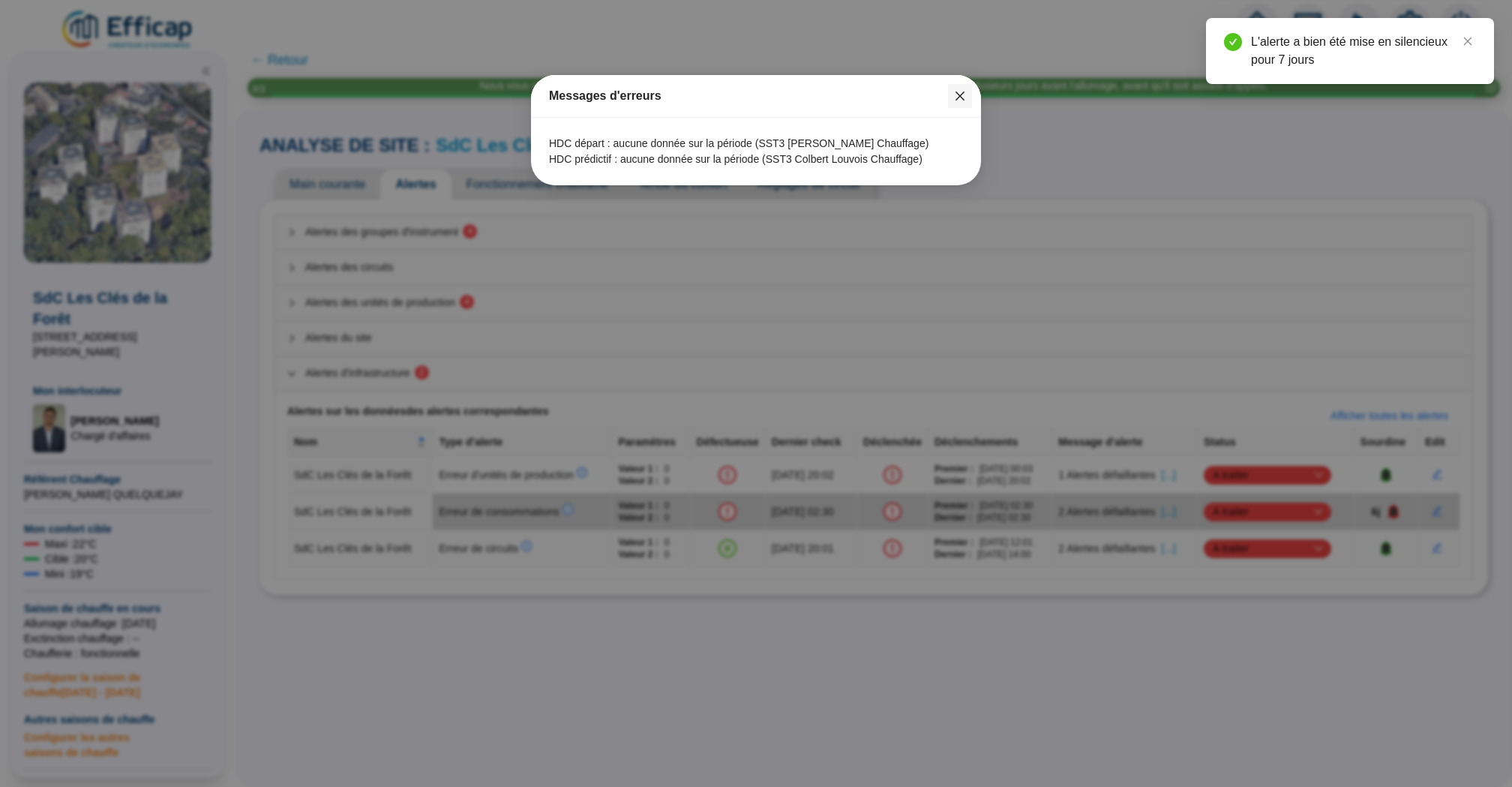
click at [965, 97] on icon "close" at bounding box center [959, 96] width 12 height 12
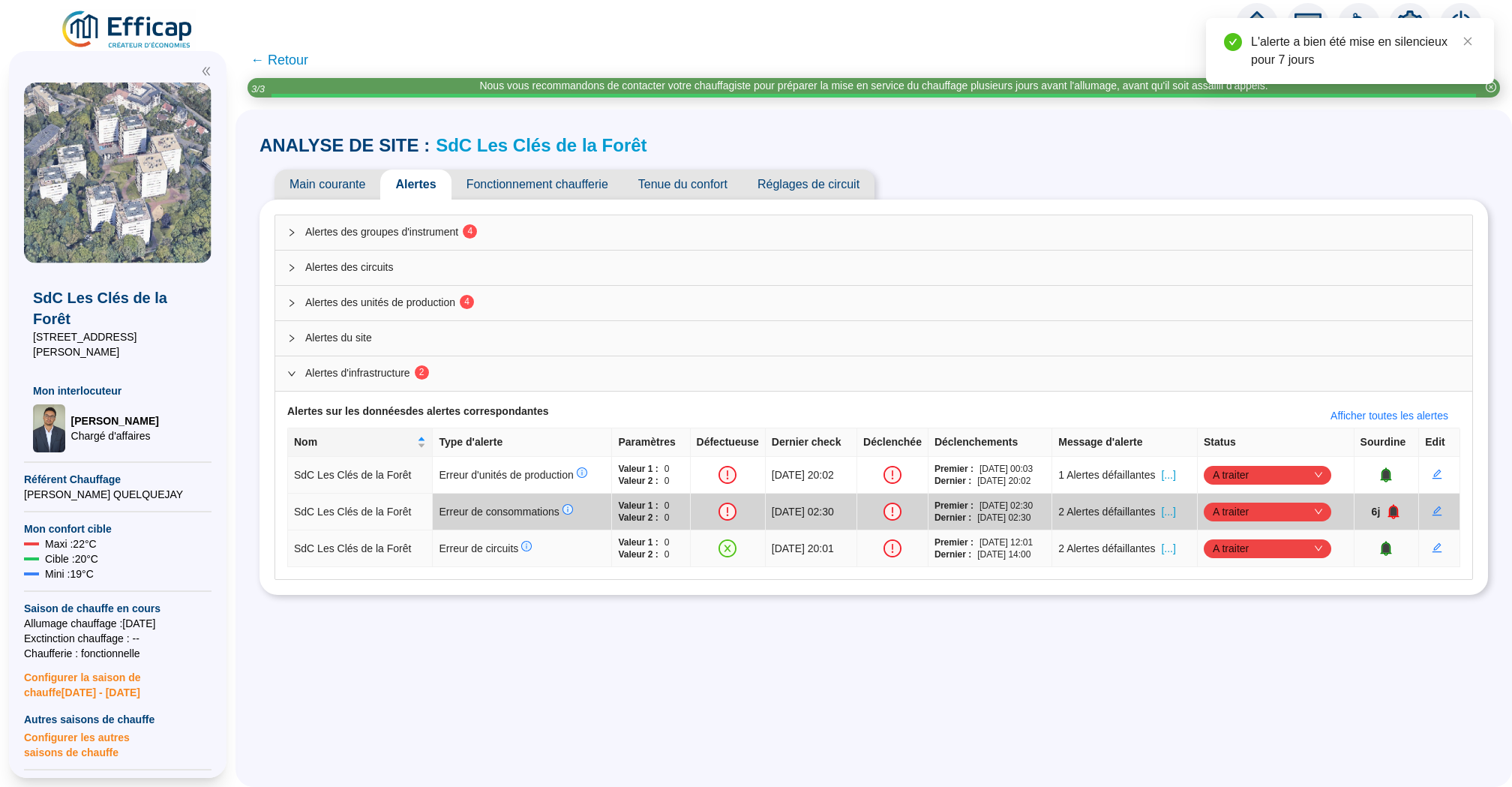
click at [1322, 539] on span "A traiter" at bounding box center [1267, 548] width 110 height 22
click at [1294, 611] on div "Traité" at bounding box center [1287, 621] width 122 height 24
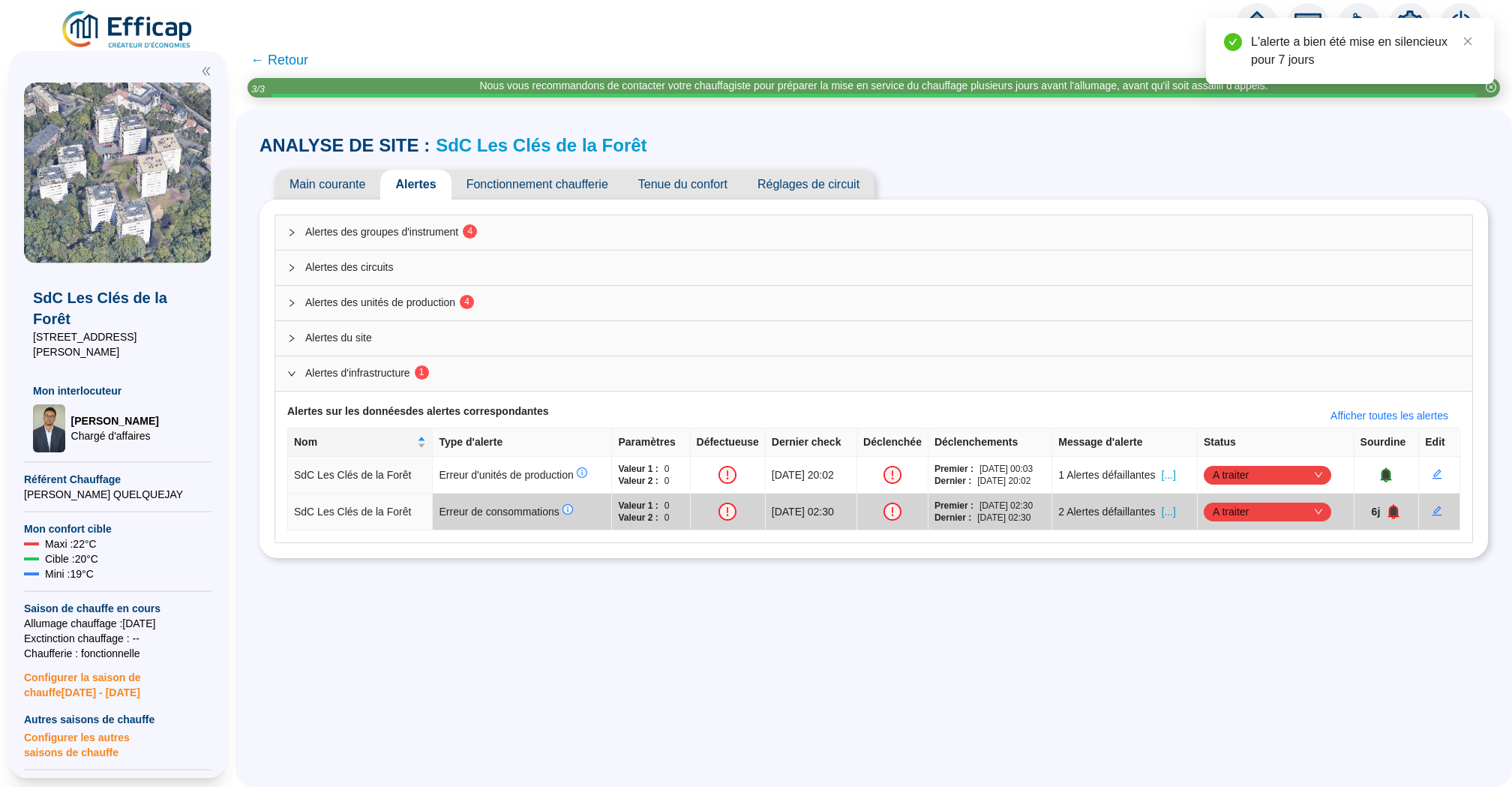
click at [329, 217] on div "Alertes des groupes d'instrument 4" at bounding box center [873, 232] width 1196 height 35
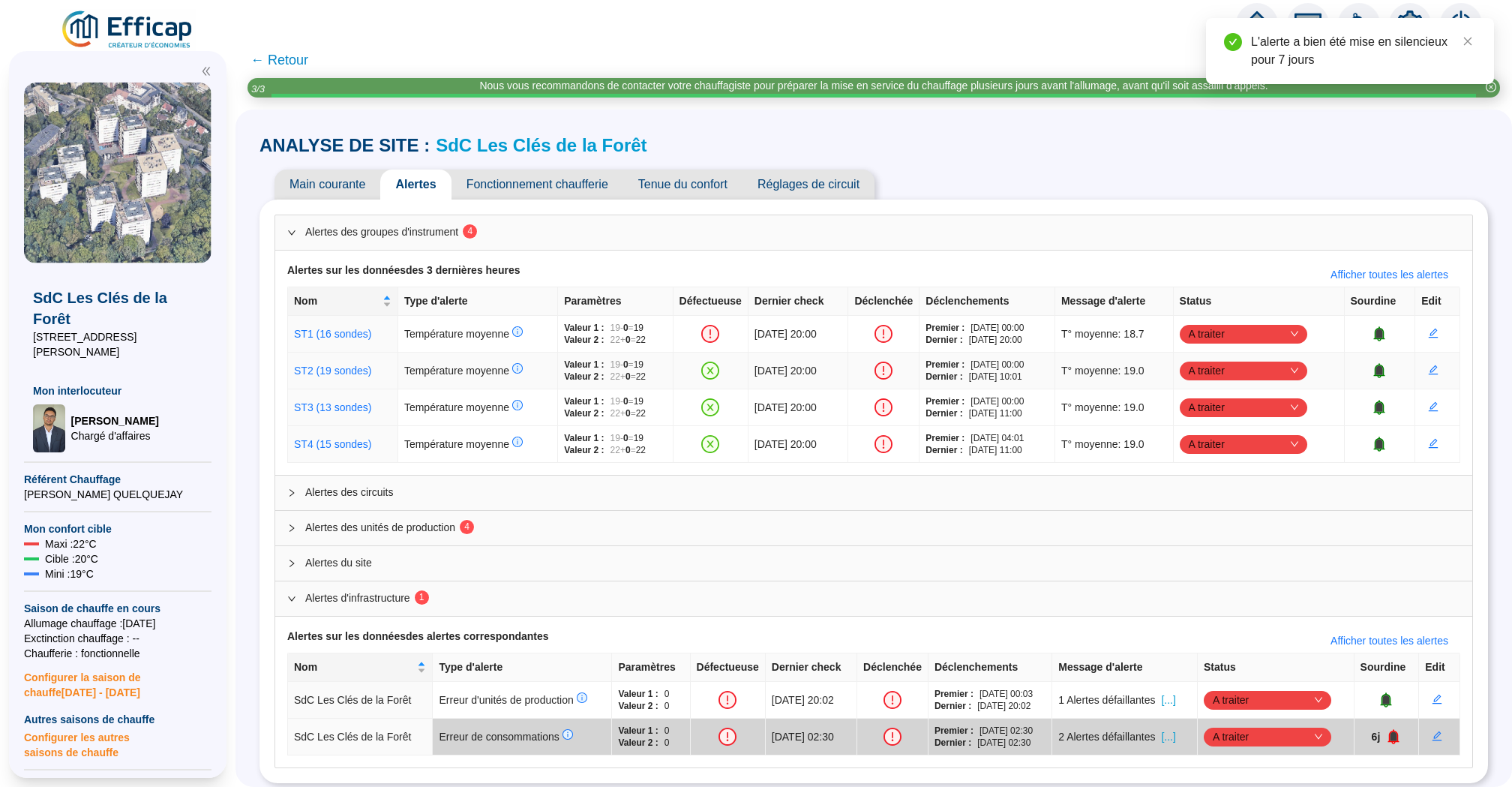
click at [1282, 370] on span "A traiter" at bounding box center [1243, 370] width 110 height 22
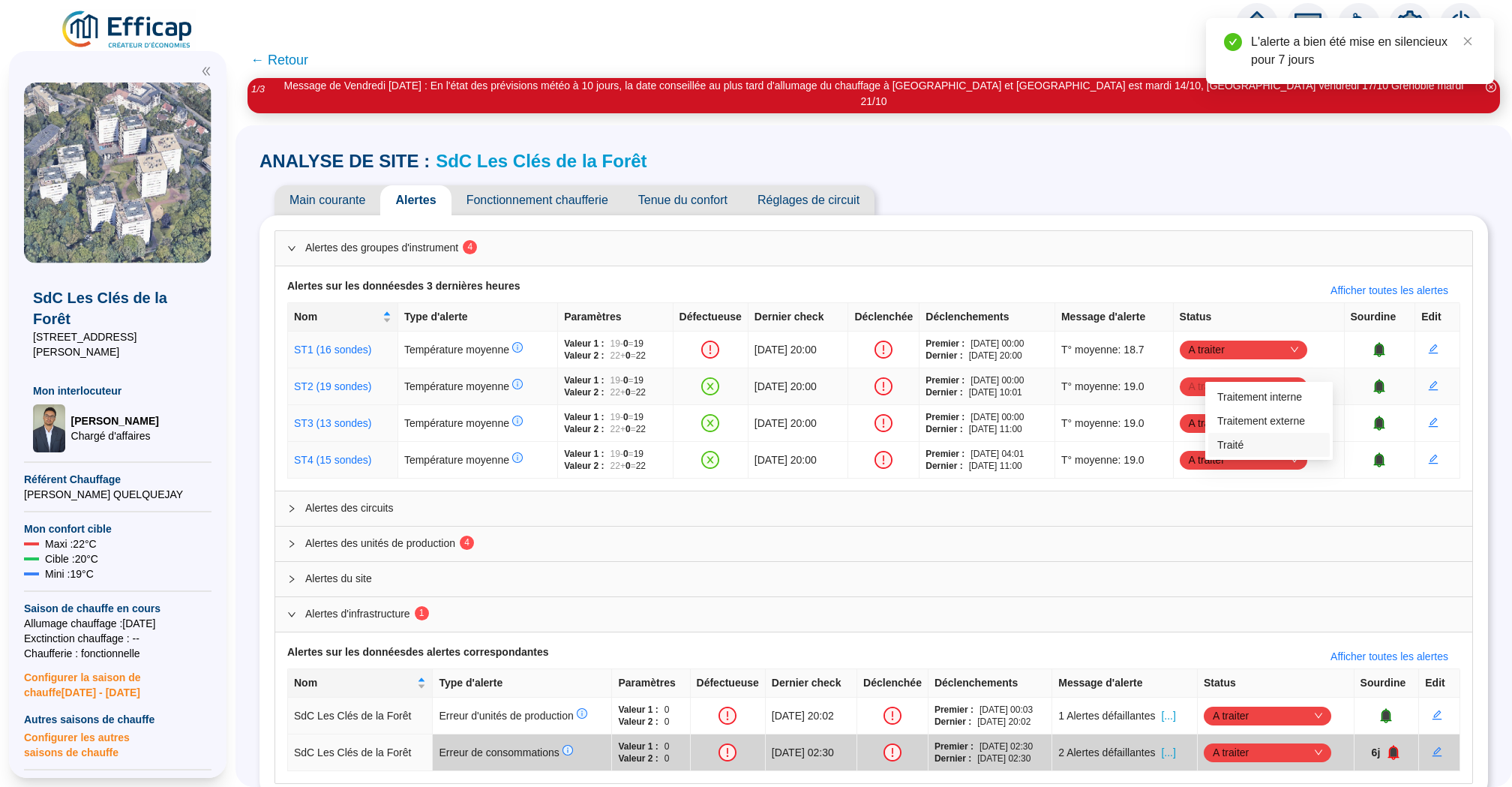
click at [1271, 445] on div "Traité" at bounding box center [1268, 445] width 103 height 16
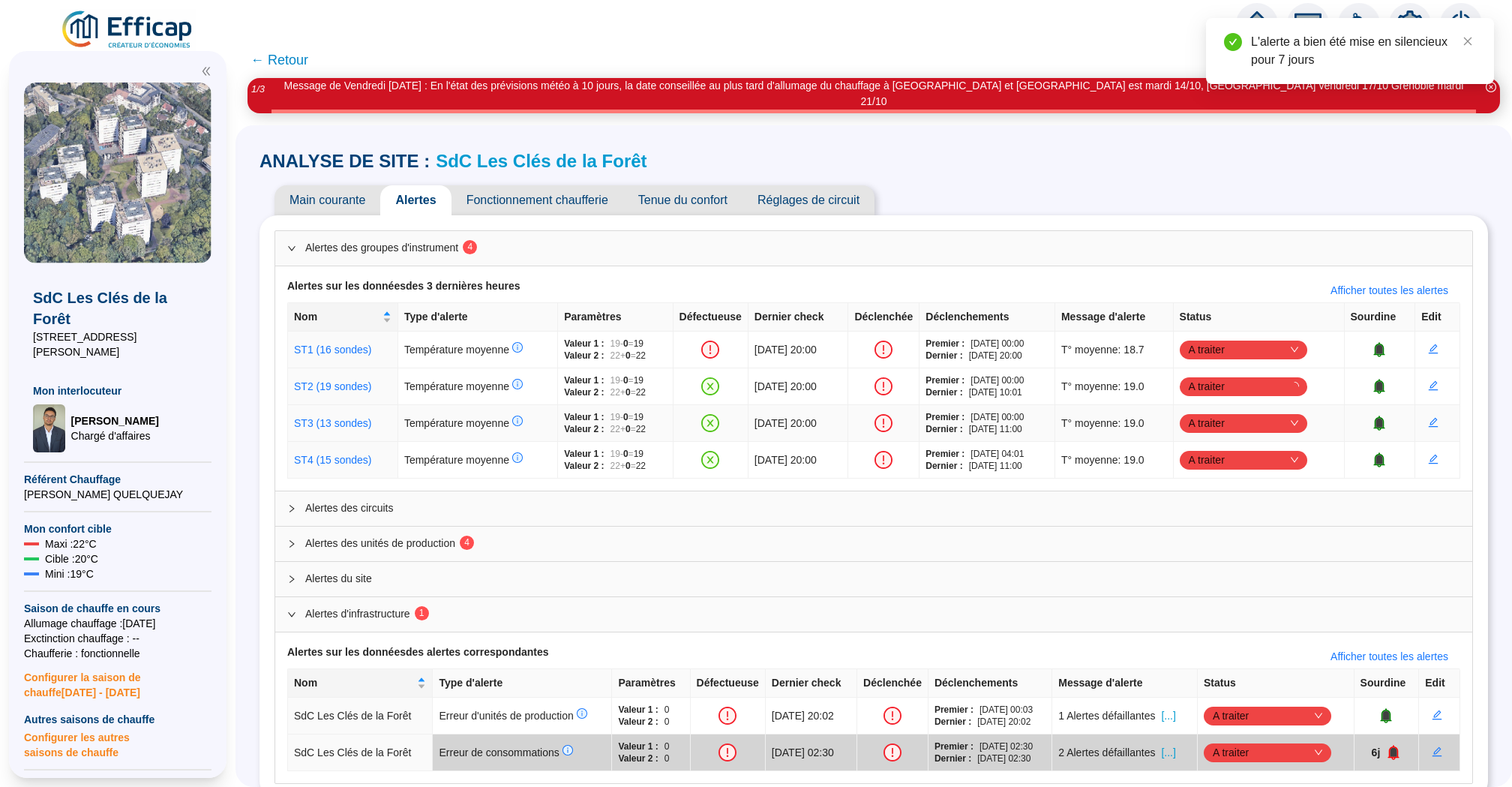
click at [1267, 411] on span "A traiter" at bounding box center [1243, 423] width 110 height 22
click at [1256, 483] on div "Traité" at bounding box center [1268, 482] width 103 height 16
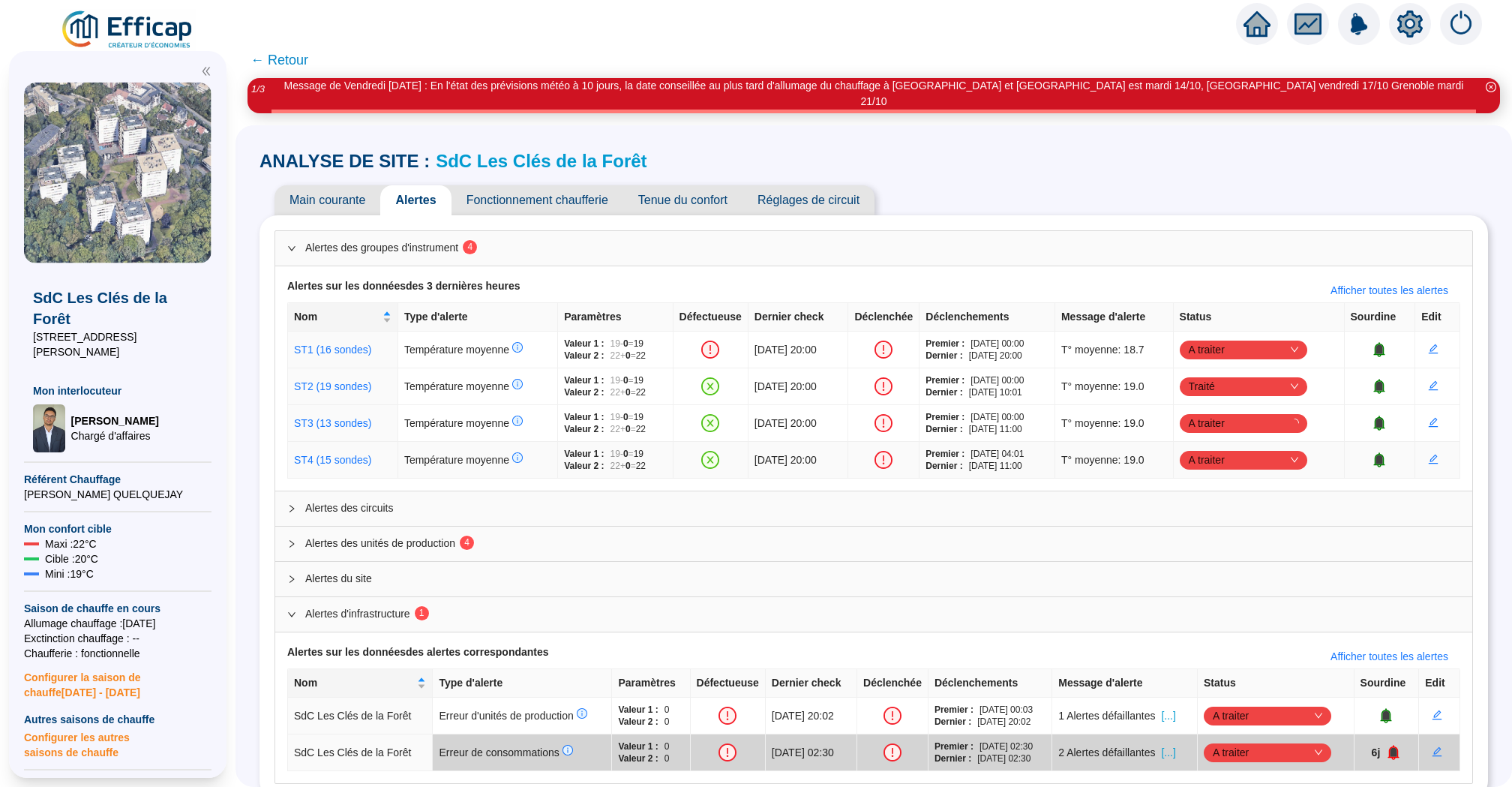
click at [1282, 449] on span "A traiter" at bounding box center [1243, 460] width 110 height 22
click at [1267, 528] on div "Traité" at bounding box center [1268, 517] width 122 height 24
click at [298, 535] on div at bounding box center [296, 543] width 18 height 17
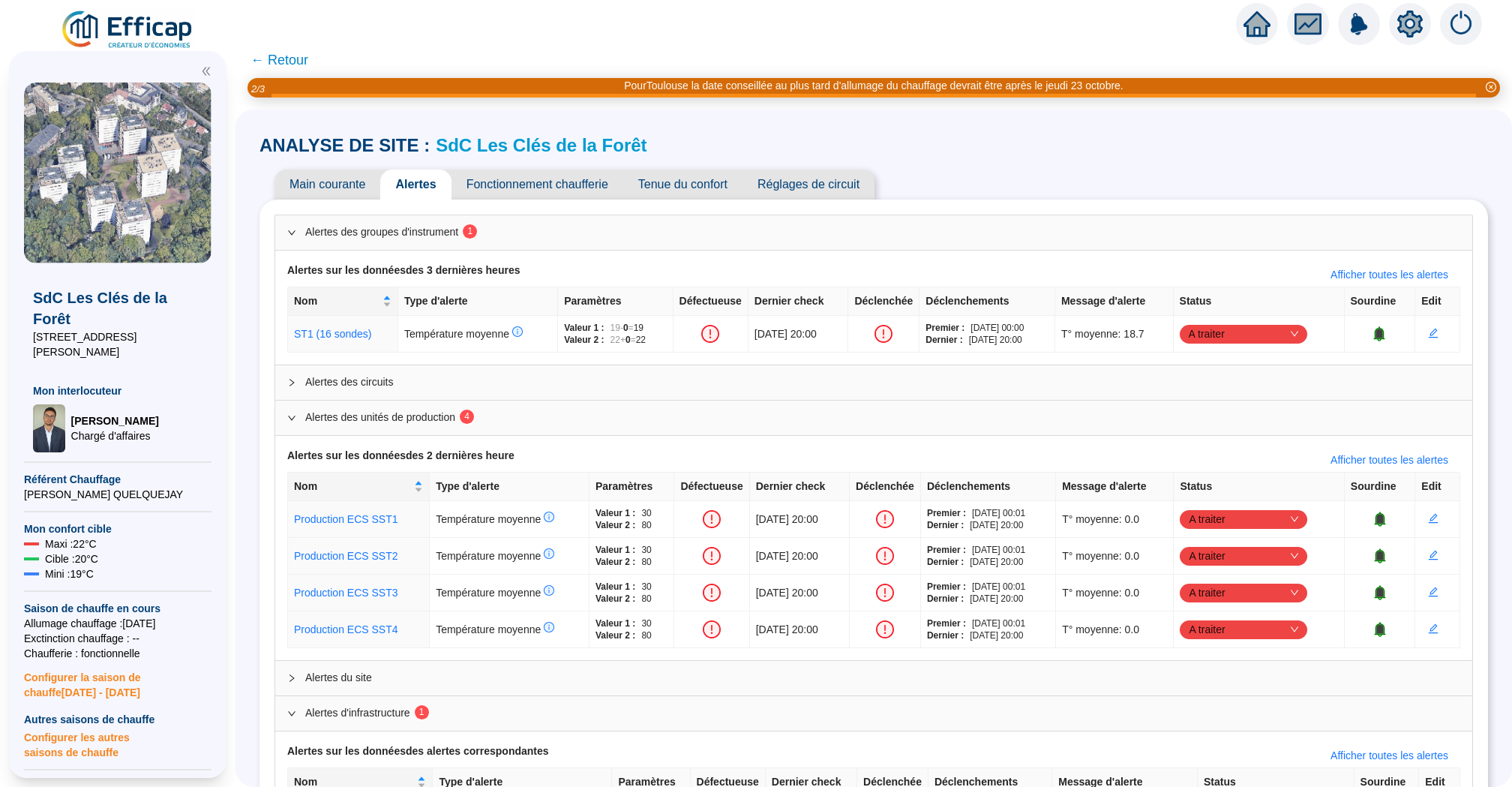
click at [334, 185] on span "Main courante" at bounding box center [327, 185] width 106 height 30
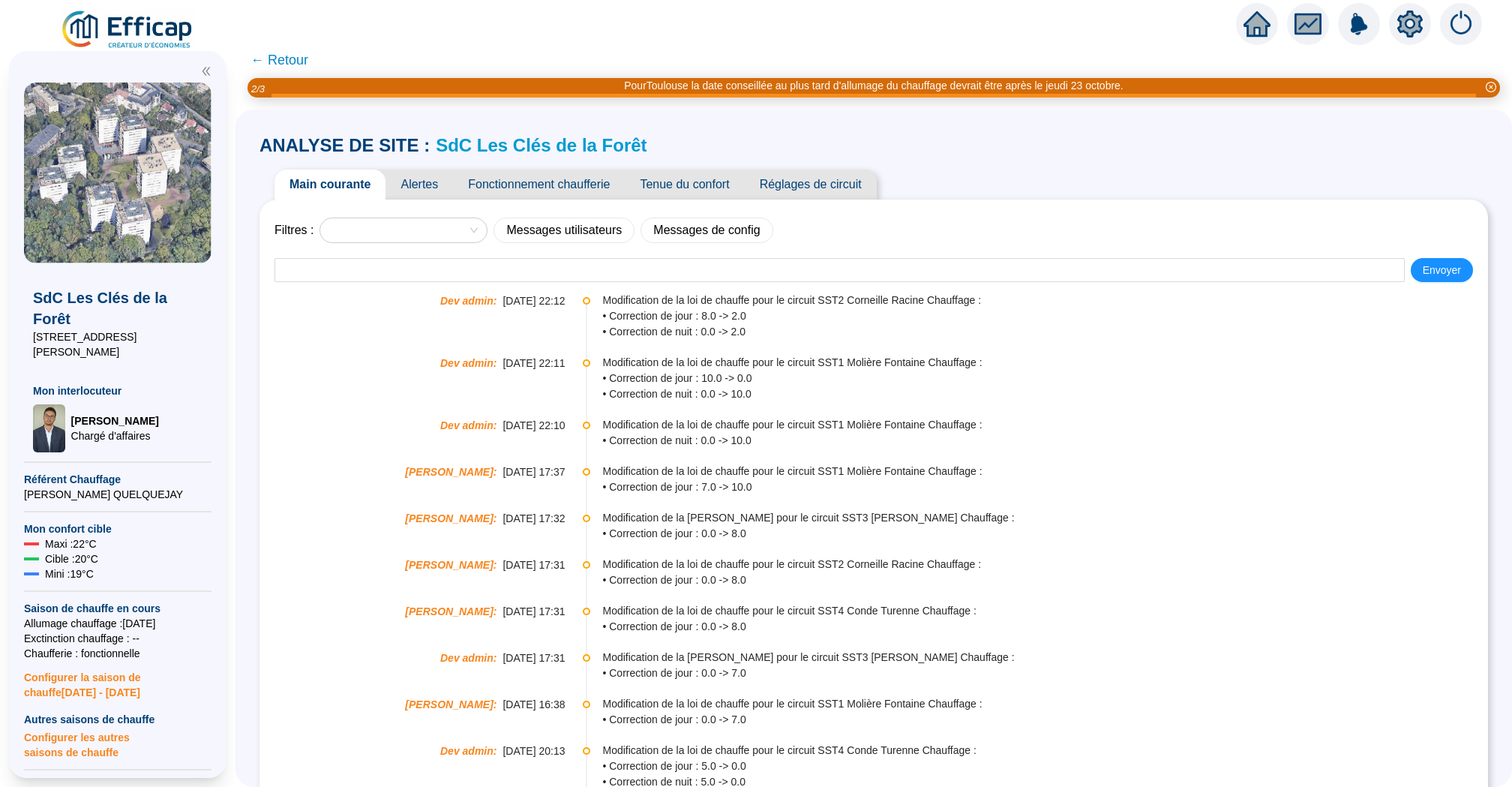
click at [284, 54] on span "← Retour" at bounding box center [279, 60] width 58 height 21
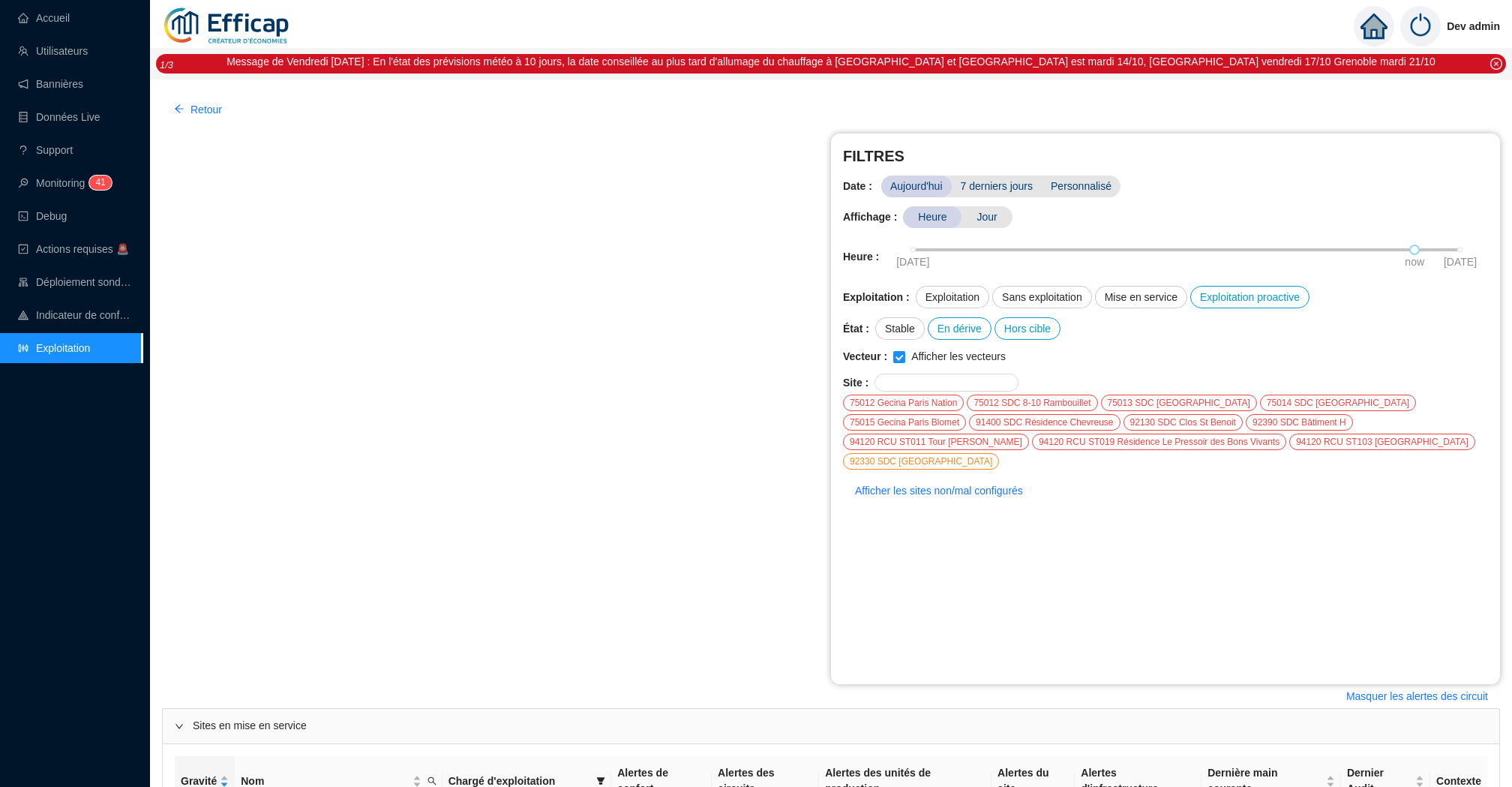
scroll to position [585, 0]
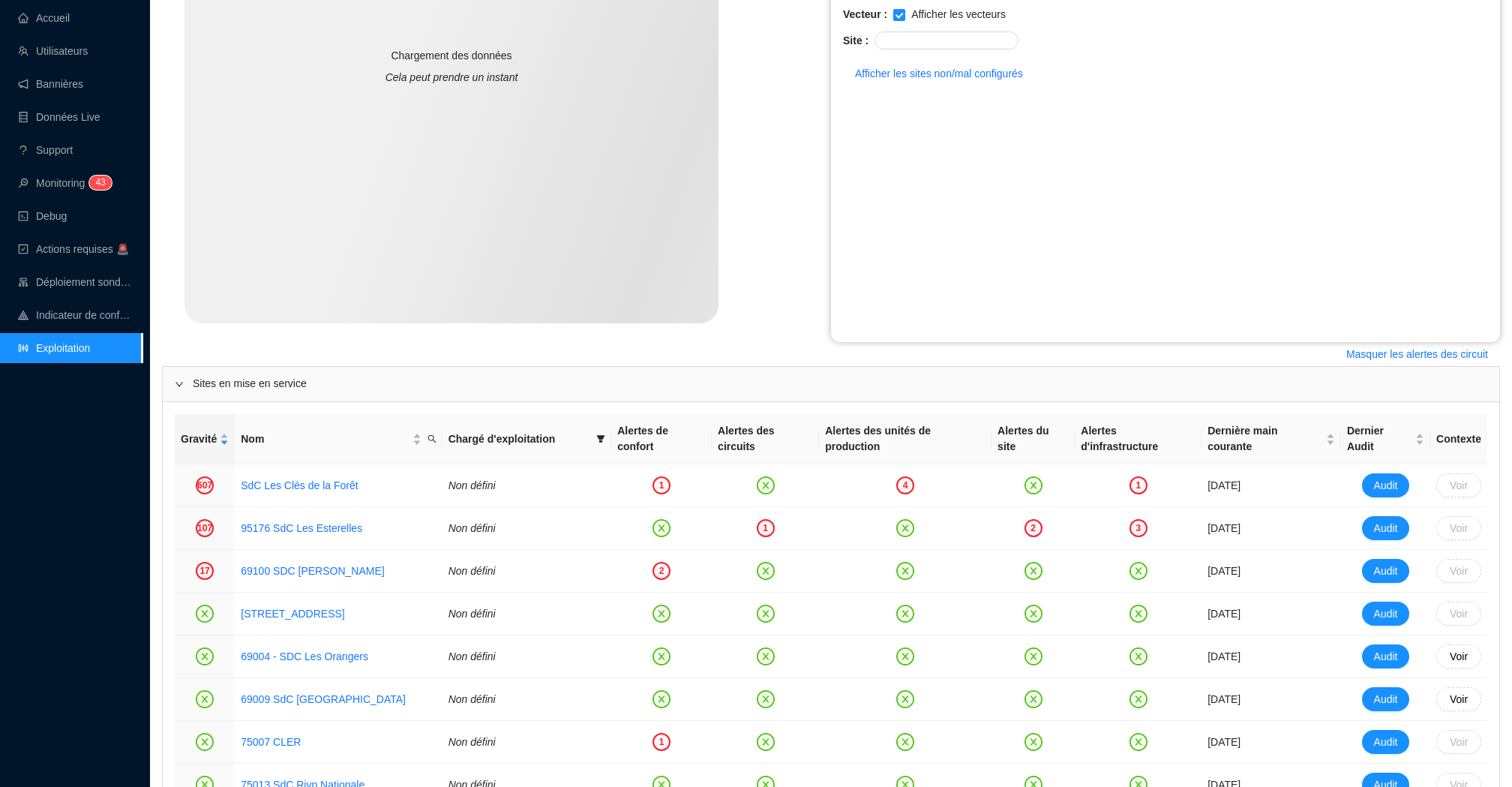
scroll to position [370, 0]
